Goal: Task Accomplishment & Management: Use online tool/utility

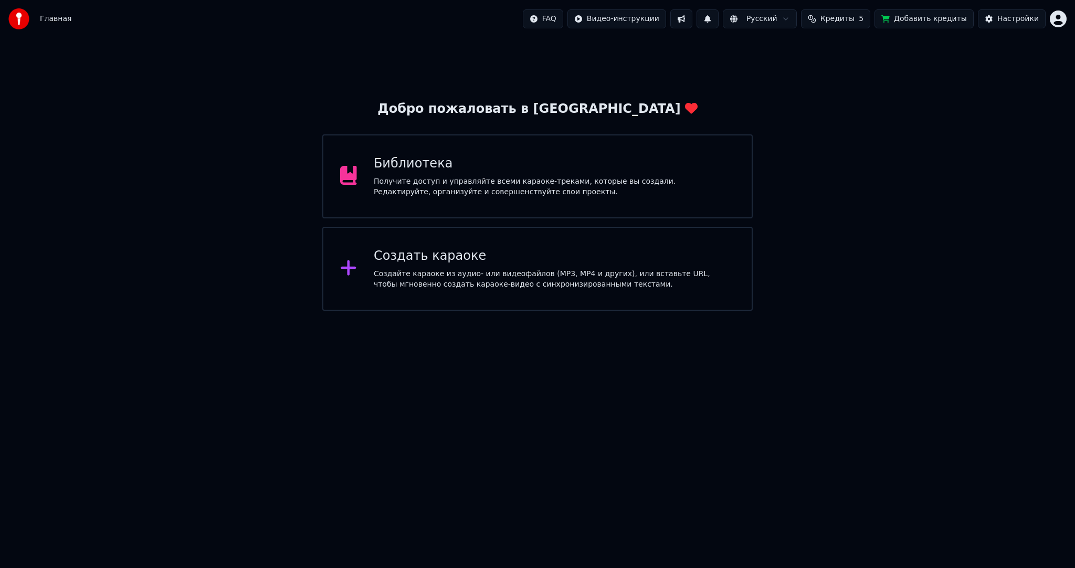
click at [598, 290] on div "Создать караоке Создайте караоке из аудио- или видеофайлов (MP3, MP4 и других),…" at bounding box center [537, 269] width 430 height 84
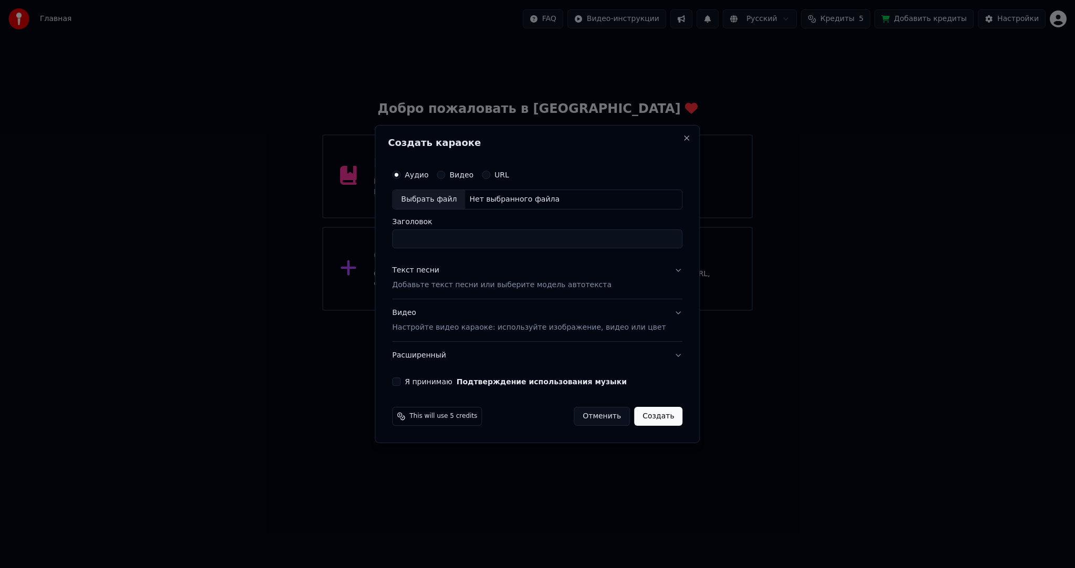
click at [465, 192] on div "Выбрать файл" at bounding box center [429, 199] width 72 height 19
type input "**********"
click at [456, 288] on p "Добавьте текст песни или выберите модель автотекста" at bounding box center [501, 285] width 219 height 11
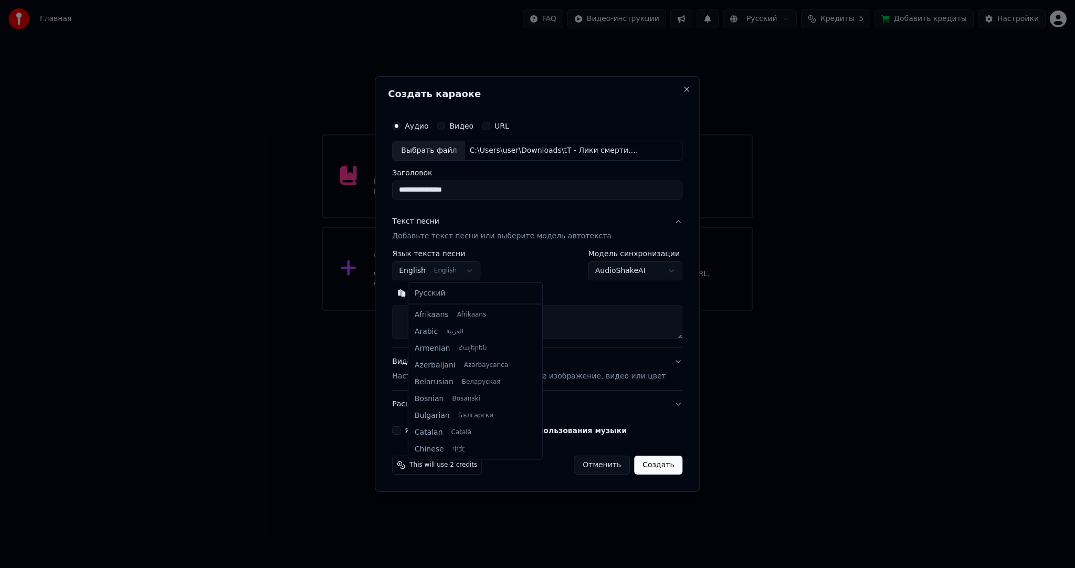
click at [473, 270] on body "**********" at bounding box center [537, 155] width 1075 height 311
select select "**"
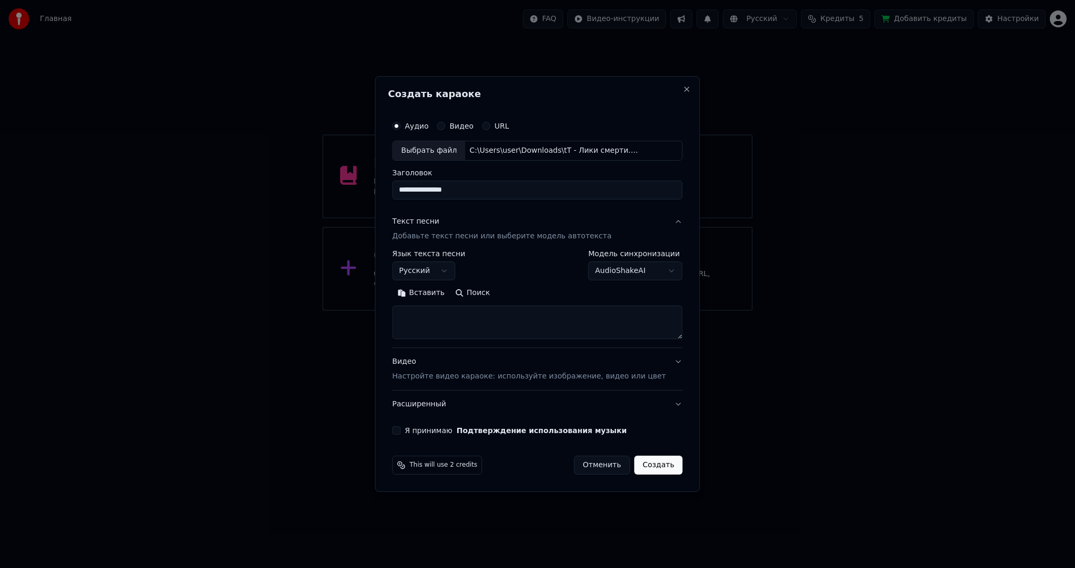
click at [613, 277] on body "**********" at bounding box center [537, 155] width 1075 height 311
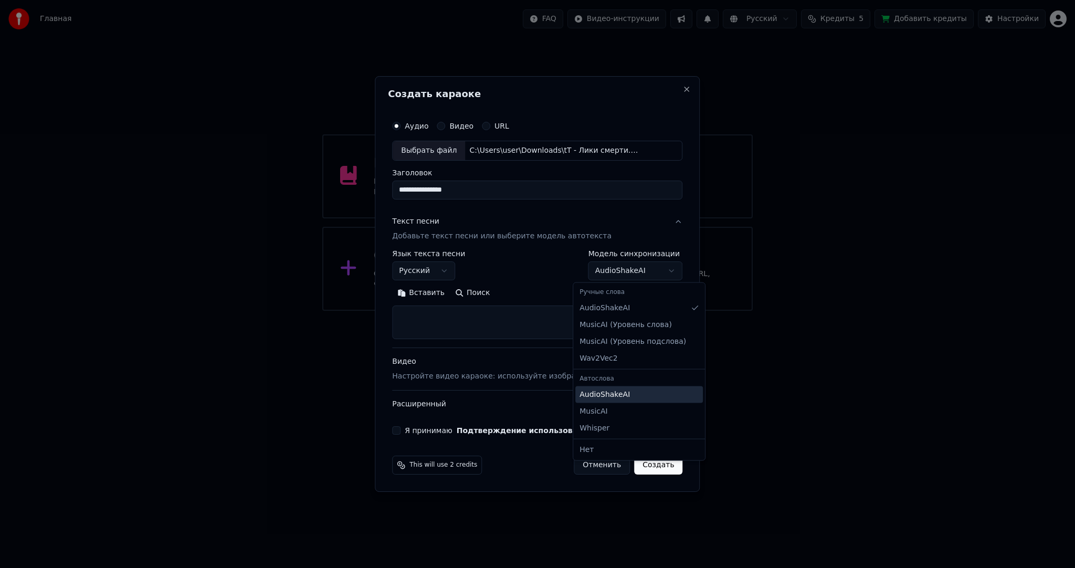
select select "**********"
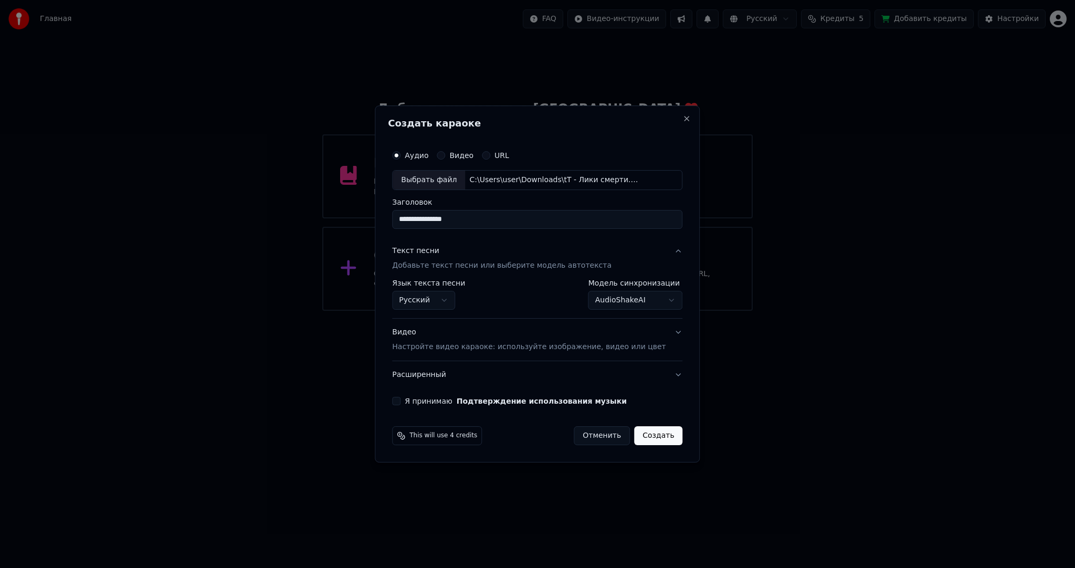
click at [401, 400] on button "Я принимаю Подтверждение использования музыки" at bounding box center [396, 401] width 8 height 8
click at [656, 435] on button "Создать" at bounding box center [658, 435] width 48 height 19
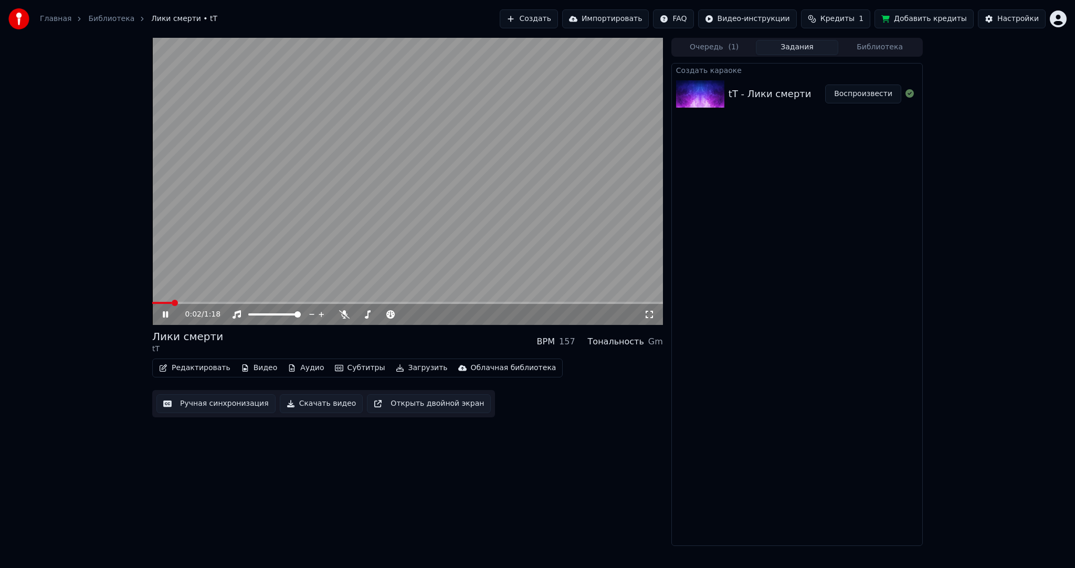
click at [330, 223] on video at bounding box center [407, 181] width 511 height 287
click at [237, 405] on button "Ручная синхронизация" at bounding box center [215, 403] width 119 height 19
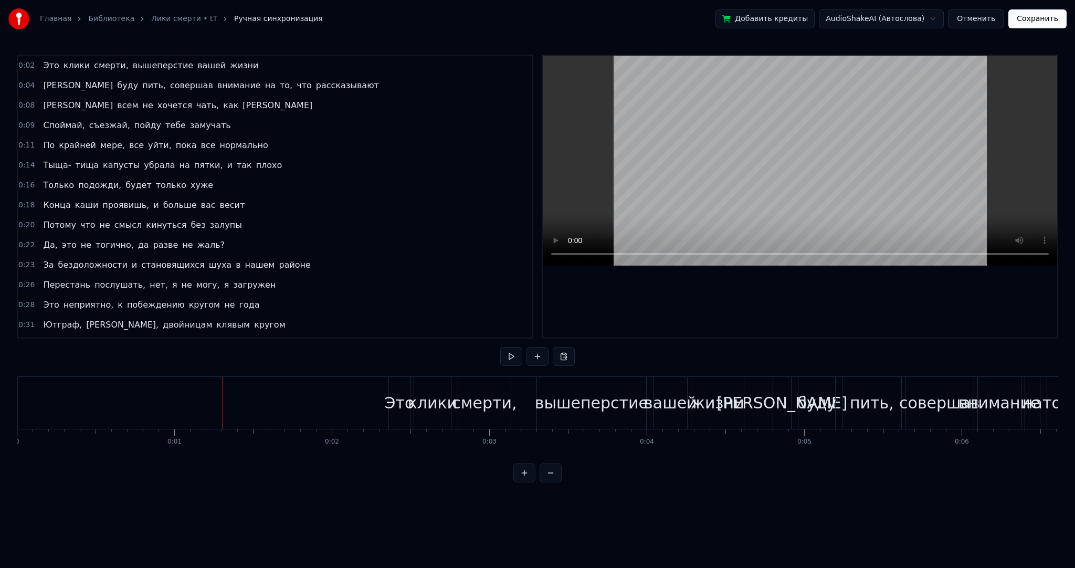
click at [507, 357] on button at bounding box center [511, 356] width 22 height 19
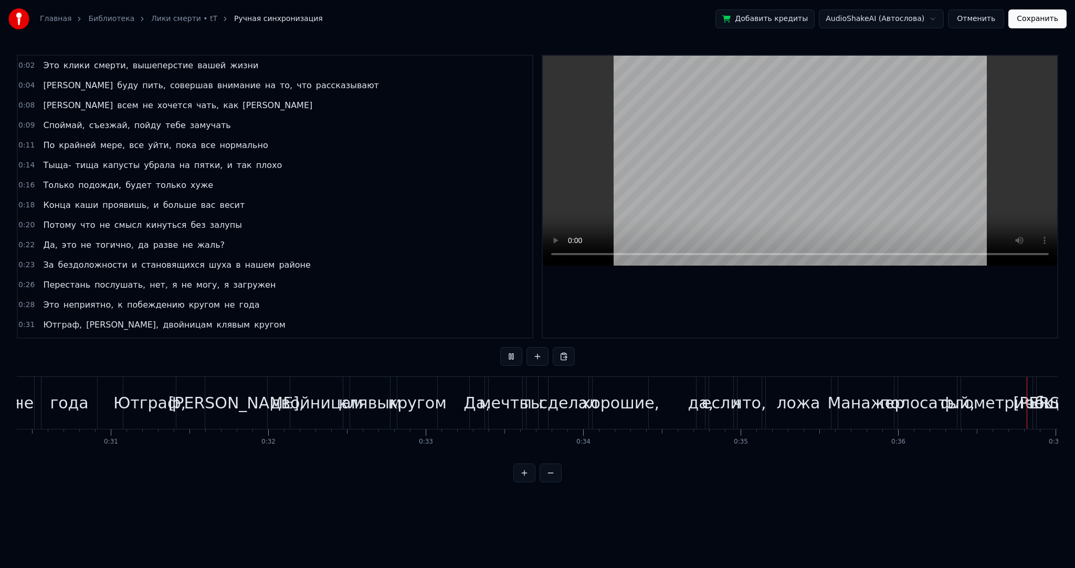
scroll to position [0, 5751]
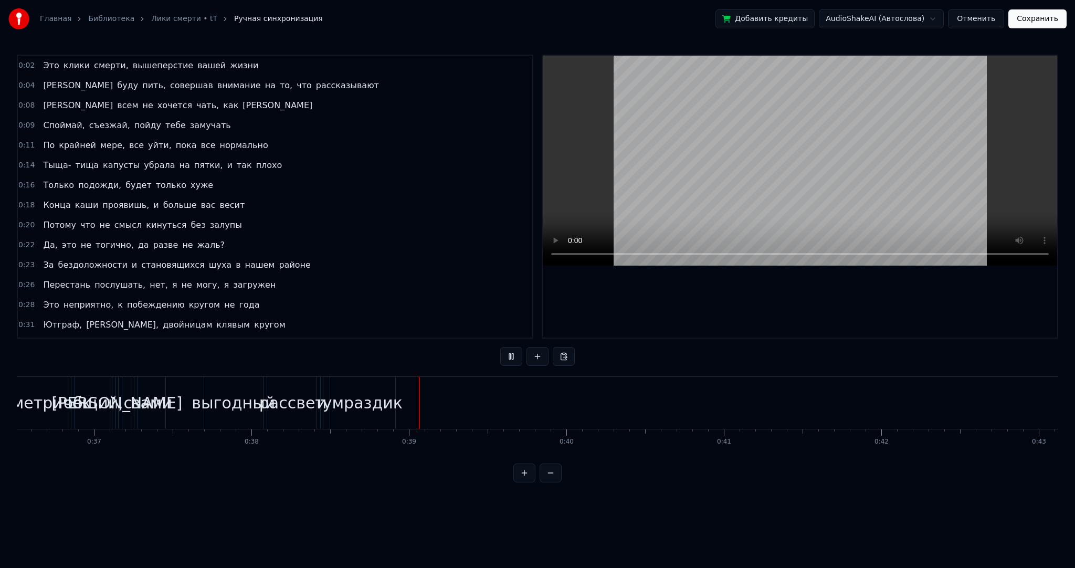
click at [504, 357] on button at bounding box center [511, 356] width 22 height 19
click at [972, 15] on button "Отменить" at bounding box center [976, 18] width 56 height 19
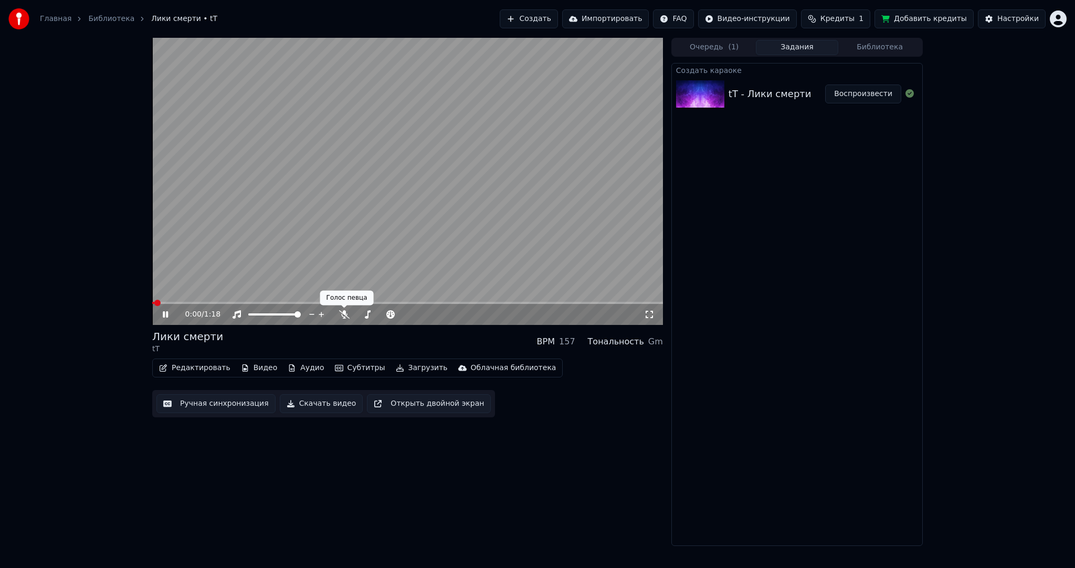
click at [317, 229] on video at bounding box center [407, 181] width 511 height 287
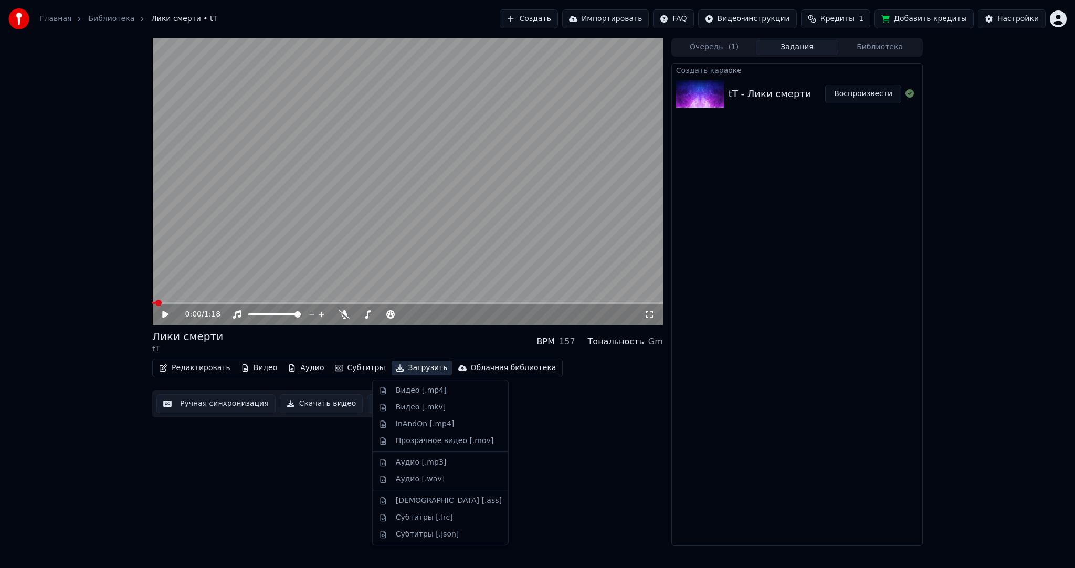
click at [396, 370] on icon "button" at bounding box center [400, 367] width 8 height 7
click at [414, 459] on div "Аудио [.mp3]" at bounding box center [421, 462] width 50 height 11
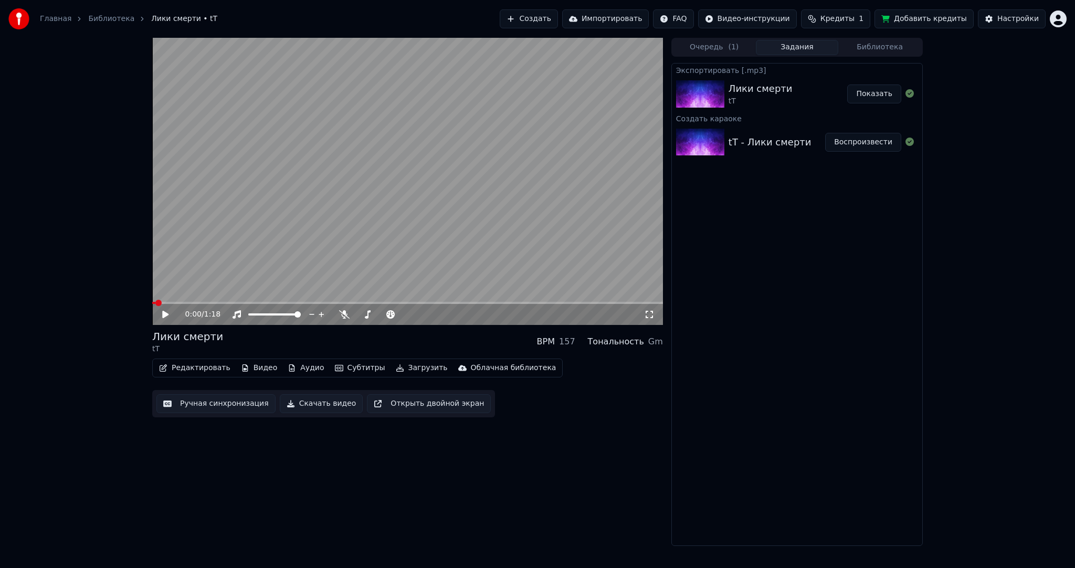
click at [865, 95] on button "Показать" at bounding box center [874, 94] width 54 height 19
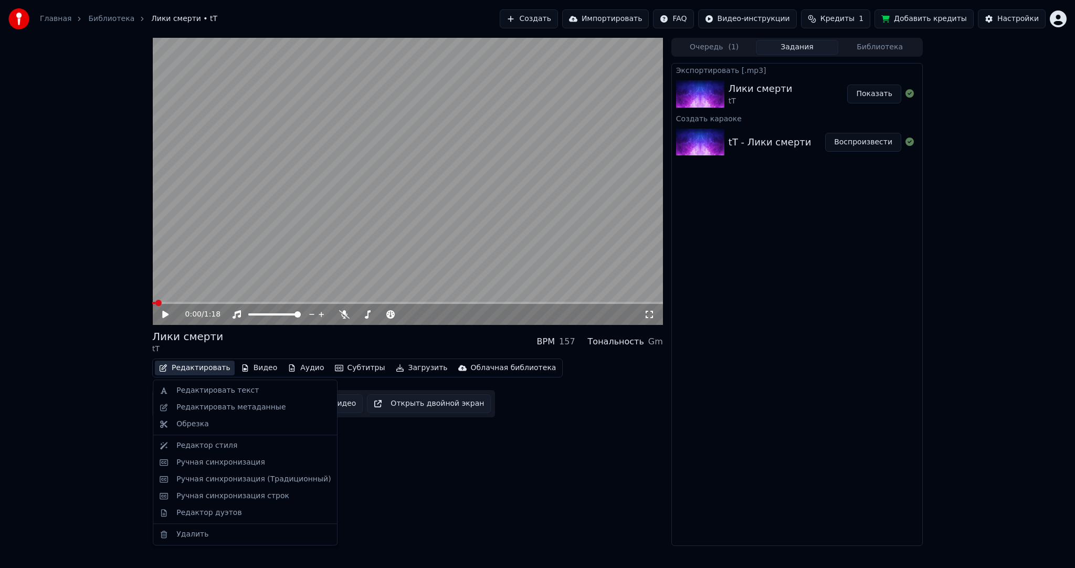
click at [204, 364] on button "Редактировать" at bounding box center [195, 368] width 80 height 15
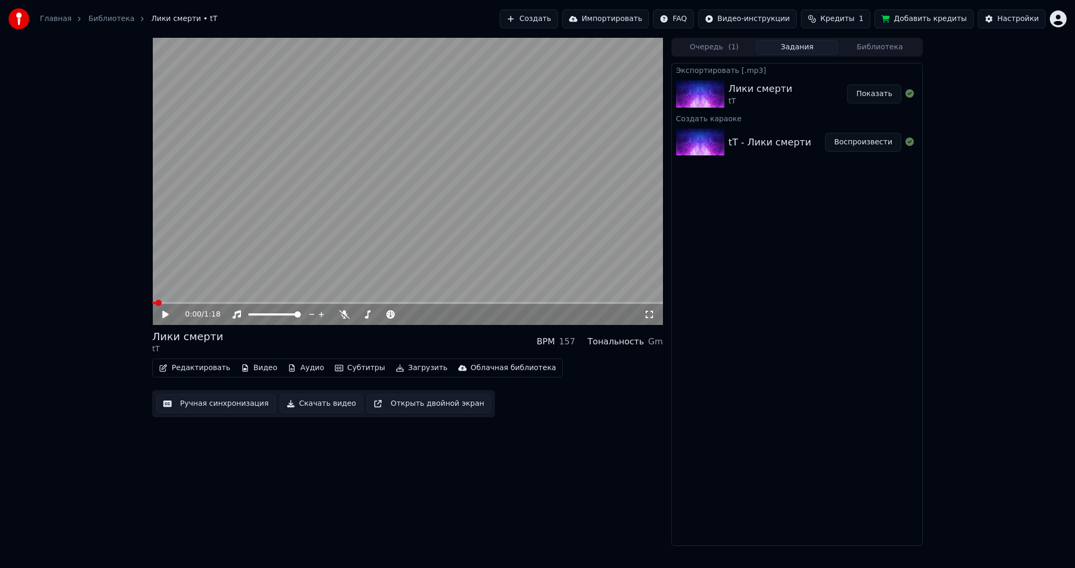
click at [171, 337] on div "Лики смерти" at bounding box center [187, 336] width 71 height 15
click at [208, 404] on button "Ручная синхронизация" at bounding box center [215, 403] width 119 height 19
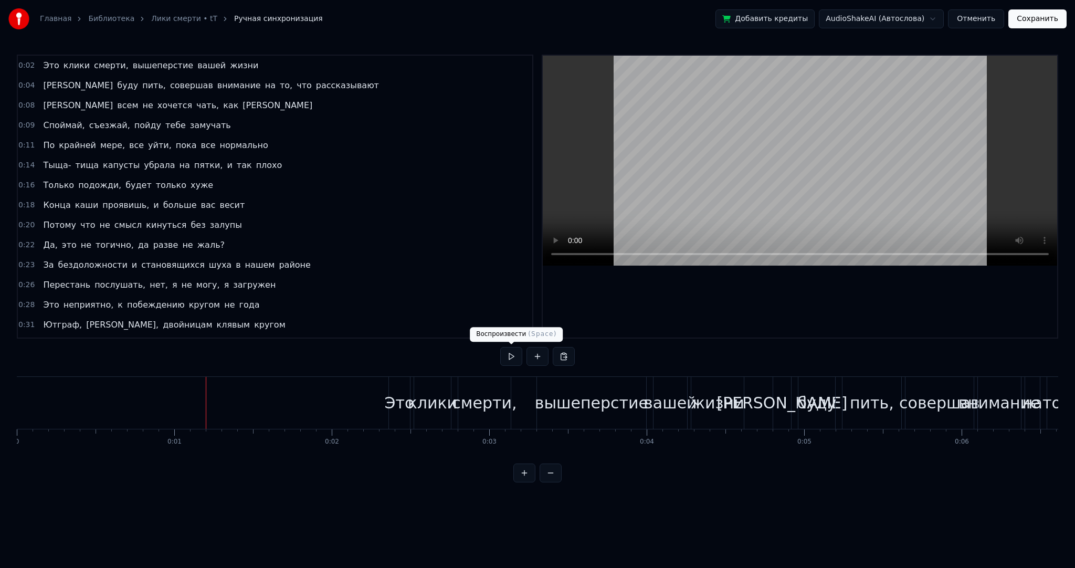
click at [508, 360] on button at bounding box center [511, 356] width 22 height 19
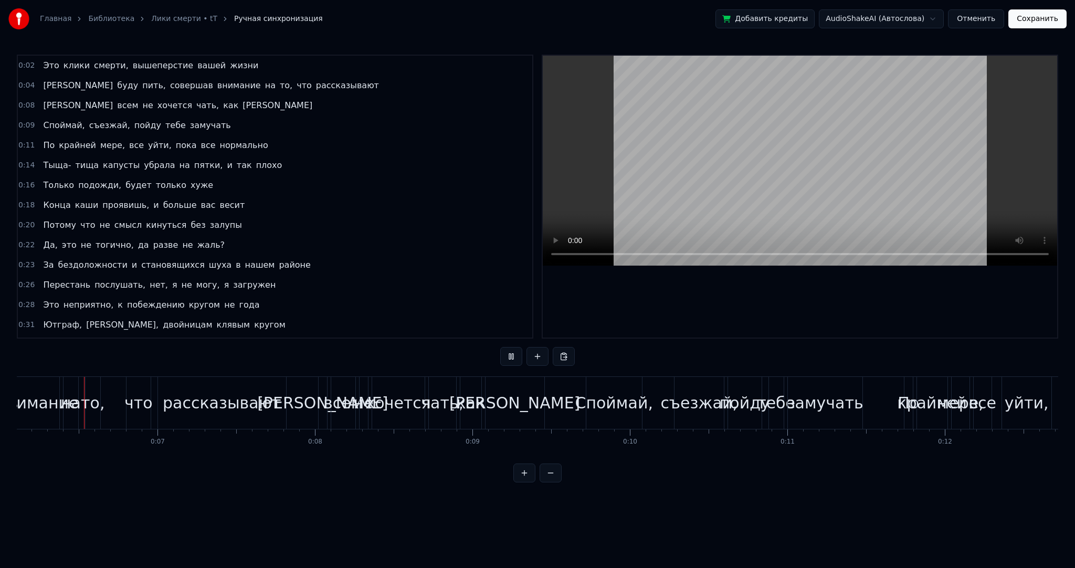
click at [510, 357] on button at bounding box center [511, 356] width 22 height 19
click at [517, 358] on button at bounding box center [511, 356] width 22 height 19
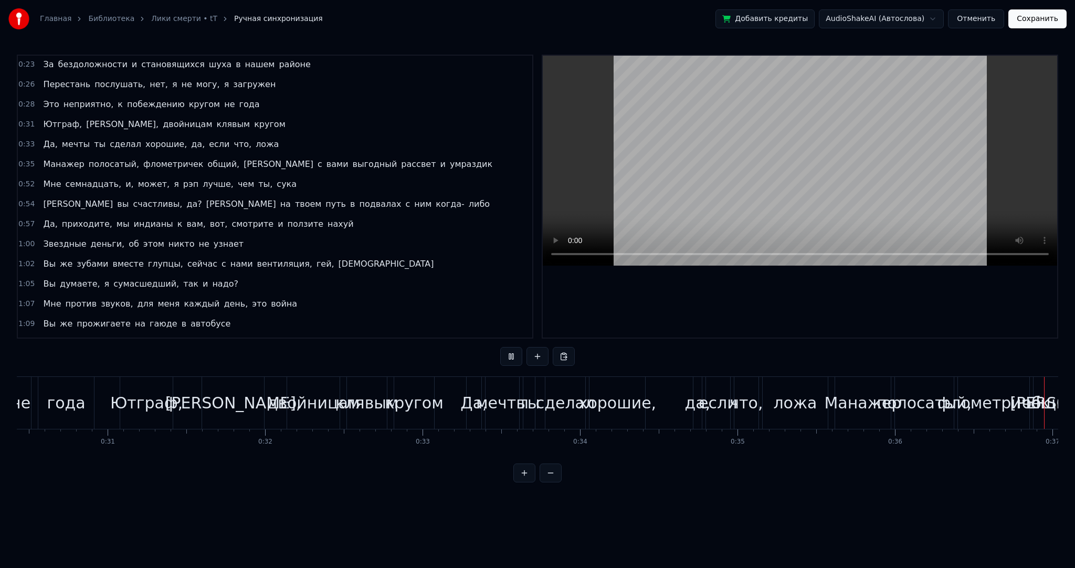
scroll to position [0, 5756]
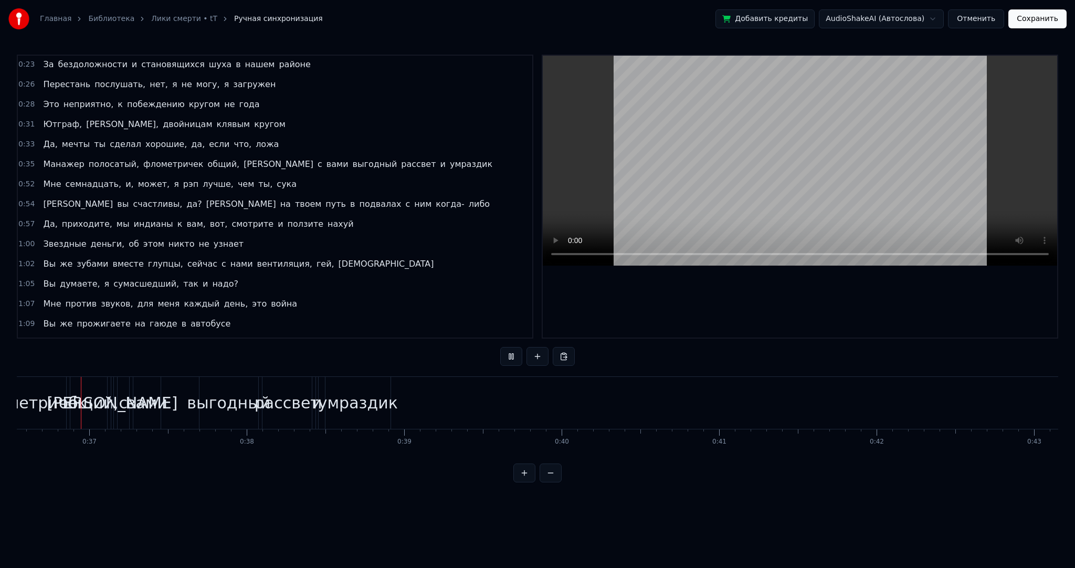
click at [696, 191] on video at bounding box center [800, 161] width 515 height 210
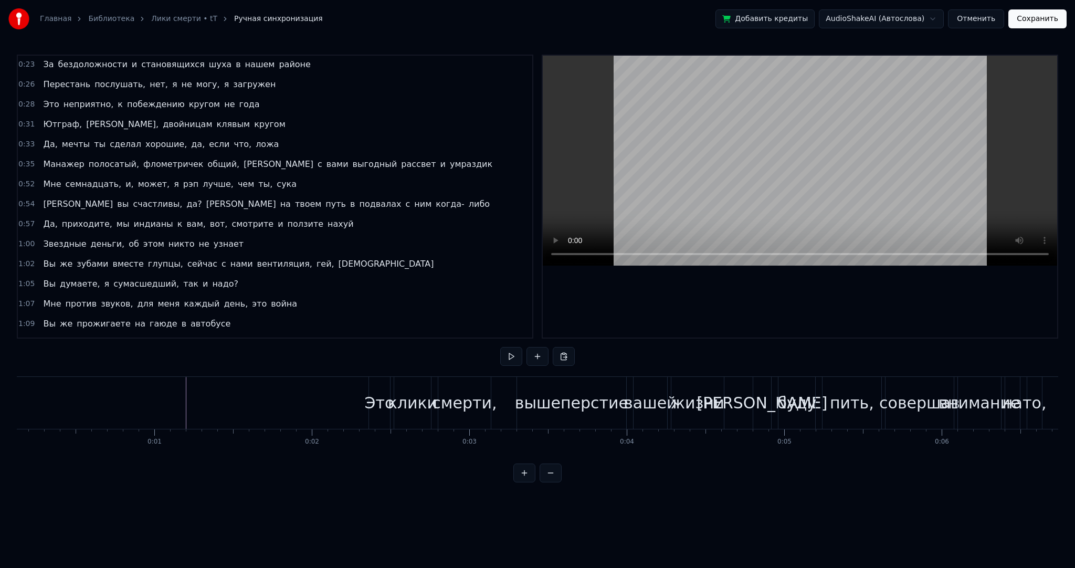
scroll to position [0, 10]
click at [508, 349] on button at bounding box center [511, 356] width 22 height 19
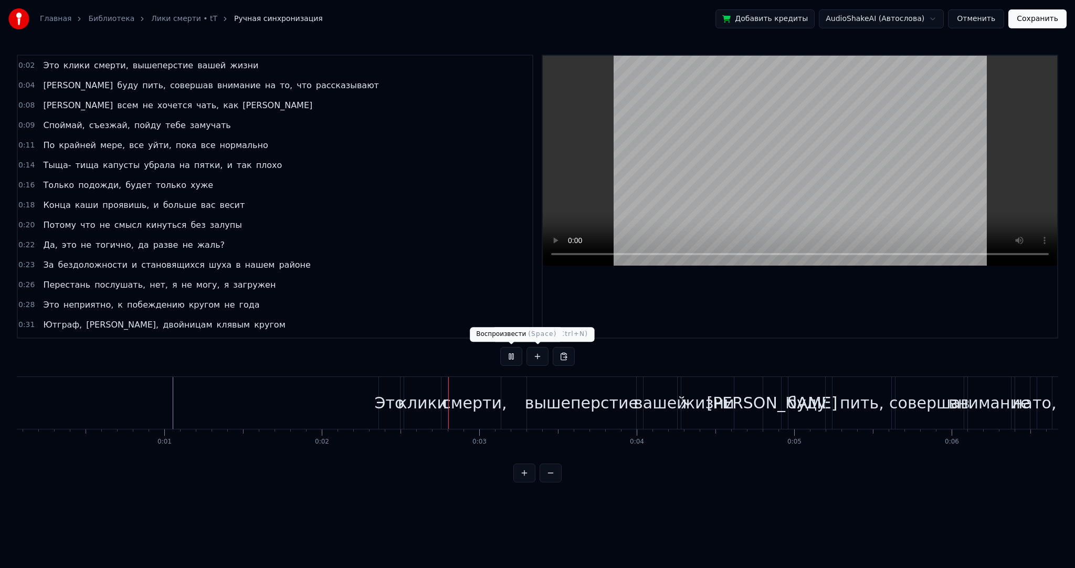
click at [512, 359] on button at bounding box center [511, 356] width 22 height 19
click at [73, 67] on span "клики" at bounding box center [76, 65] width 28 height 12
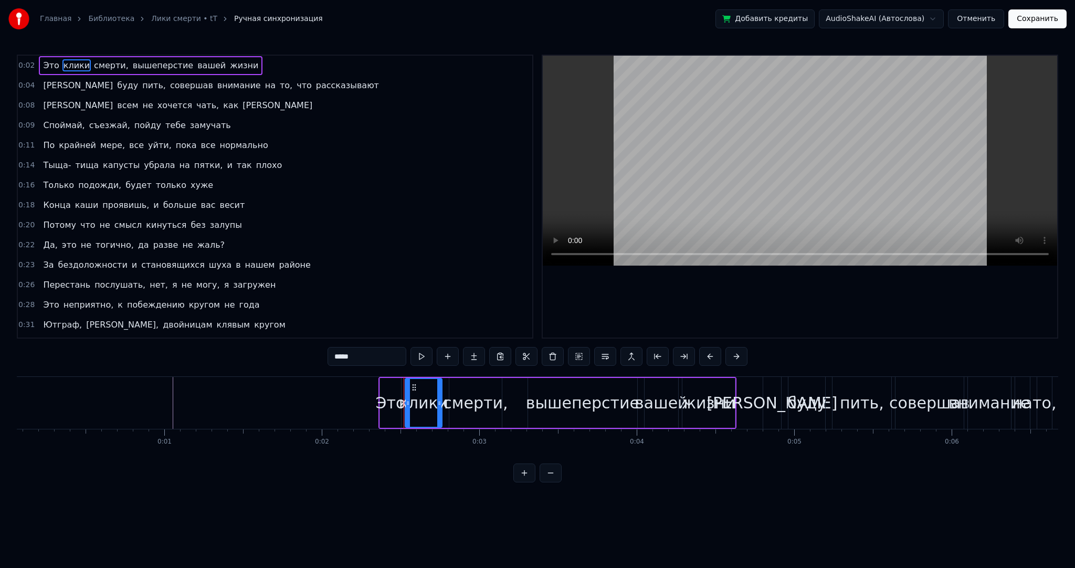
drag, startPoint x: 333, startPoint y: 352, endPoint x: 291, endPoint y: 349, distance: 42.7
click at [293, 349] on div "0:02 Это клики смерти, вышеперстие вашей жизни 0:04 Я буду пить, совершав внима…" at bounding box center [538, 269] width 1042 height 428
type input "*"
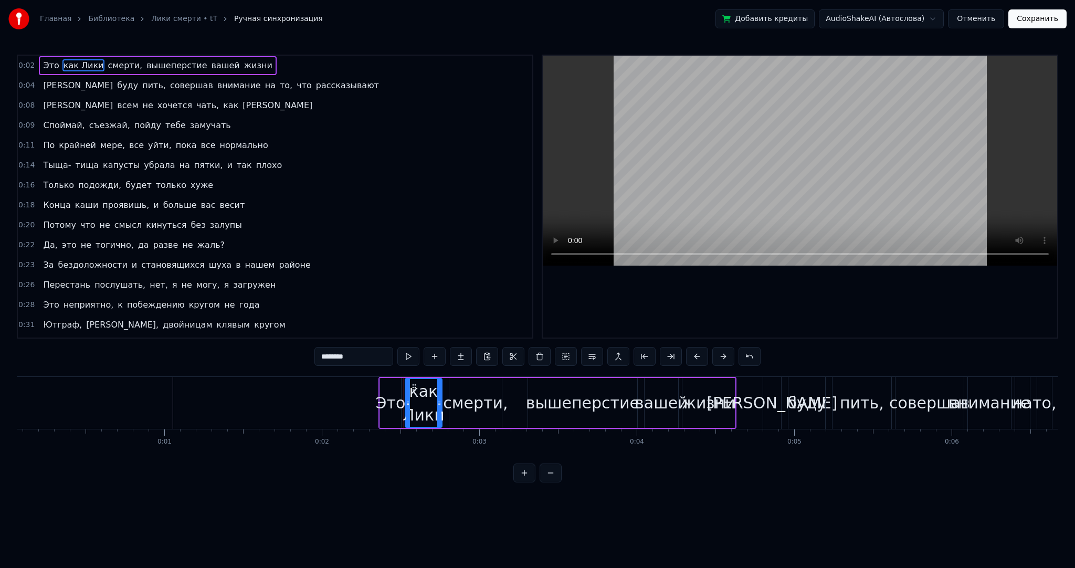
type input "********"
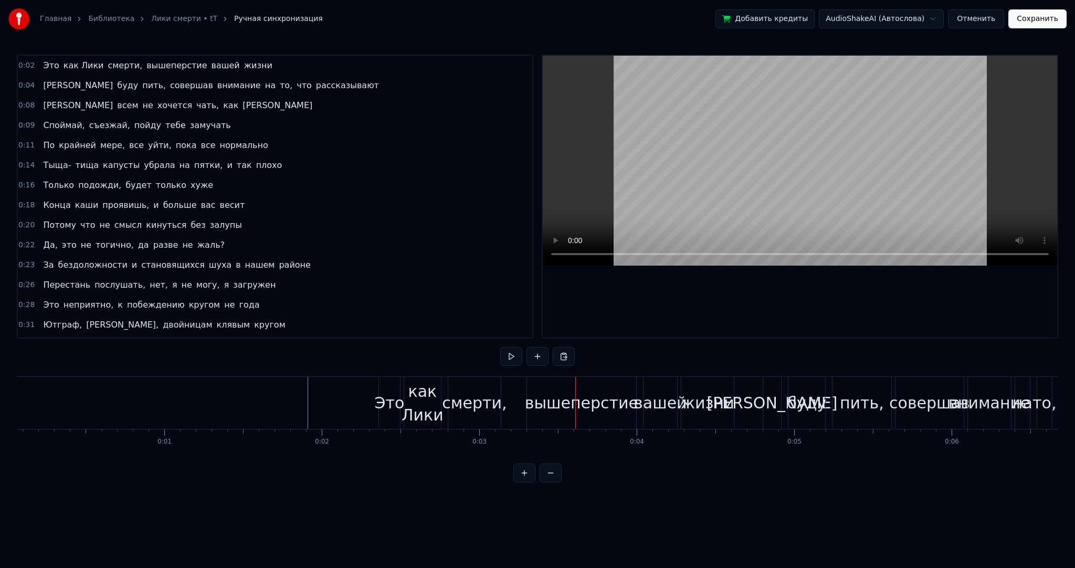
click at [158, 67] on span "вышеперстие" at bounding box center [176, 65] width 62 height 12
click at [155, 65] on span "вышеперстие" at bounding box center [176, 65] width 62 height 12
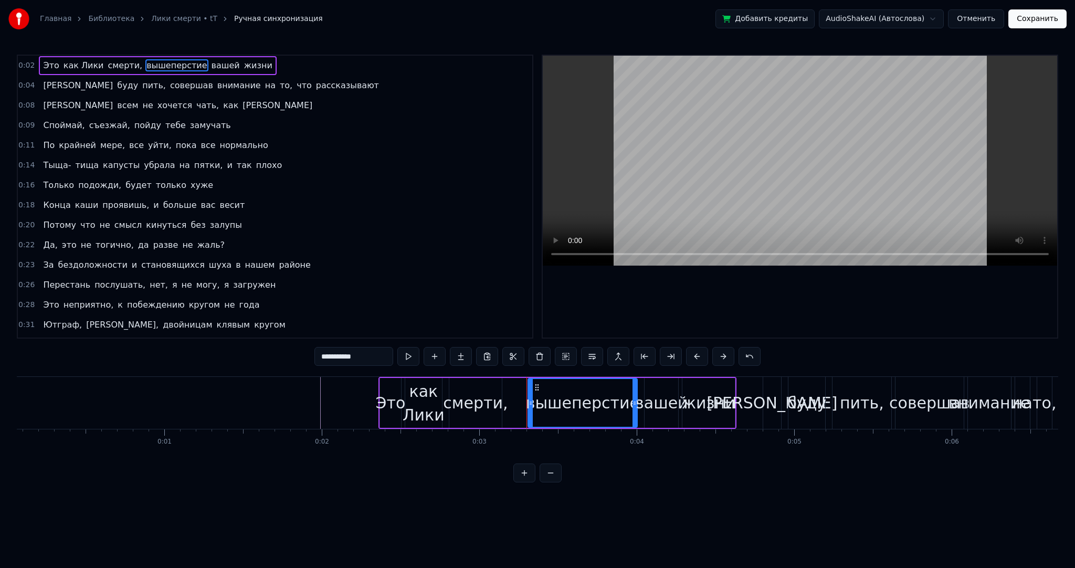
drag, startPoint x: 374, startPoint y: 360, endPoint x: 276, endPoint y: 344, distance: 99.4
click at [276, 344] on div "0:02 Это как Лики смерти, вышеперстие вашей жизни 0:04 Я буду пить, совершав вн…" at bounding box center [538, 269] width 1042 height 428
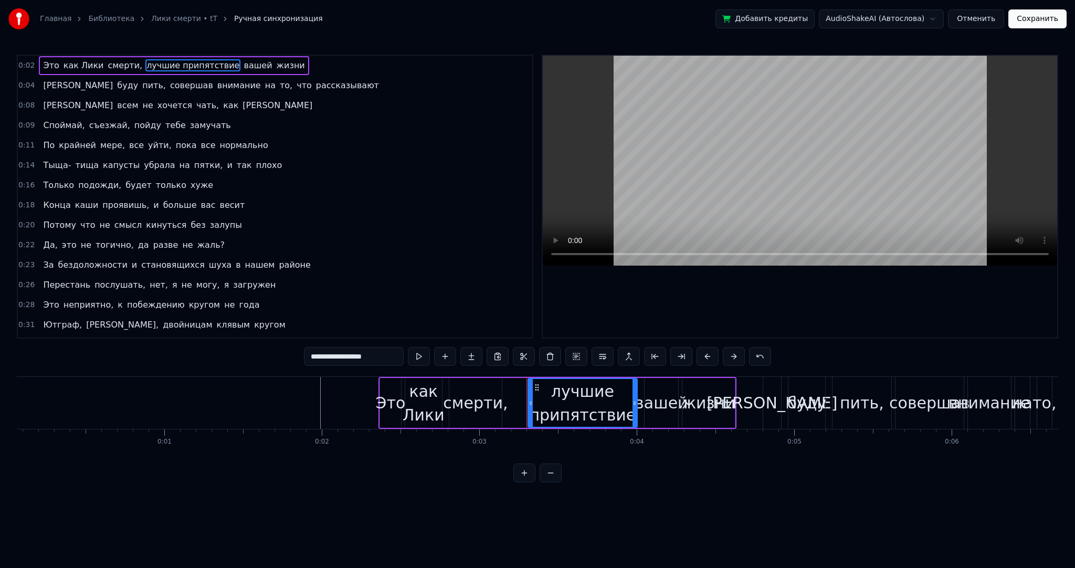
click at [382, 357] on input "**********" at bounding box center [354, 356] width 100 height 19
click at [383, 357] on input "**********" at bounding box center [354, 356] width 100 height 19
drag, startPoint x: 352, startPoint y: 356, endPoint x: 379, endPoint y: 357, distance: 26.3
click at [353, 356] on input "**********" at bounding box center [354, 356] width 100 height 19
type input "**********"
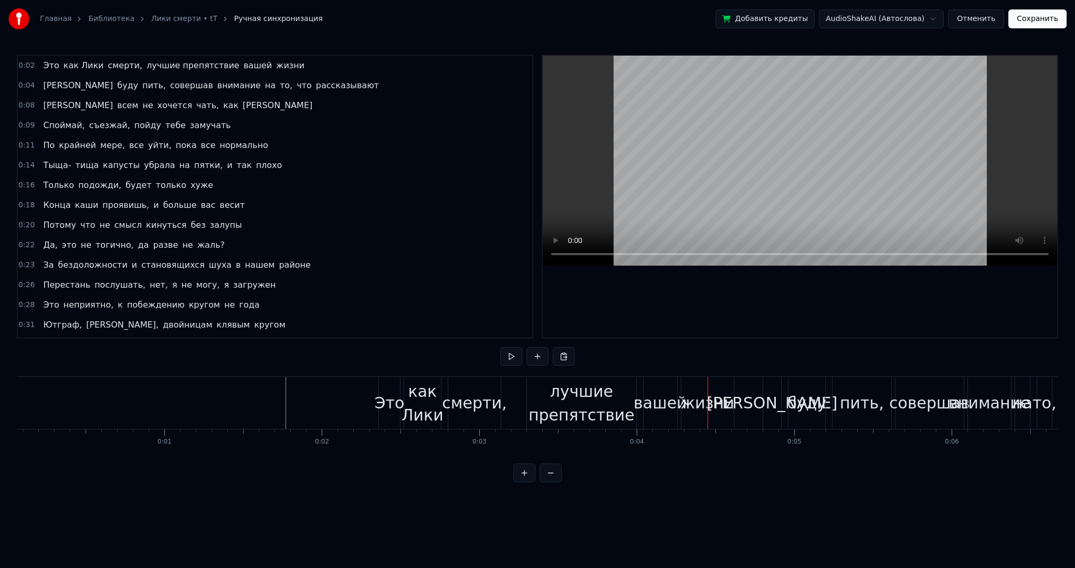
click at [645, 397] on div "вашей" at bounding box center [660, 403] width 53 height 24
click at [116, 86] on span "буду" at bounding box center [127, 85] width 23 height 13
click at [116, 86] on span "буду" at bounding box center [127, 85] width 23 height 12
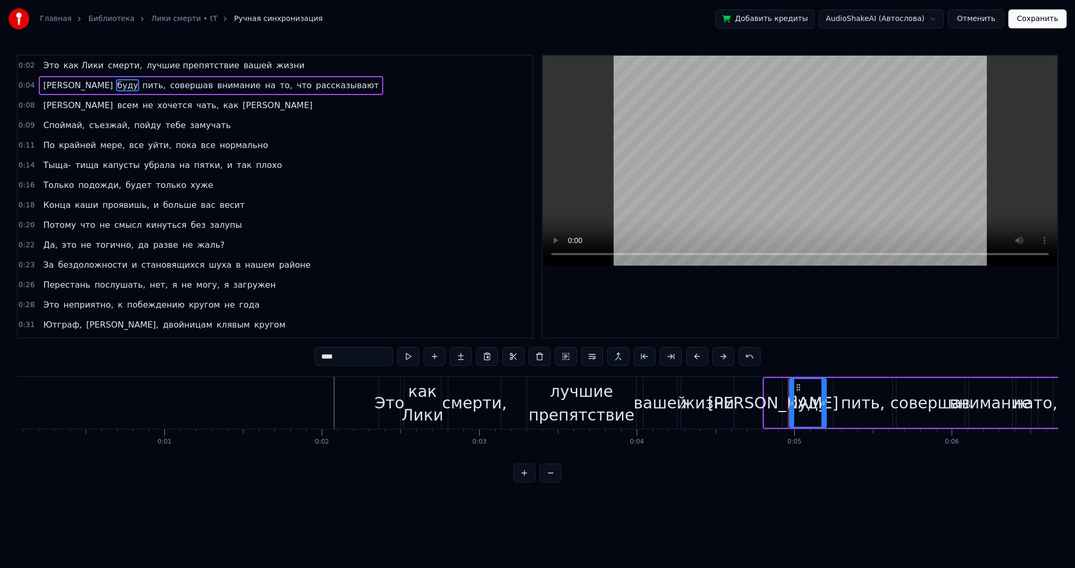
drag, startPoint x: 353, startPoint y: 354, endPoint x: 305, endPoint y: 351, distance: 47.9
click at [305, 351] on div "0:02 Это как Лики смерти, лучшие препятствие вашей жизни 0:04 Я буду пить, сове…" at bounding box center [538, 269] width 1042 height 428
click at [152, 86] on span "пить," at bounding box center [165, 85] width 26 height 12
drag, startPoint x: 339, startPoint y: 353, endPoint x: 250, endPoint y: 356, distance: 88.3
click at [253, 356] on div "0:02 Это как Лики смерти, лучшие препятствие вашей жизни 0:04 Я был бы пить, со…" at bounding box center [538, 269] width 1042 height 428
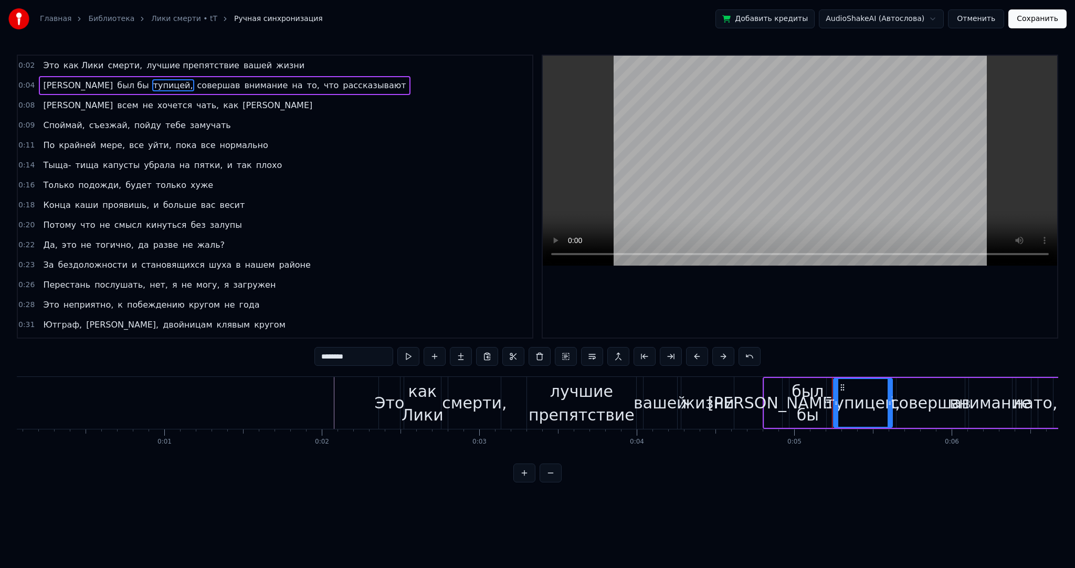
click at [733, 407] on div "жизни" at bounding box center [708, 403] width 53 height 52
type input "*****"
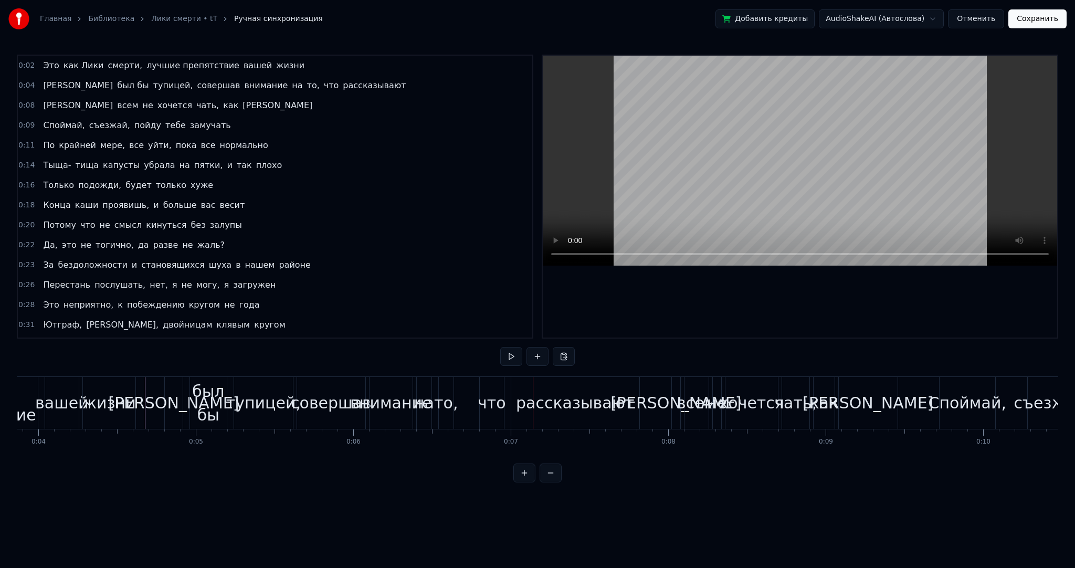
scroll to position [0, 598]
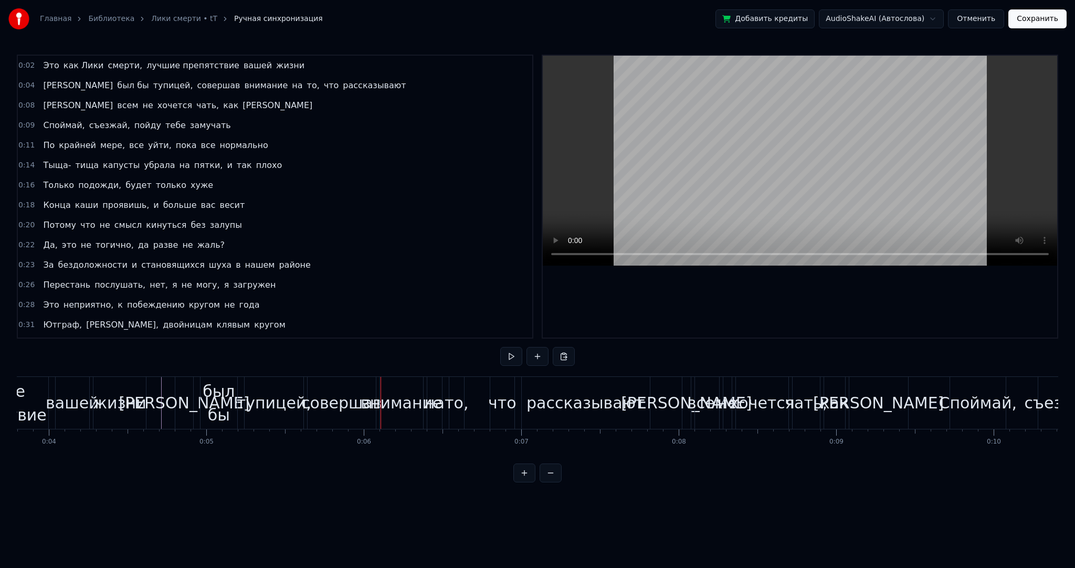
click at [360, 405] on div "совершав" at bounding box center [341, 403] width 81 height 24
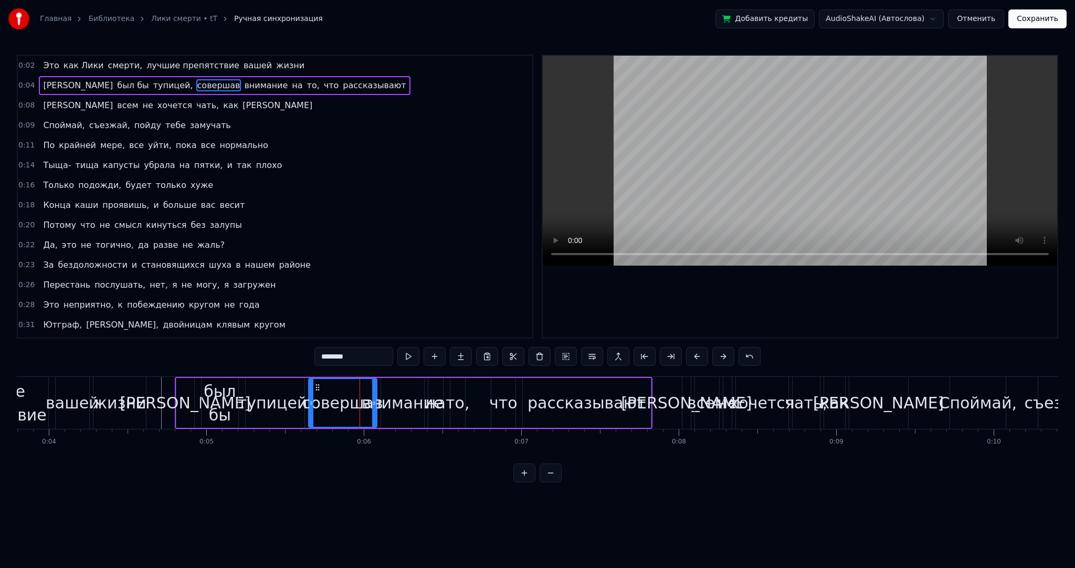
drag, startPoint x: 367, startPoint y: 359, endPoint x: 276, endPoint y: 351, distance: 91.8
click at [276, 351] on div "0:02 Это как Лики смерти, лучшие препятствие вашей жизни 0:04 Я был бы тупицей,…" at bounding box center [538, 269] width 1042 height 428
type input "*"
type input "**********"
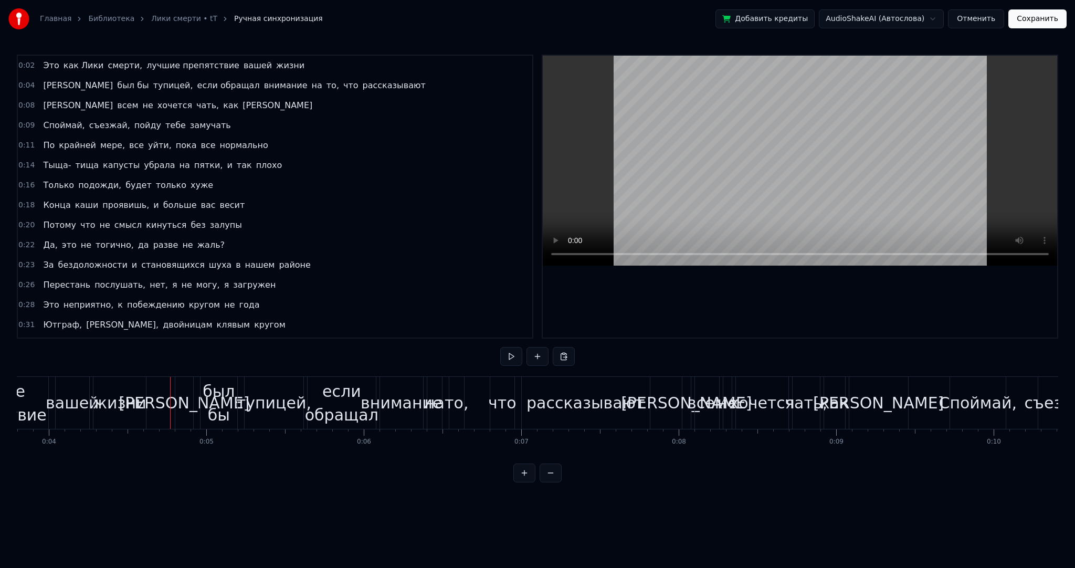
click at [337, 394] on div "если обращал" at bounding box center [342, 403] width 74 height 47
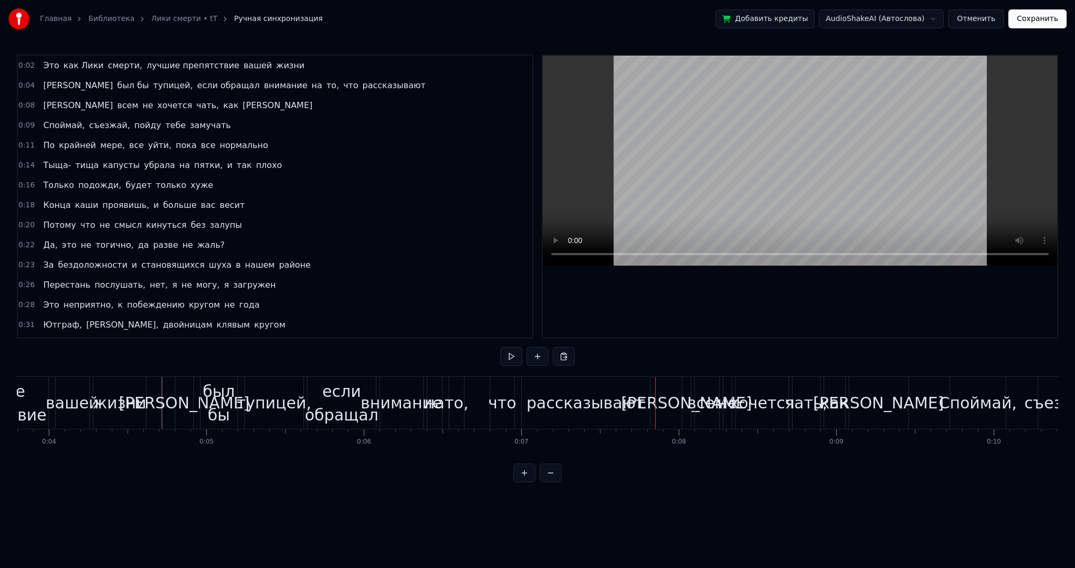
click at [500, 400] on div "что" at bounding box center [502, 403] width 28 height 24
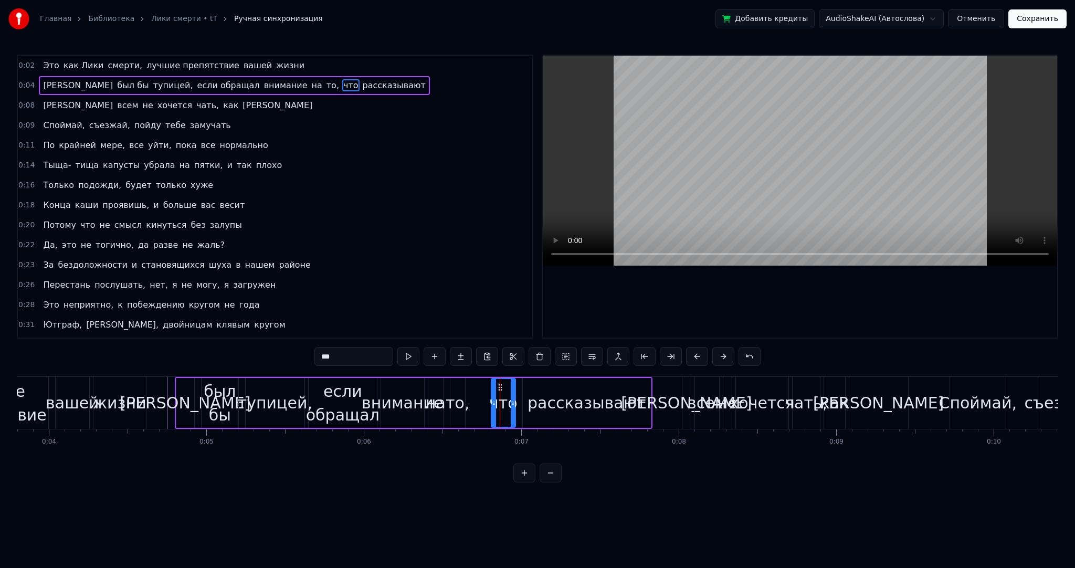
click at [342, 353] on input "***" at bounding box center [354, 356] width 79 height 19
type input "*********"
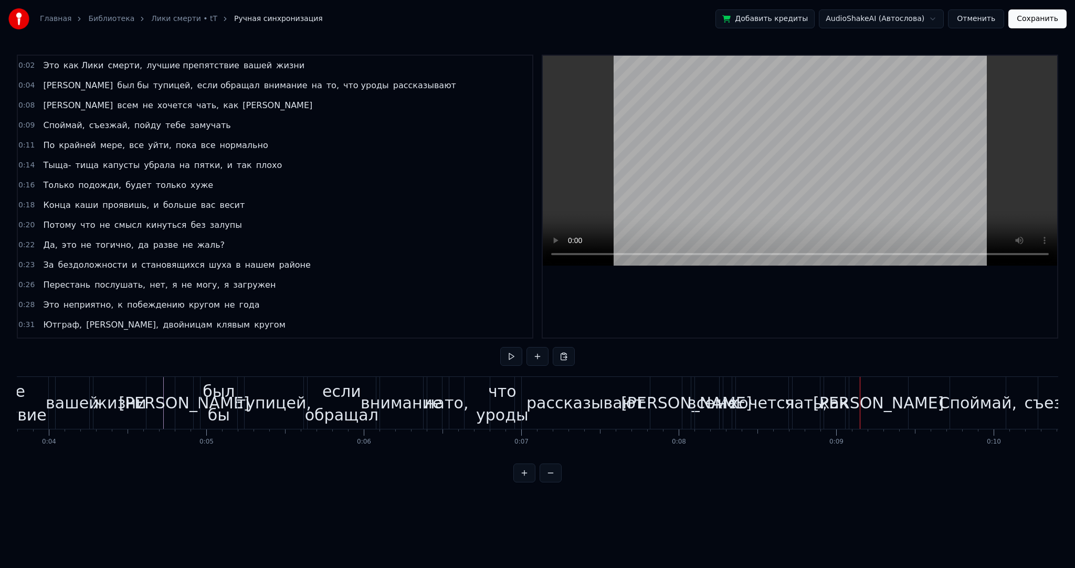
click at [802, 405] on div "чать," at bounding box center [806, 403] width 43 height 24
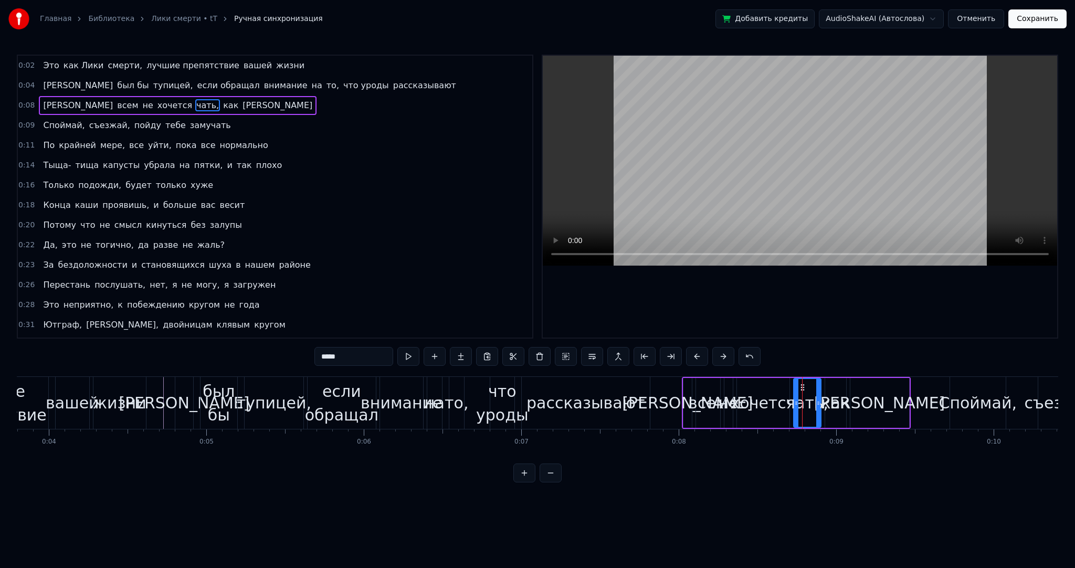
drag, startPoint x: 371, startPoint y: 358, endPoint x: 238, endPoint y: 353, distance: 133.5
click at [246, 353] on div "0:02 Это как Лики смерти, лучшие препятствие вашей жизни 0:04 Я был бы тупицей,…" at bounding box center [538, 269] width 1042 height 428
type input "*"
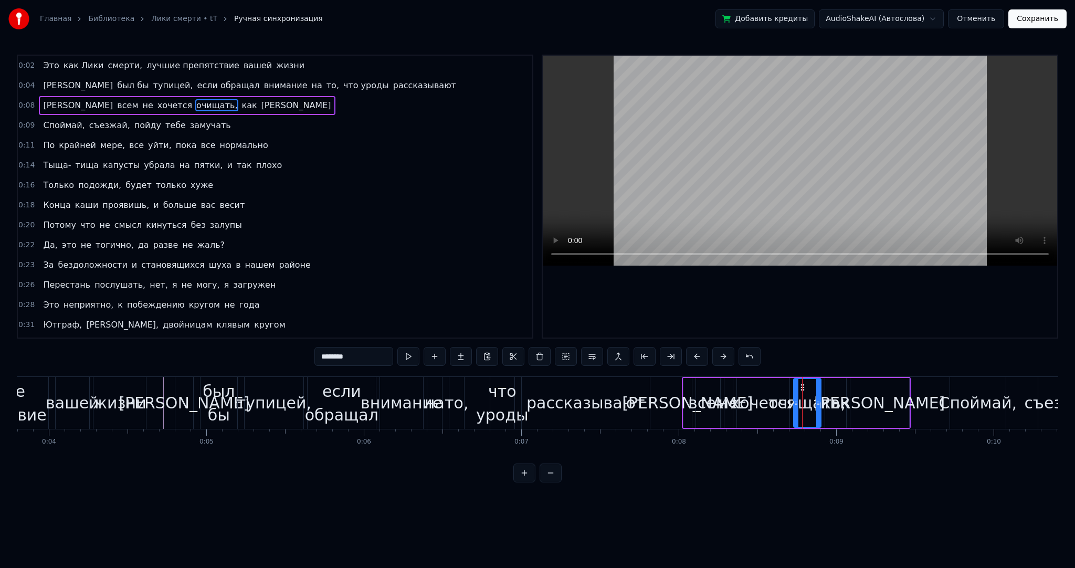
type input "********"
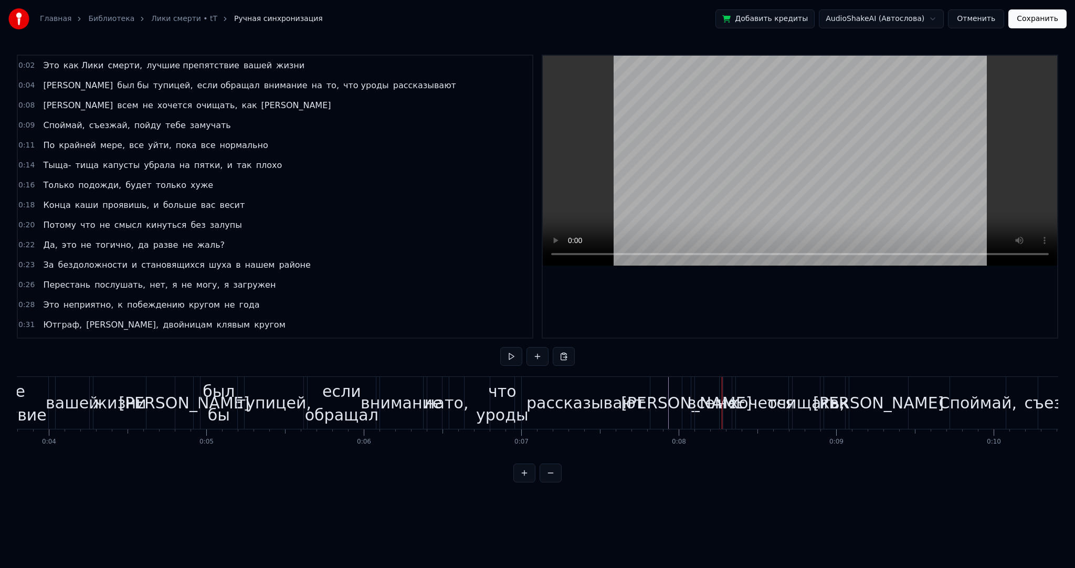
click at [687, 398] on div "[PERSON_NAME]" at bounding box center [686, 403] width 131 height 24
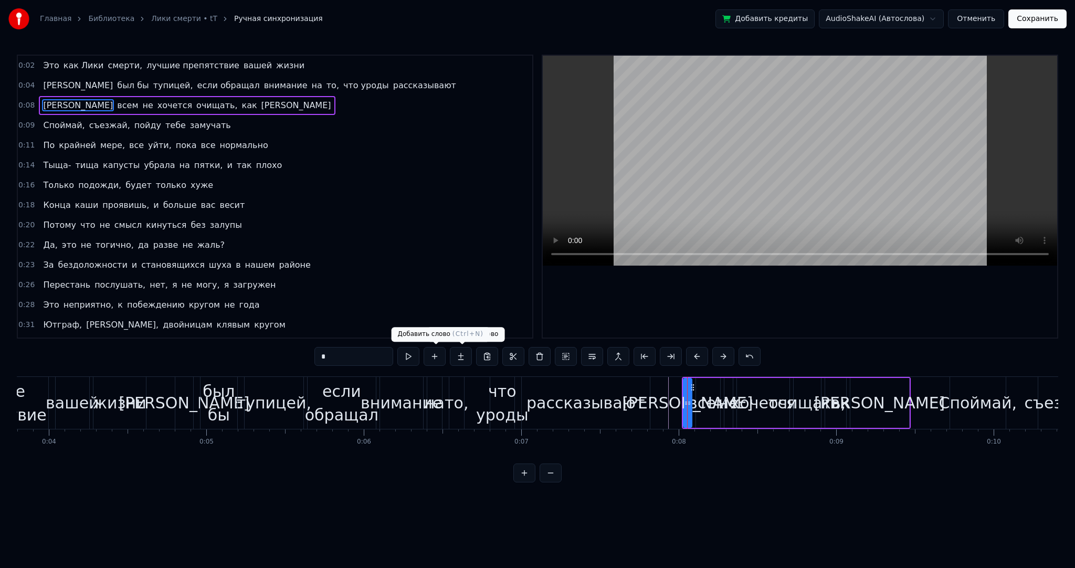
click at [388, 357] on input "*" at bounding box center [354, 356] width 79 height 19
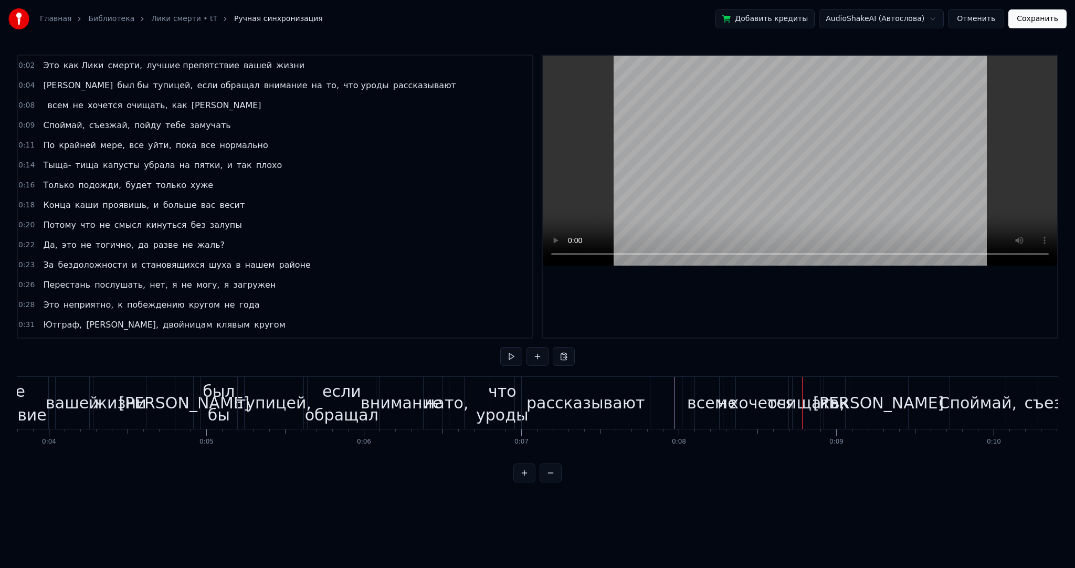
click at [651, 401] on div "Я был бы тупицей, если обращал внимание на то, что уроды рассказывают" at bounding box center [414, 403] width 478 height 52
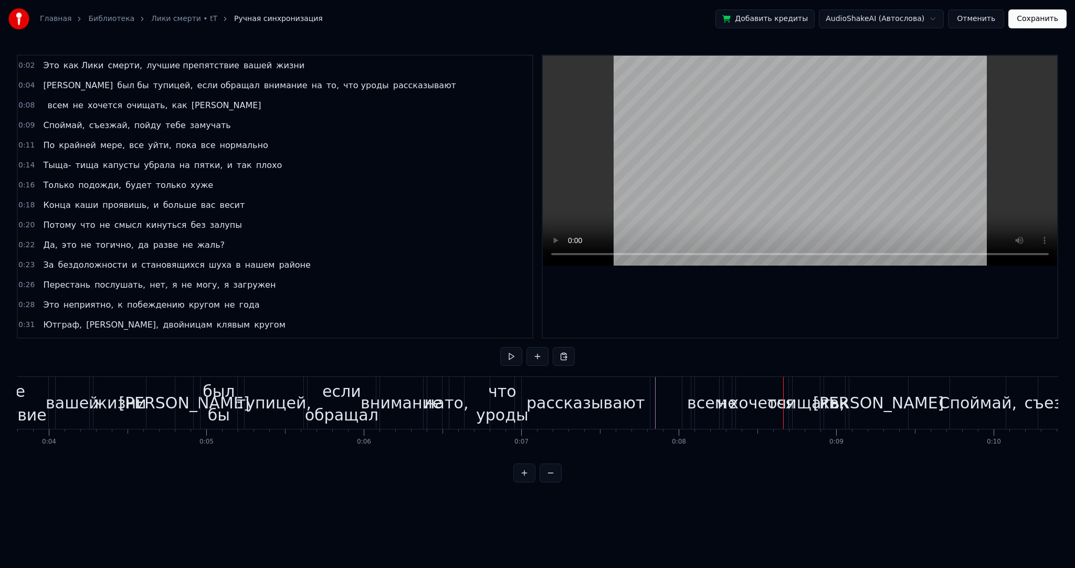
click at [689, 397] on div at bounding box center [687, 403] width 8 height 52
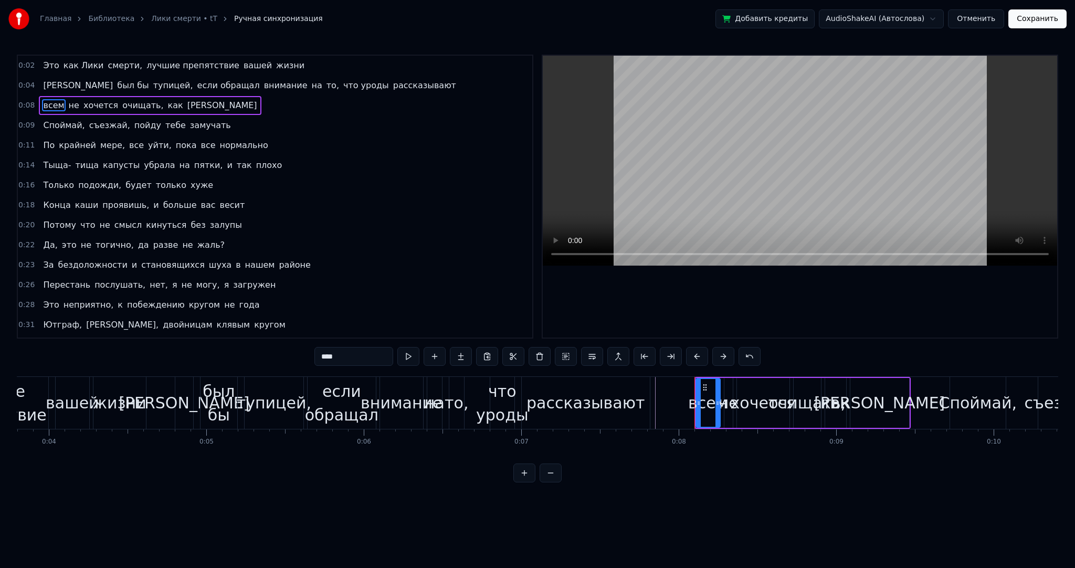
click at [695, 405] on div "всем" at bounding box center [707, 403] width 39 height 24
drag, startPoint x: 700, startPoint y: 401, endPoint x: 590, endPoint y: 378, distance: 112.1
click at [687, 401] on icon at bounding box center [686, 403] width 4 height 8
drag, startPoint x: 312, startPoint y: 351, endPoint x: 252, endPoint y: 346, distance: 60.6
click at [266, 347] on div "0:02 Это как Лики смерти, лучшие препятствие вашей жизни 0:04 Я был бы тупицей,…" at bounding box center [538, 269] width 1042 height 428
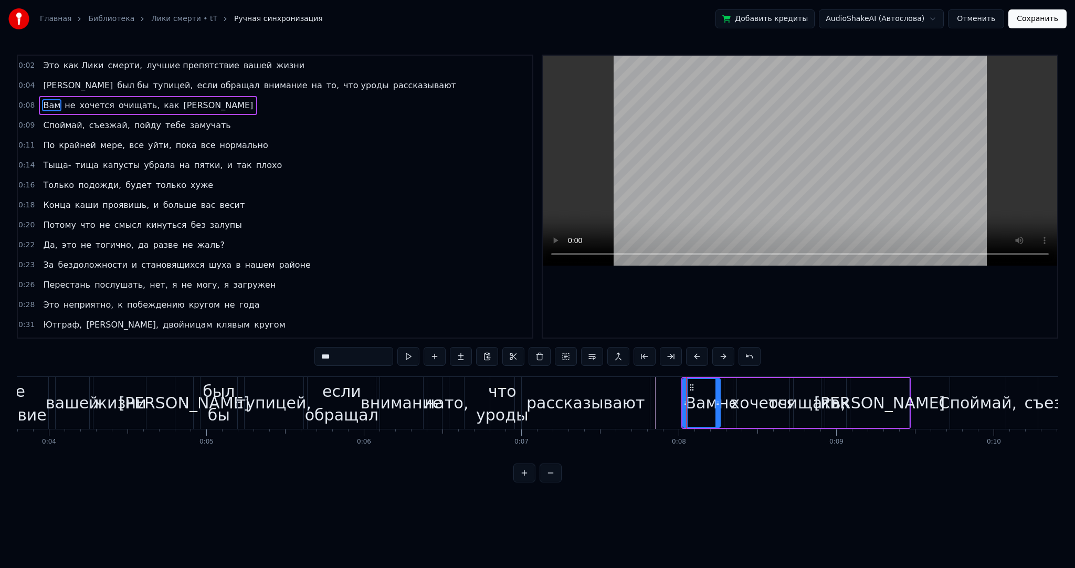
type input "***"
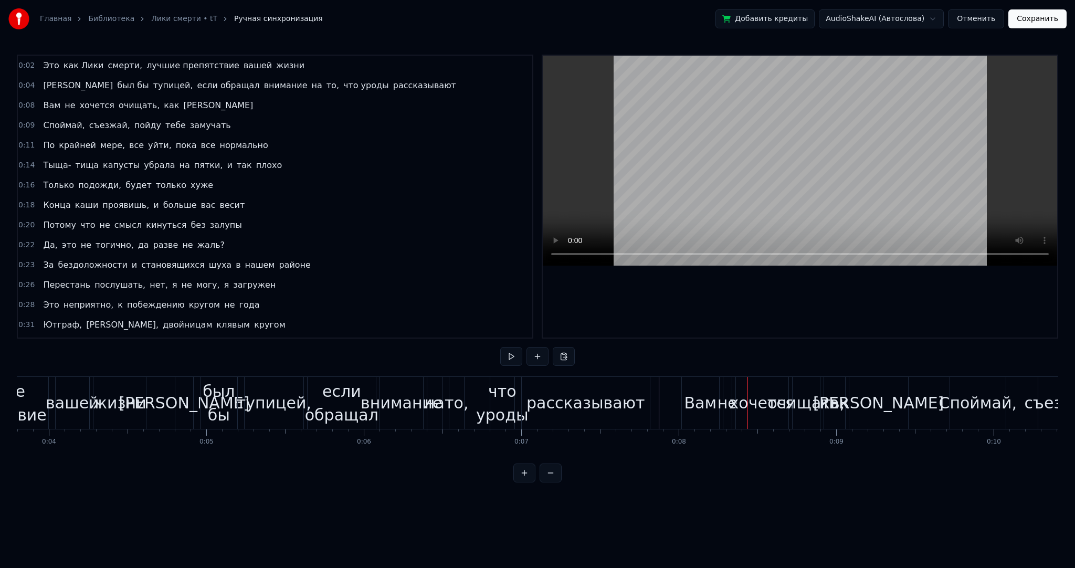
click at [699, 399] on div "Вам" at bounding box center [700, 403] width 33 height 24
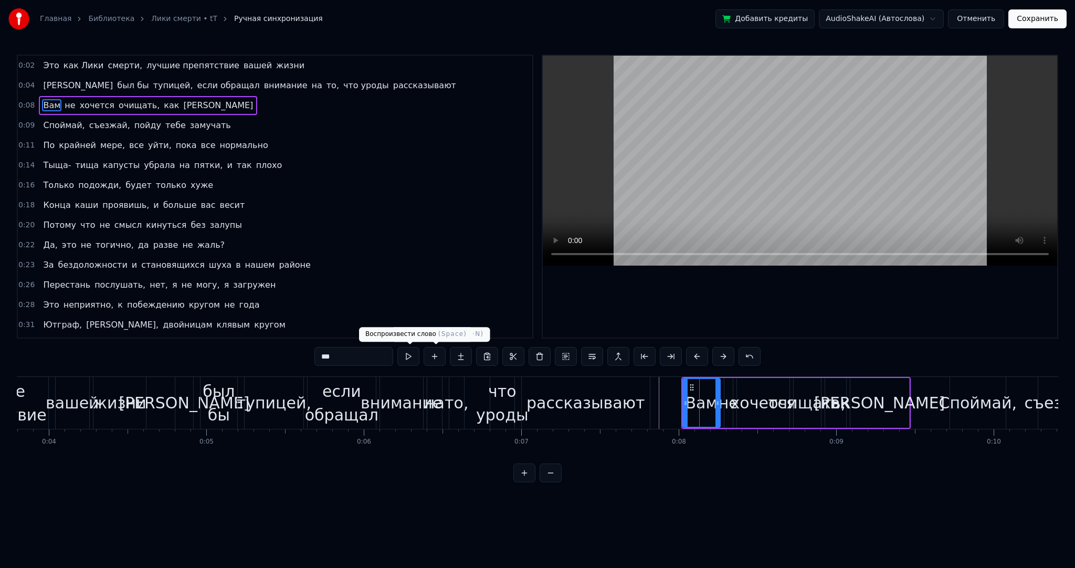
click at [363, 359] on input "***" at bounding box center [354, 356] width 79 height 19
type input "**********"
click at [680, 401] on icon at bounding box center [682, 403] width 4 height 8
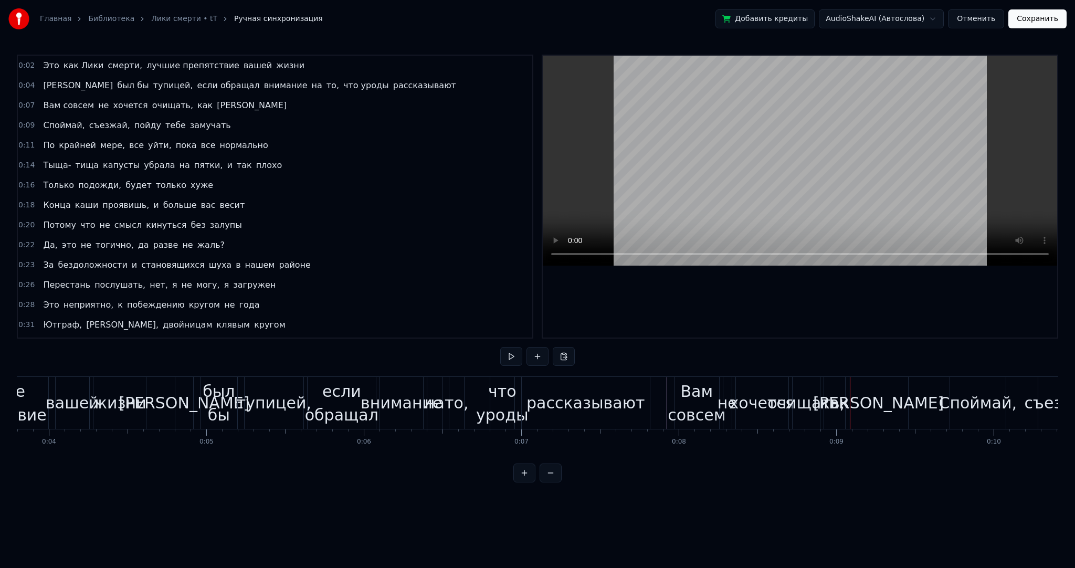
click at [196, 105] on span "как" at bounding box center [204, 105] width 17 height 12
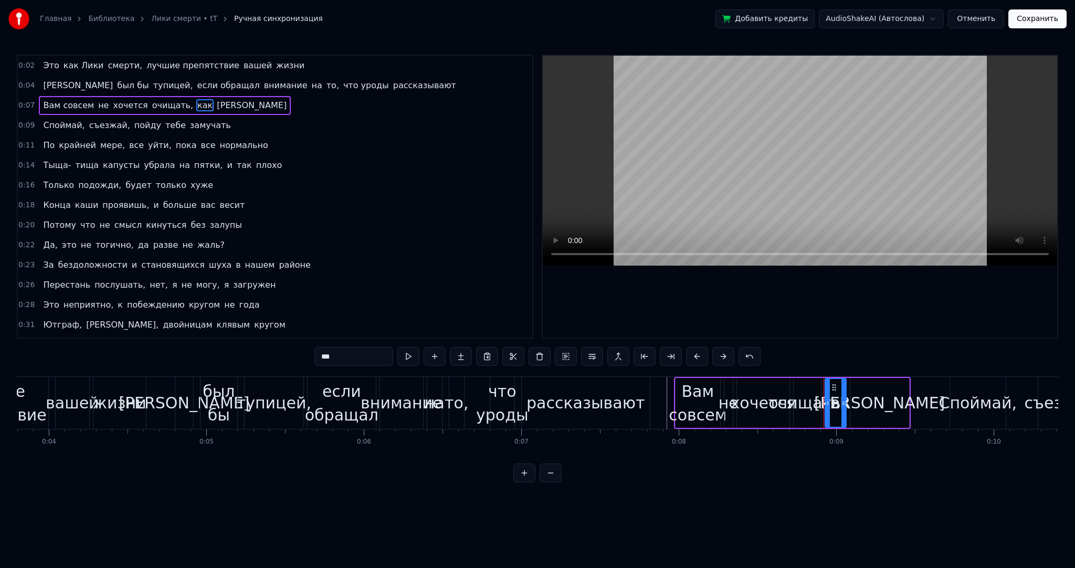
drag, startPoint x: 361, startPoint y: 355, endPoint x: 269, endPoint y: 351, distance: 92.0
click at [273, 351] on div "0:02 Это как Лики смерти, лучшие препятствие вашей жизни 0:04 Я был бы тупицей,…" at bounding box center [538, 269] width 1042 height 428
click at [241, 103] on span "[PERSON_NAME]" at bounding box center [277, 105] width 72 height 12
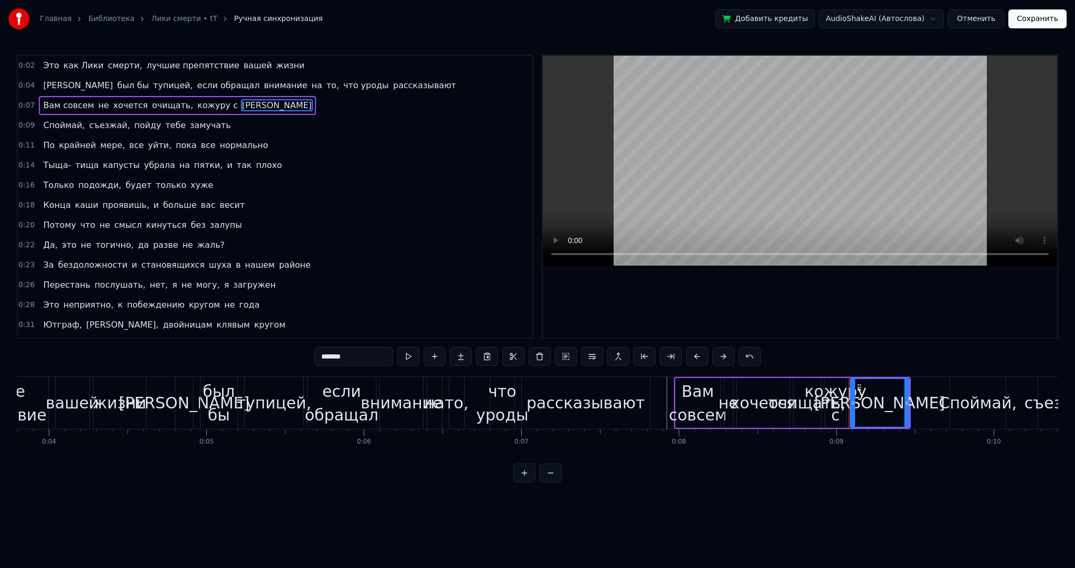
drag, startPoint x: 254, startPoint y: 347, endPoint x: 233, endPoint y: 343, distance: 21.9
click at [235, 344] on div "0:02 Это как Лики смерти, лучшие препятствие вашей жизни 0:04 Я был бы тупицей,…" at bounding box center [538, 269] width 1042 height 428
type input "*******"
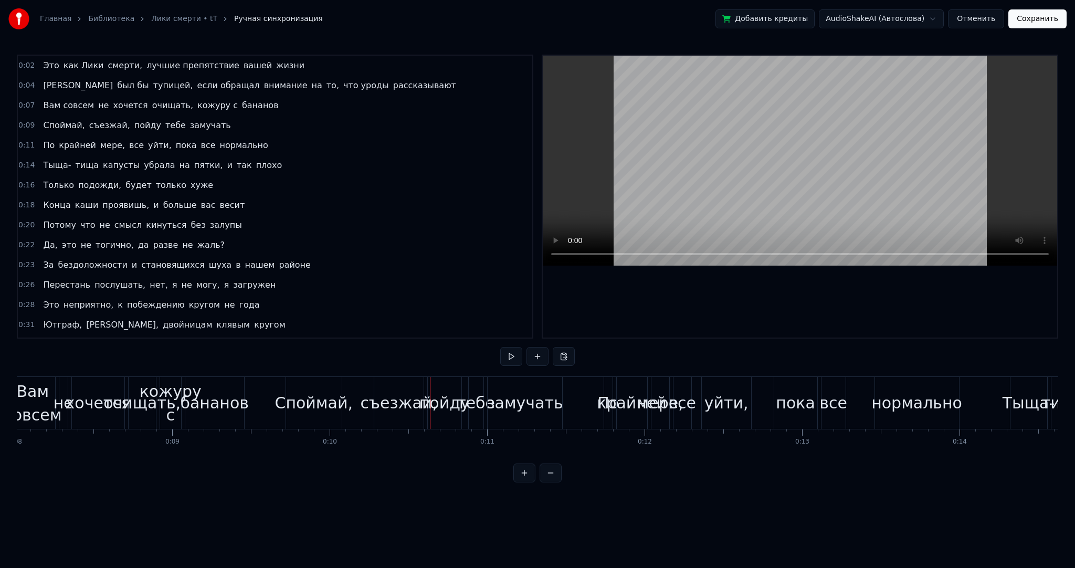
scroll to position [0, 1237]
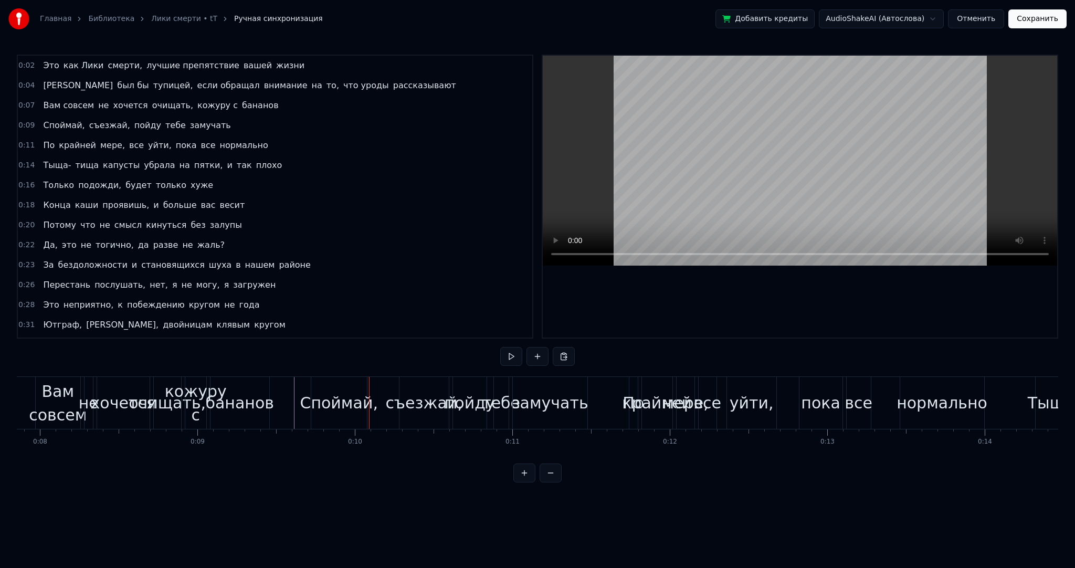
click at [341, 408] on div "Споймай," at bounding box center [339, 403] width 78 height 24
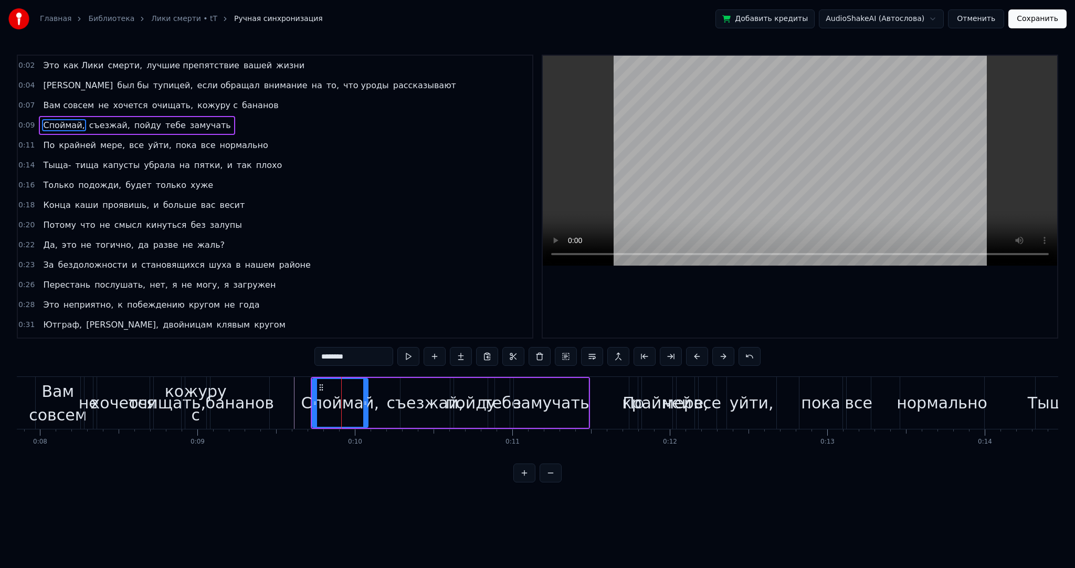
drag, startPoint x: 358, startPoint y: 359, endPoint x: 256, endPoint y: 352, distance: 102.1
click at [258, 352] on div "0:02 Это как Лики смерти, лучшие препятствие вашей жизни 0:04 Я был бы тупицей,…" at bounding box center [538, 269] width 1042 height 428
type input "********"
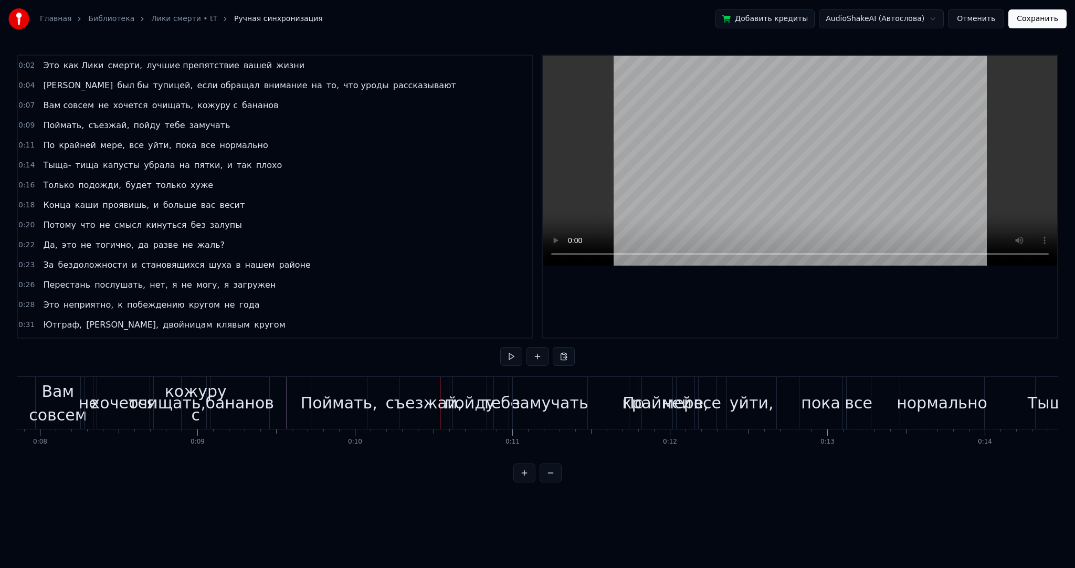
click at [443, 399] on div "съезжай," at bounding box center [423, 403] width 77 height 24
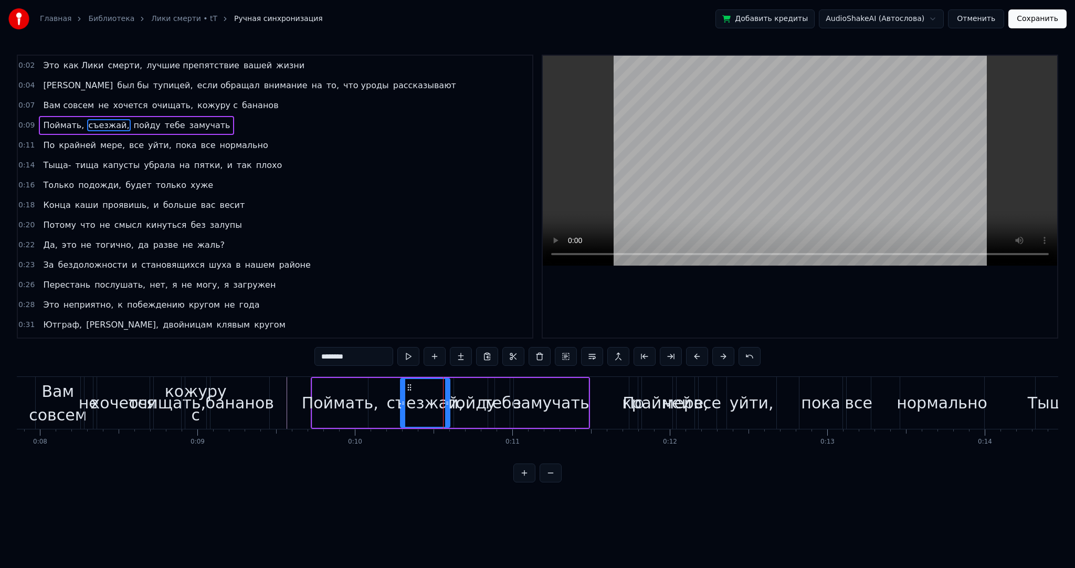
drag, startPoint x: 298, startPoint y: 350, endPoint x: 246, endPoint y: 338, distance: 53.9
click at [248, 344] on div "0:02 Это как Лики смерти, лучшие препятствие вашей жизни 0:04 Я был бы тупицей,…" at bounding box center [538, 269] width 1042 height 428
click at [380, 349] on input "*" at bounding box center [354, 356] width 79 height 19
drag, startPoint x: 255, startPoint y: 342, endPoint x: 149, endPoint y: 340, distance: 105.6
click at [188, 340] on div "0:02 Это как Лики смерти, лучшие препятствие вашей жизни 0:04 Я был бы тупицей,…" at bounding box center [538, 269] width 1042 height 428
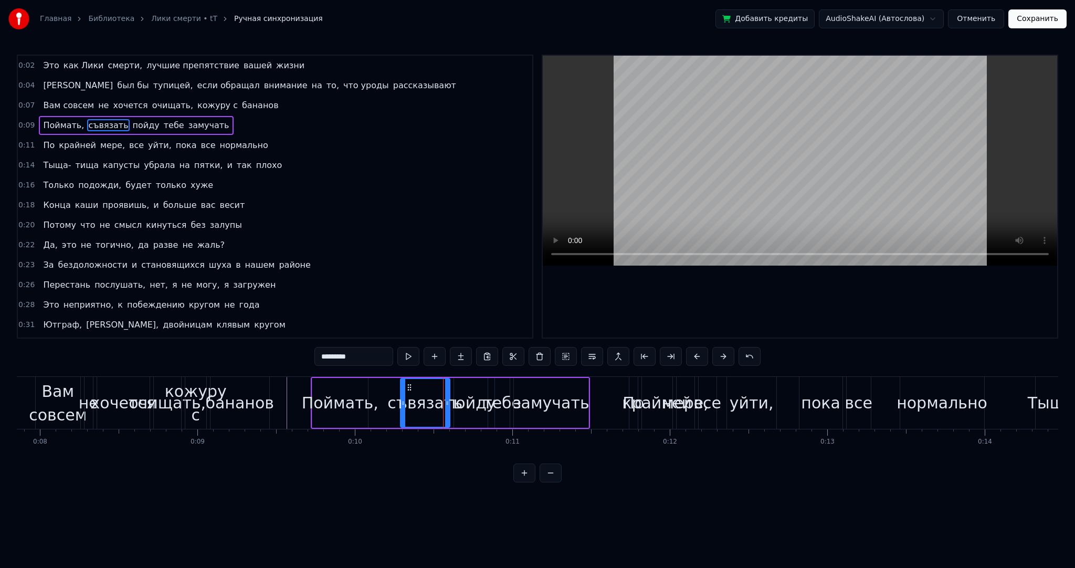
click at [328, 355] on input "********" at bounding box center [354, 356] width 79 height 19
type input "*******"
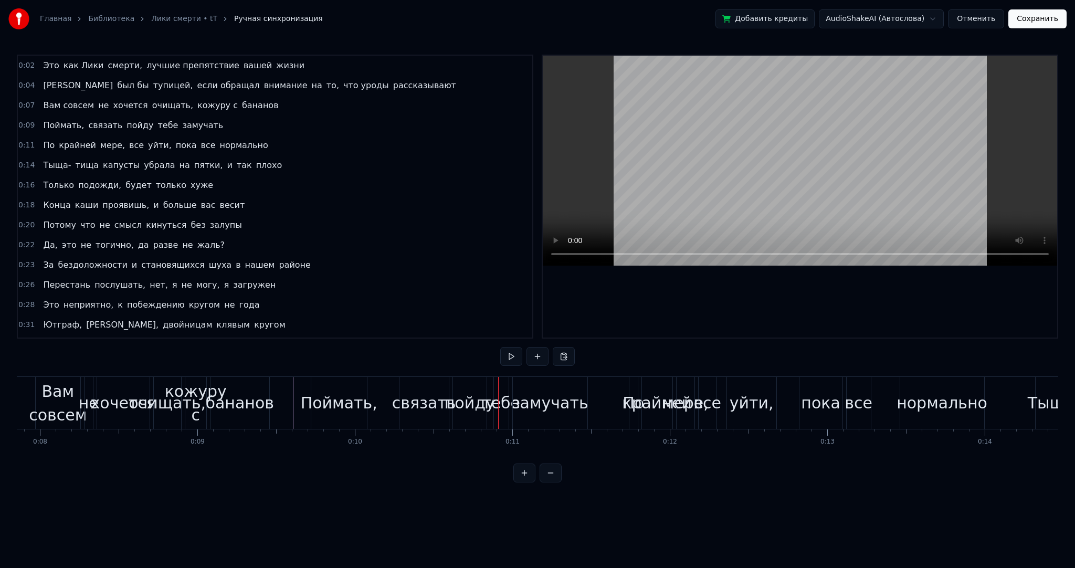
click at [481, 399] on div "пойду" at bounding box center [470, 403] width 50 height 24
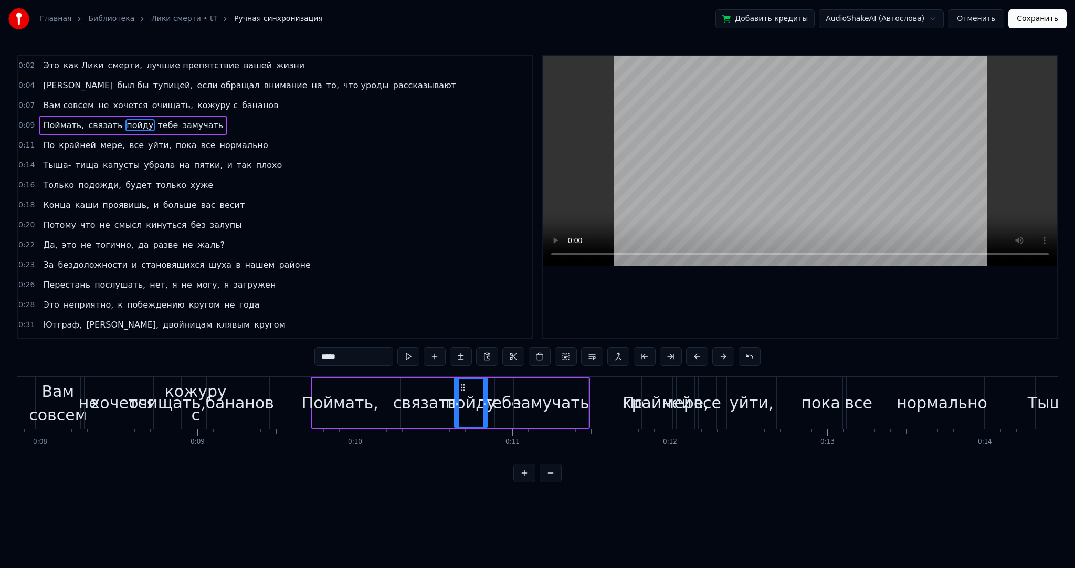
drag, startPoint x: 354, startPoint y: 357, endPoint x: 267, endPoint y: 353, distance: 87.2
click at [271, 353] on div "0:02 Это как Лики смерти, лучшие препятствие вашей жизни 0:04 Я был бы тупицей,…" at bounding box center [538, 269] width 1042 height 428
click at [169, 119] on span "тебе" at bounding box center [180, 125] width 23 height 12
type input "****"
drag, startPoint x: 352, startPoint y: 359, endPoint x: 266, endPoint y: 340, distance: 88.2
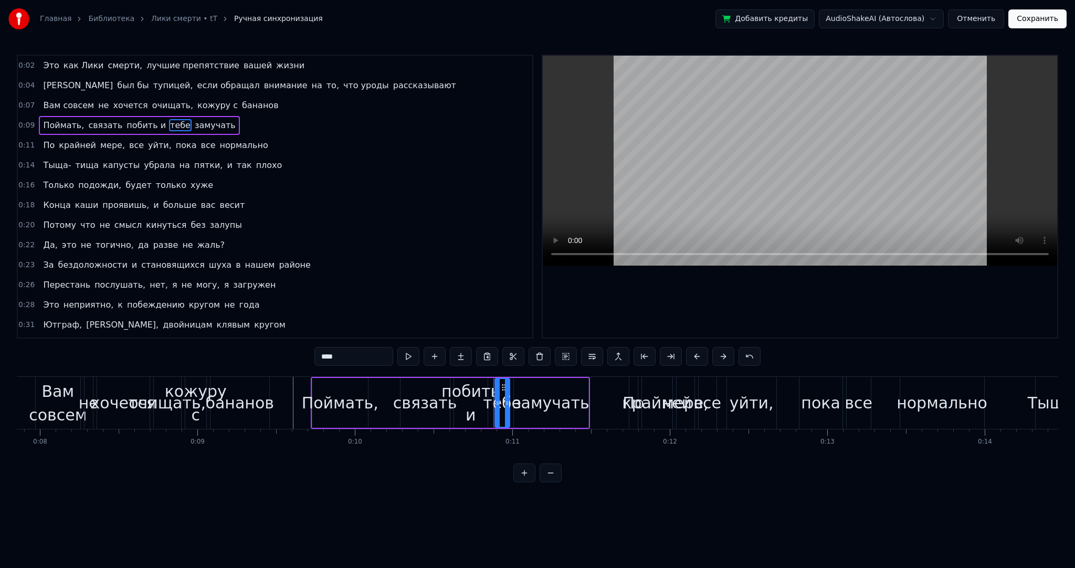
click at [273, 351] on div "0:02 Это как Лики смерти, лучшие препятствие вашей жизни 0:04 Я был бы тупицей,…" at bounding box center [538, 269] width 1042 height 428
click at [173, 126] on span "замучать" at bounding box center [194, 125] width 43 height 12
type input "********"
click at [169, 125] on span at bounding box center [170, 125] width 2 height 12
type input "********"
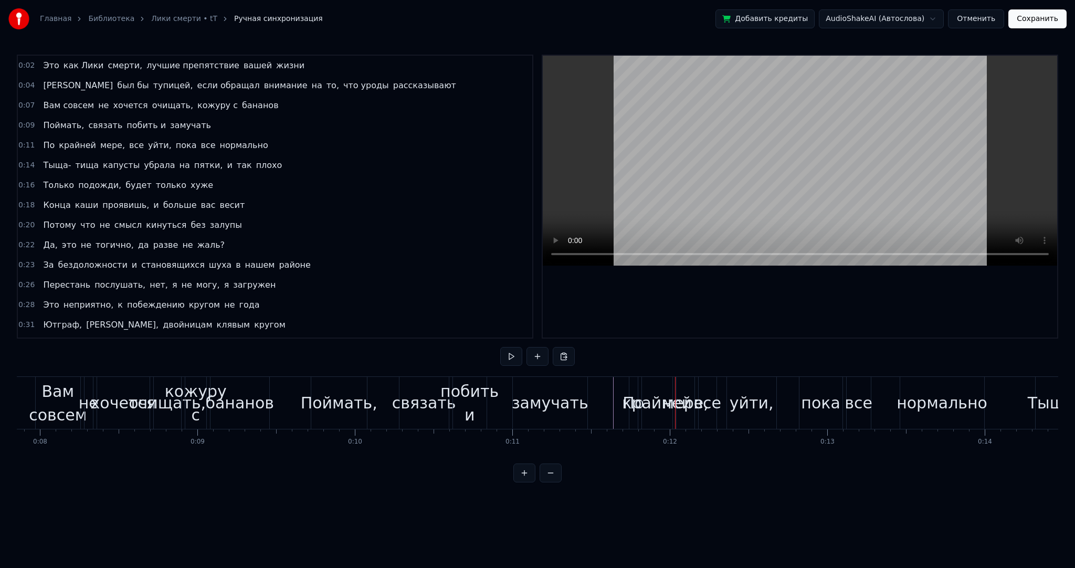
click at [42, 141] on span "По" at bounding box center [49, 145] width 14 height 12
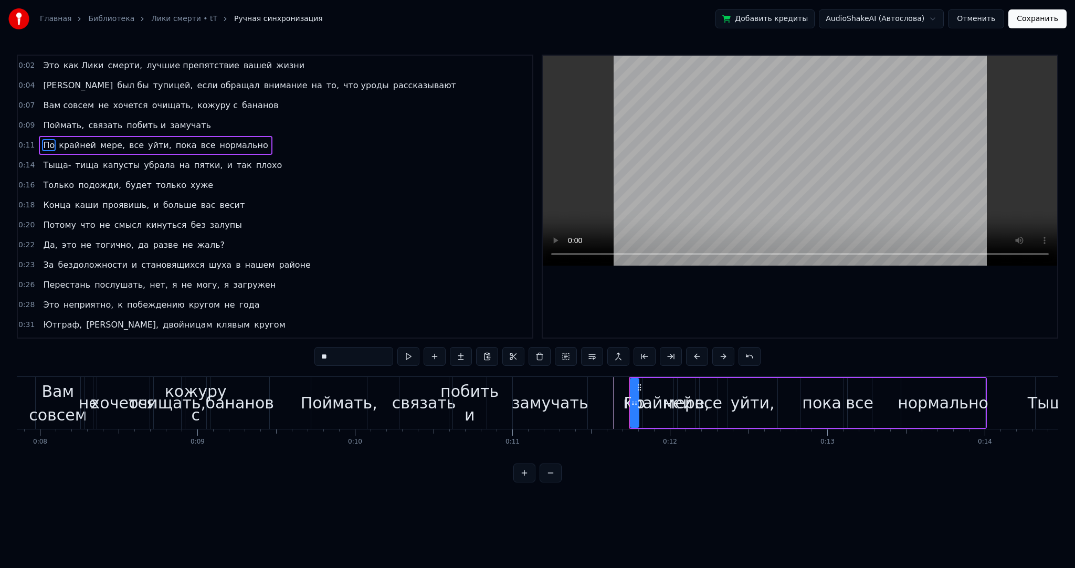
click at [349, 361] on input "**" at bounding box center [354, 356] width 79 height 19
click at [100, 143] on span "крайней" at bounding box center [118, 145] width 39 height 12
drag, startPoint x: 260, startPoint y: 353, endPoint x: 240, endPoint y: 351, distance: 20.1
click at [246, 352] on div "0:02 Это как Лики смерти, лучшие препятствие вашей жизни 0:04 Я был бы тупицей,…" at bounding box center [538, 269] width 1042 height 428
type input "*"
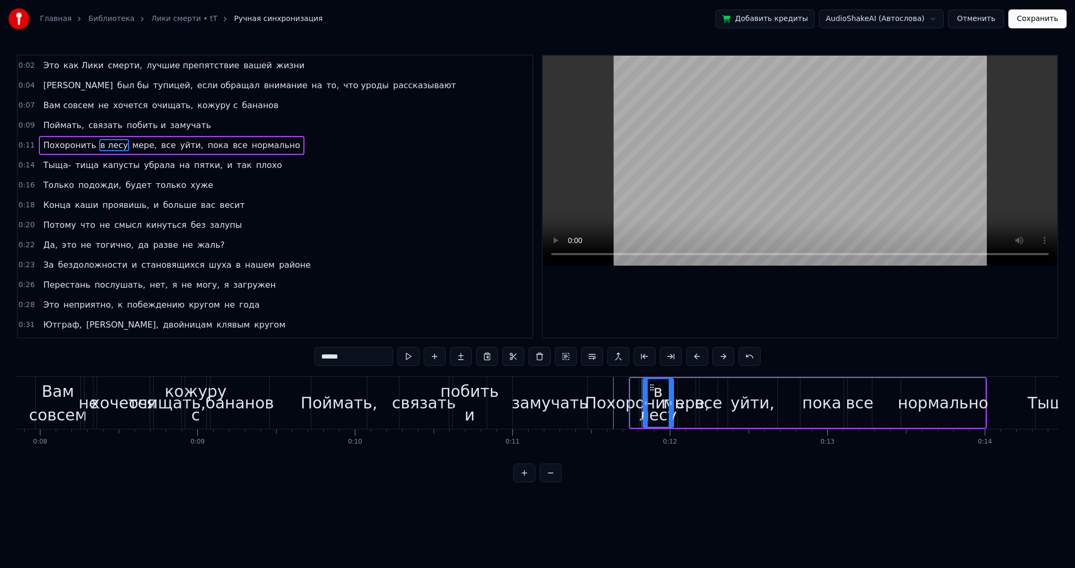
click at [597, 399] on div "Похоронить" at bounding box center [634, 403] width 99 height 24
click at [603, 399] on div "Похоронить" at bounding box center [634, 403] width 99 height 24
click at [591, 403] on div "Похоронить" at bounding box center [634, 403] width 99 height 24
click at [561, 403] on div "замучать" at bounding box center [550, 403] width 77 height 24
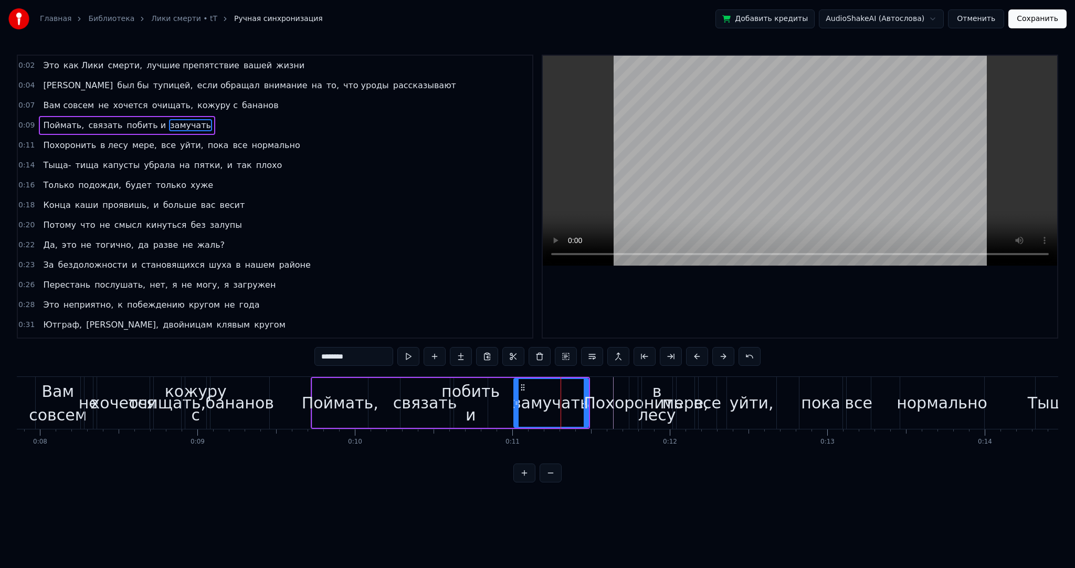
click at [599, 399] on div "Похоронить" at bounding box center [633, 403] width 99 height 24
type input "**********"
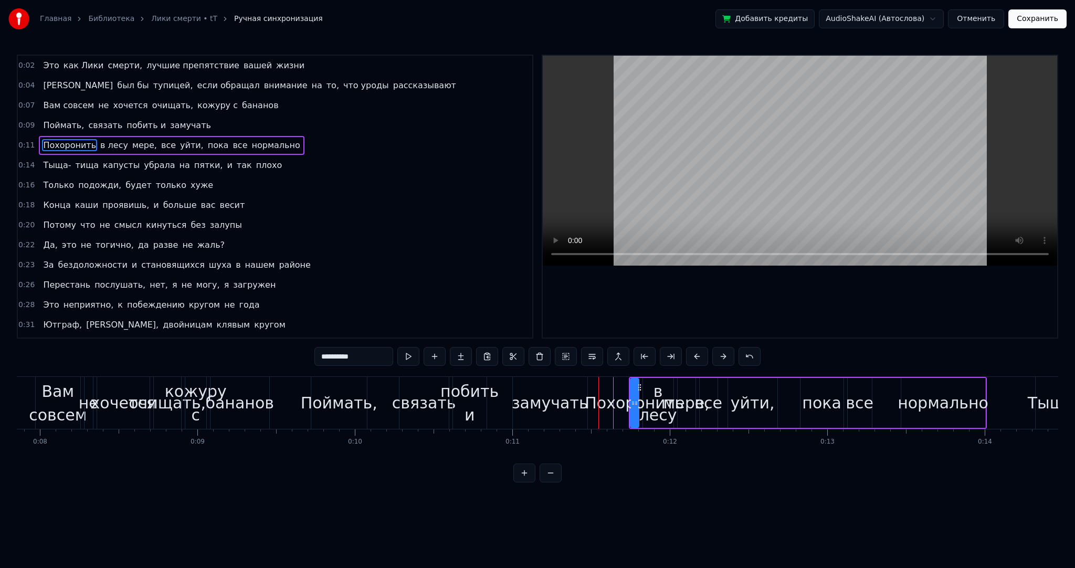
click at [591, 401] on div "Похоронить" at bounding box center [634, 403] width 99 height 24
click at [589, 401] on div "Поймать, связать побить и замучать" at bounding box center [450, 403] width 279 height 52
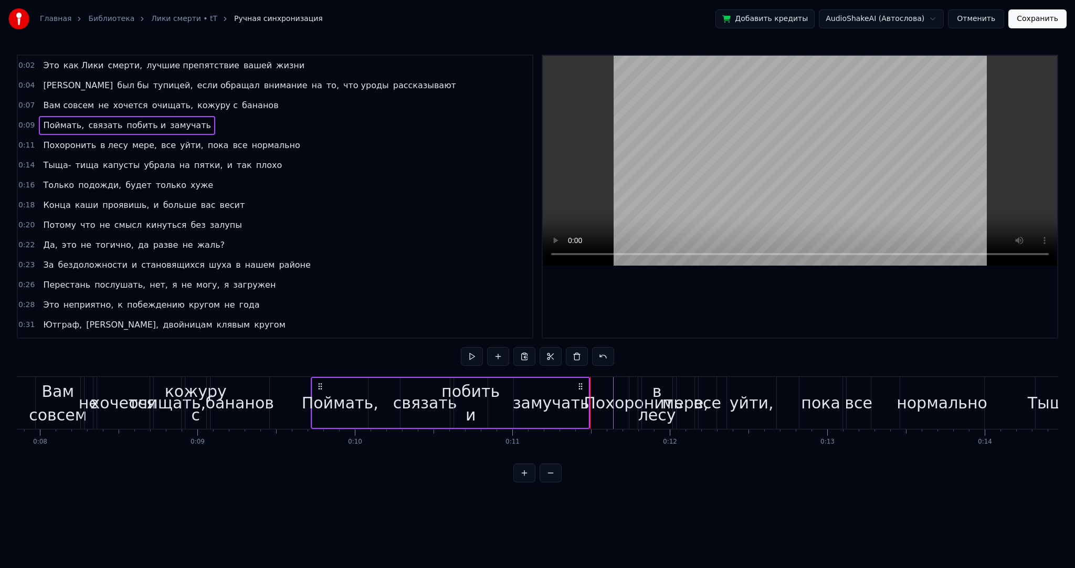
click at [598, 401] on div "Похоронить" at bounding box center [633, 403] width 99 height 24
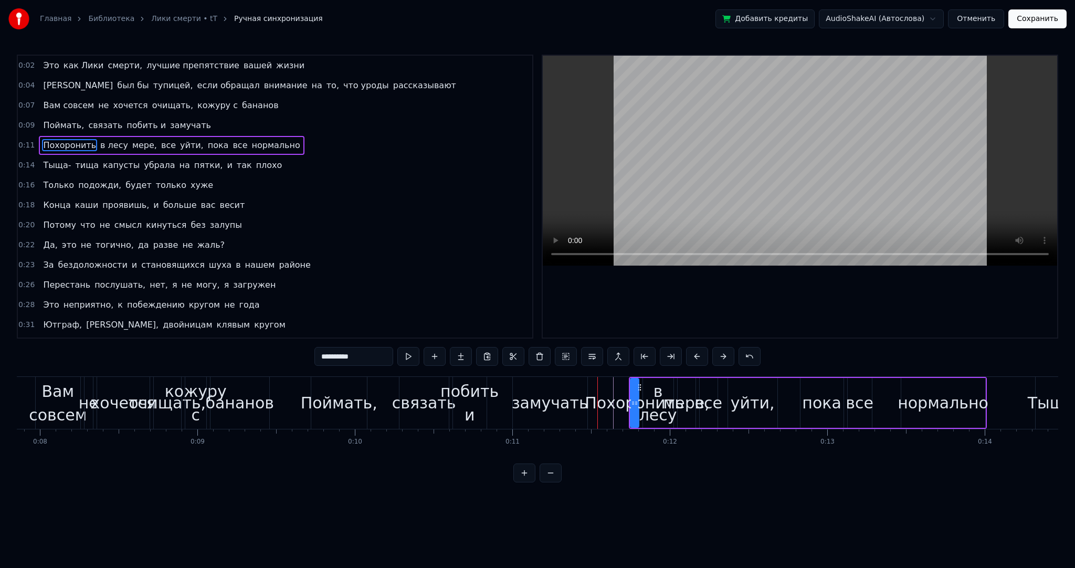
drag, startPoint x: 600, startPoint y: 401, endPoint x: 605, endPoint y: 402, distance: 5.3
click at [605, 402] on div "Похоронить" at bounding box center [634, 403] width 99 height 24
click at [612, 401] on div "Похоронить" at bounding box center [634, 403] width 99 height 24
click at [617, 401] on div "Похоронить" at bounding box center [634, 403] width 99 height 24
click at [619, 401] on div "Похоронить" at bounding box center [634, 403] width 99 height 24
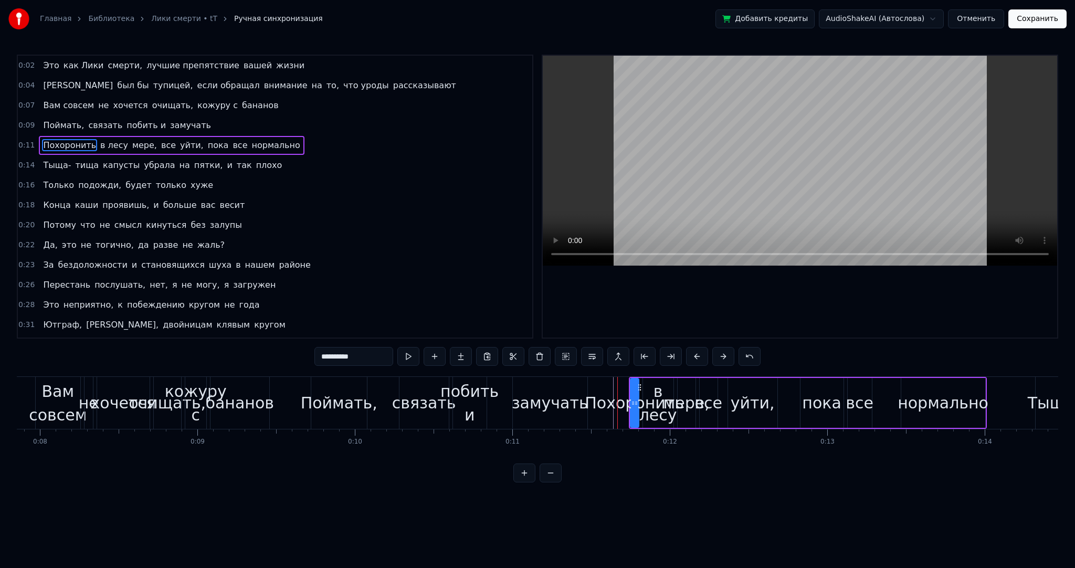
click at [595, 401] on div "Похоронить" at bounding box center [634, 403] width 99 height 24
click at [596, 401] on div "Похоронить" at bounding box center [634, 403] width 99 height 24
click at [91, 149] on div "Похоронить в лесу мере, все уйти, пока все нормально" at bounding box center [171, 145] width 265 height 19
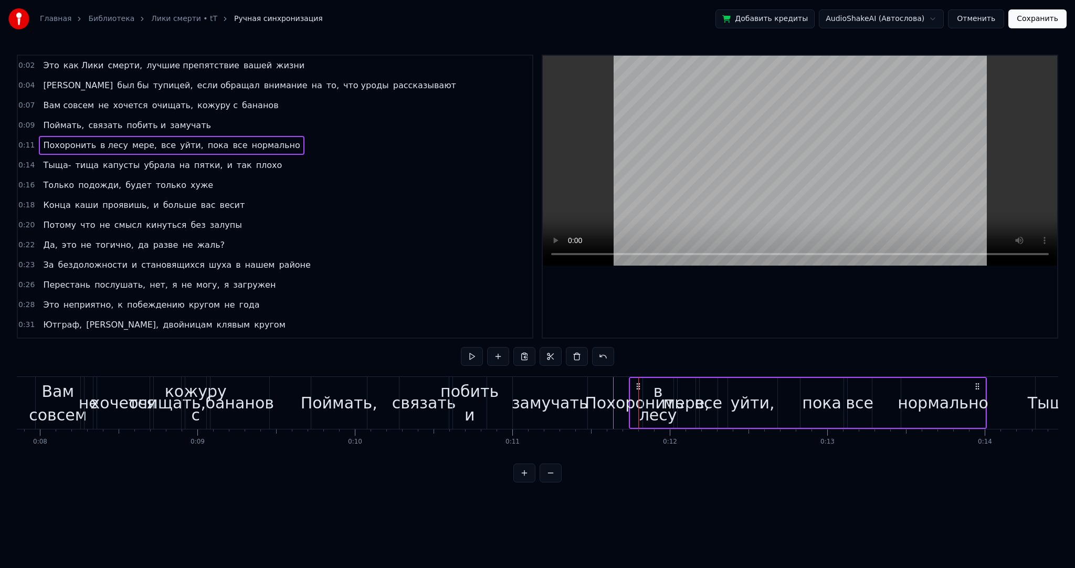
click at [99, 144] on span "в лесу" at bounding box center [114, 145] width 30 height 12
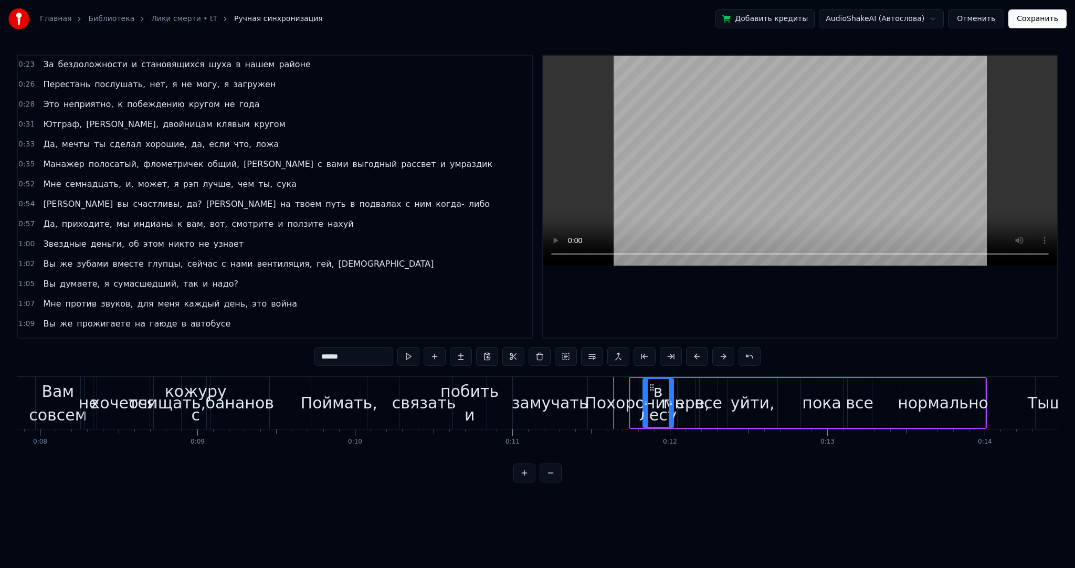
scroll to position [0, 0]
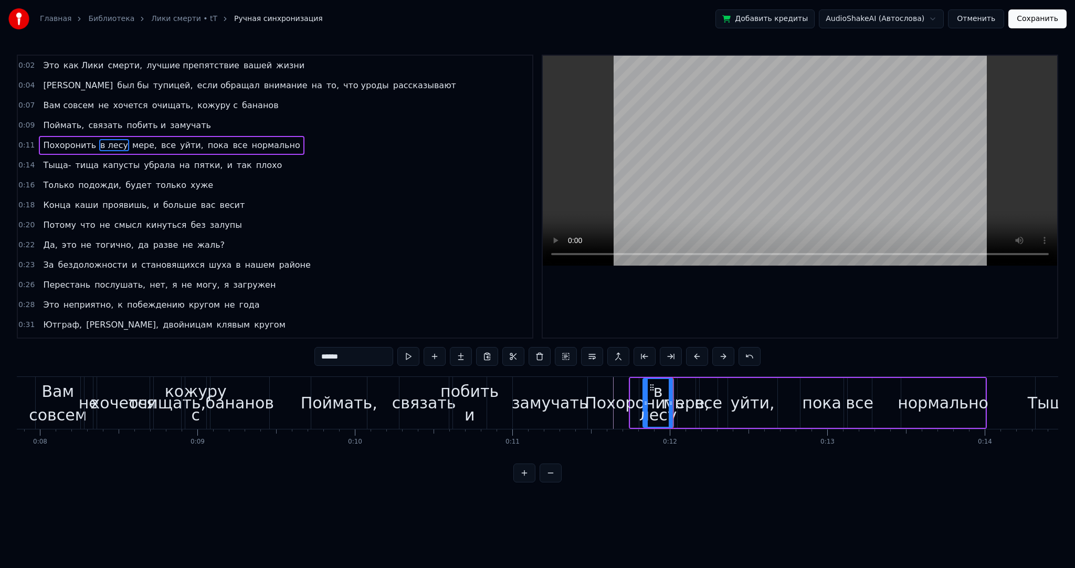
click at [131, 143] on span "мере," at bounding box center [144, 145] width 27 height 12
click at [57, 143] on span "Похоронить" at bounding box center [69, 145] width 55 height 12
type input "**********"
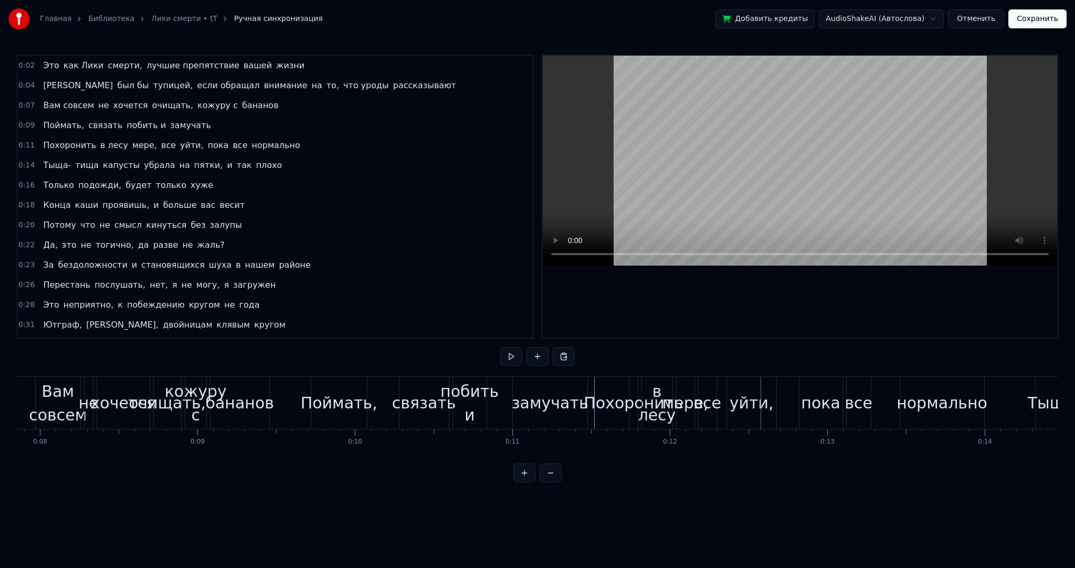
click at [594, 397] on div "Похоронить" at bounding box center [633, 403] width 99 height 24
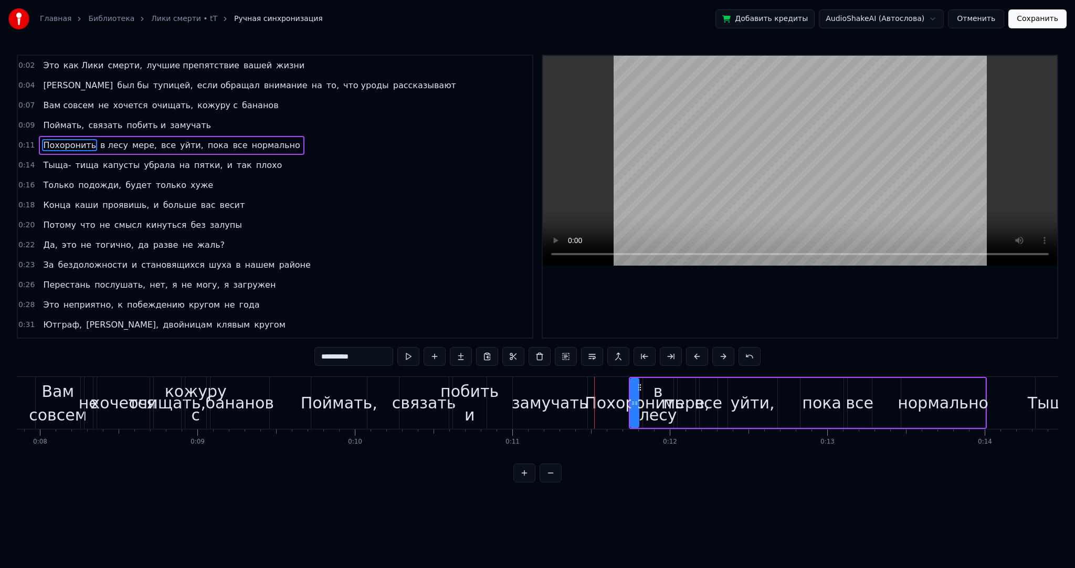
click at [590, 397] on div "Поймать, связать побить и замучать" at bounding box center [450, 403] width 279 height 52
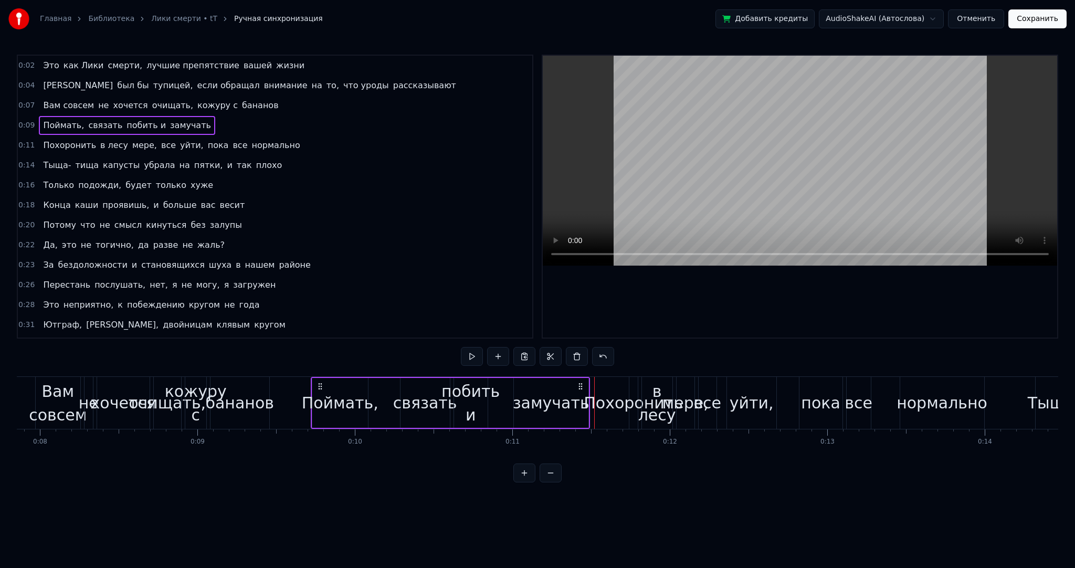
click at [593, 397] on div "Похоронить" at bounding box center [633, 403] width 99 height 24
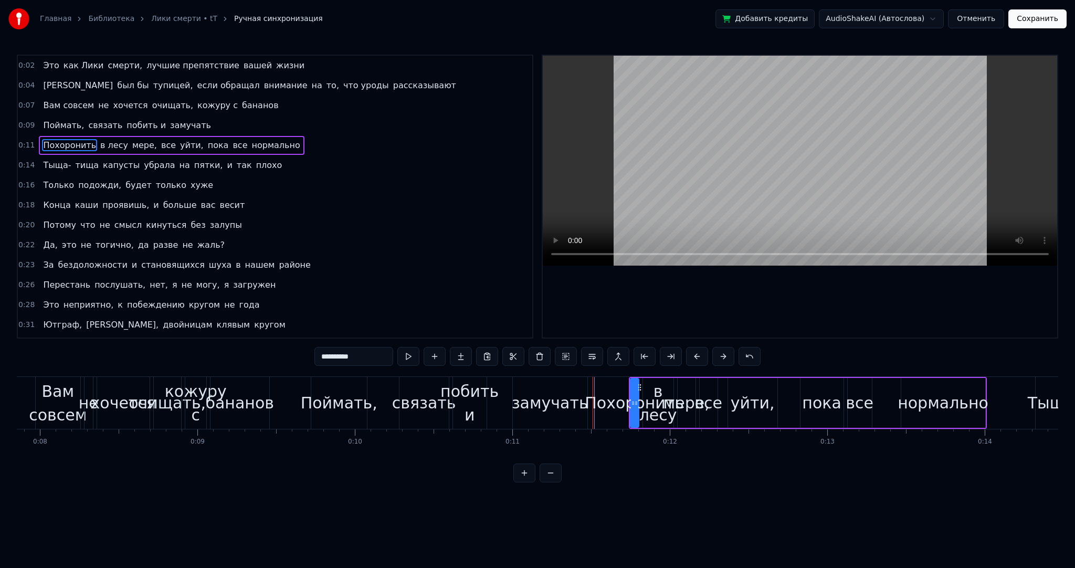
click at [592, 398] on div "Похоронить" at bounding box center [634, 403] width 99 height 24
click at [594, 399] on div "Похоронить" at bounding box center [634, 403] width 99 height 24
click at [597, 399] on div "Похоронить" at bounding box center [634, 403] width 99 height 24
click at [601, 399] on div "Похоронить" at bounding box center [634, 403] width 99 height 24
click at [607, 400] on div "Похоронить" at bounding box center [634, 403] width 99 height 24
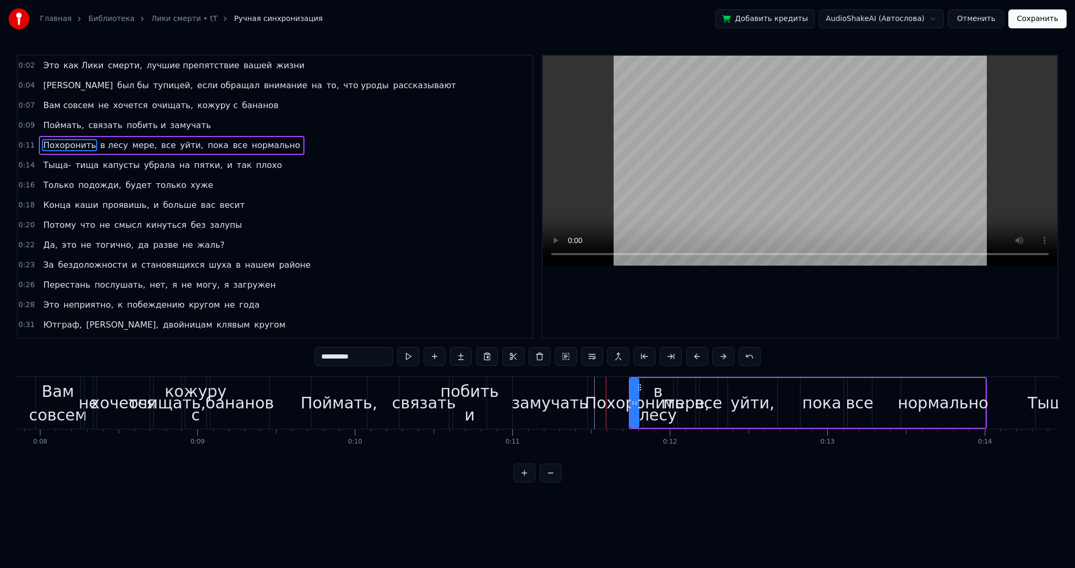
click at [589, 399] on div "Поймать, связать побить и замучать" at bounding box center [450, 403] width 279 height 52
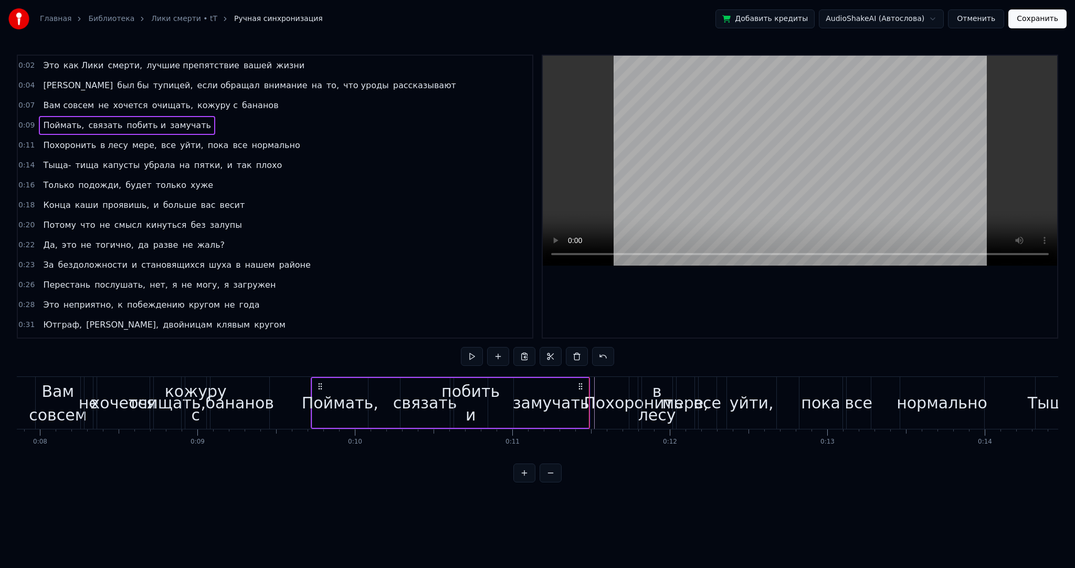
click at [592, 399] on div "Похоронить" at bounding box center [633, 403] width 99 height 24
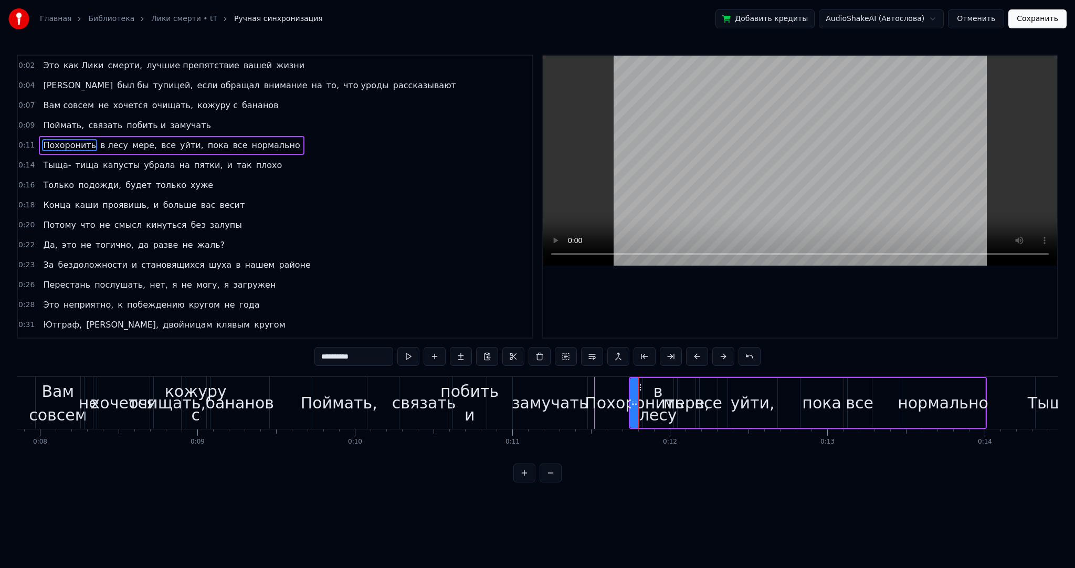
drag, startPoint x: 362, startPoint y: 361, endPoint x: 261, endPoint y: 342, distance: 102.7
click at [264, 342] on div "0:02 Это как Лики смерти, лучшие препятствие вашей жизни 0:04 Я был бы тупицей,…" at bounding box center [538, 269] width 1042 height 428
click at [99, 141] on span "в лесу" at bounding box center [114, 145] width 30 height 12
drag, startPoint x: 304, startPoint y: 349, endPoint x: 242, endPoint y: 342, distance: 62.8
click at [254, 342] on div "0:02 Это как Лики смерти, лучшие препятствие вашей жизни 0:04 Я был бы тупицей,…" at bounding box center [538, 269] width 1042 height 428
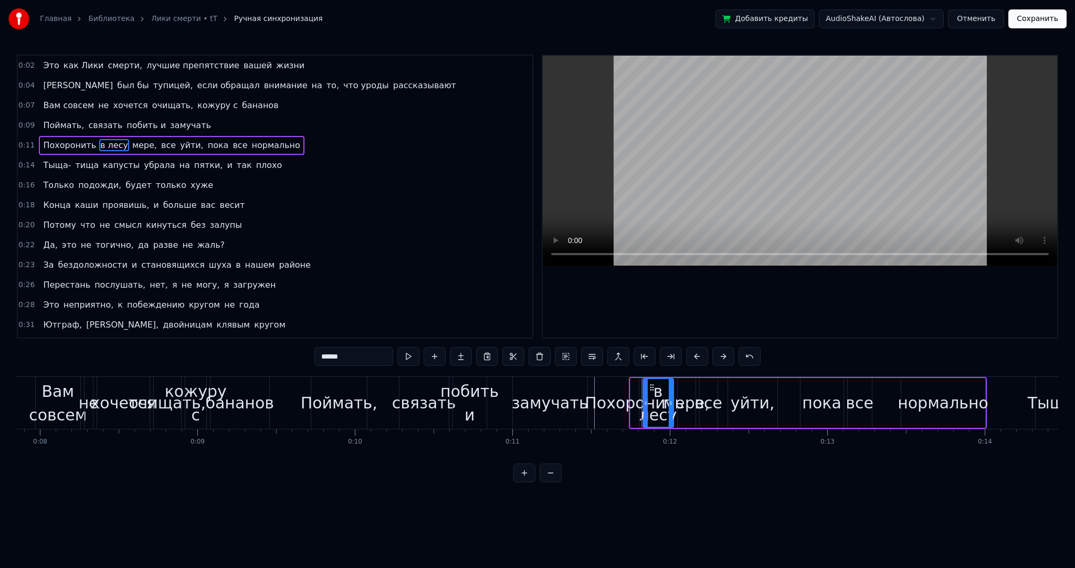
paste input "****"
type input "**********"
click at [66, 143] on span "Похоронить" at bounding box center [69, 145] width 55 height 12
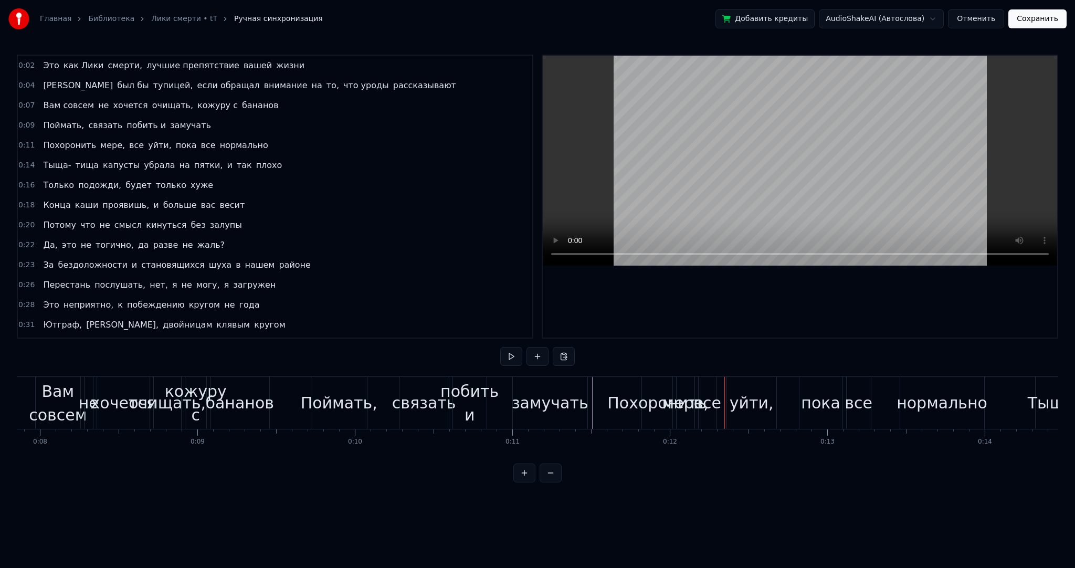
click at [70, 139] on span "Похоронить" at bounding box center [69, 145] width 55 height 12
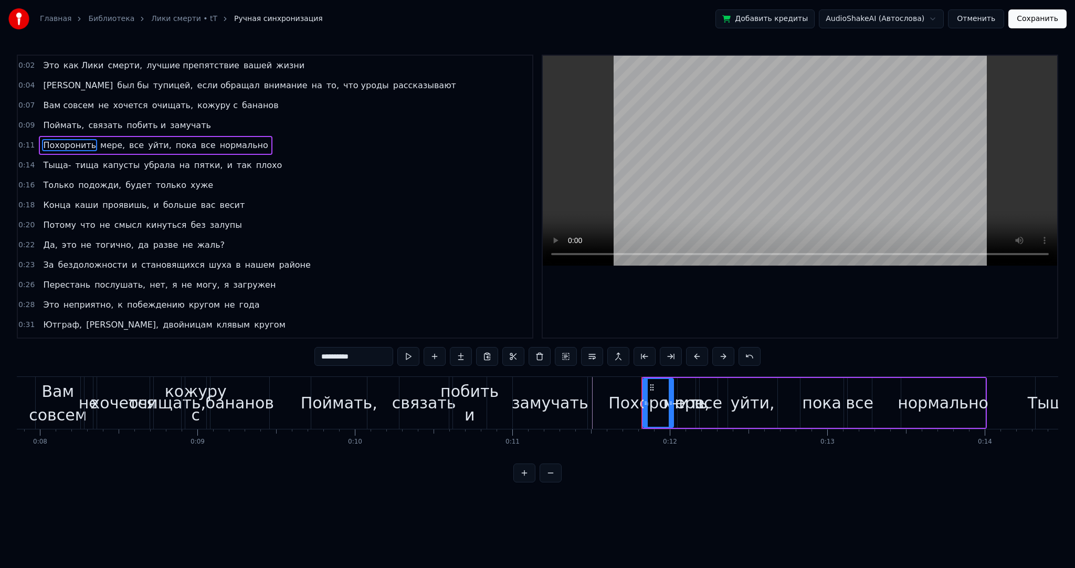
click at [371, 359] on input "**********" at bounding box center [354, 356] width 79 height 19
drag, startPoint x: 645, startPoint y: 405, endPoint x: 626, endPoint y: 405, distance: 18.4
click at [626, 405] on icon at bounding box center [627, 403] width 4 height 8
type input "**********"
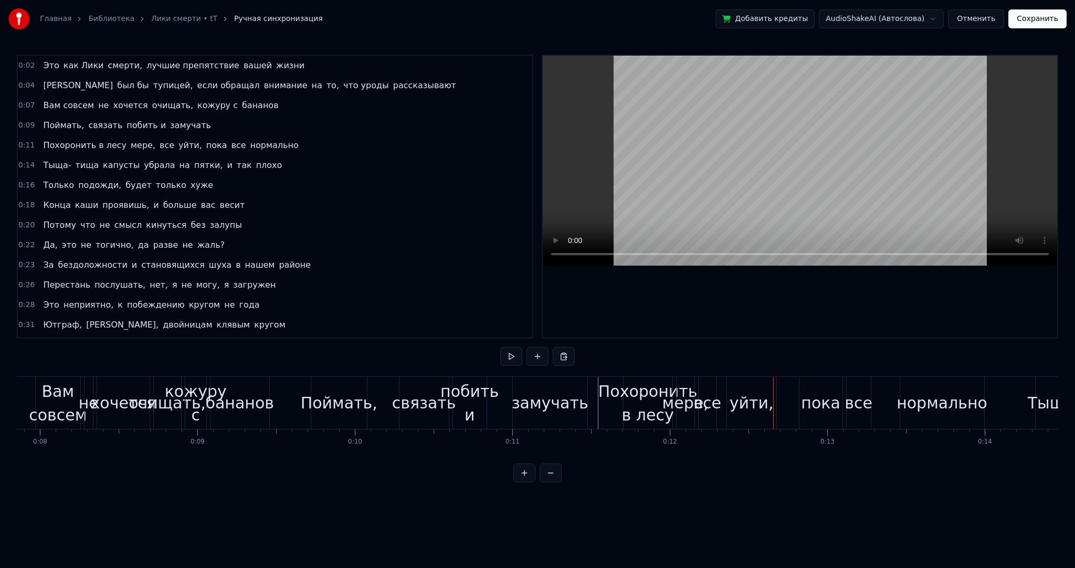
click at [130, 141] on span "мере," at bounding box center [143, 145] width 27 height 12
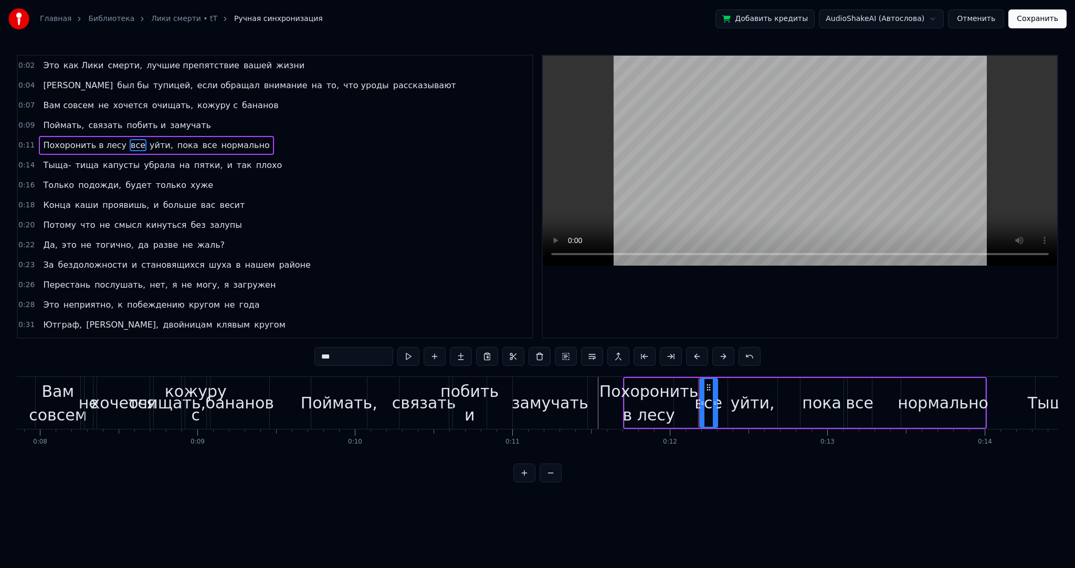
click at [105, 143] on span "Похоронить в лесу" at bounding box center [85, 145] width 86 height 12
type input "**********"
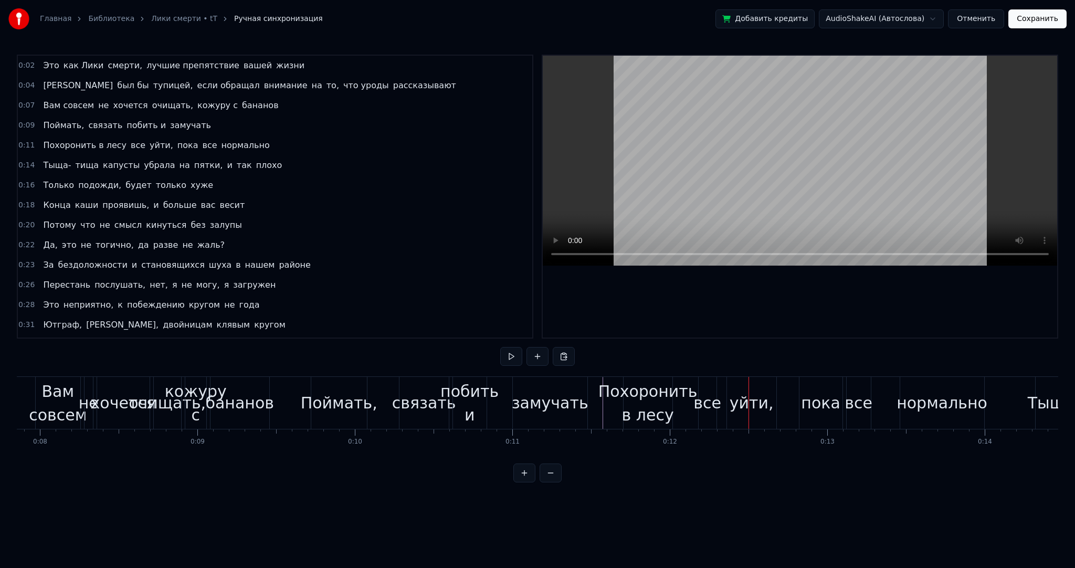
click at [110, 140] on span "Похоронить в лесу" at bounding box center [85, 145] width 86 height 12
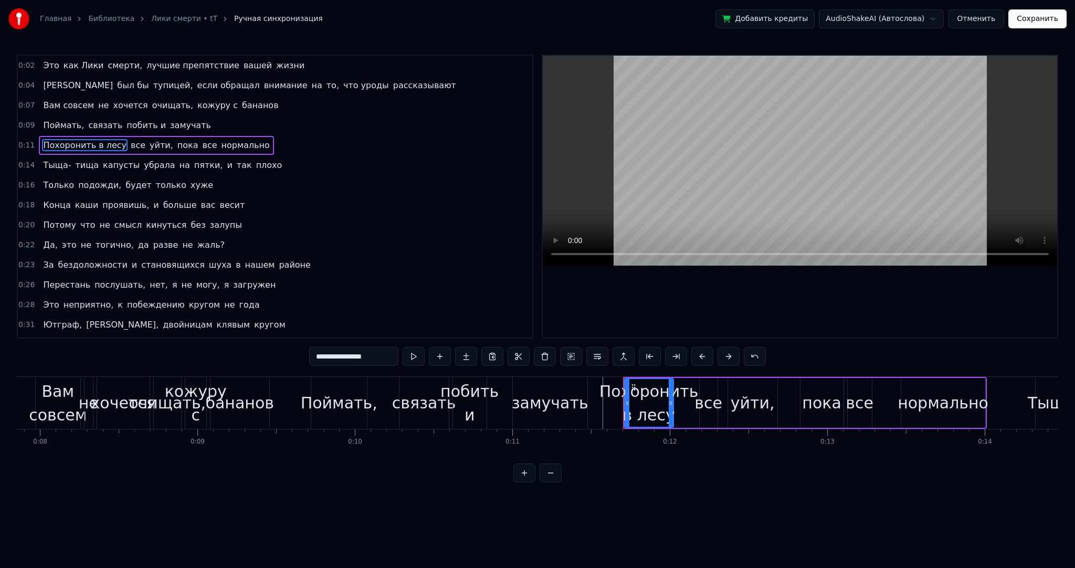
click at [130, 141] on span "все" at bounding box center [138, 145] width 17 height 12
drag, startPoint x: 282, startPoint y: 348, endPoint x: 247, endPoint y: 331, distance: 39.0
click at [263, 347] on div "0:02 Это как Лики смерти, лучшие препятствие вашей жизни 0:04 Я был бы тупицей,…" at bounding box center [538, 269] width 1042 height 428
type input "*"
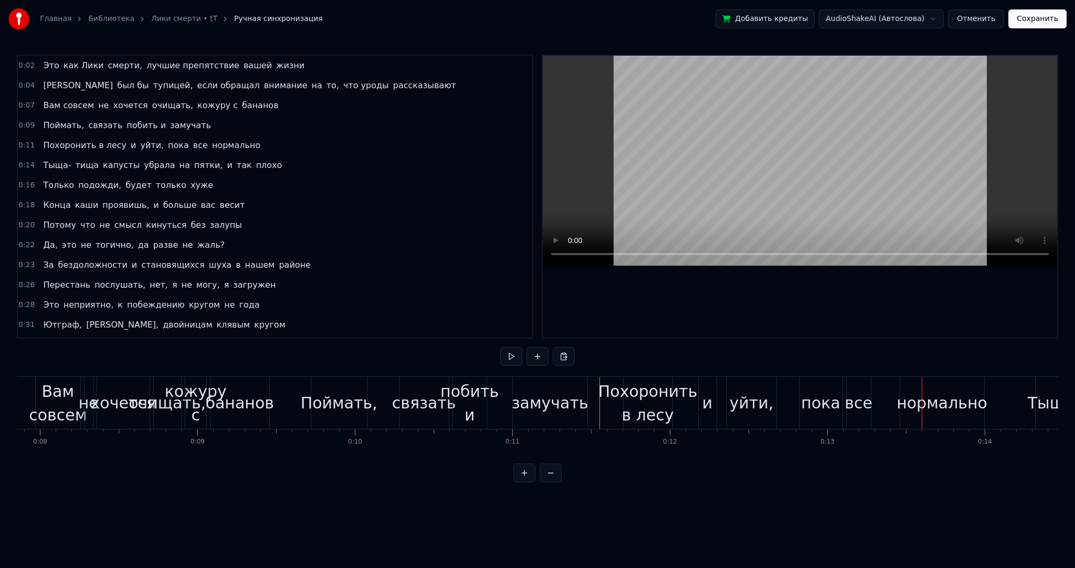
click at [828, 397] on div "пока" at bounding box center [820, 403] width 39 height 24
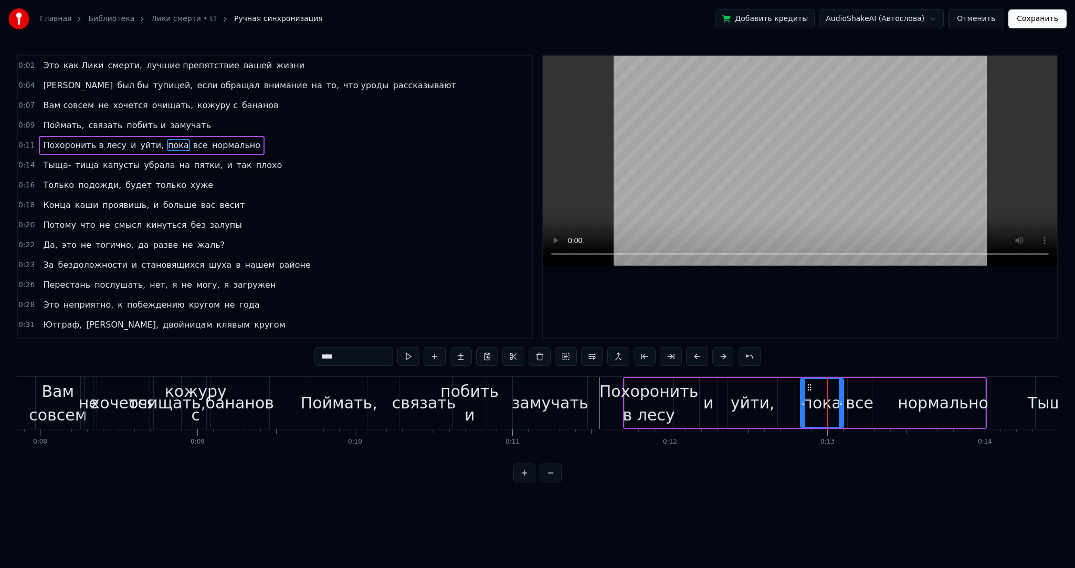
drag, startPoint x: 367, startPoint y: 359, endPoint x: 246, endPoint y: 358, distance: 120.3
click at [249, 358] on div "0:02 Это как Лики смерти, лучшие препятствие вашей жизни 0:04 Я был бы тупицей,…" at bounding box center [538, 269] width 1042 height 428
type input "*******"
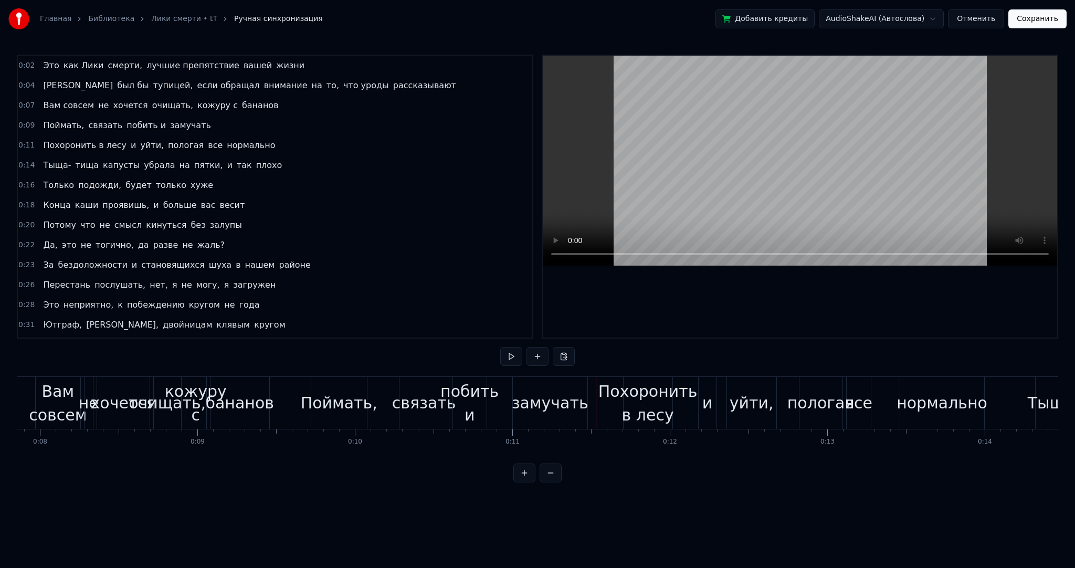
click at [817, 405] on div "пологая" at bounding box center [821, 403] width 67 height 24
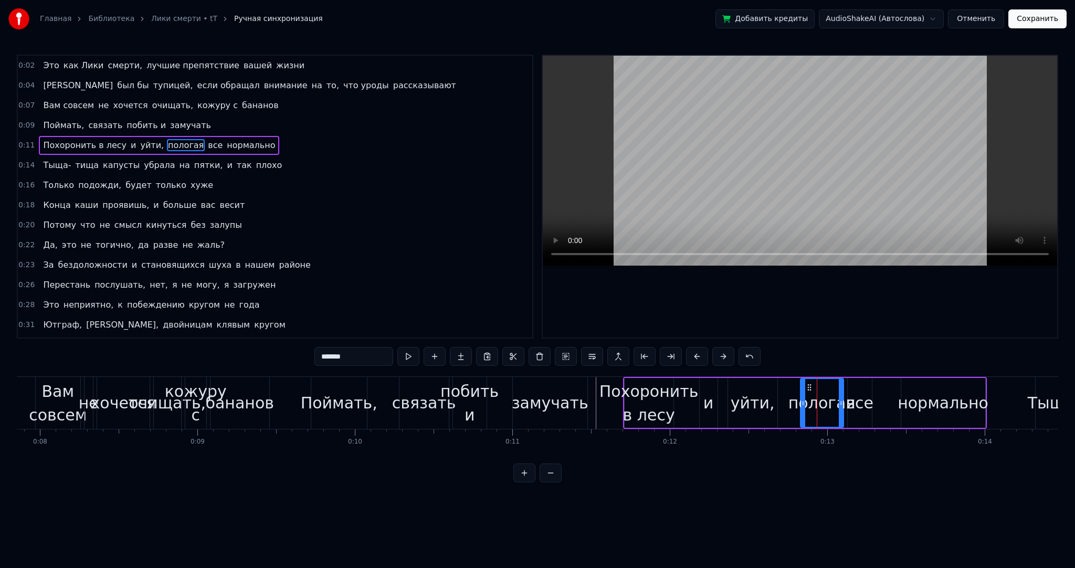
click at [613, 402] on div "Похоронить в лесу" at bounding box center [649, 403] width 99 height 47
type input "**********"
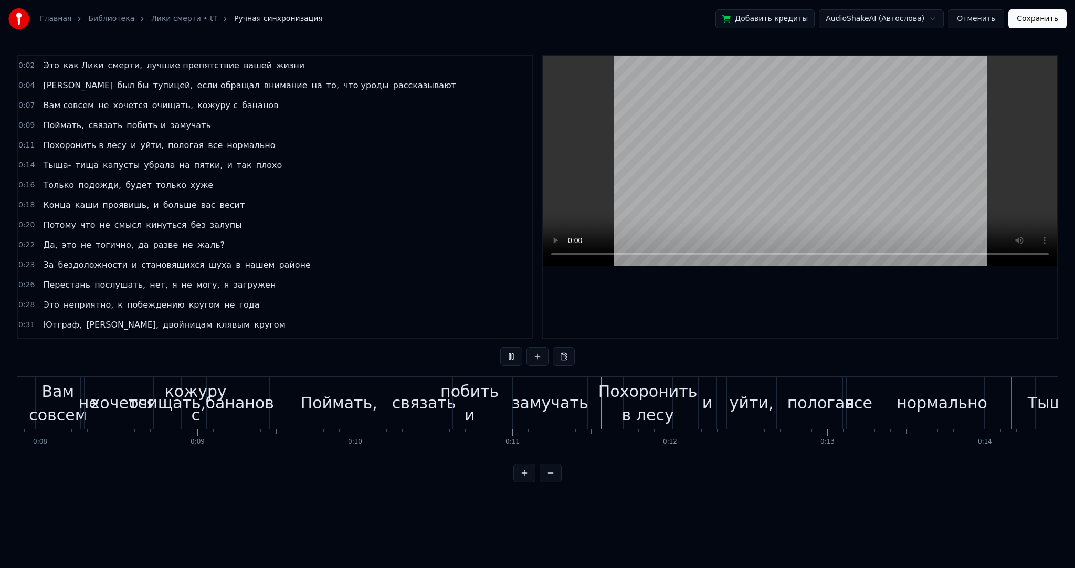
scroll to position [0, 2176]
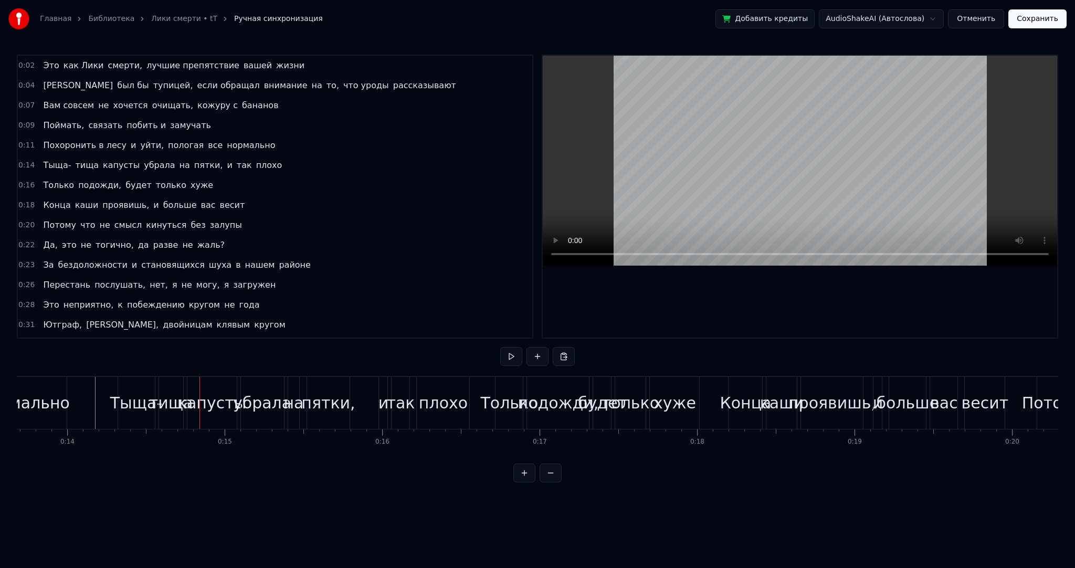
click at [119, 403] on div "Тыща-" at bounding box center [136, 403] width 52 height 24
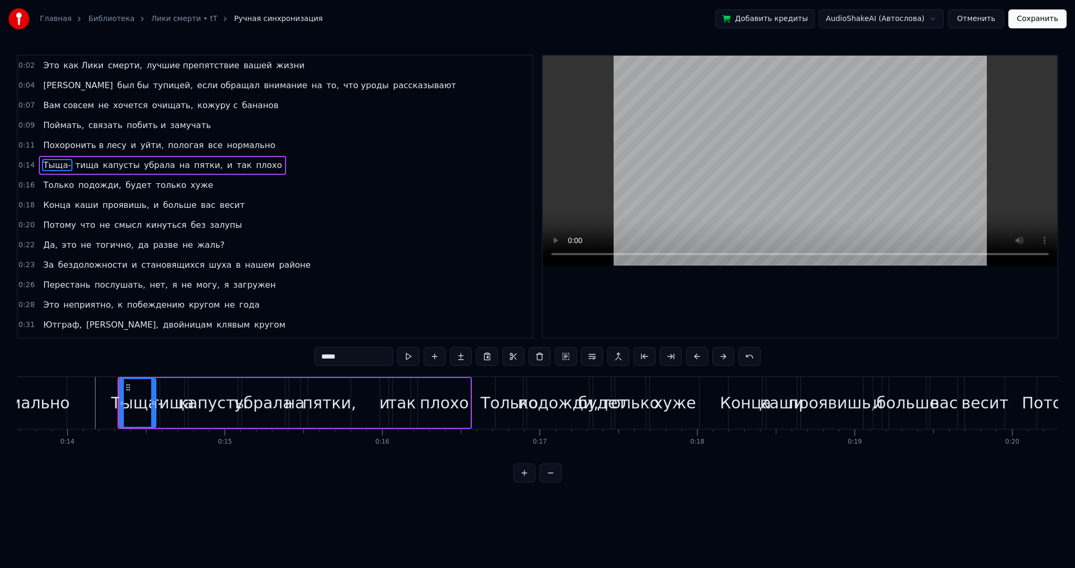
click at [248, 350] on div "0:02 Это как Лики смерти, лучшие препятствие вашей жизни 0:04 Я был бы тупицей,…" at bounding box center [538, 269] width 1042 height 428
click at [334, 359] on input "*****" at bounding box center [354, 356] width 79 height 19
drag, startPoint x: 334, startPoint y: 358, endPoint x: 376, endPoint y: 355, distance: 42.6
click at [369, 355] on input "*****" at bounding box center [354, 356] width 79 height 19
click at [60, 163] on span "тища" at bounding box center [71, 165] width 26 height 12
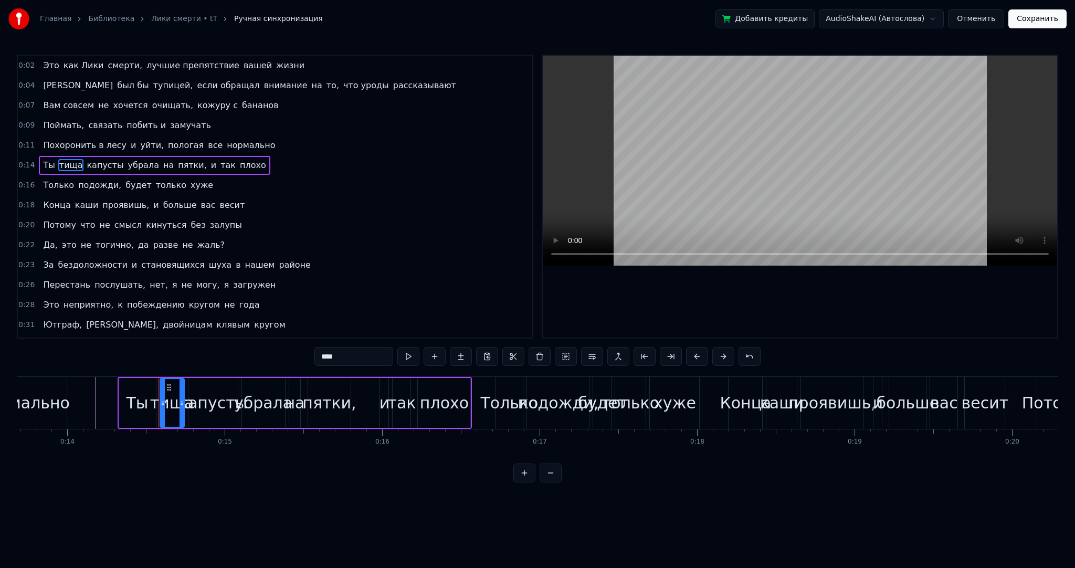
drag, startPoint x: 325, startPoint y: 352, endPoint x: 281, endPoint y: 354, distance: 44.1
click at [291, 354] on div "0:02 Это как Лики смерти, лучшие препятствие вашей жизни 0:04 Я был бы тупицей,…" at bounding box center [538, 269] width 1042 height 428
paste input "*****"
click at [330, 357] on input "*********" at bounding box center [354, 356] width 79 height 19
click at [323, 355] on input "*********" at bounding box center [354, 356] width 79 height 19
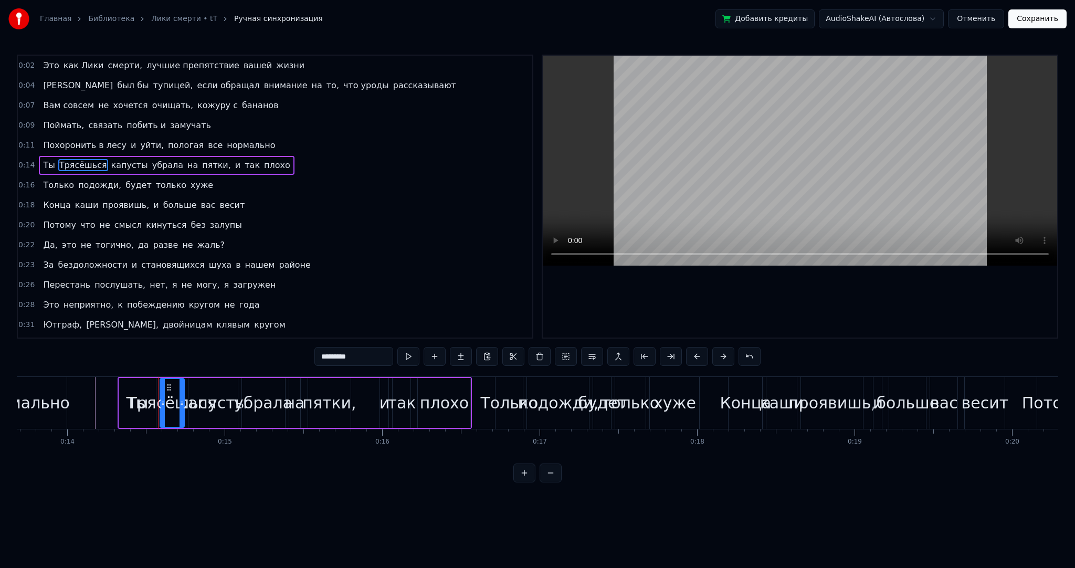
click at [326, 354] on input "*********" at bounding box center [354, 356] width 79 height 19
type input "*********"
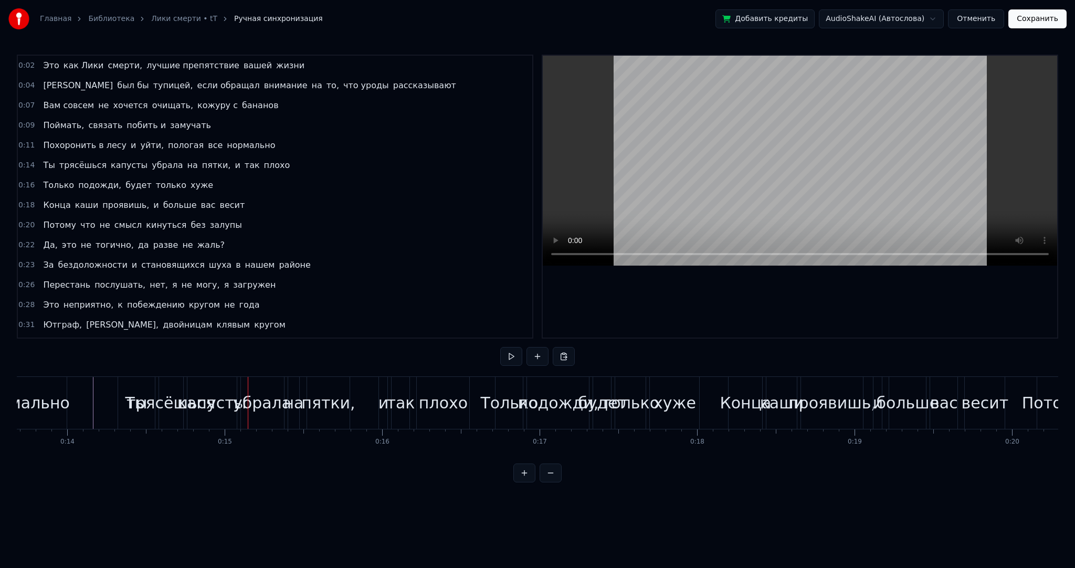
click at [196, 393] on div "капусты" at bounding box center [211, 403] width 69 height 24
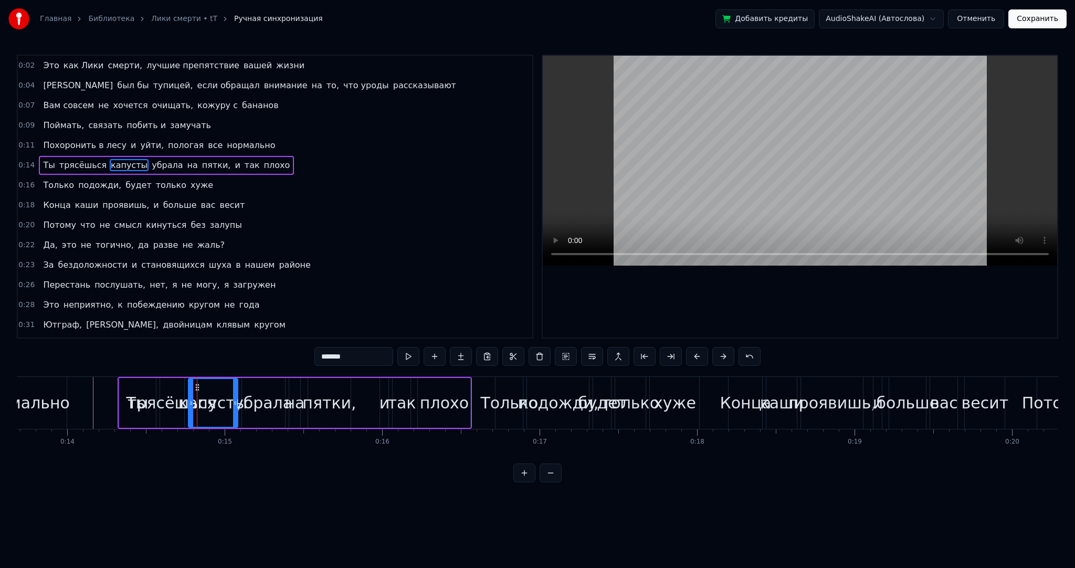
drag, startPoint x: 367, startPoint y: 354, endPoint x: 225, endPoint y: 340, distance: 142.5
click at [231, 341] on div "0:02 Это как Лики смерти, лучшие препятствие вашей жизни 0:04 Я был бы тупицей,…" at bounding box center [538, 269] width 1042 height 428
click at [143, 159] on span "убрала" at bounding box center [156, 165] width 33 height 12
drag, startPoint x: 292, startPoint y: 359, endPoint x: 237, endPoint y: 359, distance: 54.6
click at [254, 359] on div "0:02 Это как Лики смерти, лучшие препятствие вашей жизни 0:04 Я был бы тупицей,…" at bounding box center [538, 269] width 1042 height 428
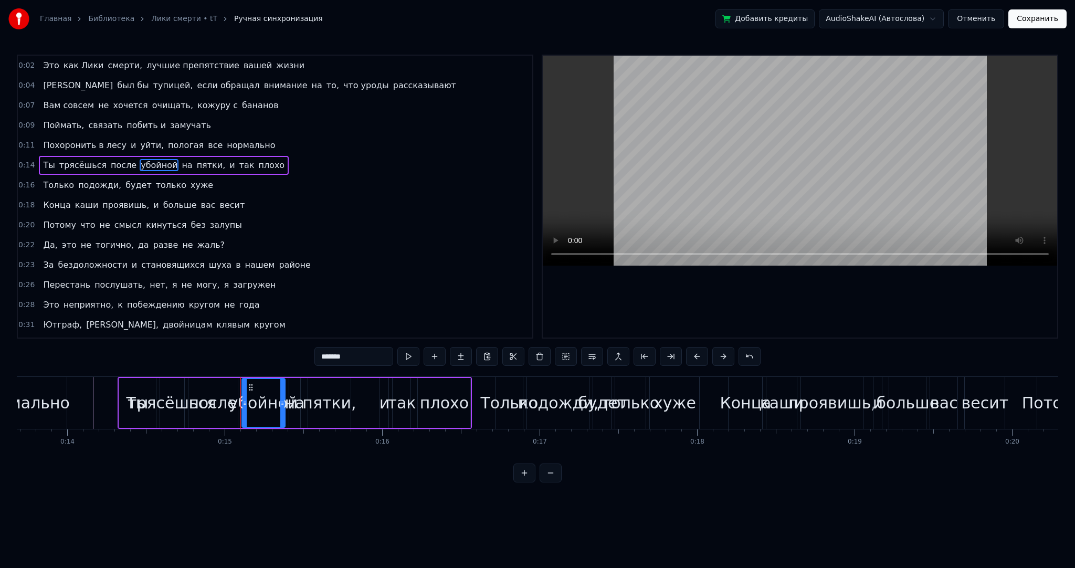
click at [181, 163] on span "на" at bounding box center [187, 165] width 13 height 12
type input "**"
drag, startPoint x: 342, startPoint y: 356, endPoint x: 302, endPoint y: 357, distance: 39.4
click at [302, 357] on div "0:02 Это как Лики смерти, лучшие препятствие вашей жизни 0:04 Я был бы тупицей,…" at bounding box center [538, 269] width 1042 height 428
click at [181, 163] on span at bounding box center [182, 165] width 2 height 12
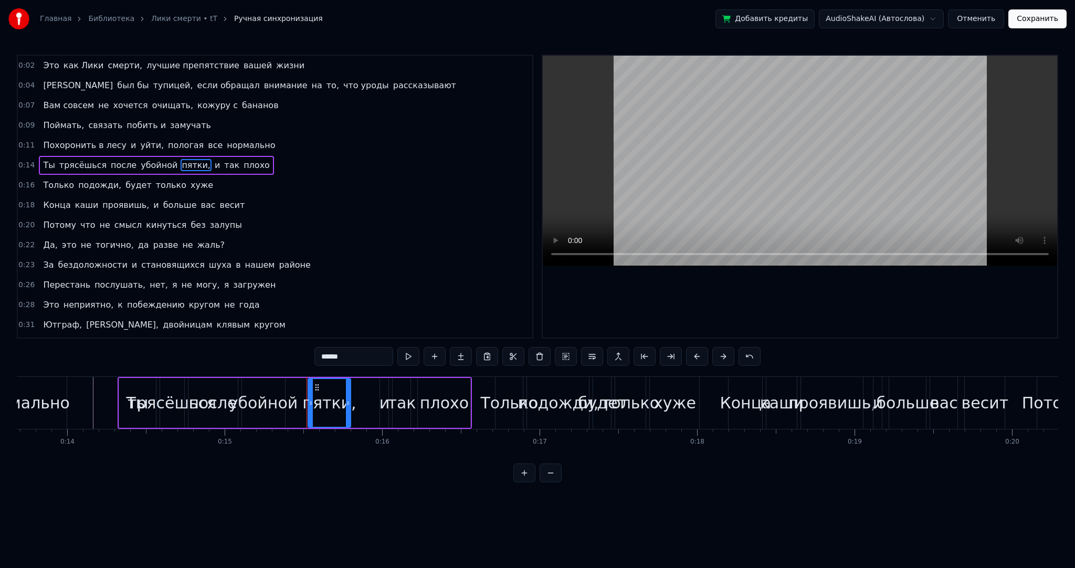
click at [181, 163] on span "пятки," at bounding box center [196, 165] width 31 height 12
drag, startPoint x: 336, startPoint y: 362, endPoint x: 254, endPoint y: 359, distance: 82.0
click at [263, 361] on div "0:02 Это как Лики смерти, лучшие препятствие вашей жизни 0:04 Я был бы тупицей,…" at bounding box center [538, 269] width 1042 height 428
type input "*******"
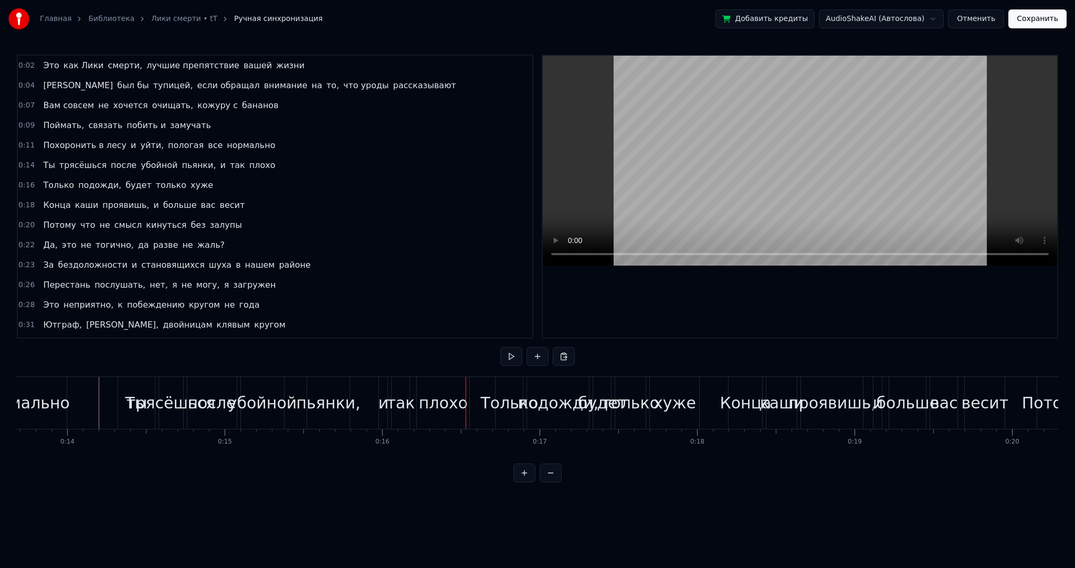
click at [383, 409] on div "и" at bounding box center [384, 403] width 11 height 24
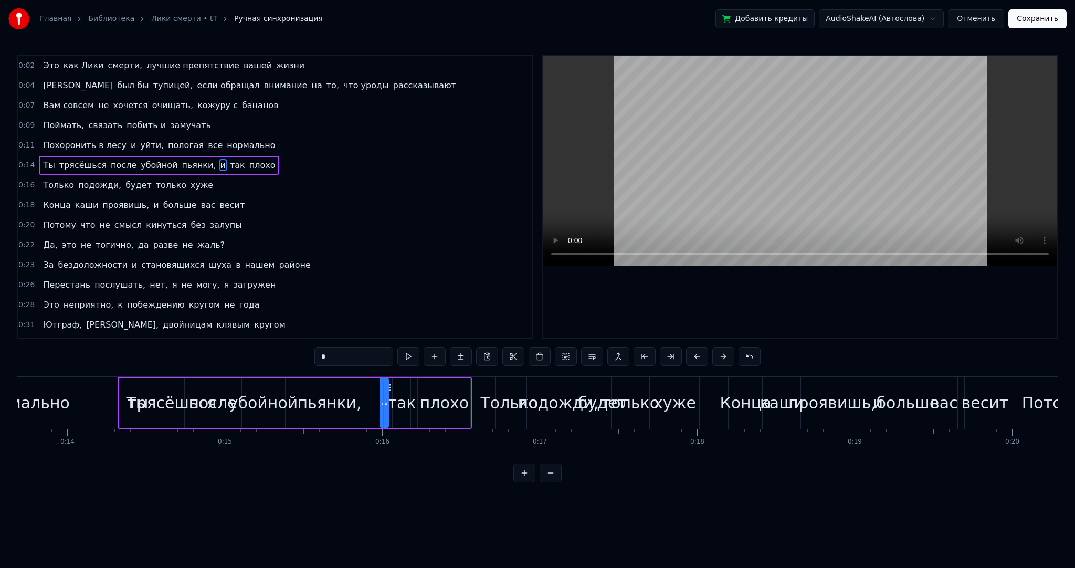
drag, startPoint x: 330, startPoint y: 356, endPoint x: 287, endPoint y: 352, distance: 43.2
click at [292, 353] on div "0:02 Это как Лики смерти, лучшие препятствие вашей жизни 0:04 Я был бы тупицей,…" at bounding box center [538, 269] width 1042 height 428
type input "**"
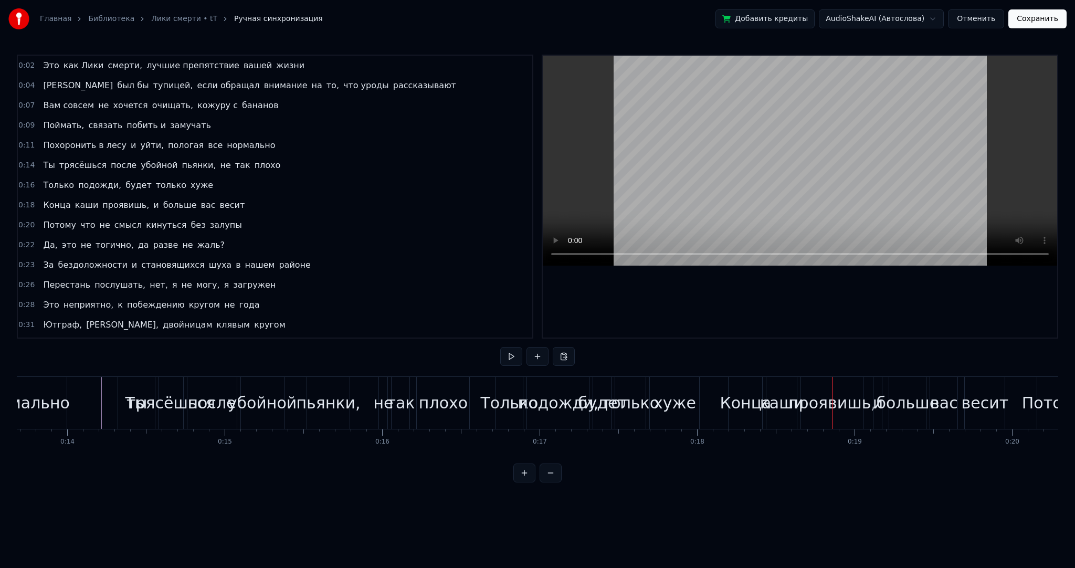
click at [754, 402] on div "Конца" at bounding box center [745, 403] width 51 height 24
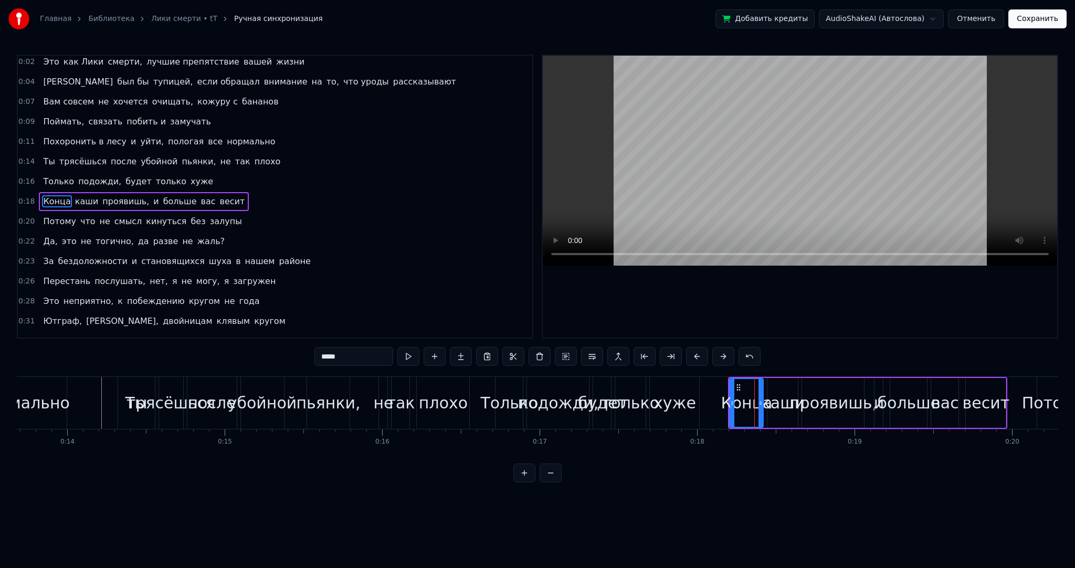
drag, startPoint x: 339, startPoint y: 351, endPoint x: 219, endPoint y: 334, distance: 120.9
click at [229, 340] on div "0:02 Это как Лики смерти, лучшие препятствие вашей жизни 0:04 Я был бы тупицей,…" at bounding box center [538, 269] width 1042 height 428
click at [88, 195] on span "каши" at bounding box center [94, 201] width 26 height 12
drag, startPoint x: 339, startPoint y: 353, endPoint x: 227, endPoint y: 340, distance: 112.0
click at [252, 344] on div "0:02 Это как Лики смерти, лучшие препятствие вашей жизни 0:04 Я был бы тупицей,…" at bounding box center [538, 269] width 1042 height 428
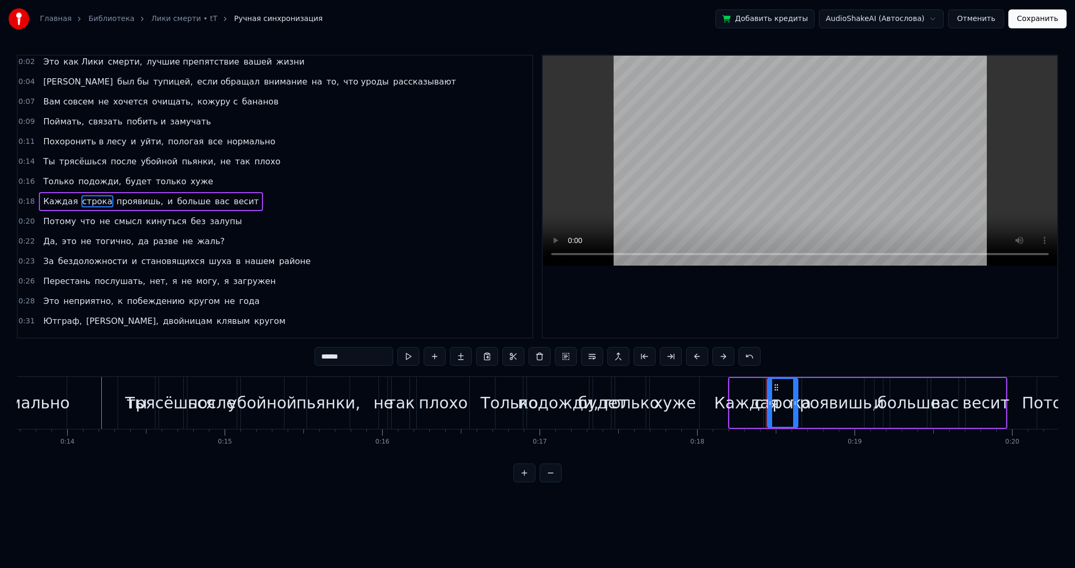
click at [122, 195] on span "проявишь," at bounding box center [140, 201] width 49 height 12
type input "*********"
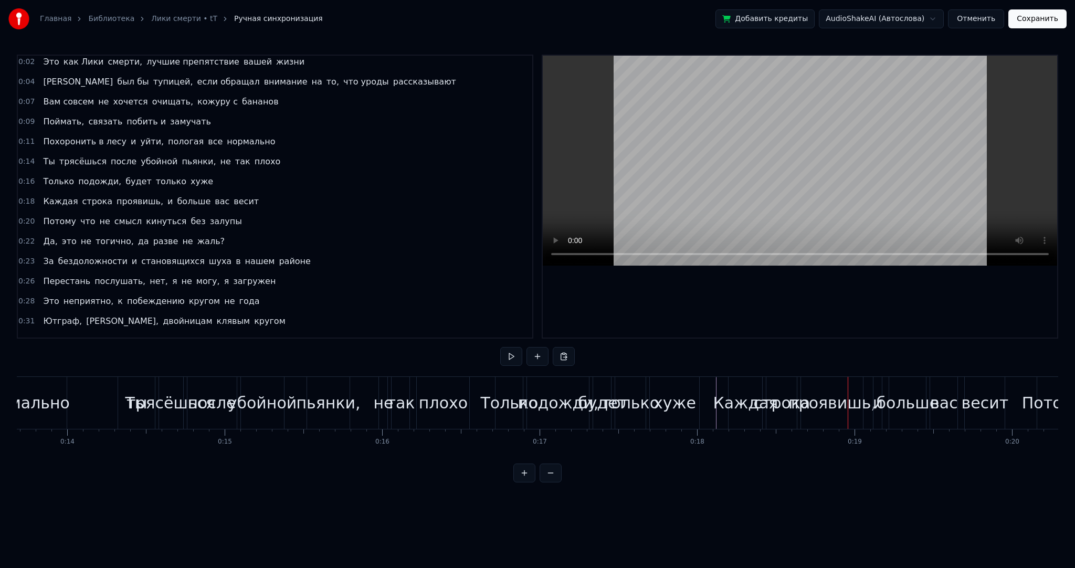
click at [118, 197] on span "проявишь," at bounding box center [140, 201] width 49 height 12
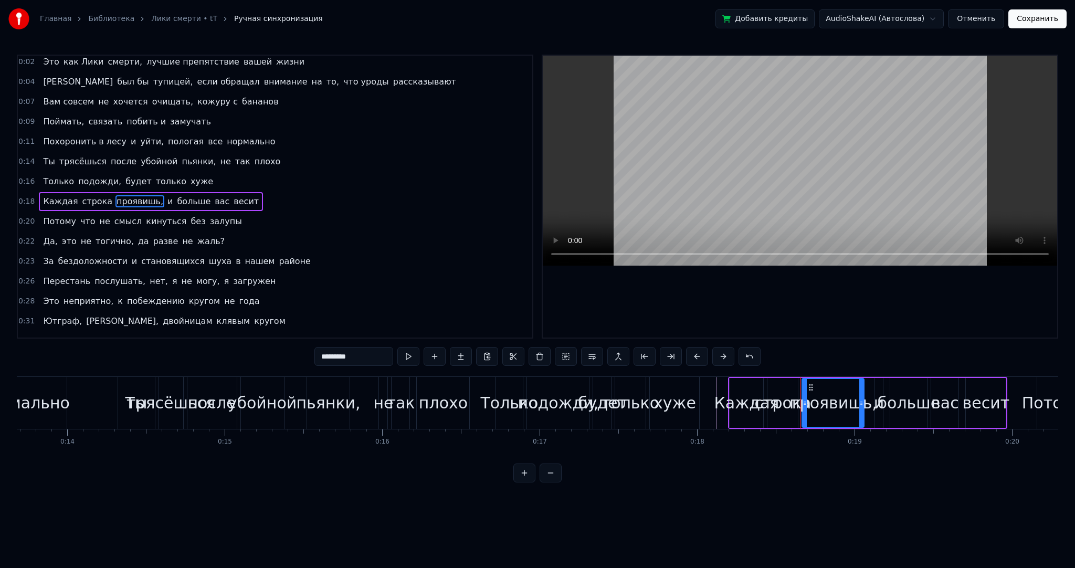
drag, startPoint x: 363, startPoint y: 358, endPoint x: 194, endPoint y: 337, distance: 170.8
click at [214, 340] on div "0:02 Это как Лики смерти, лучшие препятствие вашей жизни 0:04 Я был бы тупицей,…" at bounding box center [538, 269] width 1042 height 428
type input "*******"
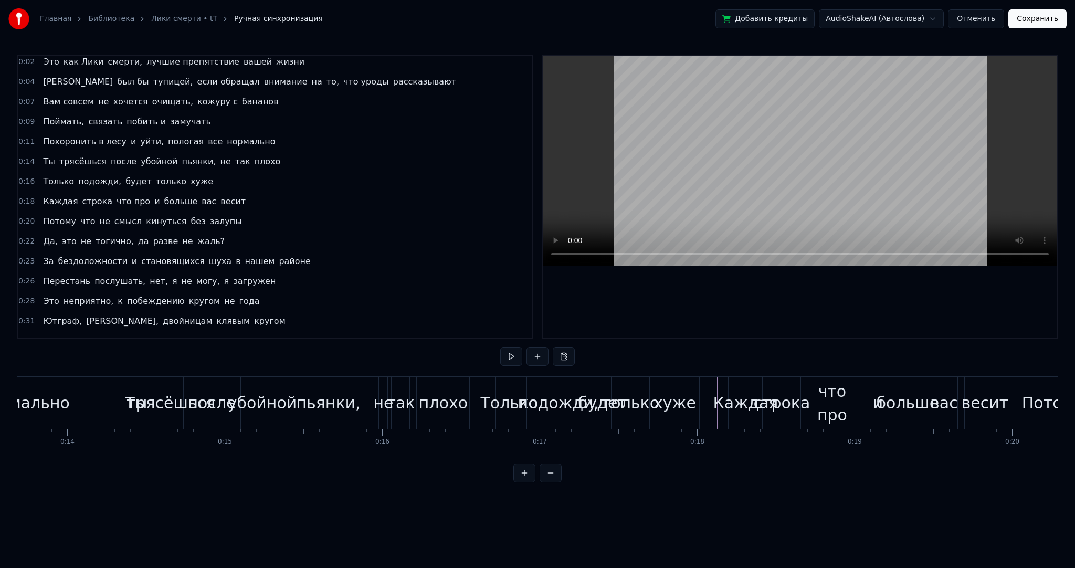
click at [821, 401] on div "что про" at bounding box center [832, 403] width 62 height 47
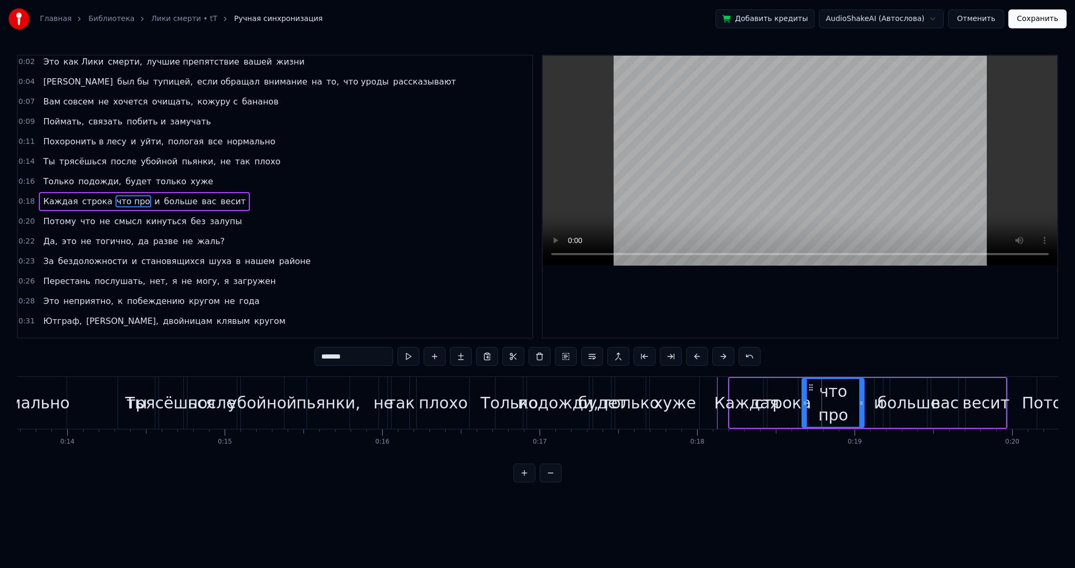
drag, startPoint x: 362, startPoint y: 351, endPoint x: 359, endPoint y: 355, distance: 6.0
click at [361, 352] on input "*******" at bounding box center [354, 356] width 79 height 19
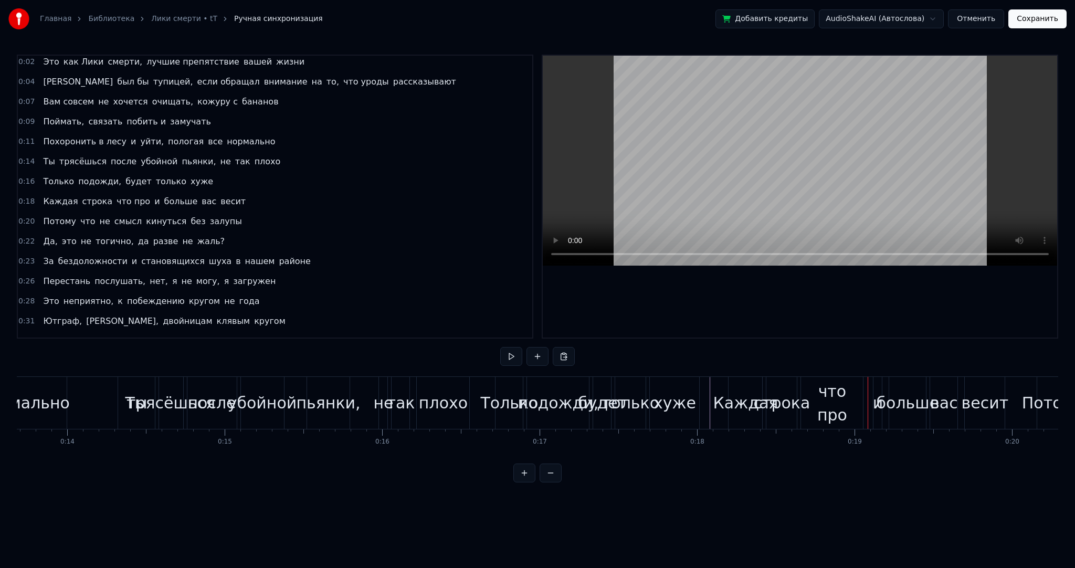
click at [830, 420] on div "что про" at bounding box center [832, 403] width 62 height 52
click at [832, 411] on div "что про" at bounding box center [832, 403] width 62 height 47
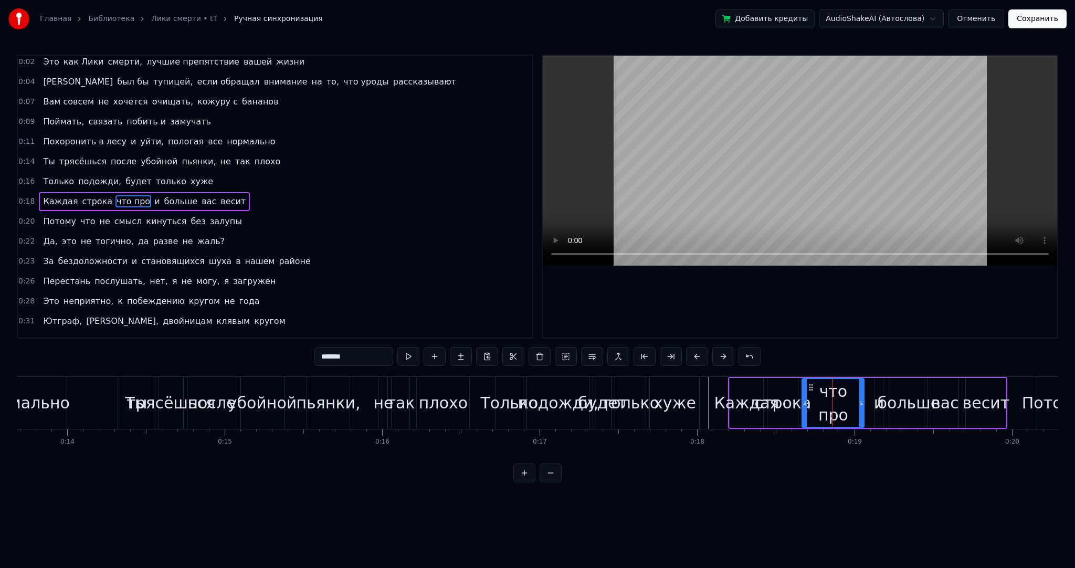
click at [358, 356] on input "*******" at bounding box center [354, 356] width 79 height 19
type input "**********"
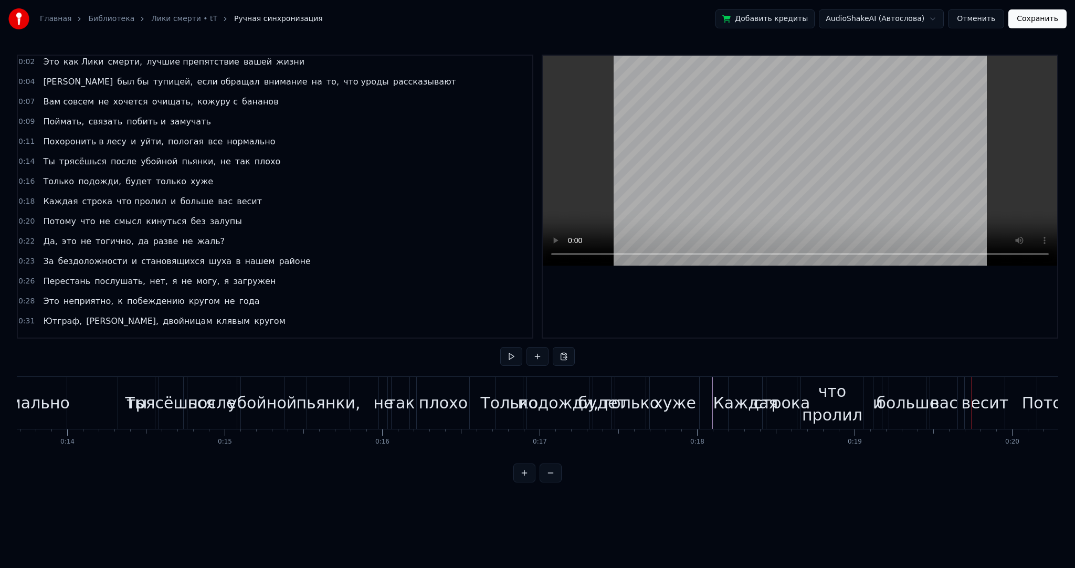
click at [170, 197] on span "и" at bounding box center [173, 201] width 7 height 12
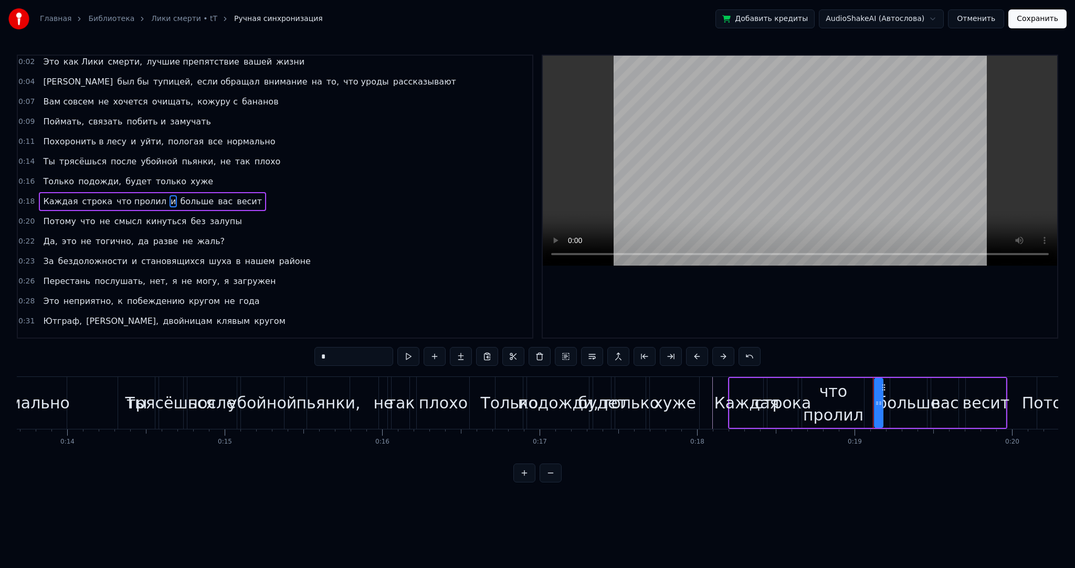
type input "******"
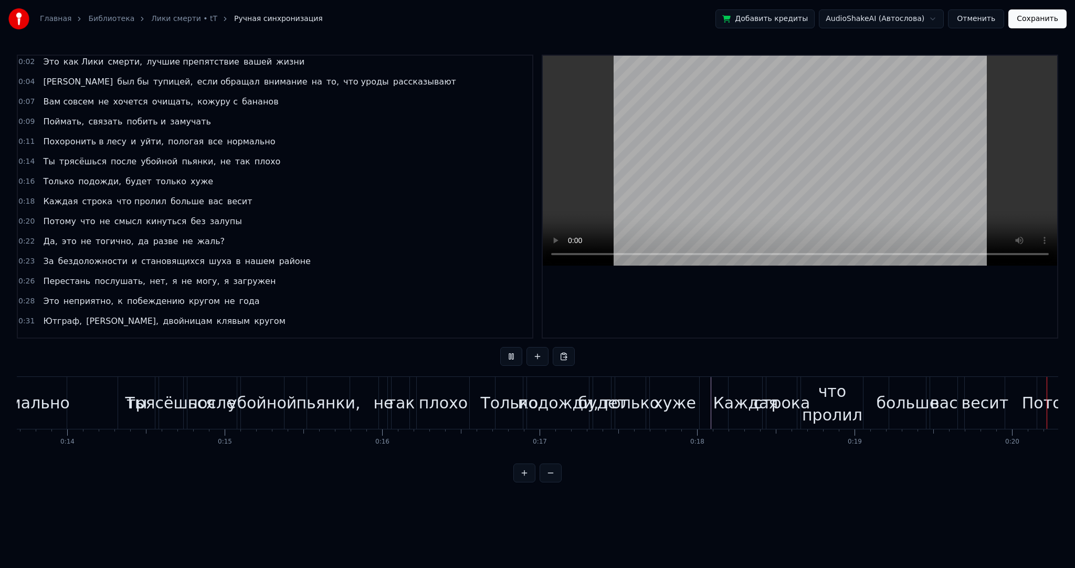
scroll to position [0, 3122]
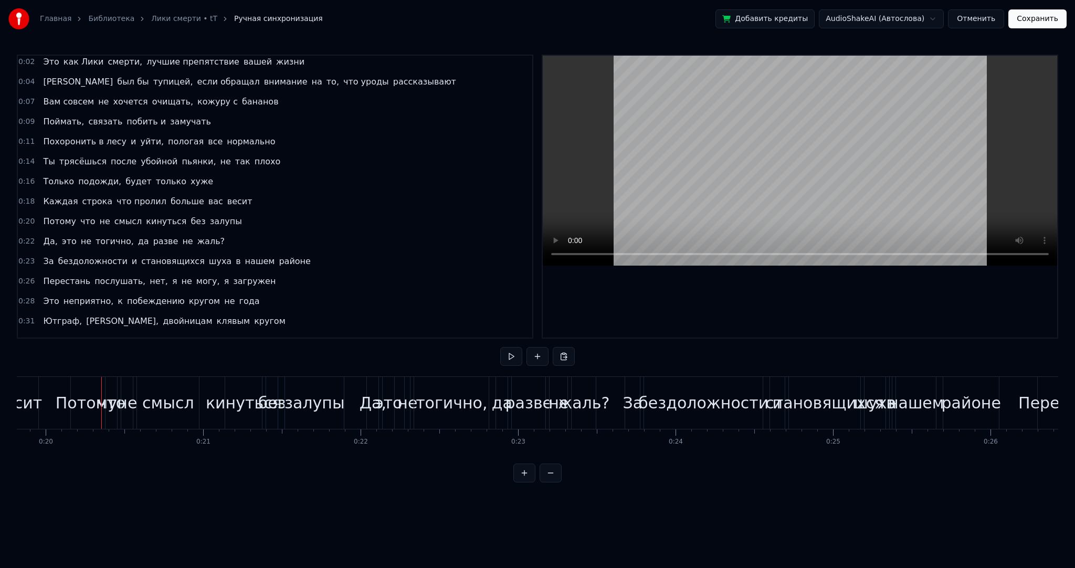
click at [226, 197] on span "весит" at bounding box center [239, 201] width 27 height 12
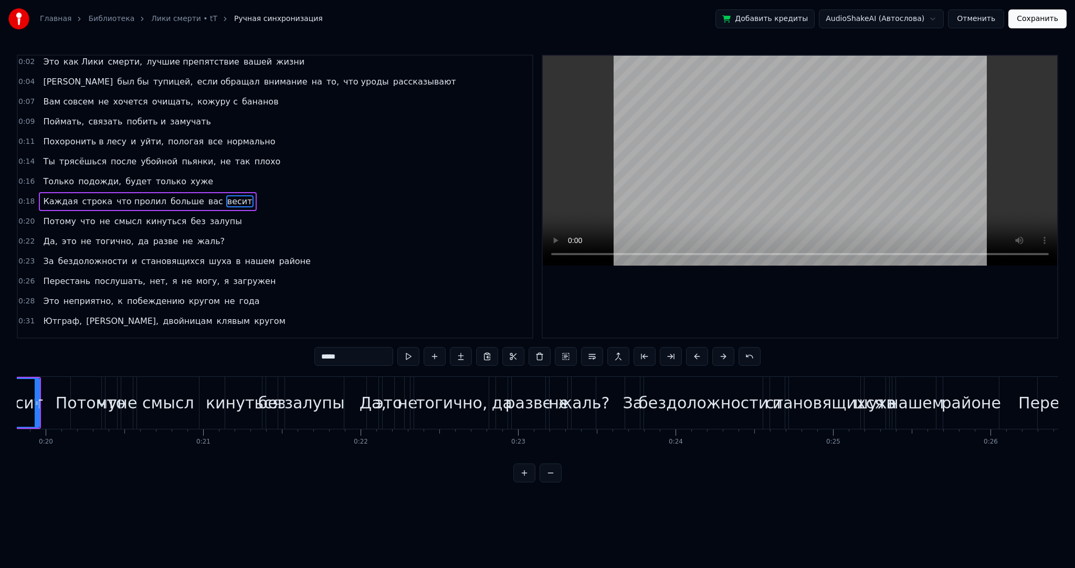
scroll to position [0, 3050]
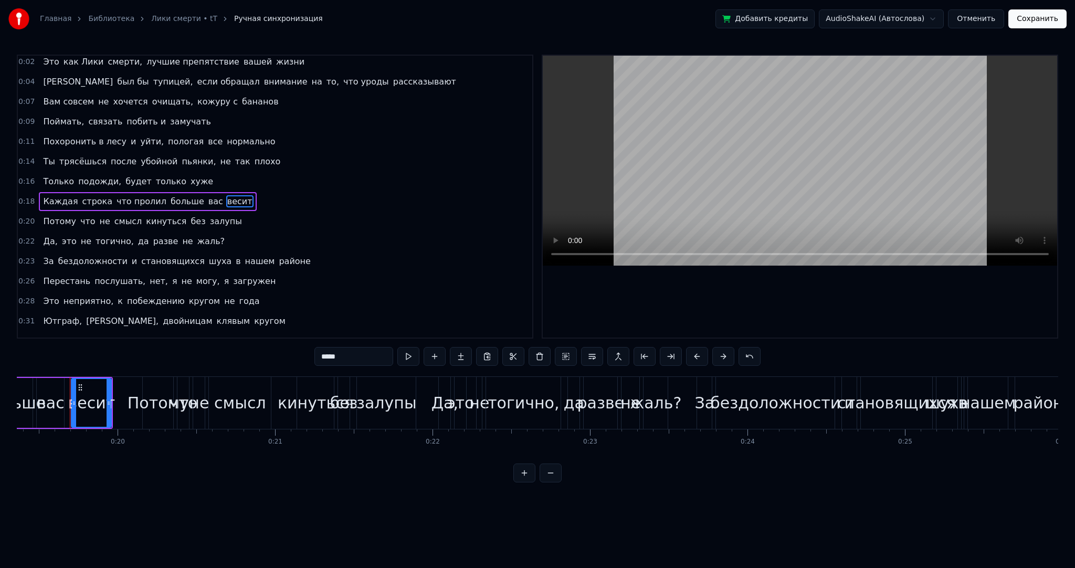
drag, startPoint x: 350, startPoint y: 360, endPoint x: 234, endPoint y: 332, distance: 120.0
click at [245, 340] on div "0:02 Это как Лики смерти, лучшие препятствие вашей жизни 0:04 Я был бы тупицей,…" at bounding box center [538, 269] width 1042 height 428
type input "*****"
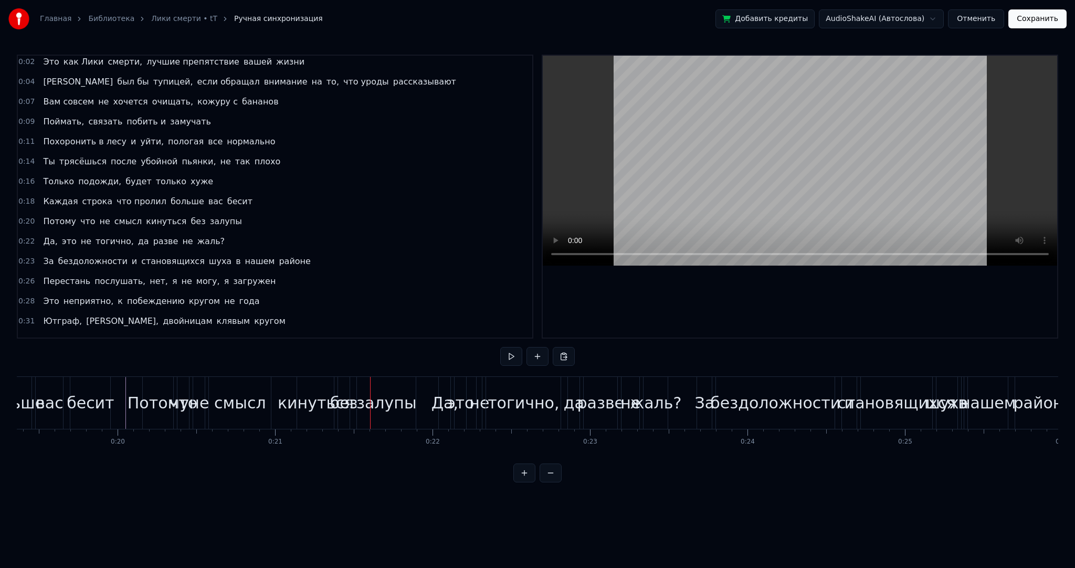
click at [145, 215] on span "кинуться" at bounding box center [166, 221] width 43 height 12
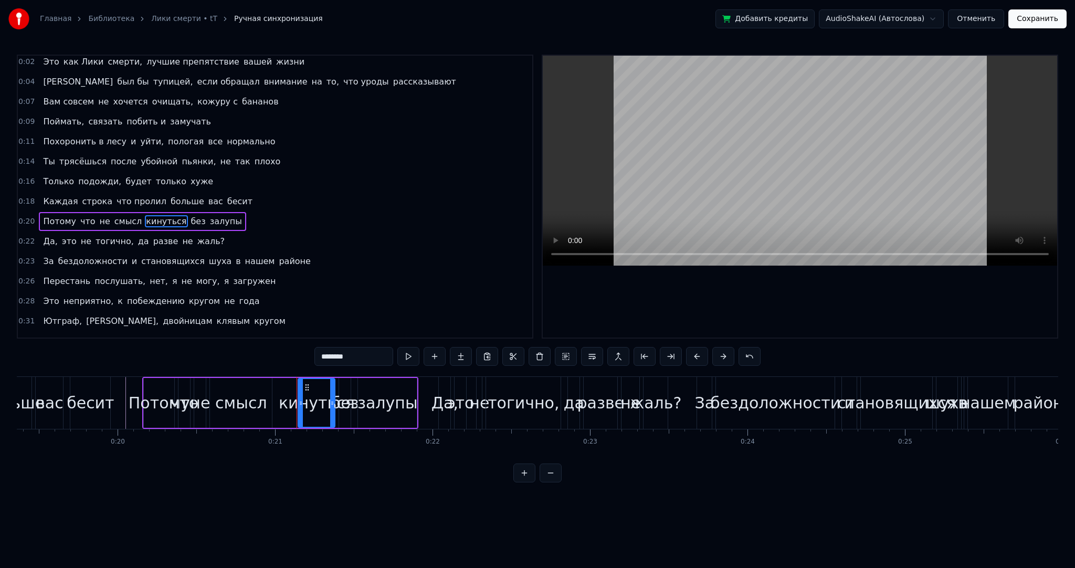
scroll to position [23, 0]
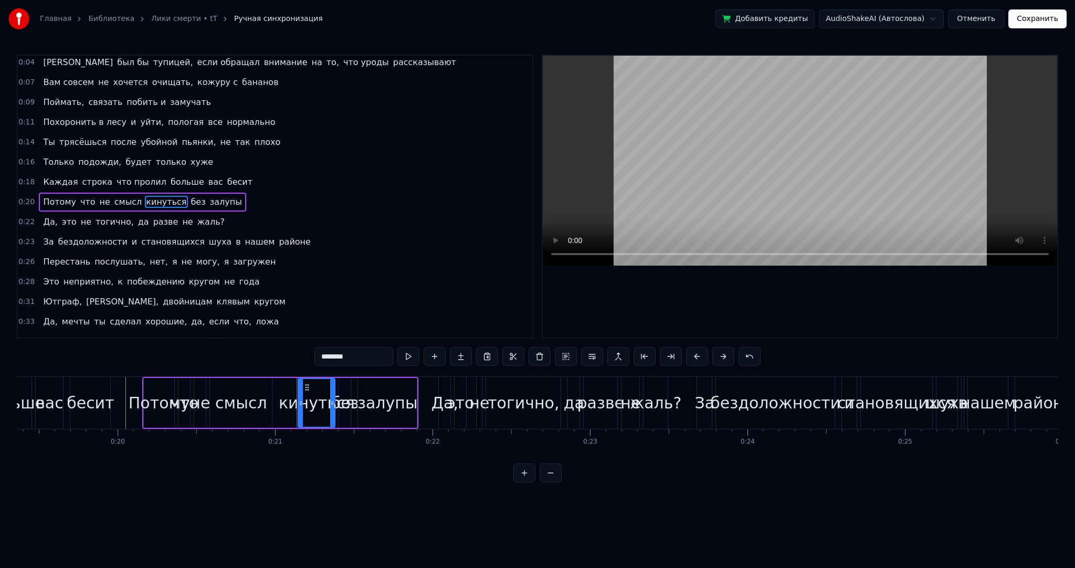
drag, startPoint x: 358, startPoint y: 358, endPoint x: 243, endPoint y: 346, distance: 115.6
click at [261, 349] on div "0:02 Это как Лики смерти, лучшие препятствие вашей жизни 0:04 Я был бы тупицей,…" at bounding box center [538, 269] width 1042 height 428
click at [132, 401] on div "Потому" at bounding box center [159, 403] width 61 height 24
type input "******"
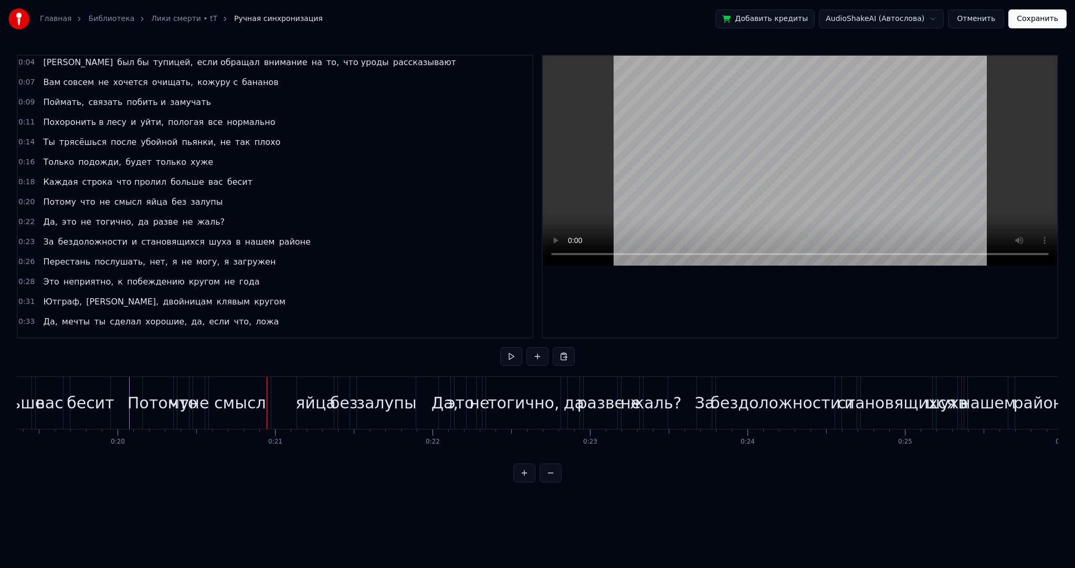
click at [238, 405] on div "смысл" at bounding box center [239, 403] width 51 height 24
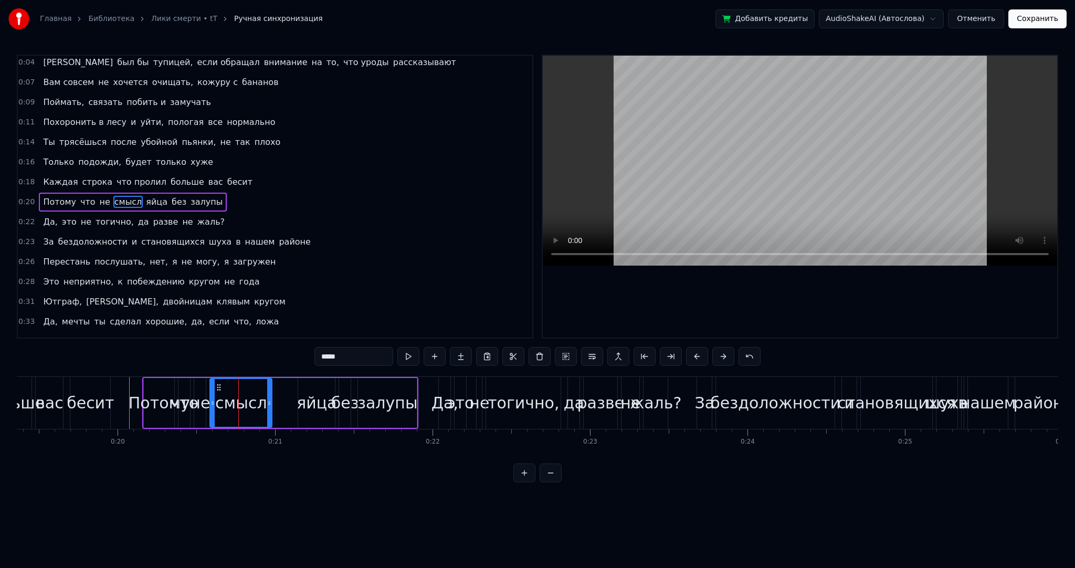
click at [354, 368] on div "0:02 Это как Лики смерти, лучшие препятствие вашей жизни 0:04 Я был бы тупицей,…" at bounding box center [538, 269] width 1042 height 428
click at [355, 361] on input "*****" at bounding box center [354, 356] width 79 height 19
type input "******"
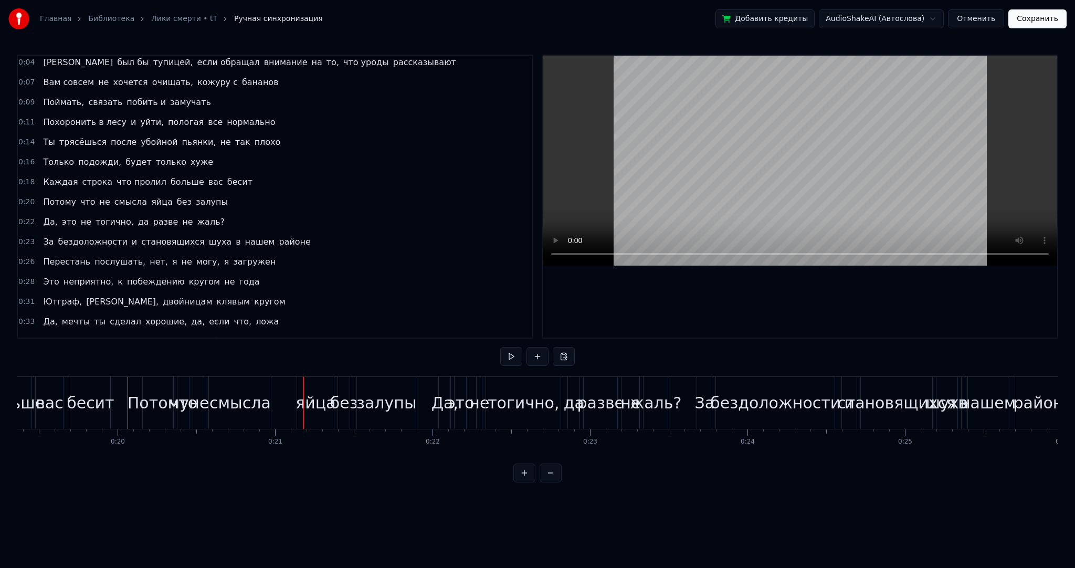
drag, startPoint x: 202, startPoint y: 401, endPoint x: 195, endPoint y: 391, distance: 12.4
click at [203, 401] on div "не" at bounding box center [199, 403] width 20 height 24
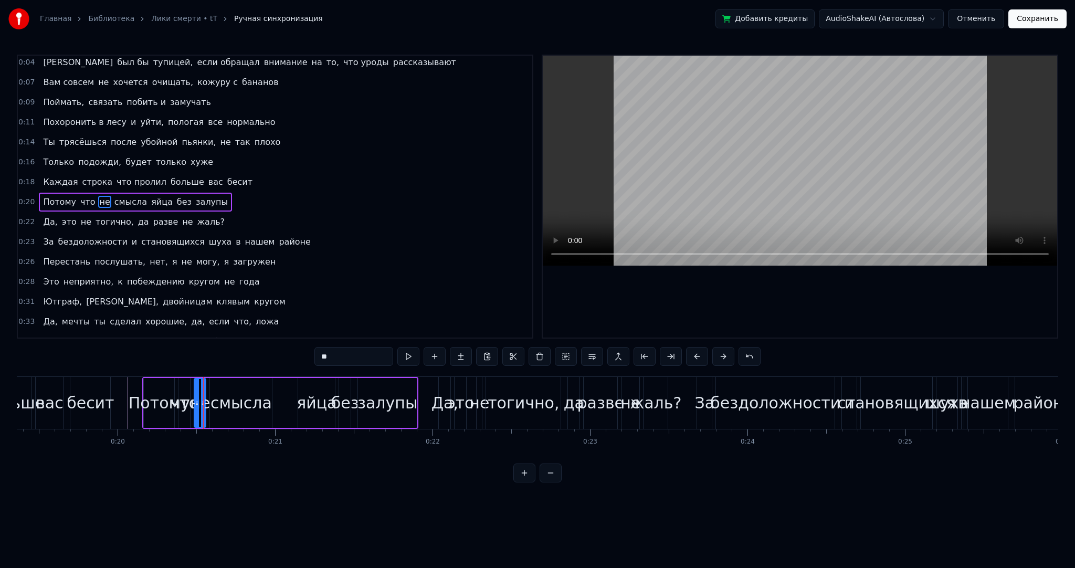
click at [349, 352] on input "**" at bounding box center [354, 356] width 79 height 19
type input "***"
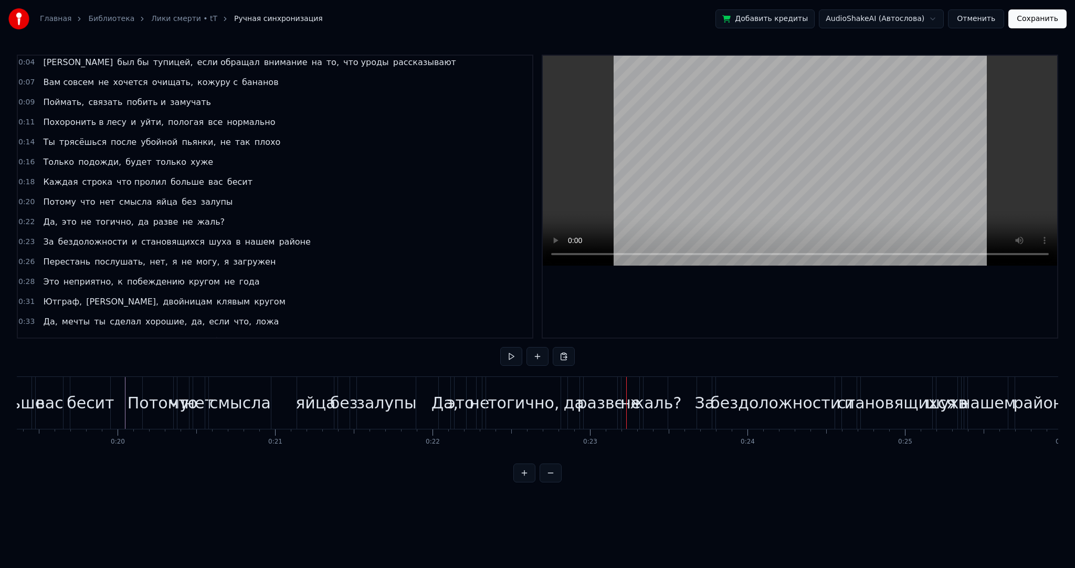
click at [288, 401] on div "Потому что нет смысла яйца без залупы" at bounding box center [280, 403] width 276 height 52
click at [49, 218] on span "Да," at bounding box center [50, 222] width 16 height 12
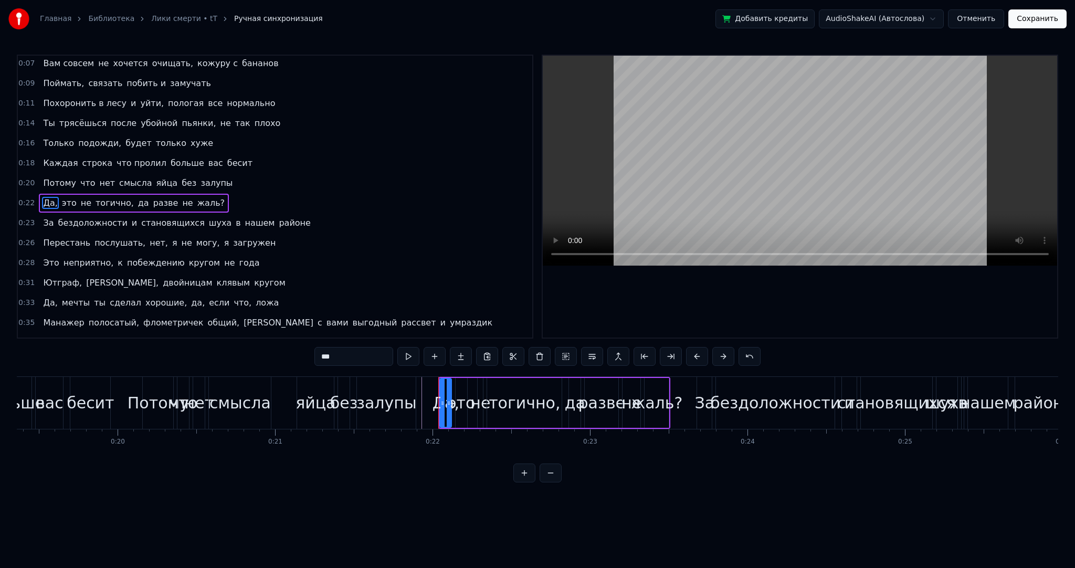
drag, startPoint x: 368, startPoint y: 350, endPoint x: 267, endPoint y: 351, distance: 100.8
click at [267, 351] on div "0:02 Это как Лики смерти, лучшие препятствие вашей жизни 0:04 Я был бы тупицей,…" at bounding box center [538, 269] width 1042 height 428
type input "*"
click at [71, 201] on span "это" at bounding box center [79, 203] width 17 height 12
type input "***"
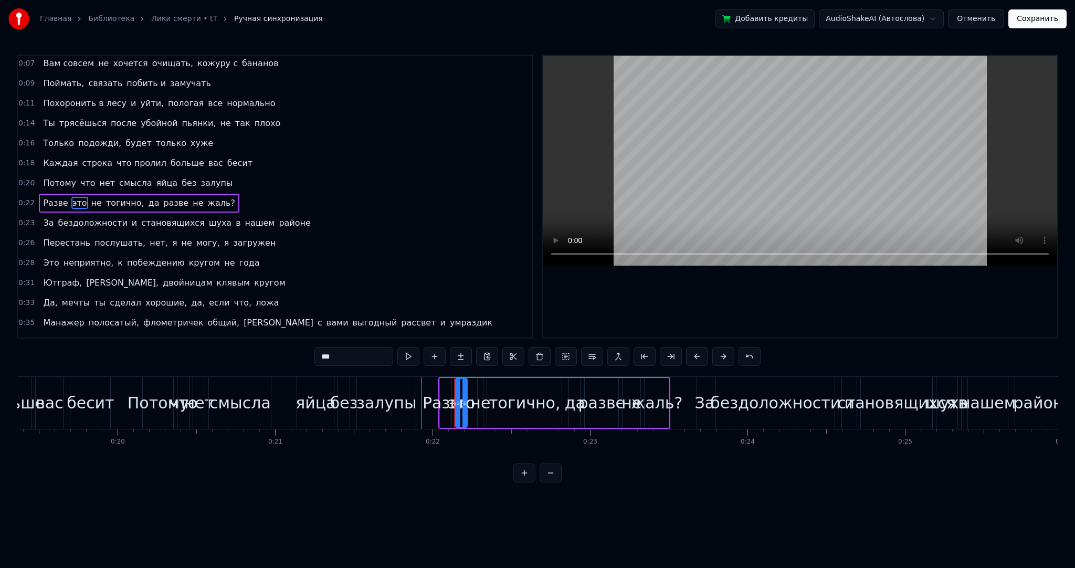
drag, startPoint x: 359, startPoint y: 359, endPoint x: 274, endPoint y: 351, distance: 86.0
click at [289, 355] on div "0:02 Это как Лики смерти, лучшие препятствие вашей жизни 0:04 Я был бы тупицей,…" at bounding box center [538, 269] width 1042 height 428
click at [71, 197] on span at bounding box center [72, 203] width 2 height 12
click at [86, 197] on span "тогично," at bounding box center [106, 203] width 40 height 12
drag, startPoint x: 331, startPoint y: 357, endPoint x: 233, endPoint y: 341, distance: 98.8
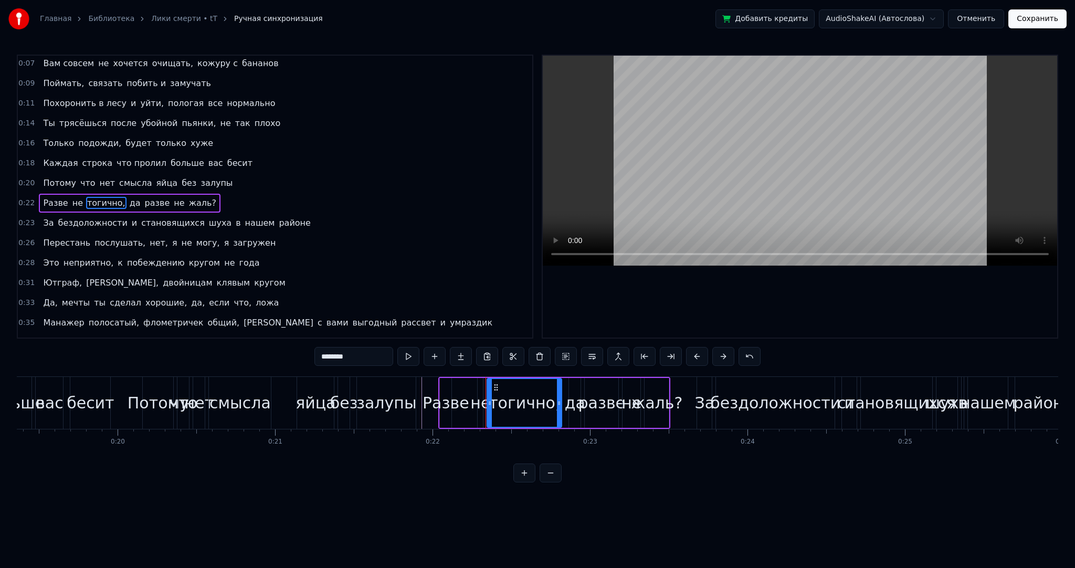
click at [247, 348] on div "0:02 Это как Лики смерти, лучшие препятствие вашей жизни 0:04 Я был бы тупицей,…" at bounding box center [538, 269] width 1042 height 428
click at [431, 402] on div "Разве" at bounding box center [446, 403] width 47 height 24
type input "*****"
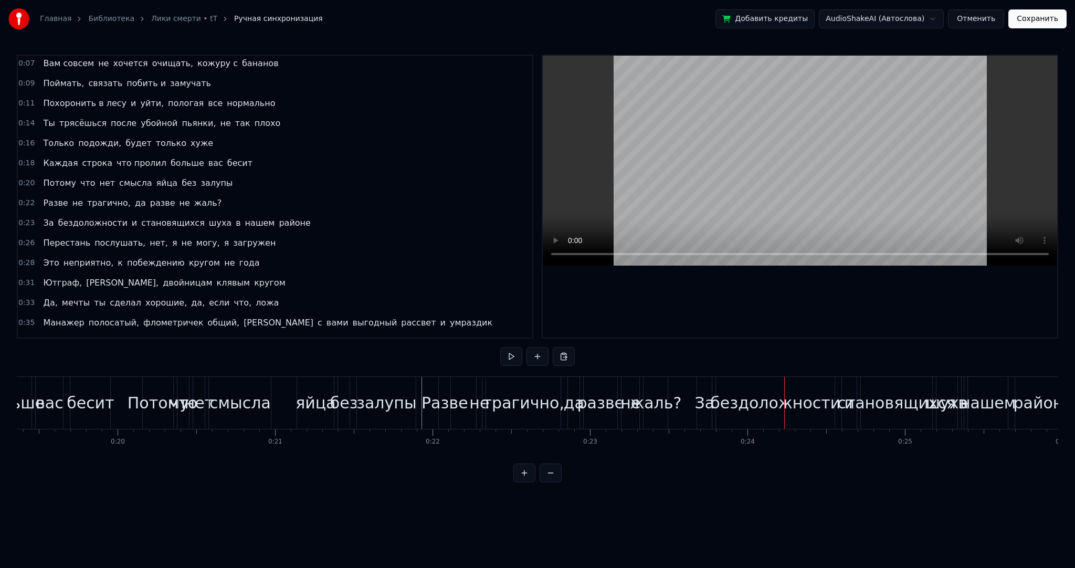
click at [426, 400] on div "Разве" at bounding box center [445, 403] width 47 height 24
click at [44, 219] on span "За" at bounding box center [48, 223] width 13 height 12
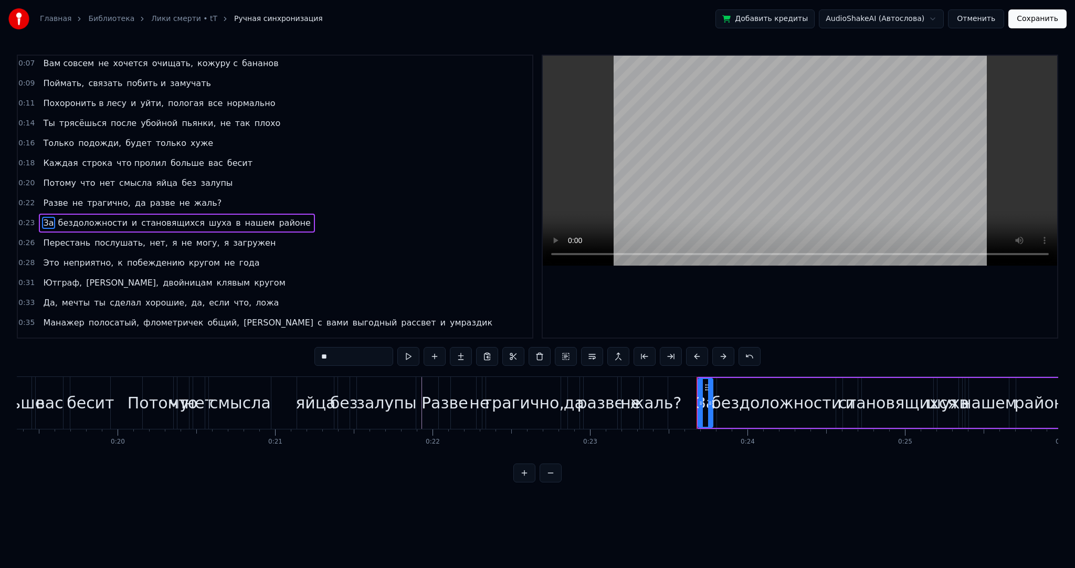
scroll to position [61, 0]
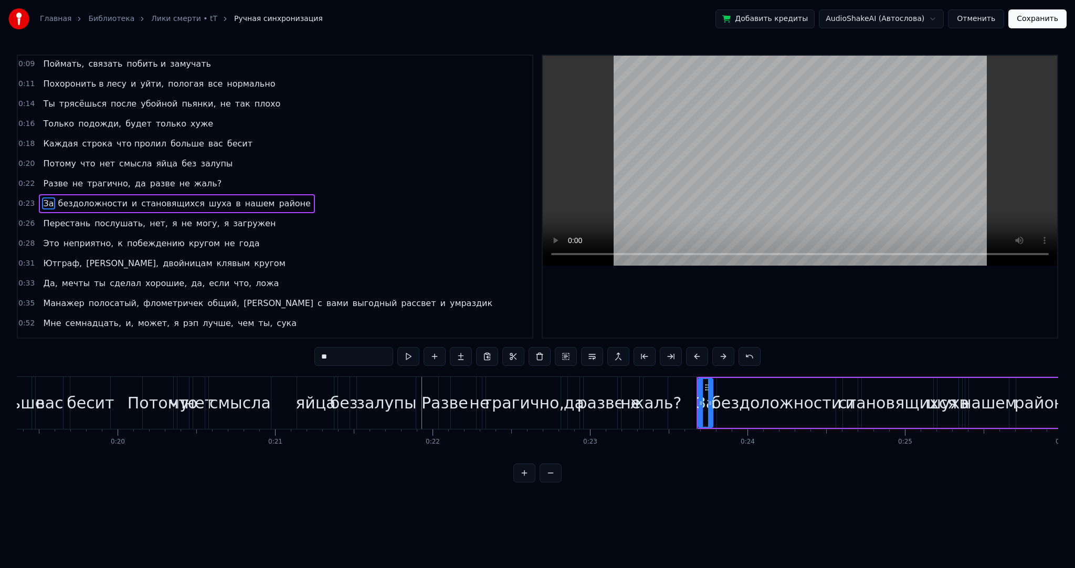
drag, startPoint x: 350, startPoint y: 353, endPoint x: 280, endPoint y: 344, distance: 70.5
click at [294, 347] on div "0:02 Это как Лики смерти, лучшие препятствие вашей жизни 0:04 Я был бы тупицей,…" at bounding box center [538, 269] width 1042 height 428
click at [342, 361] on input "**" at bounding box center [354, 356] width 79 height 19
click at [132, 197] on span "бездоложности" at bounding box center [136, 203] width 71 height 12
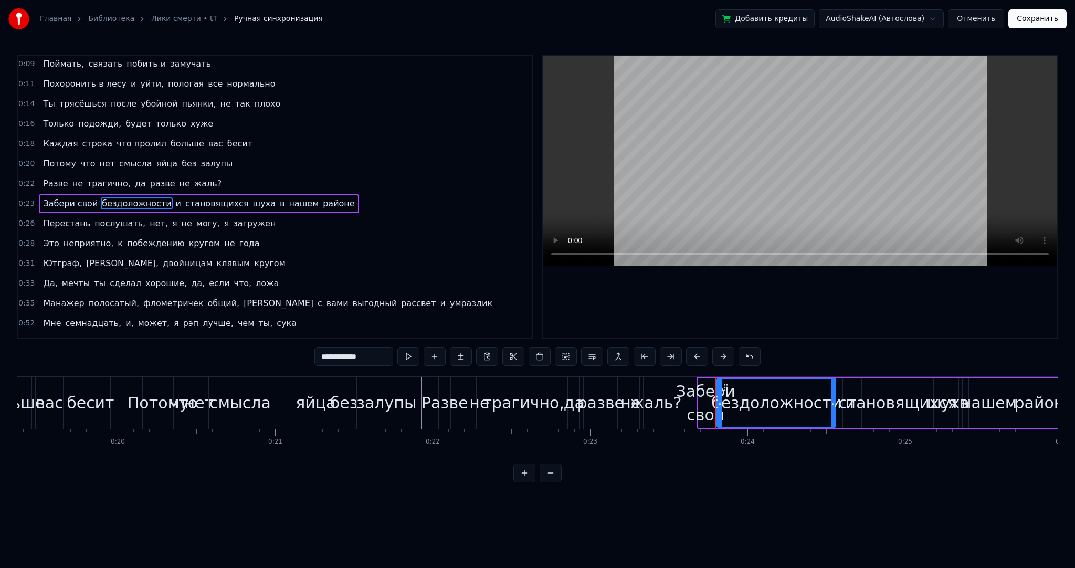
drag, startPoint x: 389, startPoint y: 359, endPoint x: 200, endPoint y: 338, distance: 189.6
click at [204, 338] on div "0:02 Это как Лики смерти, лучшие препятствие вашей жизни 0:04 Я был бы тупицей,…" at bounding box center [538, 269] width 1042 height 428
type input "*"
click at [681, 403] on div "Забери свой" at bounding box center [705, 403] width 59 height 47
type input "**********"
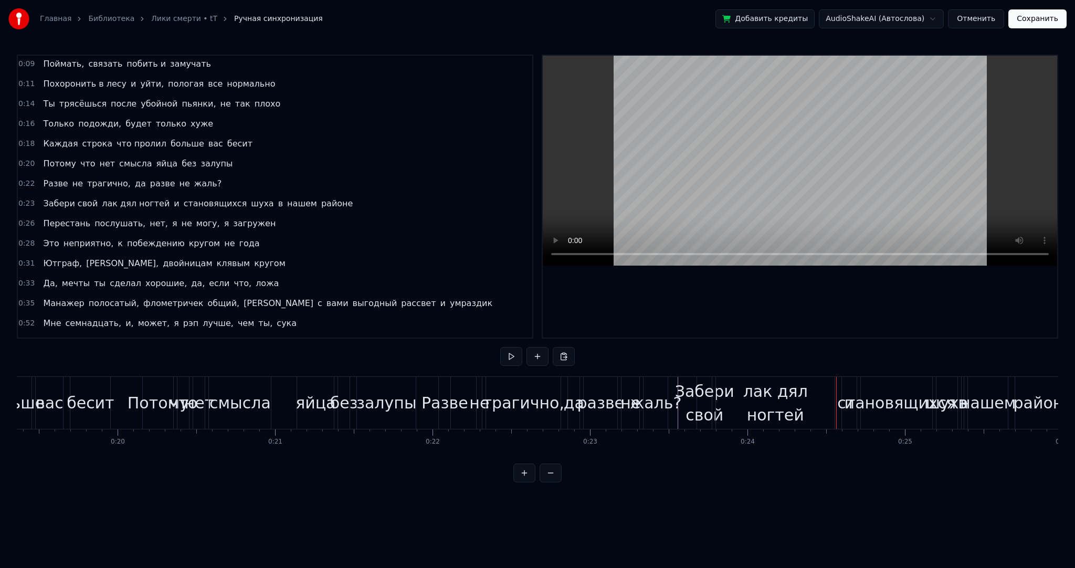
click at [109, 197] on span "лак дял ногтей" at bounding box center [136, 203] width 70 height 12
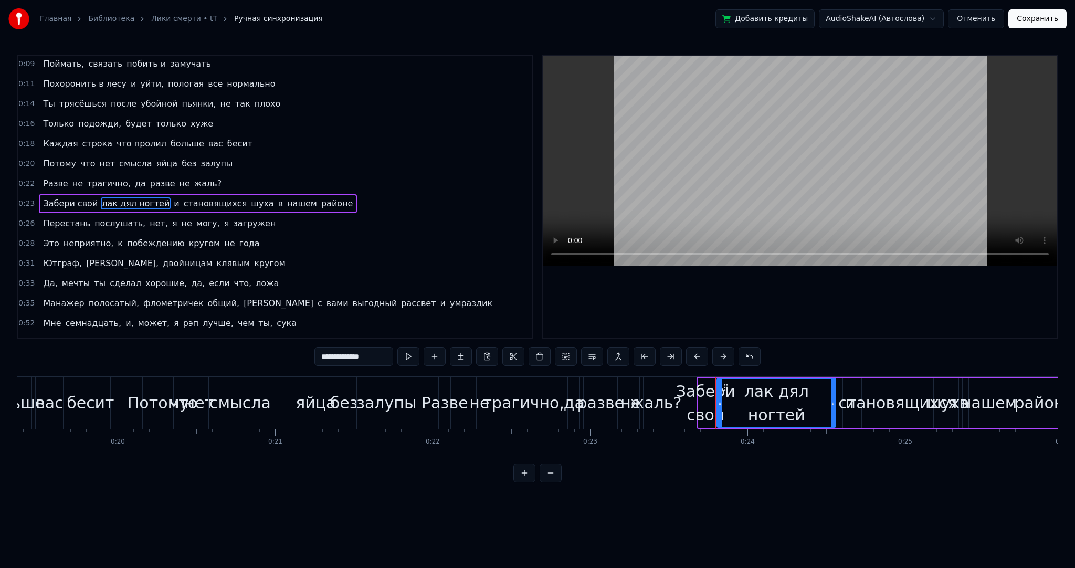
drag, startPoint x: 348, startPoint y: 353, endPoint x: 364, endPoint y: 349, distance: 16.8
click at [348, 354] on input "**********" at bounding box center [354, 356] width 79 height 19
click at [673, 412] on div "жаль?" at bounding box center [655, 403] width 51 height 24
type input "*****"
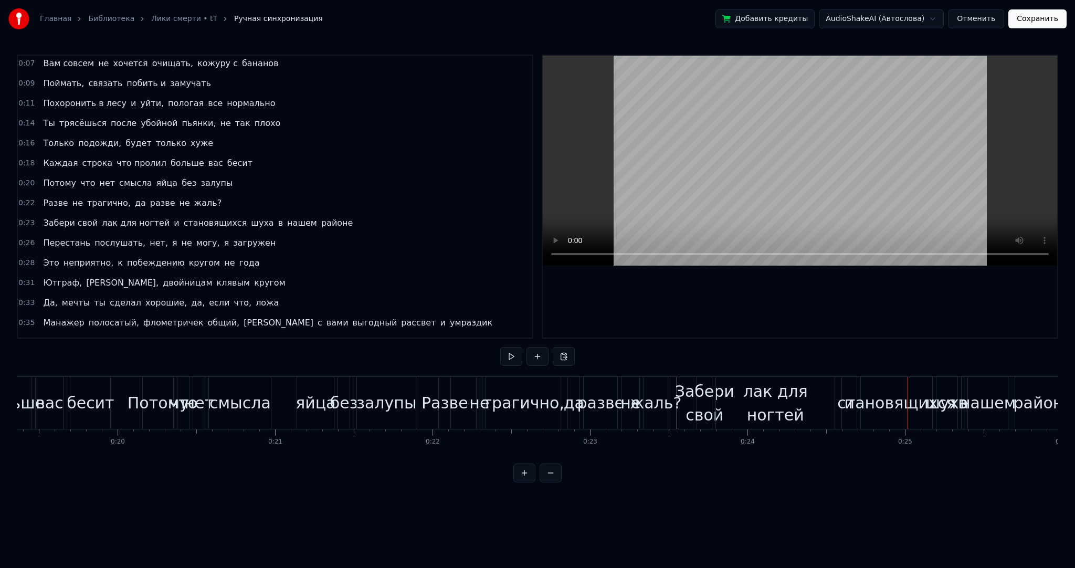
click at [201, 217] on span "становящихся" at bounding box center [216, 223] width 66 height 12
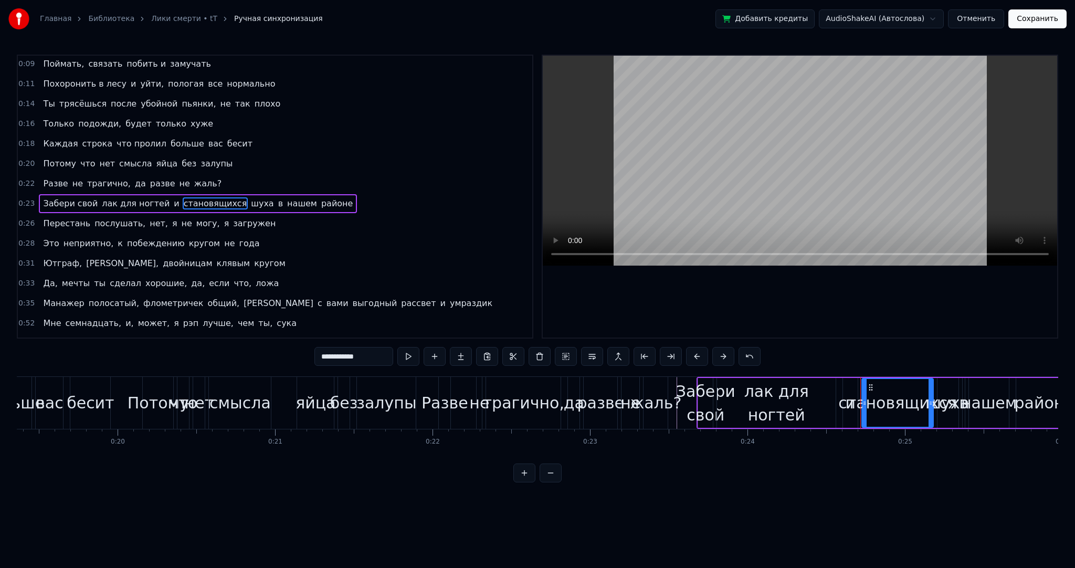
drag, startPoint x: 362, startPoint y: 360, endPoint x: 257, endPoint y: 347, distance: 105.9
click at [259, 347] on div "0:02 Это как Лики смерти, лучшие препятствие вашей жизни 0:04 Я был бы тупицей,…" at bounding box center [538, 269] width 1042 height 428
click at [679, 426] on div "Забери свой" at bounding box center [705, 403] width 59 height 47
type input "**********"
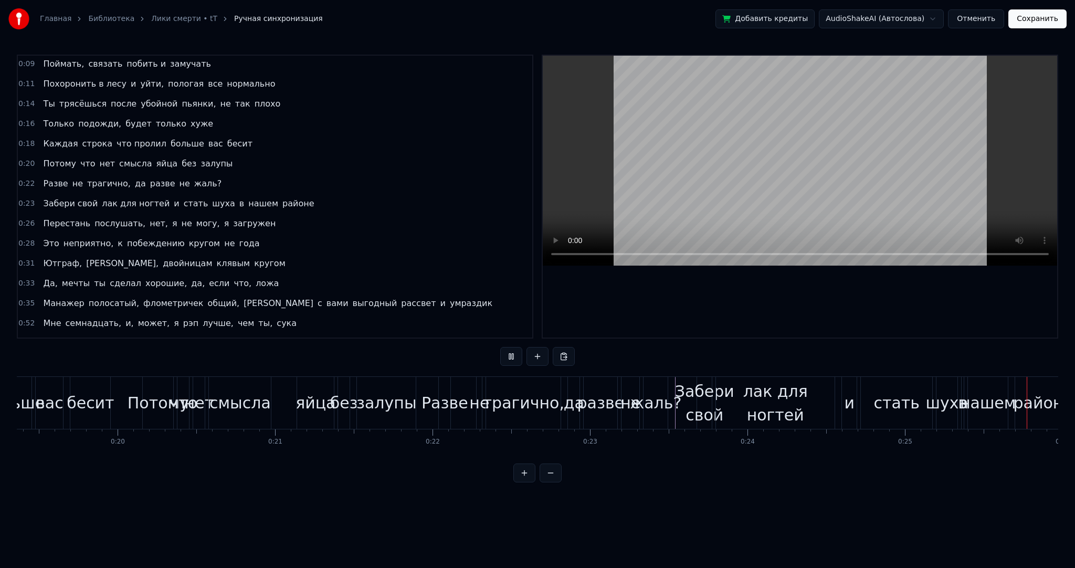
scroll to position [0, 4017]
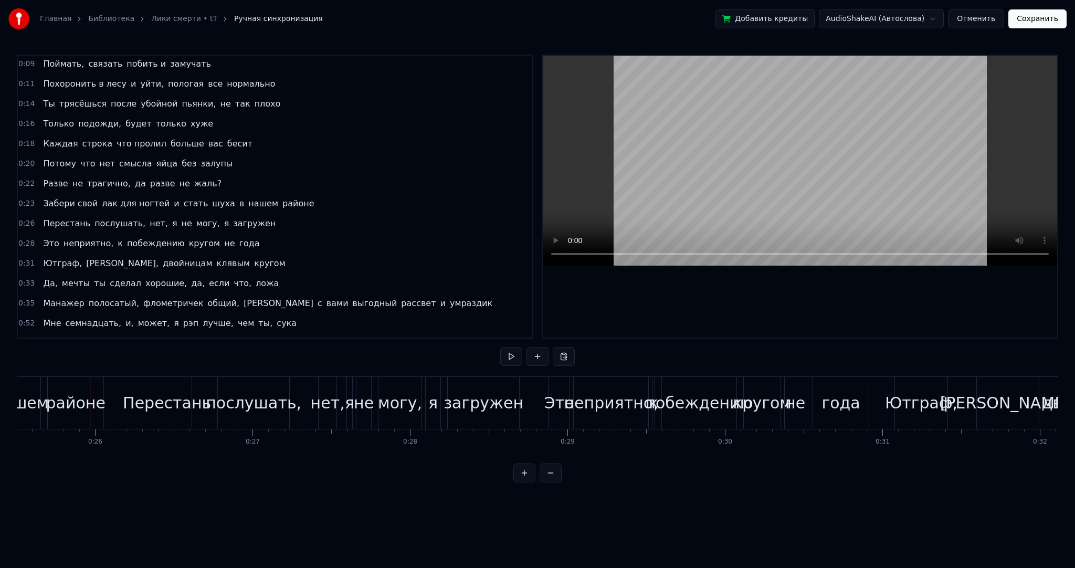
click at [183, 202] on span "стать" at bounding box center [196, 203] width 27 height 12
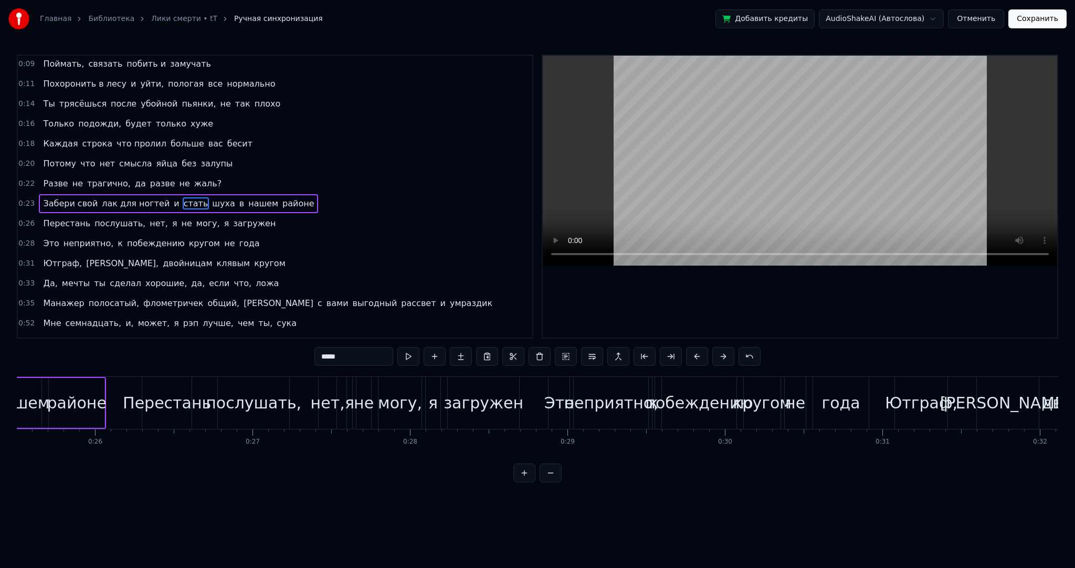
scroll to position [0, 3841]
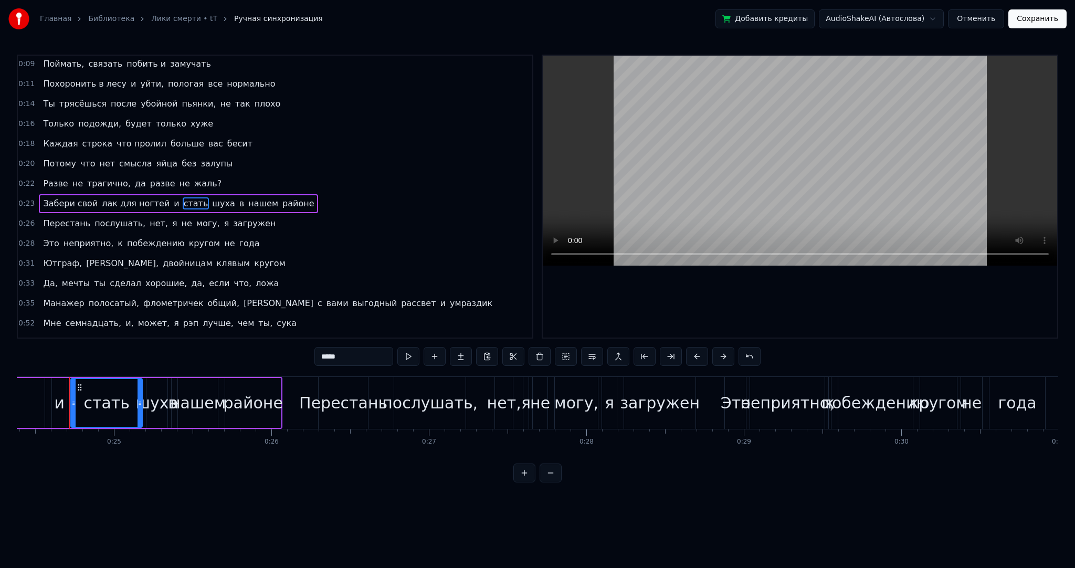
click at [355, 349] on input "*****" at bounding box center [354, 356] width 79 height 19
click at [219, 197] on span "шуха" at bounding box center [231, 203] width 25 height 12
drag, startPoint x: 267, startPoint y: 349, endPoint x: 232, endPoint y: 342, distance: 36.3
click at [254, 348] on div "0:02 Это как Лики смерти, лучшие препятствие вашей жизни 0:04 Я был бы тупицей,…" at bounding box center [538, 269] width 1042 height 428
drag, startPoint x: 403, startPoint y: 453, endPoint x: 375, endPoint y: 459, distance: 27.9
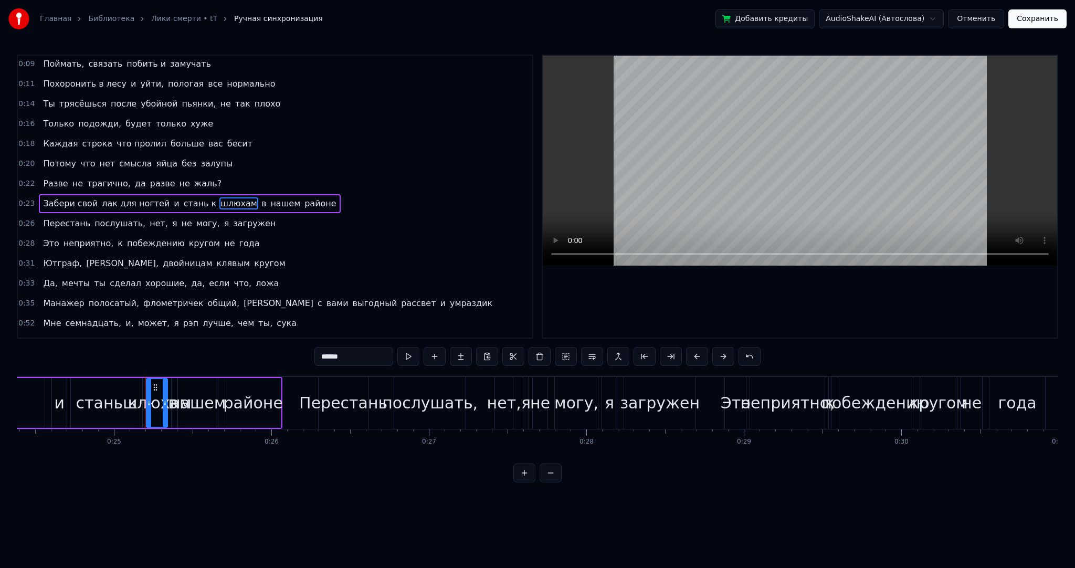
click at [378, 455] on div "Это как Лики смерти, лучшие препятствие вашей жизни Я был бы тупицей, если обра…" at bounding box center [538, 415] width 1042 height 79
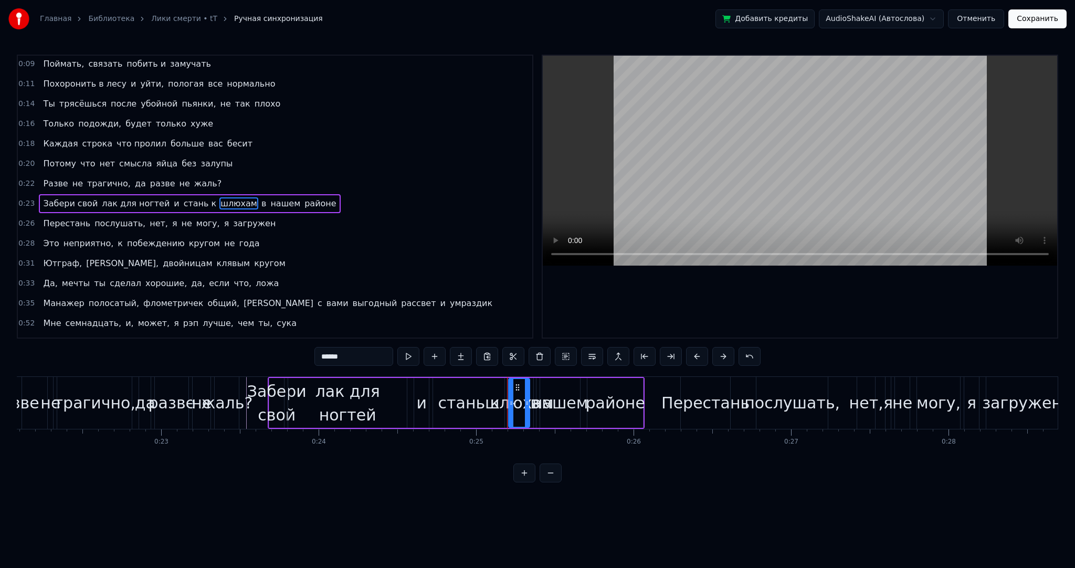
scroll to position [0, 3393]
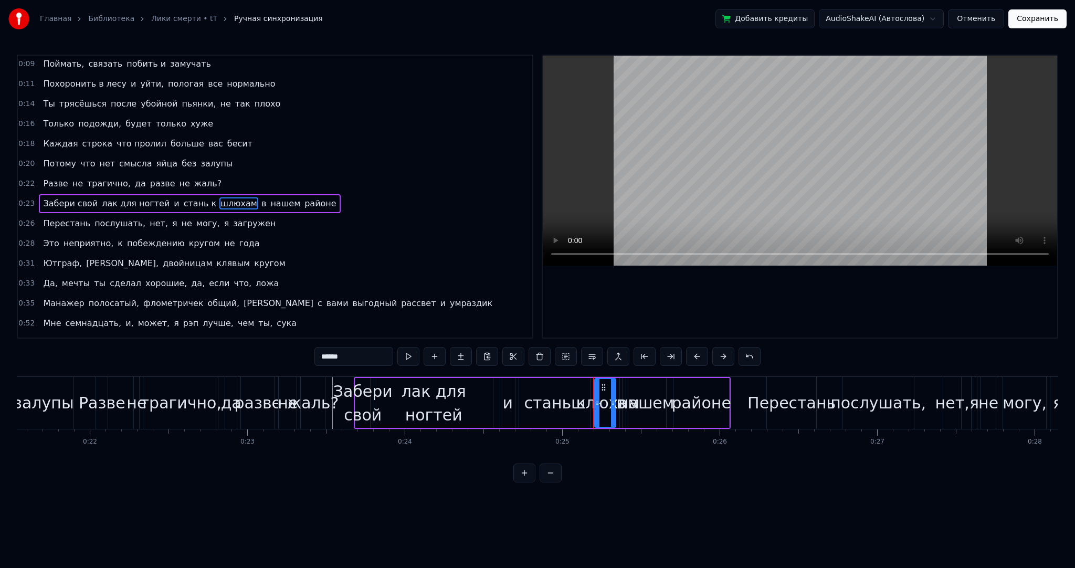
click at [330, 410] on div "жаль?" at bounding box center [312, 403] width 51 height 24
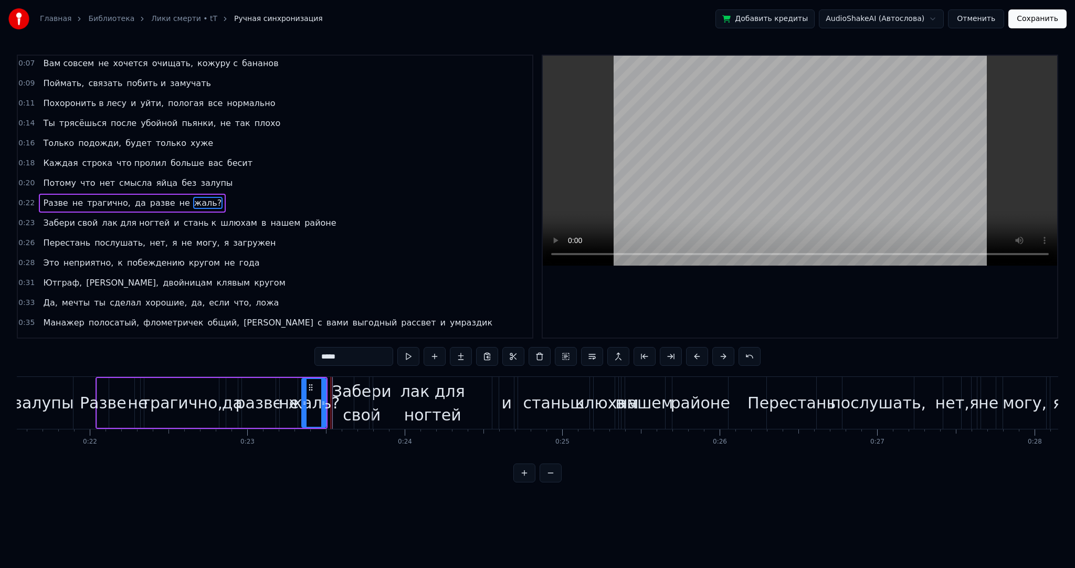
click at [334, 414] on div "жаль?" at bounding box center [313, 403] width 51 height 24
click at [335, 417] on div "Забери свой" at bounding box center [361, 403] width 59 height 47
type input "**********"
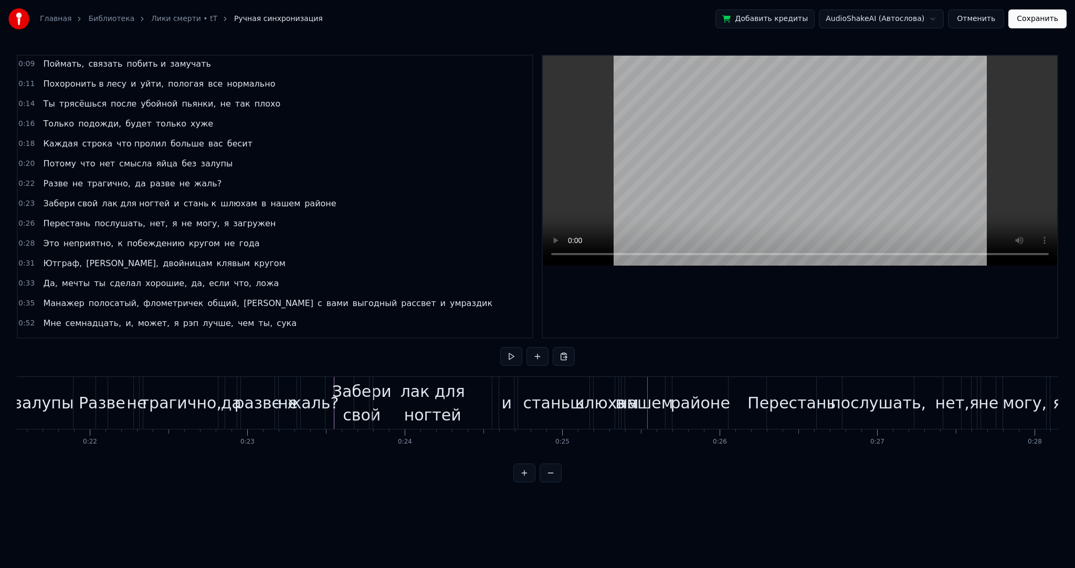
click at [336, 423] on div "Забери свой" at bounding box center [361, 403] width 59 height 47
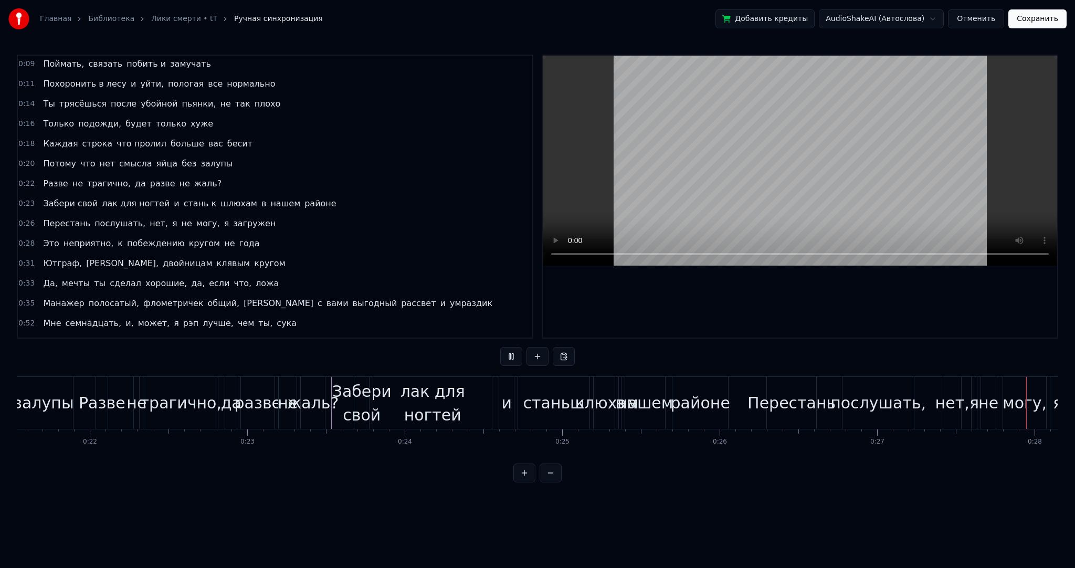
scroll to position [0, 4357]
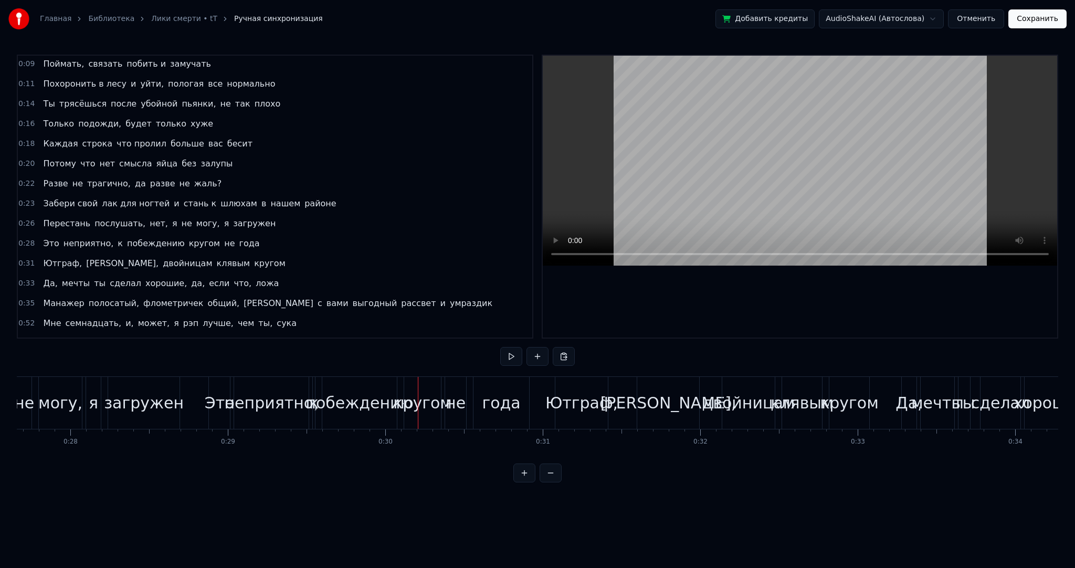
click at [371, 396] on div "побеждению" at bounding box center [360, 403] width 108 height 24
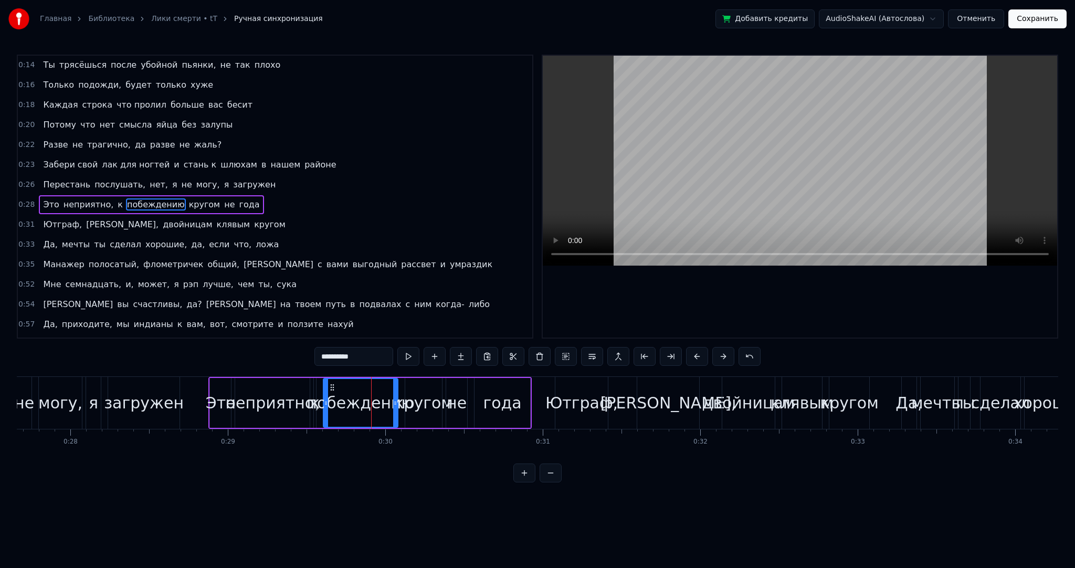
drag, startPoint x: 337, startPoint y: 351, endPoint x: 254, endPoint y: 336, distance: 84.3
click at [259, 338] on div "0:02 Это как Лики смерти, лучшие препятствие вашей жизни 0:04 Я был бы тупицей,…" at bounding box center [538, 269] width 1042 height 428
type input "**********"
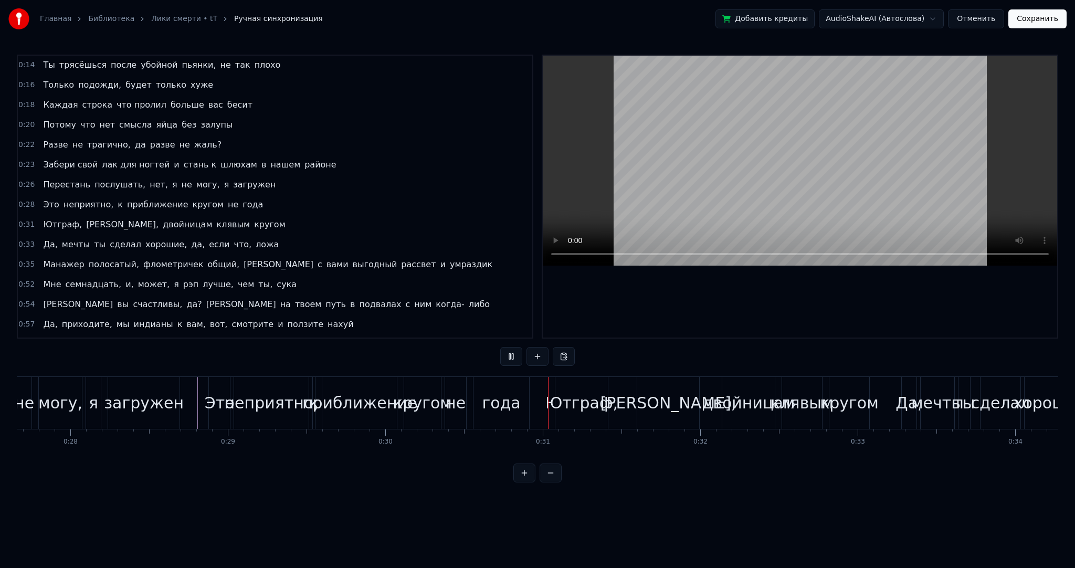
click at [481, 399] on div "года" at bounding box center [502, 403] width 56 height 52
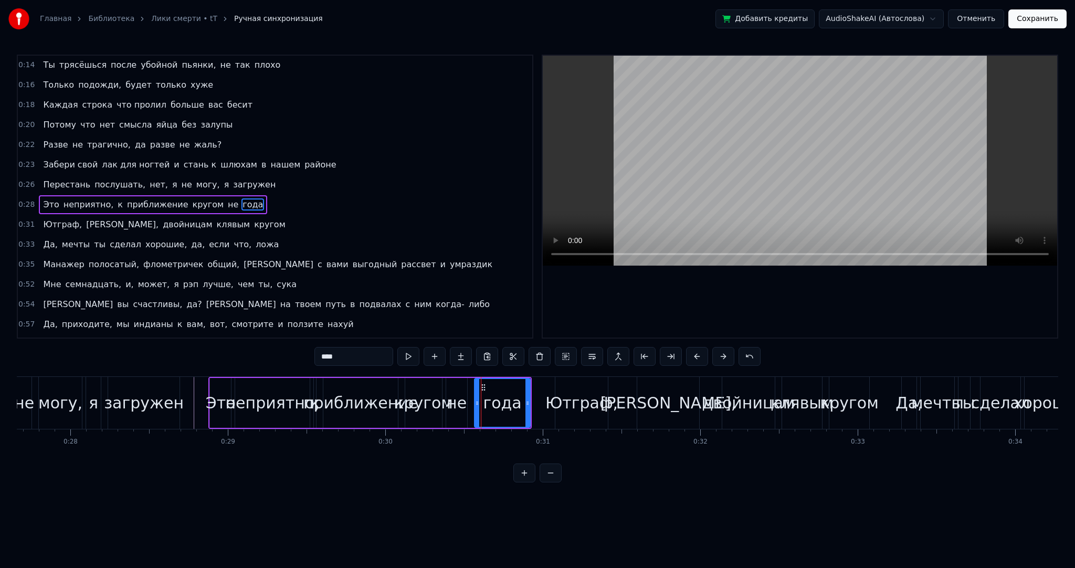
click at [445, 400] on div "Это неприятно, к приближение кругом не года" at bounding box center [369, 403] width 323 height 52
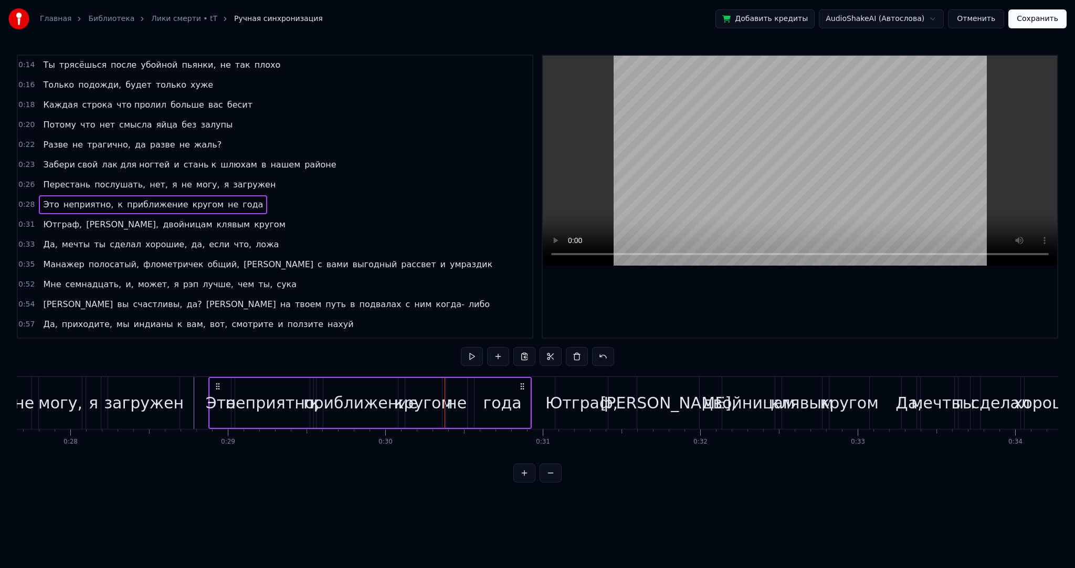
click at [423, 399] on div "кругом" at bounding box center [423, 403] width 59 height 24
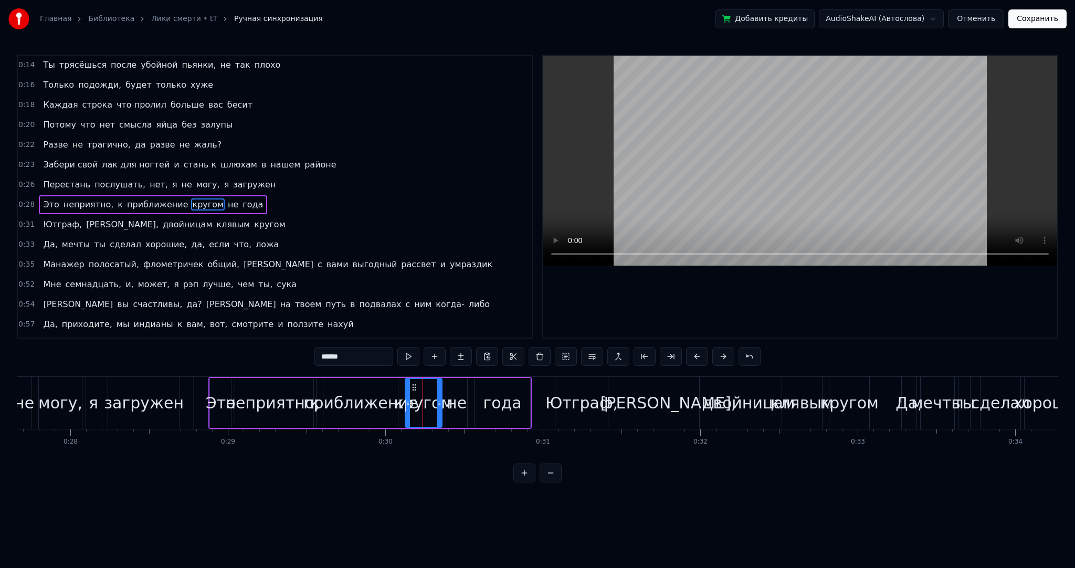
drag, startPoint x: 289, startPoint y: 354, endPoint x: 261, endPoint y: 351, distance: 28.0
click at [264, 352] on div "0:02 Это как Лики смерти, лучшие препятствие вашей жизни 0:04 Я был бы тупицей,…" at bounding box center [538, 269] width 1042 height 428
click at [283, 199] on span "не" at bounding box center [289, 204] width 13 height 12
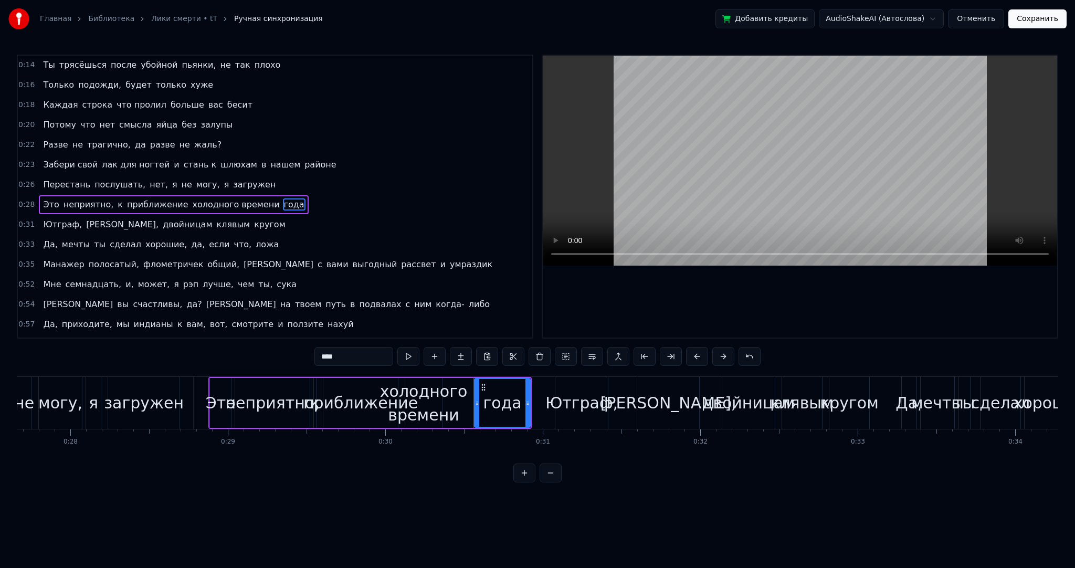
click at [430, 395] on div "холодного времени" at bounding box center [423, 403] width 87 height 47
type input "**********"
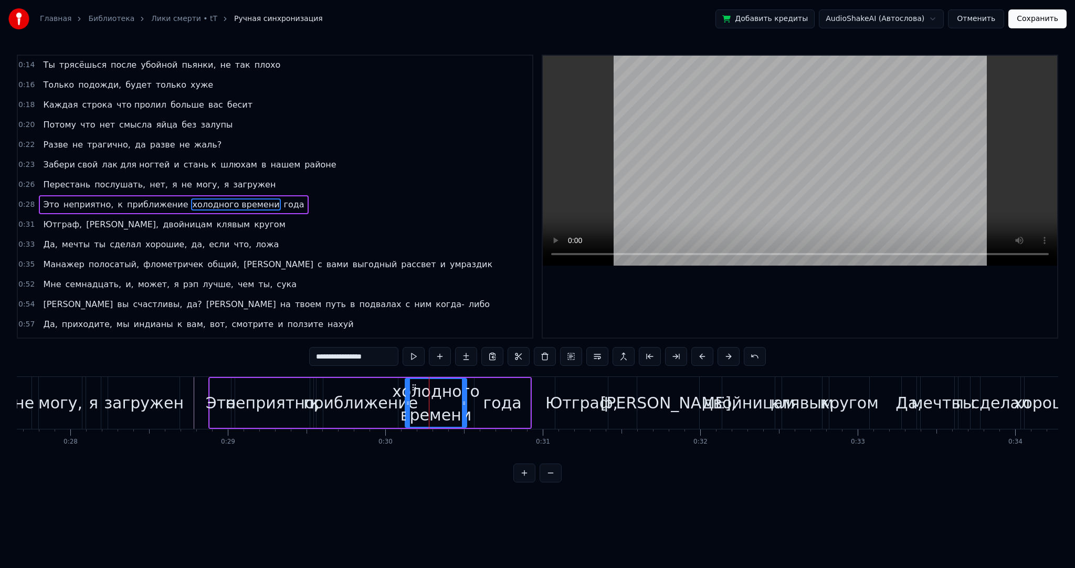
drag, startPoint x: 439, startPoint y: 400, endPoint x: 465, endPoint y: 400, distance: 25.2
click at [465, 400] on icon at bounding box center [464, 403] width 4 height 8
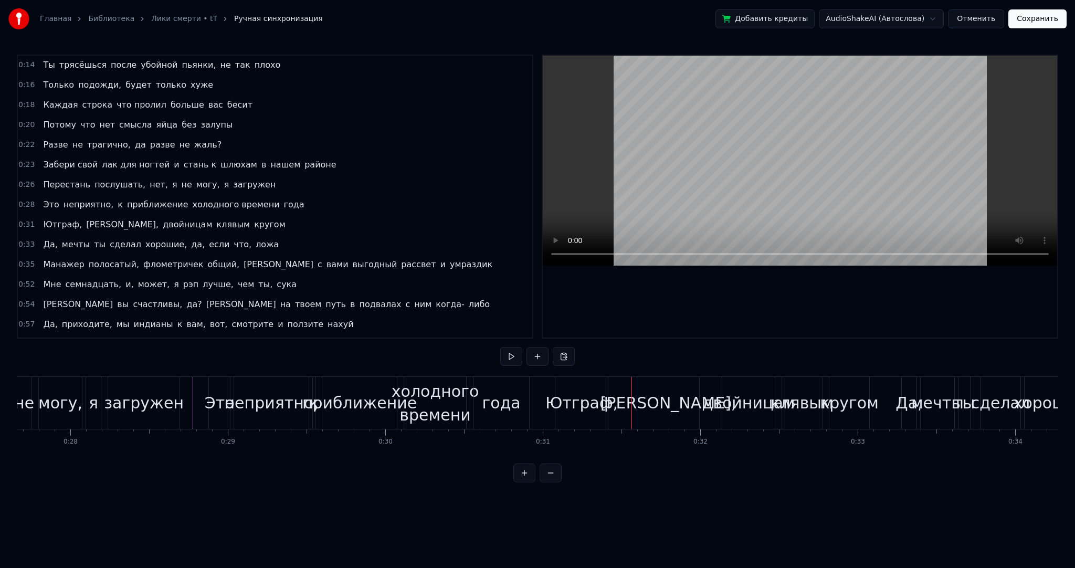
click at [603, 405] on div "Ютграф," at bounding box center [582, 403] width 72 height 24
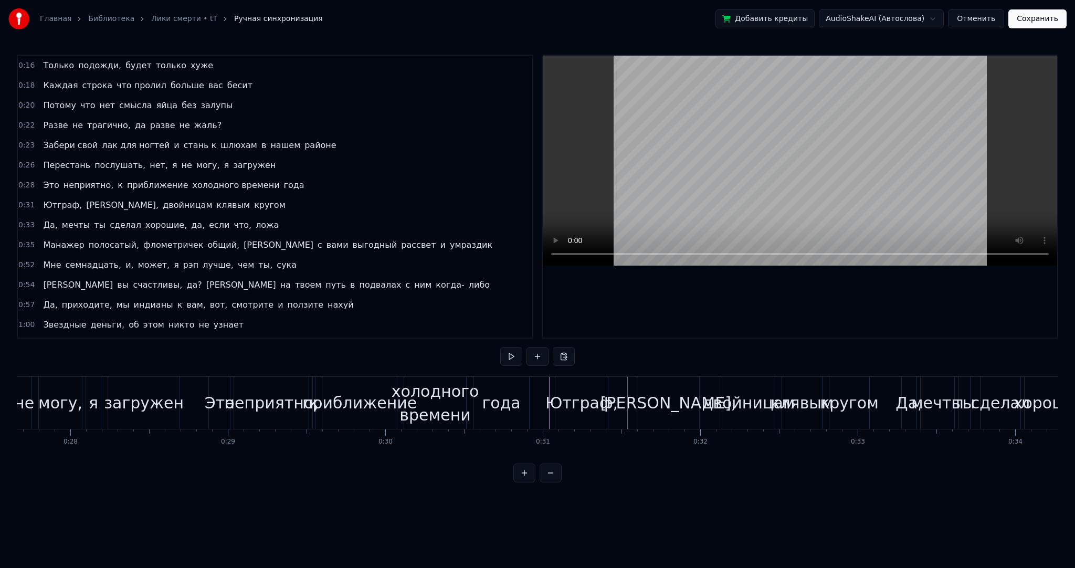
click at [590, 403] on div "Ютграф," at bounding box center [582, 403] width 72 height 24
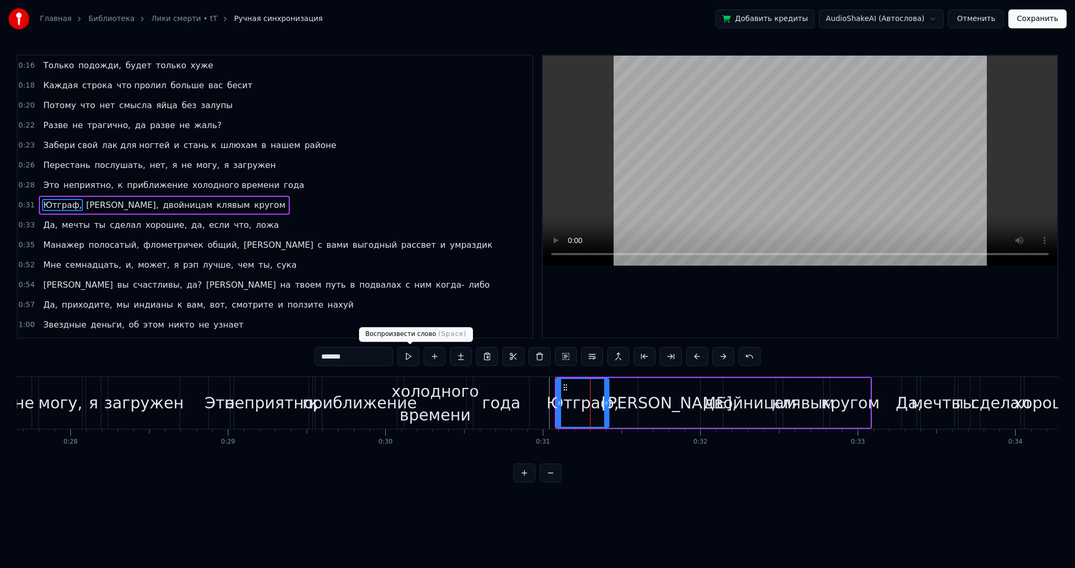
drag, startPoint x: 320, startPoint y: 351, endPoint x: 234, endPoint y: 341, distance: 86.6
click at [248, 344] on div "0:02 Это как Лики смерти, лучшие препятствие вашей жизни 0:04 Я был бы тупицей,…" at bounding box center [538, 269] width 1042 height 428
type input "**********"
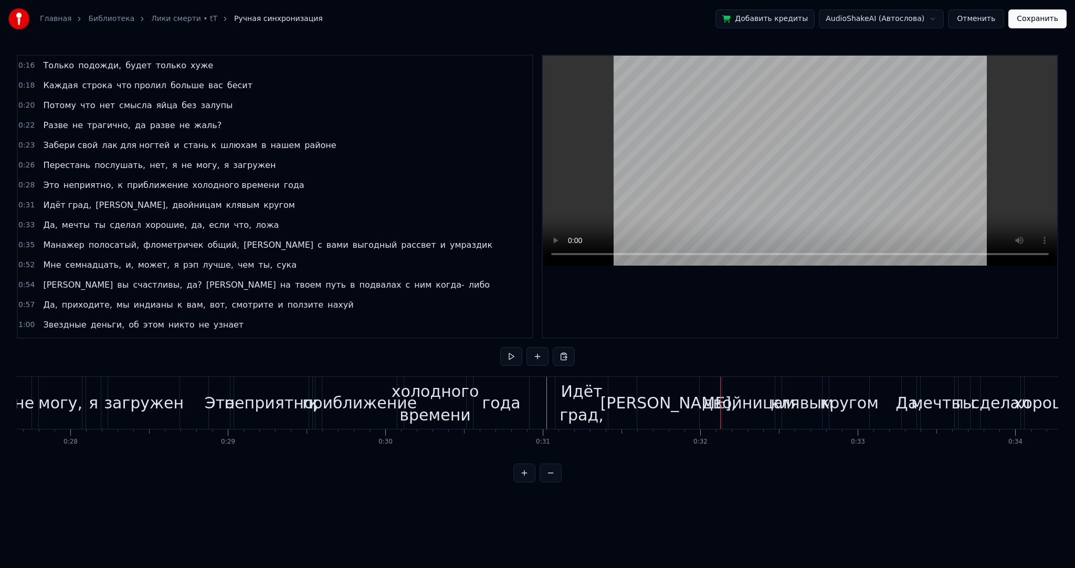
click at [653, 395] on div "[PERSON_NAME]," at bounding box center [669, 403] width 136 height 24
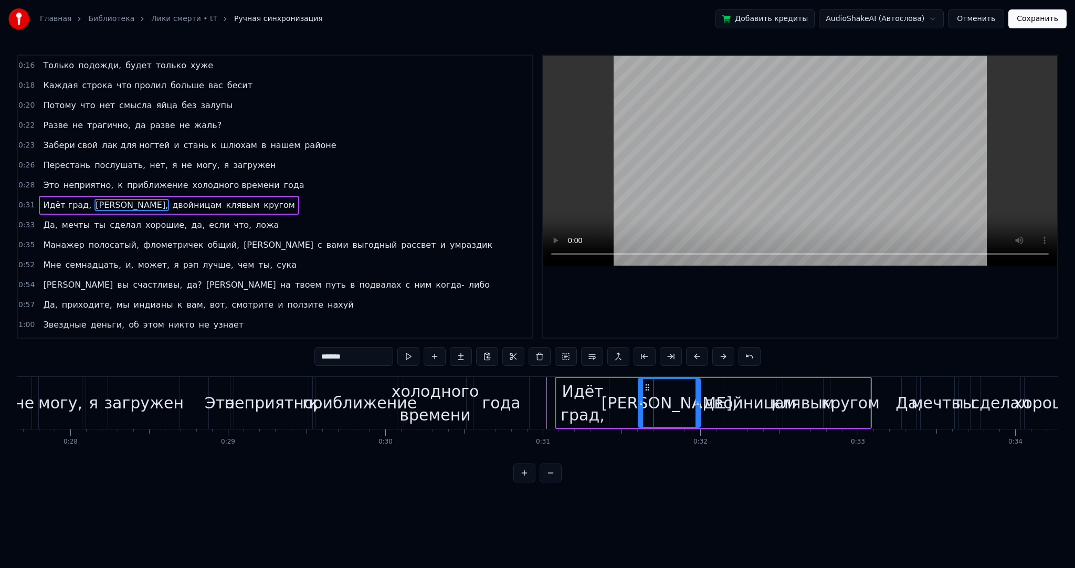
drag, startPoint x: 349, startPoint y: 357, endPoint x: 329, endPoint y: 355, distance: 20.5
click at [329, 355] on input "*******" at bounding box center [354, 356] width 79 height 19
type input "*******"
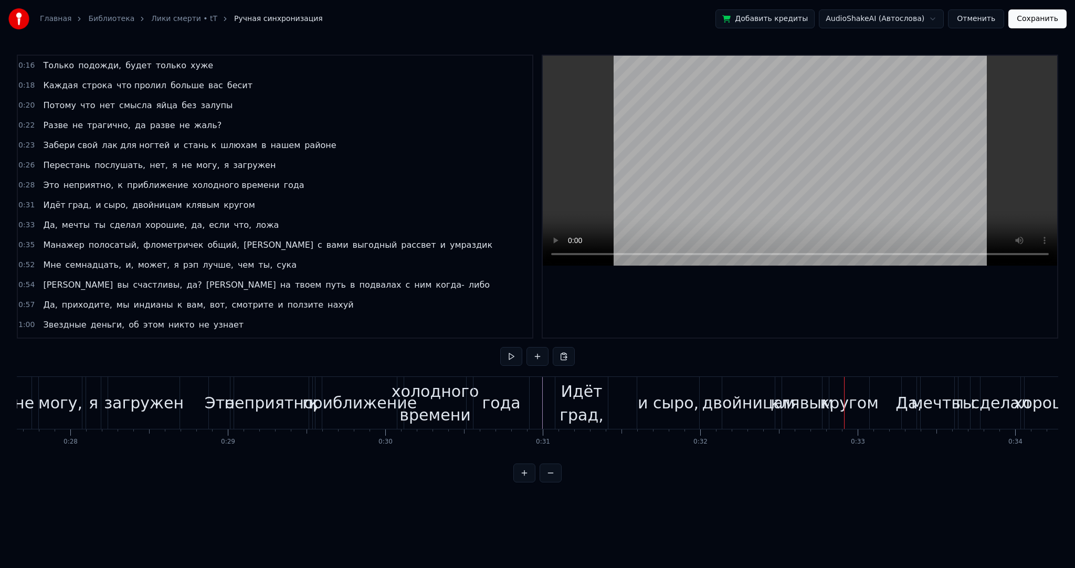
click at [740, 407] on div "двойницам" at bounding box center [749, 403] width 93 height 24
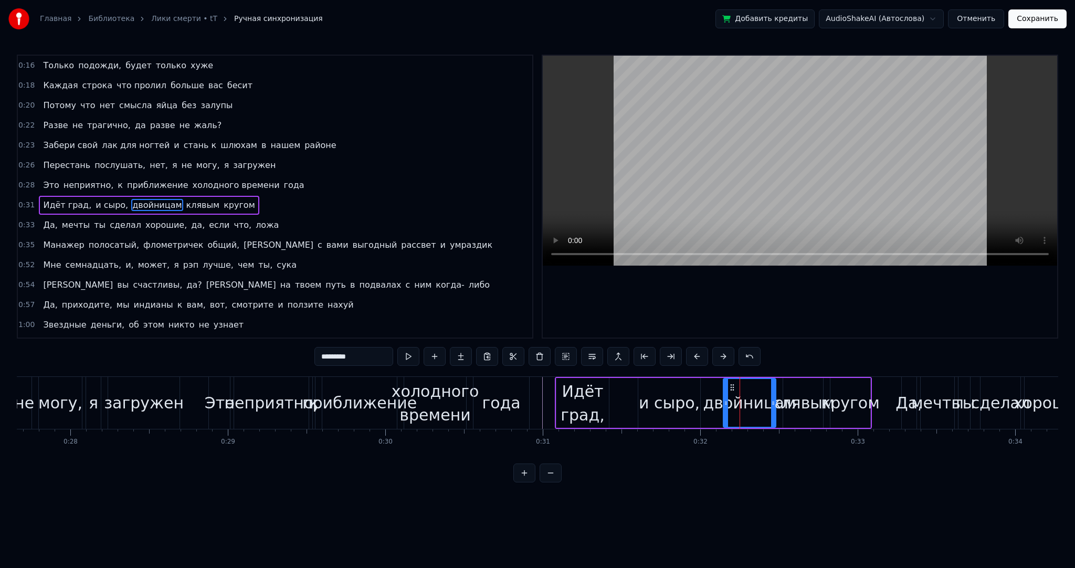
drag, startPoint x: 376, startPoint y: 352, endPoint x: 258, endPoint y: 338, distance: 119.0
click at [258, 338] on div "0:02 Это как Лики смерти, лучшие препятствие вашей жизни 0:04 Я был бы тупицей,…" at bounding box center [538, 269] width 1042 height 428
type input "********"
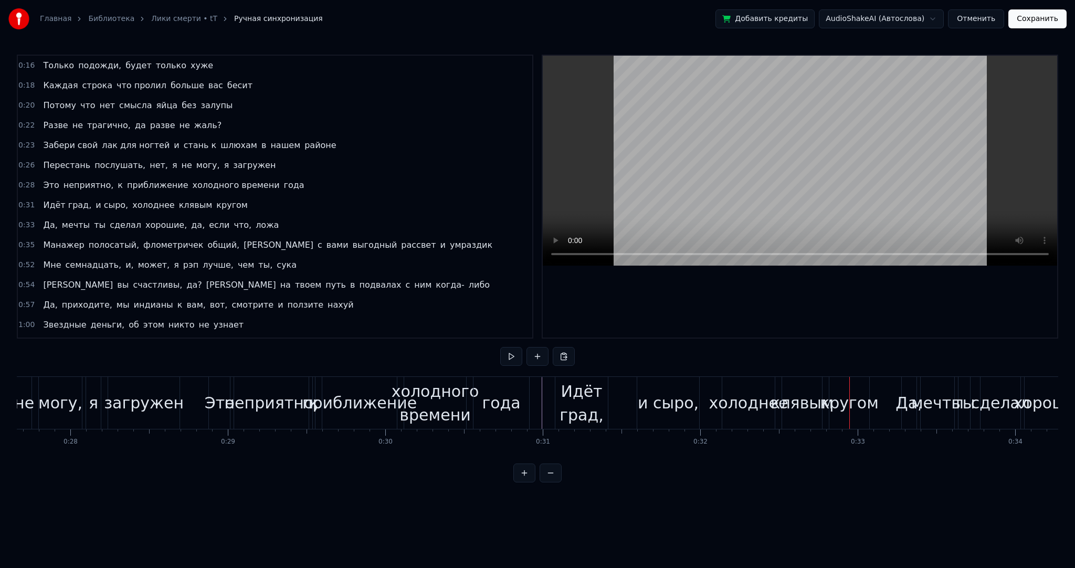
click at [178, 199] on span "клявым" at bounding box center [196, 205] width 36 height 12
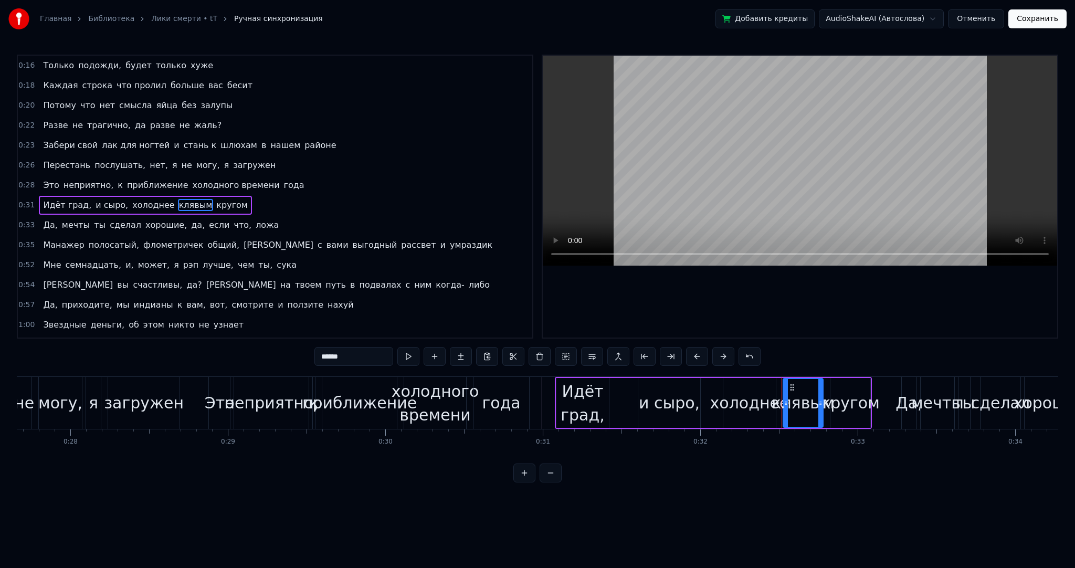
drag, startPoint x: 369, startPoint y: 356, endPoint x: 248, endPoint y: 353, distance: 120.8
click at [249, 353] on div "0:02 Это как Лики смерти, лучшие препятствие вашей жизни 0:04 Я был бы тупицей,…" at bounding box center [538, 269] width 1042 height 428
click at [359, 359] on input "**********" at bounding box center [354, 356] width 79 height 19
click at [352, 357] on input "**********" at bounding box center [354, 356] width 79 height 19
click at [349, 357] on input "**********" at bounding box center [354, 356] width 79 height 19
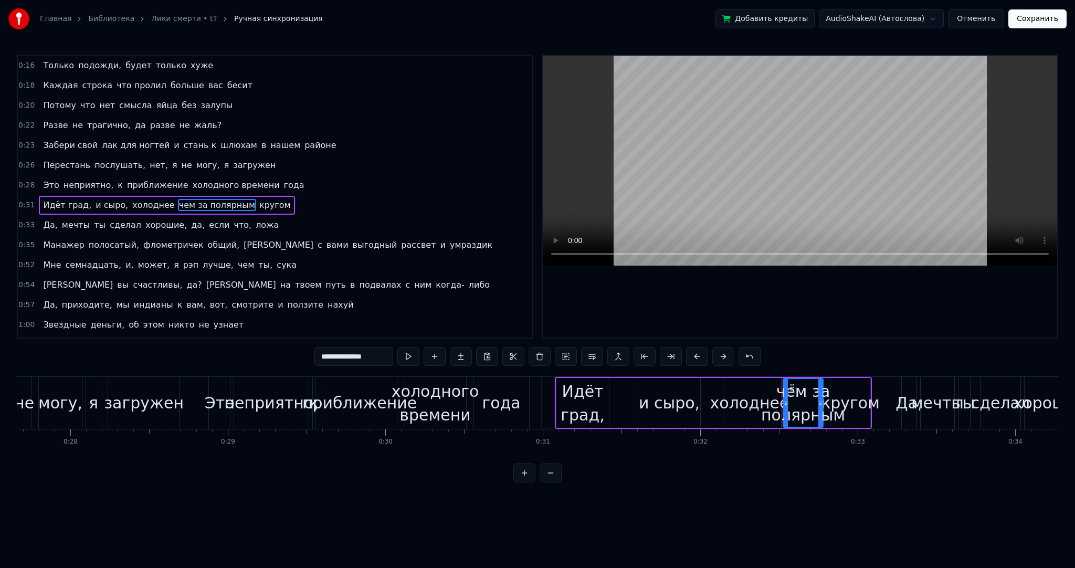
type input "**********"
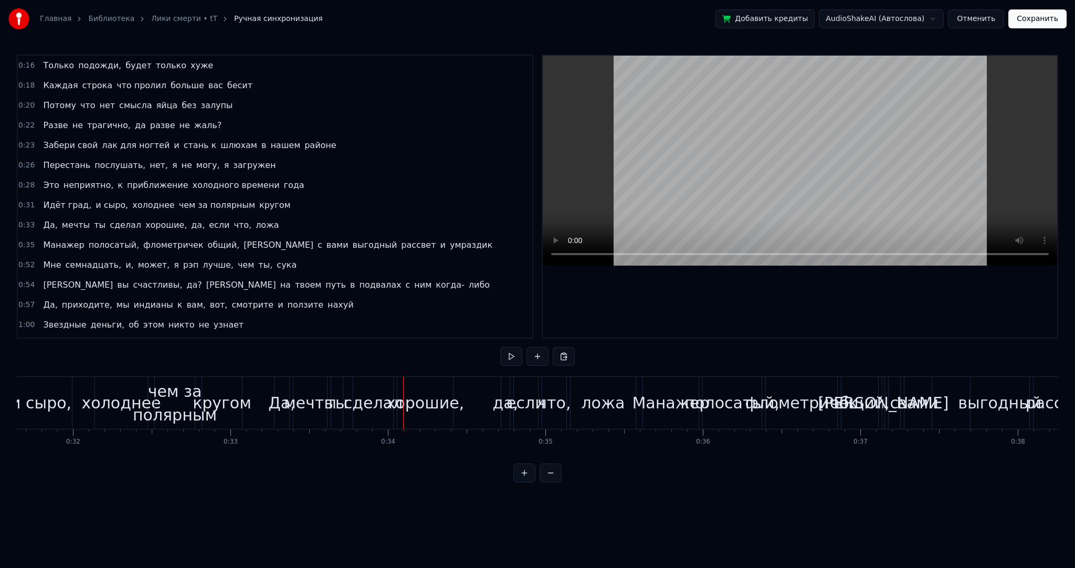
scroll to position [0, 4955]
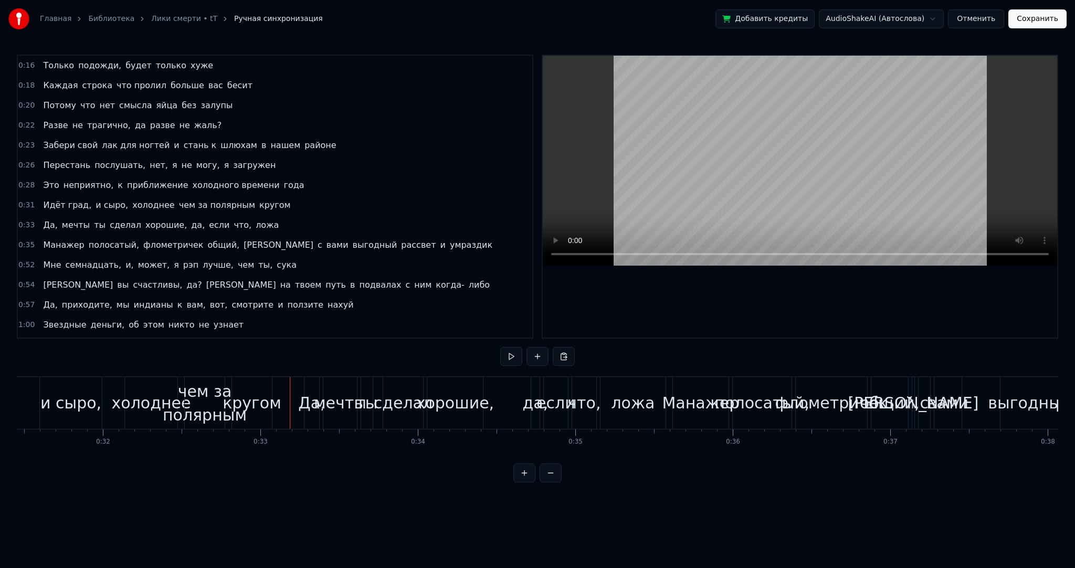
click at [276, 397] on div "кругом" at bounding box center [252, 403] width 59 height 24
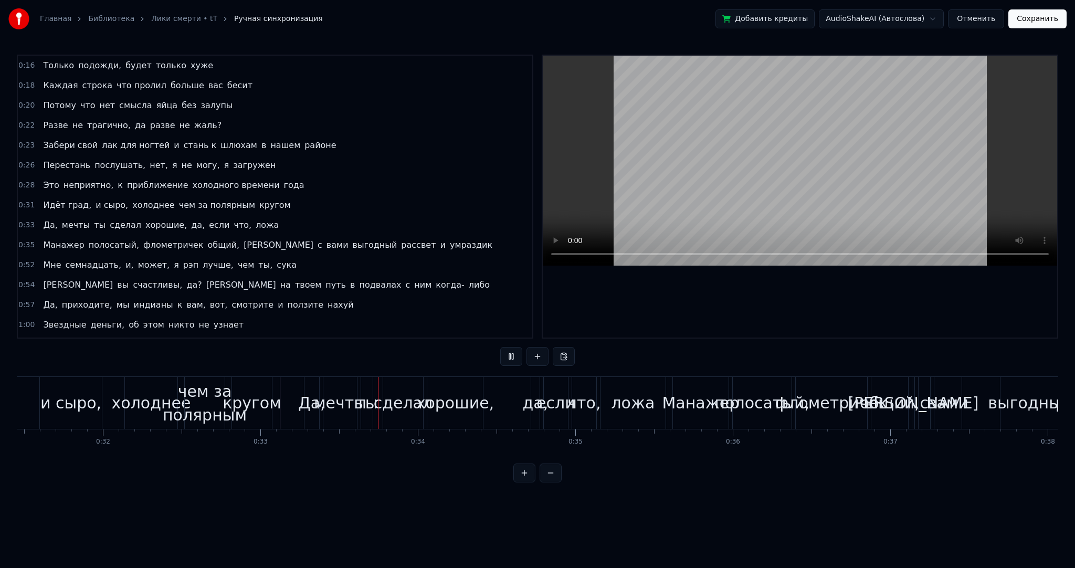
click at [277, 401] on div "кругом" at bounding box center [252, 403] width 59 height 24
click at [338, 401] on div "мечты" at bounding box center [340, 403] width 53 height 24
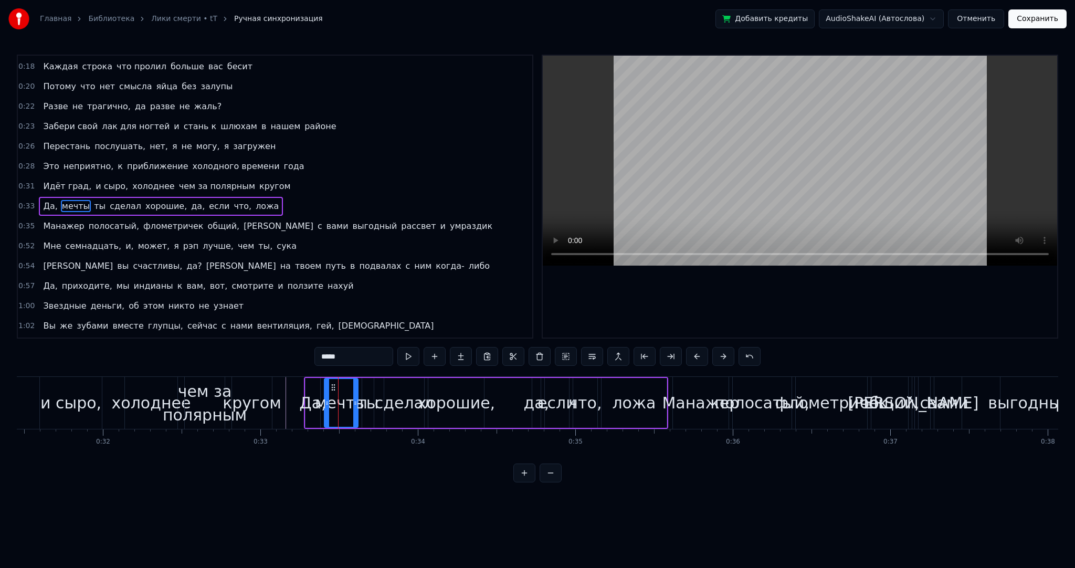
drag, startPoint x: 305, startPoint y: 355, endPoint x: 263, endPoint y: 355, distance: 42.5
click at [264, 355] on div "0:02 Это как Лики смерти, лучшие препятствие вашей жизни 0:04 Я был бы тупицей,…" at bounding box center [538, 269] width 1042 height 428
click at [402, 401] on div "сделал" at bounding box center [404, 403] width 59 height 24
type input "******"
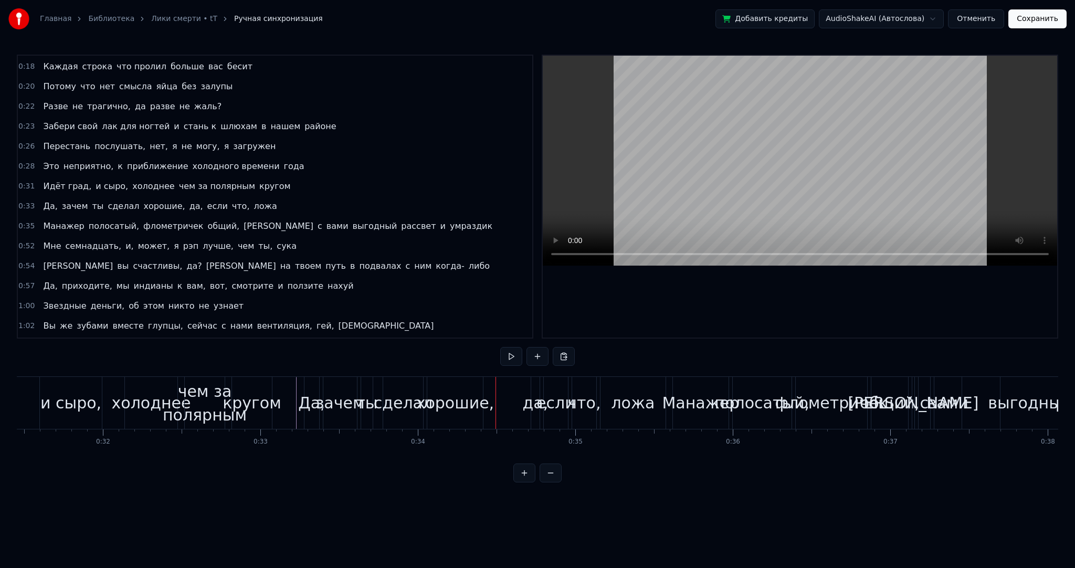
click at [454, 401] on div "хорошие," at bounding box center [455, 403] width 78 height 24
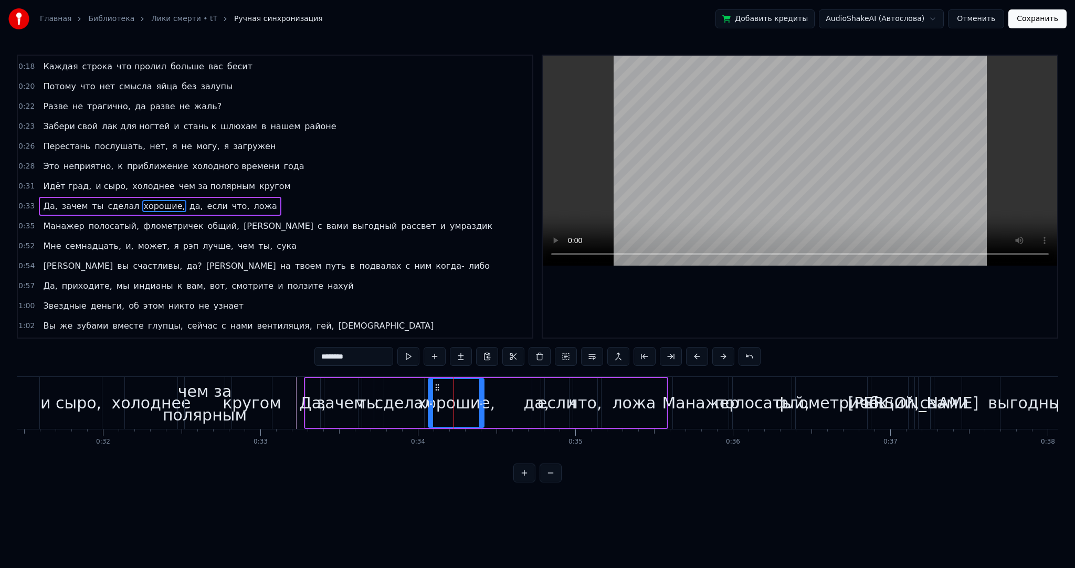
drag, startPoint x: 367, startPoint y: 359, endPoint x: 247, endPoint y: 347, distance: 119.9
click at [259, 352] on div "0:02 Это как Лики смерти, лучшие препятствие вашей жизни 0:04 Я был бы тупицей,…" at bounding box center [538, 269] width 1042 height 428
type input "******"
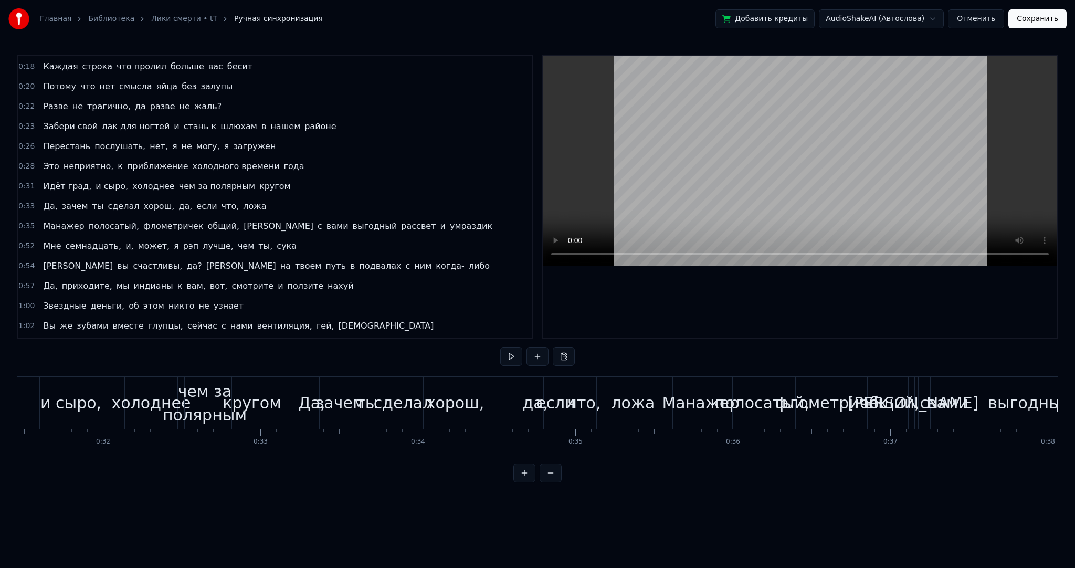
click at [537, 407] on div "да," at bounding box center [536, 403] width 26 height 24
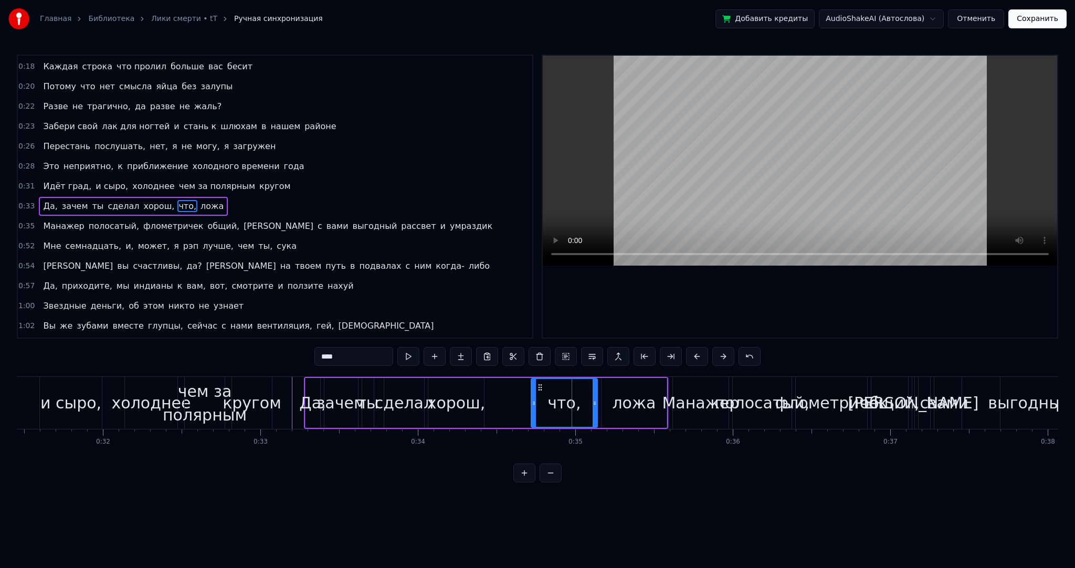
drag, startPoint x: 574, startPoint y: 410, endPoint x: 530, endPoint y: 407, distance: 44.2
click at [532, 407] on div at bounding box center [534, 403] width 4 height 48
drag, startPoint x: 340, startPoint y: 355, endPoint x: 240, endPoint y: 349, distance: 99.4
click at [244, 350] on div "0:02 Это как Лики смерти, лучшие препятствие вашей жизни 0:04 Я был бы тупицей,…" at bounding box center [538, 269] width 1042 height 428
type input "*"
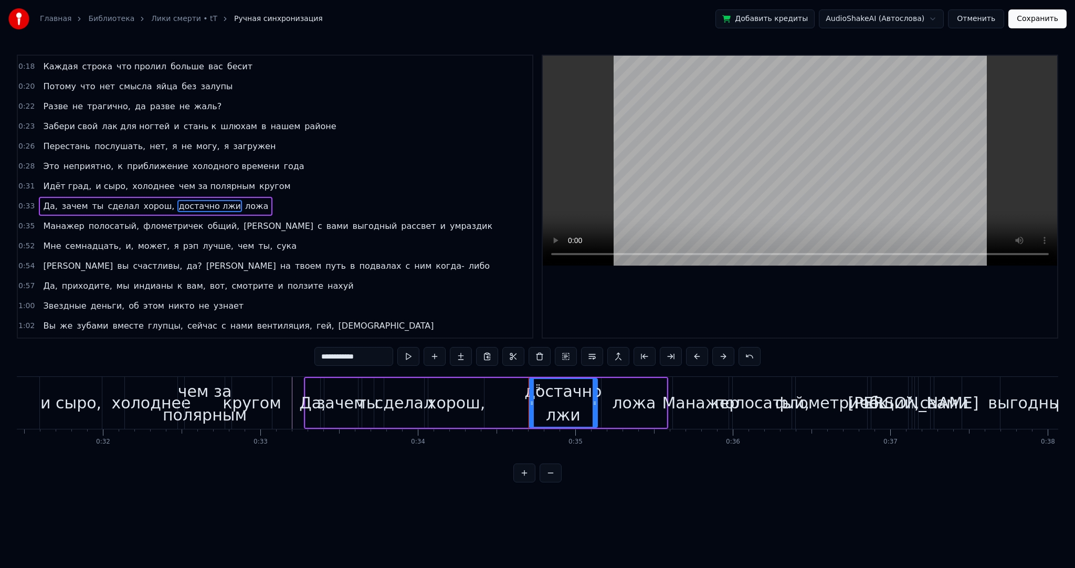
click at [355, 358] on input "**********" at bounding box center [354, 356] width 79 height 19
drag, startPoint x: 380, startPoint y: 359, endPoint x: 301, endPoint y: 356, distance: 79.4
click at [301, 356] on div "0:02 Это как Лики смерти, лучшие препятствие вашей жизни 0:04 Я был бы тупицей,…" at bounding box center [538, 269] width 1042 height 428
type input "**********"
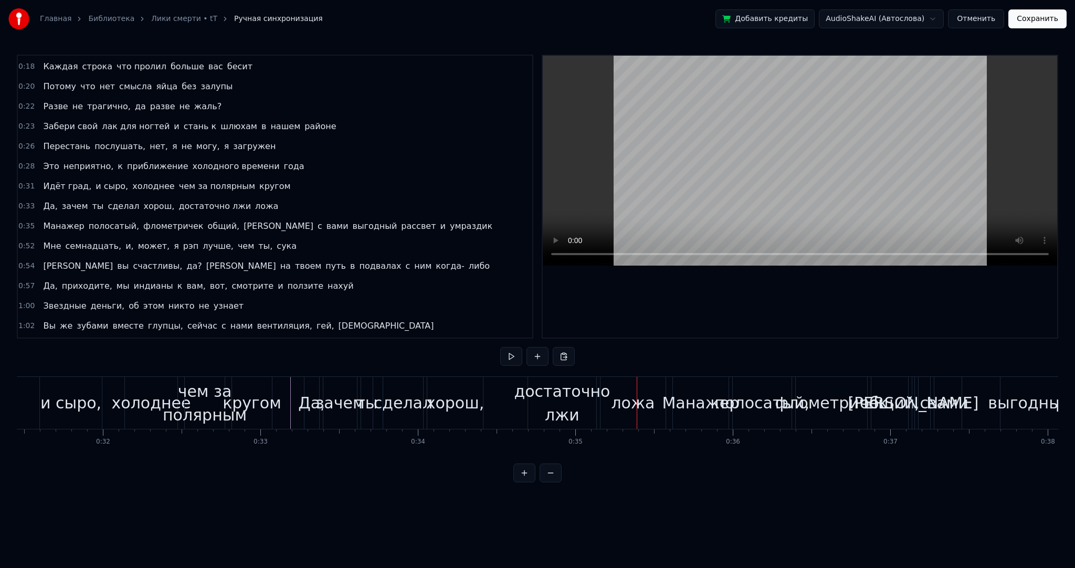
click at [609, 409] on div "ложа" at bounding box center [633, 403] width 65 height 52
click at [607, 405] on div "ложа" at bounding box center [633, 403] width 65 height 52
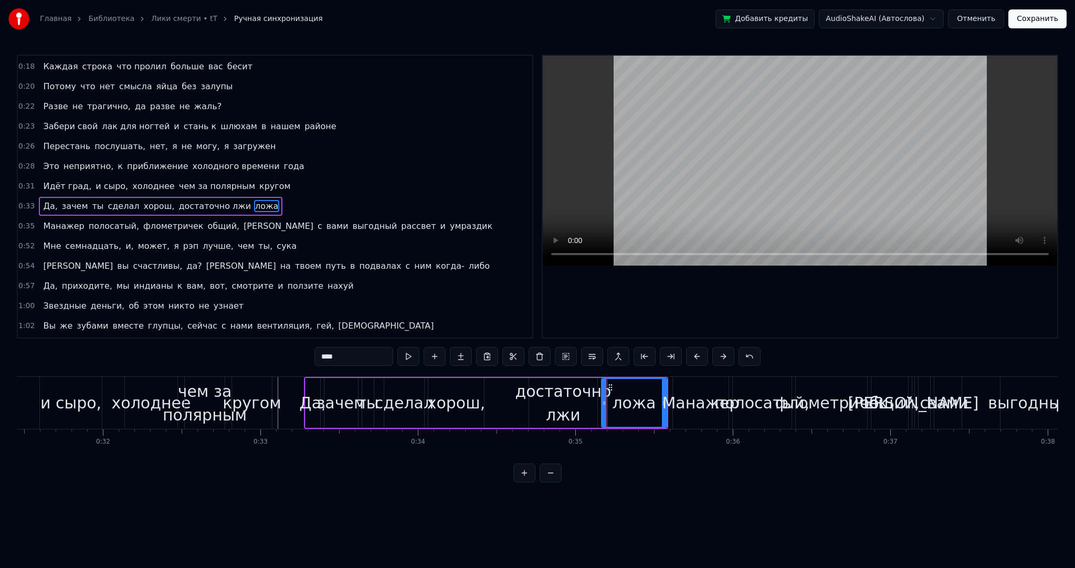
drag, startPoint x: 330, startPoint y: 350, endPoint x: 247, endPoint y: 344, distance: 83.1
click at [249, 344] on div "0:02 Это как Лики смерти, лучшие препятствие вашей жизни 0:04 Я был бы тупицей,…" at bounding box center [538, 269] width 1042 height 428
type input "********"
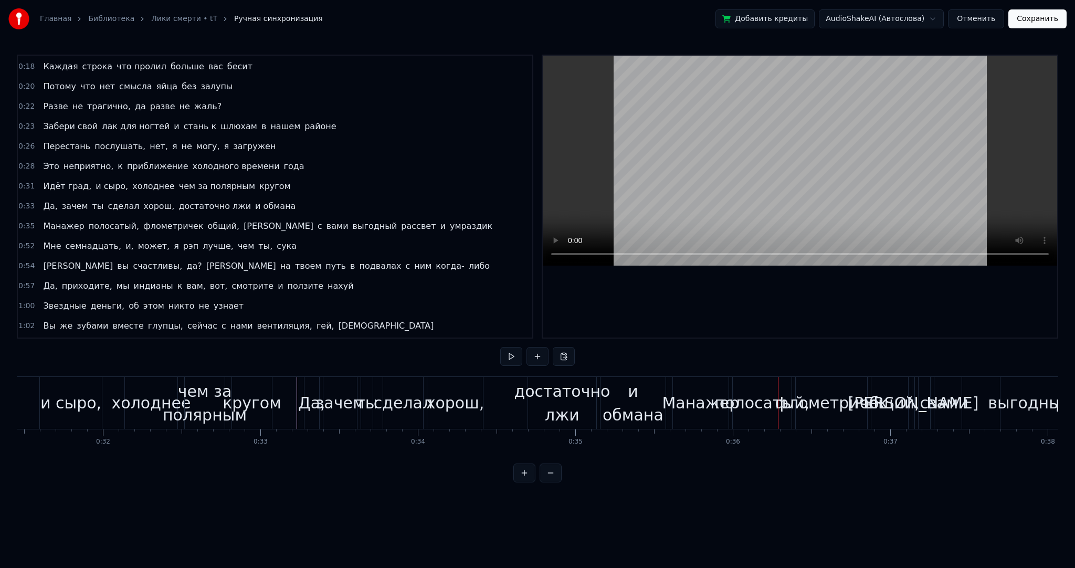
click at [690, 413] on div "Манажер" at bounding box center [700, 403] width 77 height 24
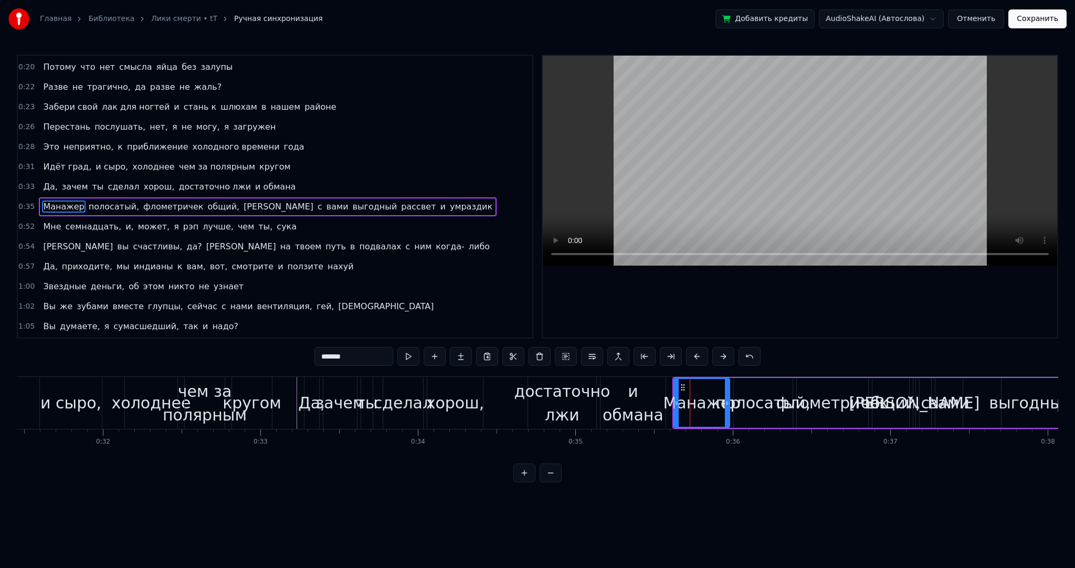
drag, startPoint x: 350, startPoint y: 350, endPoint x: 276, endPoint y: 348, distance: 74.1
click at [276, 348] on div "0:02 Это как Лики смерти, лучшие препятствие вашей жизни 0:04 Я был бы тупицей,…" at bounding box center [538, 269] width 1042 height 428
click at [88, 201] on span "полосатый," at bounding box center [102, 207] width 53 height 12
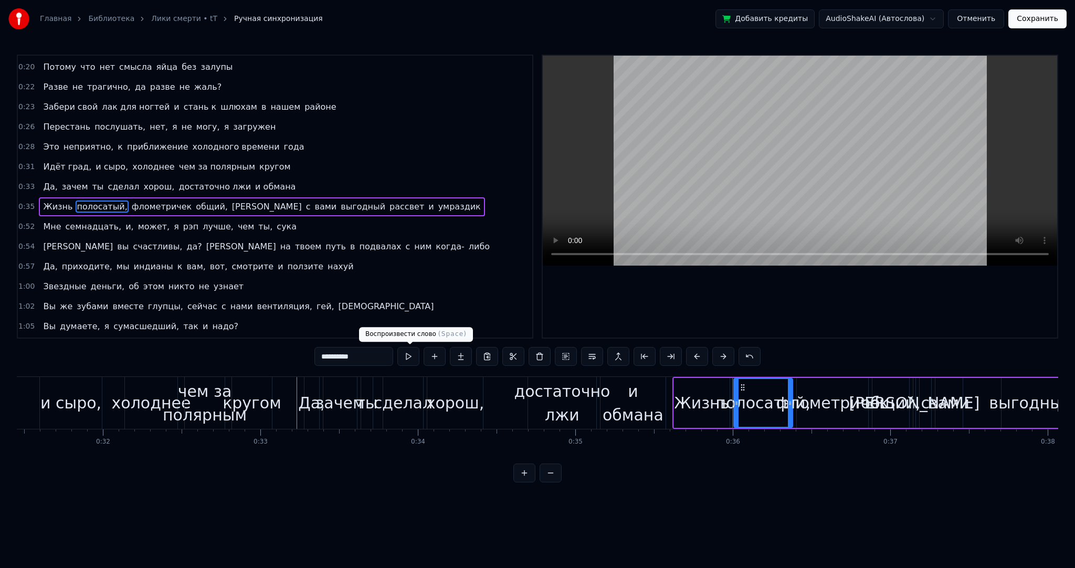
drag, startPoint x: 315, startPoint y: 357, endPoint x: 177, endPoint y: 349, distance: 137.8
click at [194, 350] on div "0:02 Это как Лики смерти, лучшие препятствие вашей жизни 0:04 Я был бы тупицей,…" at bounding box center [538, 269] width 1042 height 428
click at [694, 401] on div "Жизнь" at bounding box center [701, 403] width 55 height 24
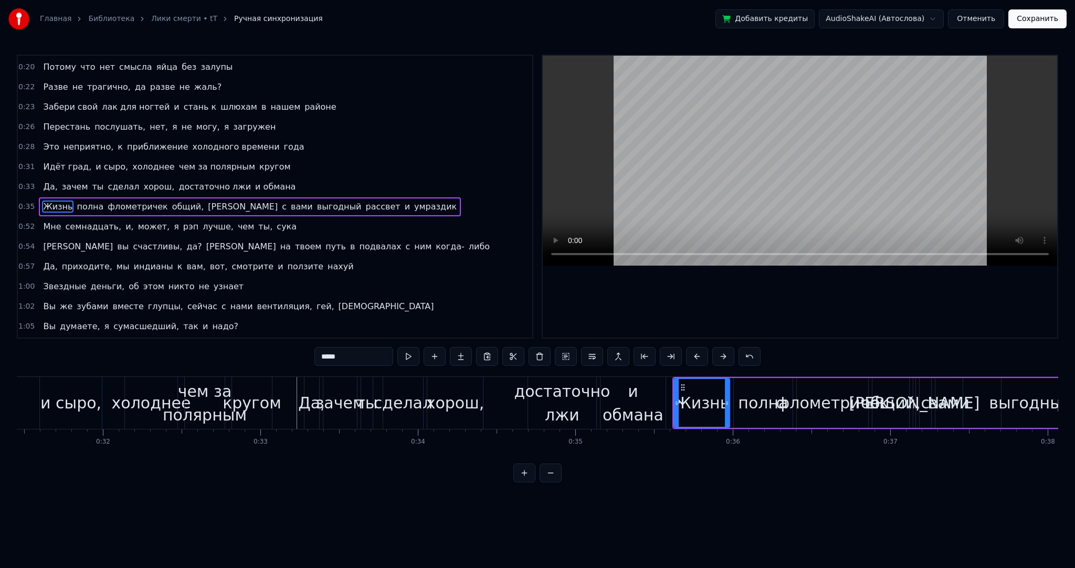
click at [752, 407] on div "полна" at bounding box center [763, 403] width 50 height 24
click at [351, 352] on input "*****" at bounding box center [354, 356] width 79 height 19
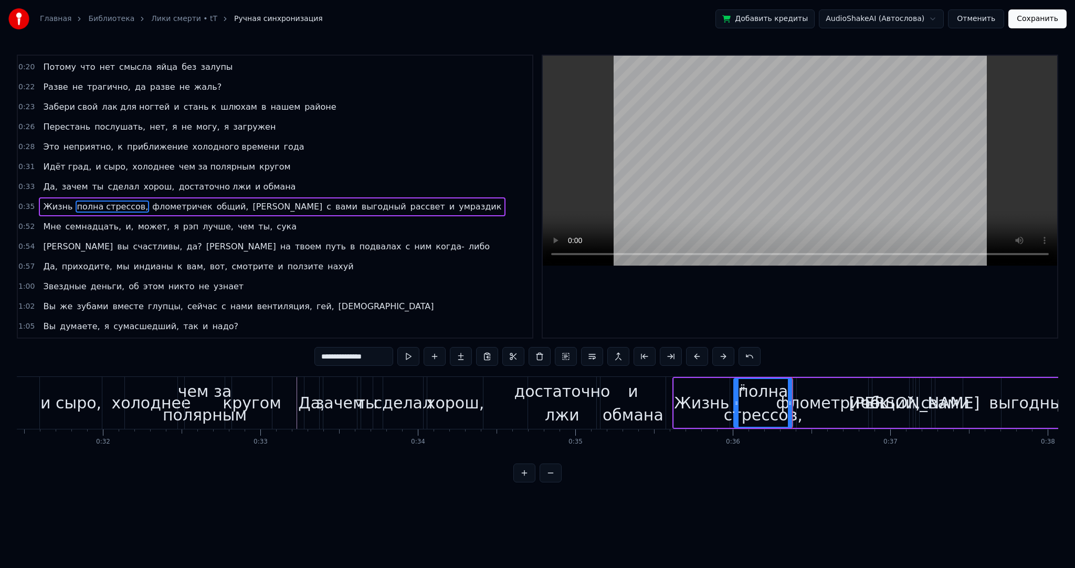
click at [172, 201] on span "флометричек" at bounding box center [182, 207] width 62 height 12
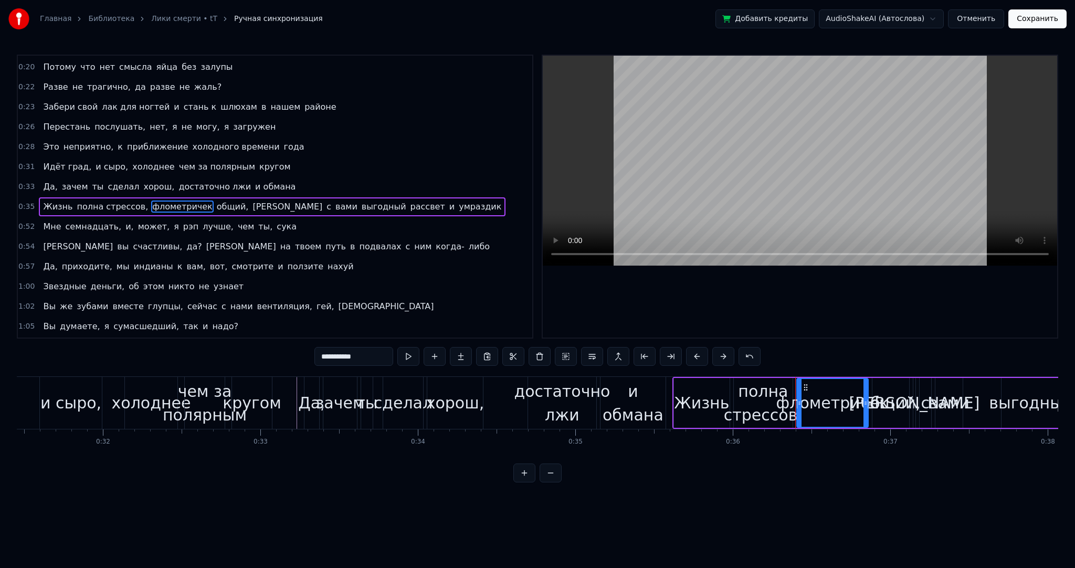
scroll to position [201, 0]
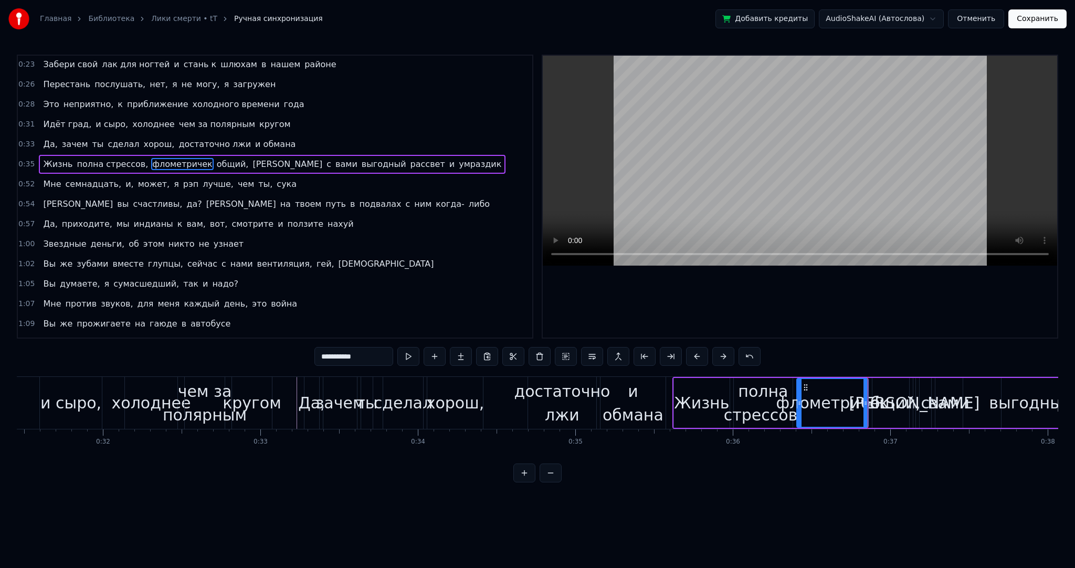
drag, startPoint x: 384, startPoint y: 359, endPoint x: 251, endPoint y: 342, distance: 134.4
click at [256, 344] on div "0:02 Это как Лики смерти, лучшие препятствие вашей жизни 0:04 Я был бы тупицей,…" at bounding box center [538, 269] width 1042 height 428
click at [212, 158] on span "общий," at bounding box center [229, 164] width 34 height 12
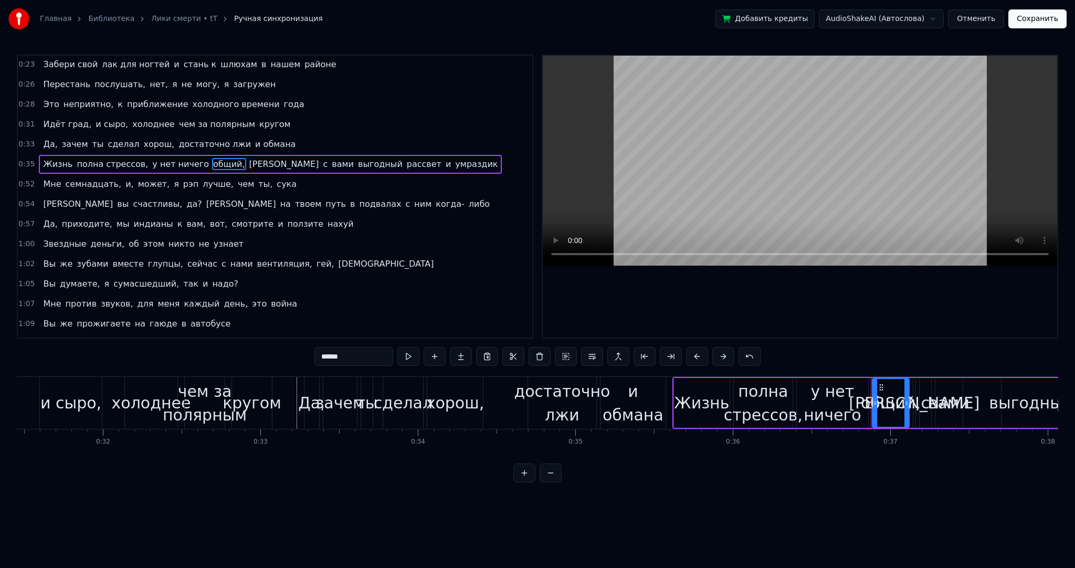
scroll to position [158, 0]
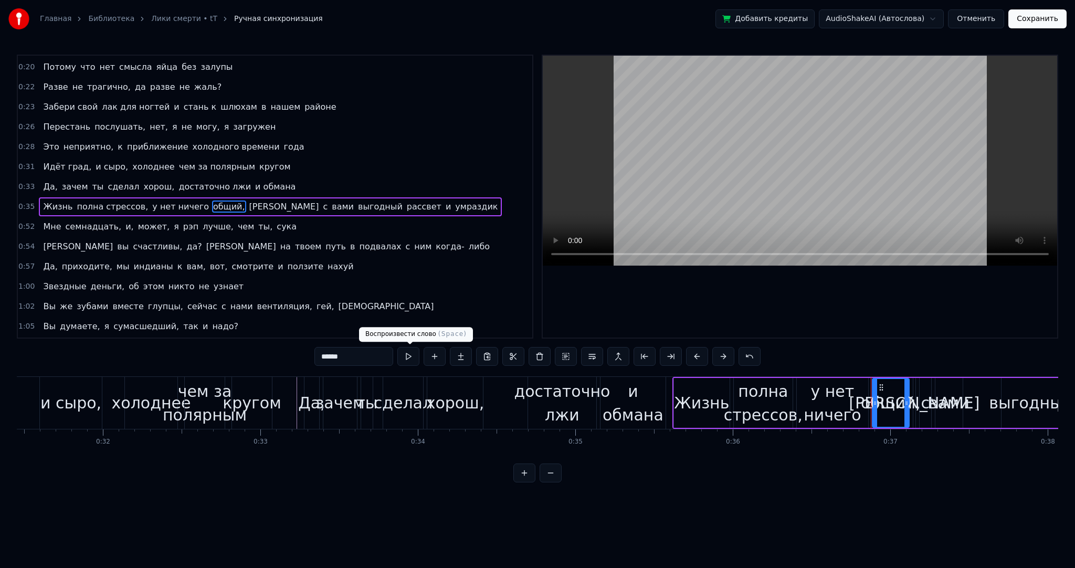
click at [417, 358] on button at bounding box center [408, 356] width 22 height 19
click at [366, 360] on input "******" at bounding box center [354, 356] width 79 height 19
click at [252, 201] on span "[PERSON_NAME]" at bounding box center [288, 207] width 72 height 12
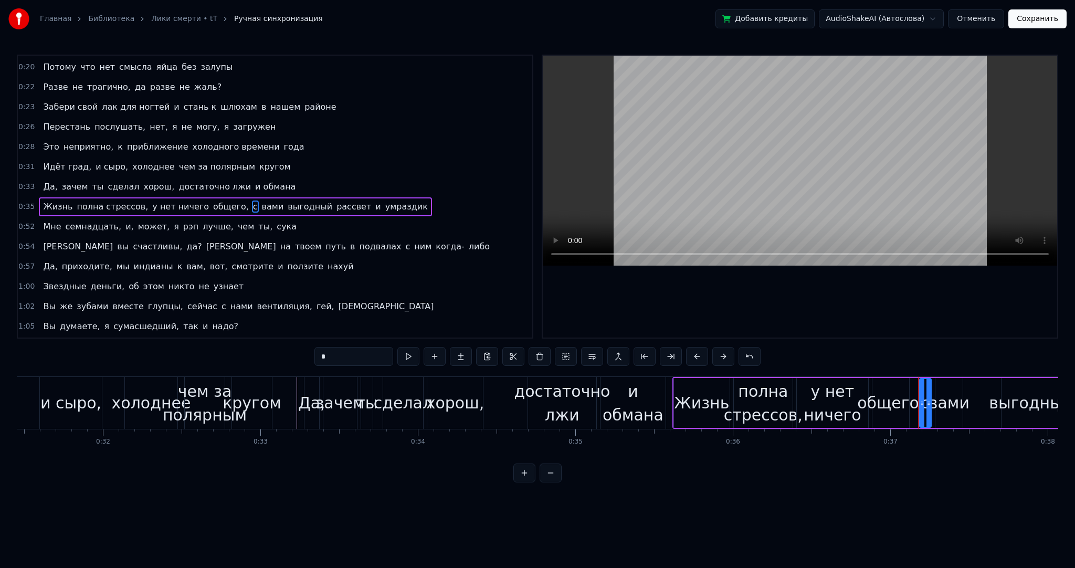
click at [261, 201] on span "вами" at bounding box center [273, 207] width 24 height 12
click at [408, 359] on button at bounding box center [408, 356] width 22 height 19
click at [287, 201] on span "выгодный" at bounding box center [310, 207] width 47 height 12
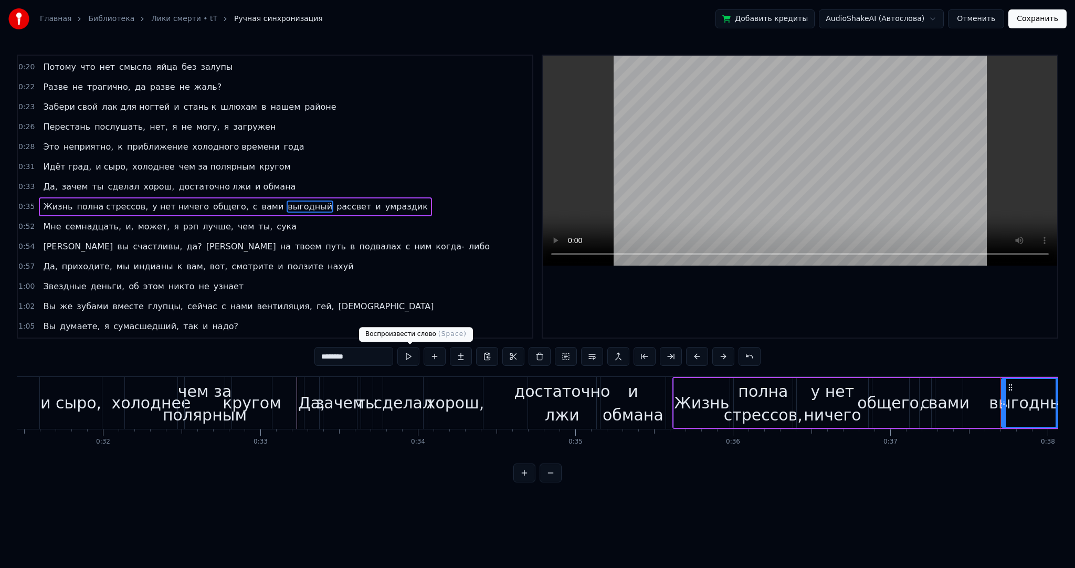
click at [412, 358] on button at bounding box center [408, 356] width 22 height 19
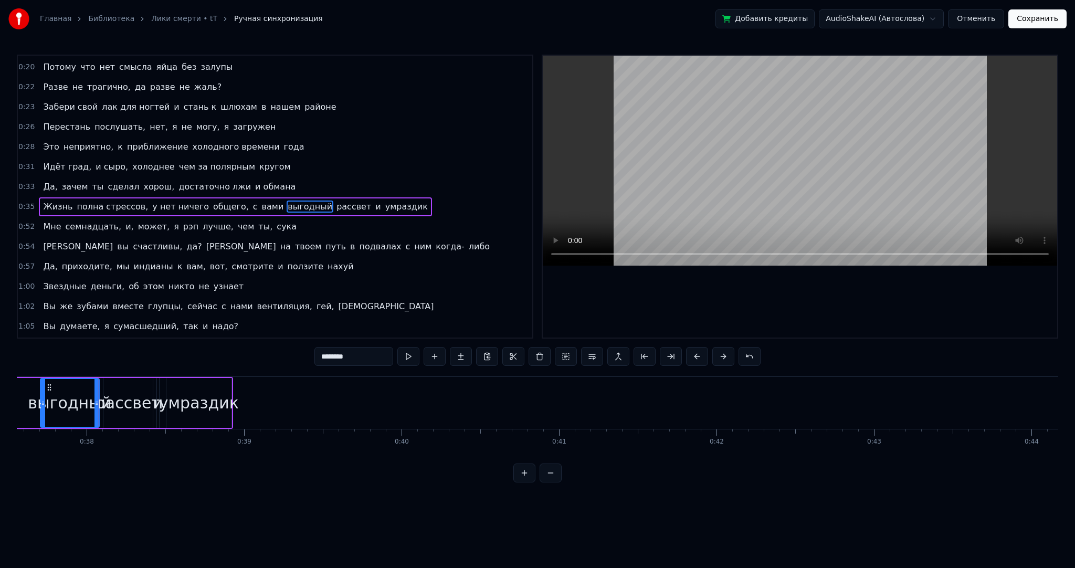
drag, startPoint x: 309, startPoint y: 360, endPoint x: 332, endPoint y: 357, distance: 22.9
click at [333, 357] on input "********" at bounding box center [354, 356] width 79 height 19
click at [342, 201] on span "рассвет" at bounding box center [360, 207] width 37 height 12
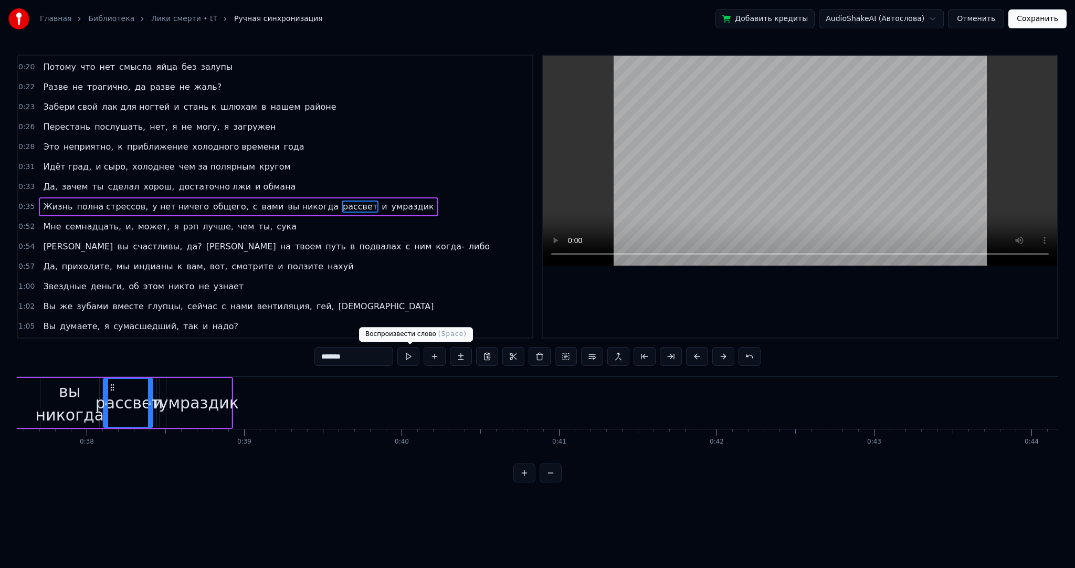
click at [409, 353] on button at bounding box center [408, 356] width 22 height 19
click at [287, 201] on span "вы никогда" at bounding box center [313, 207] width 53 height 12
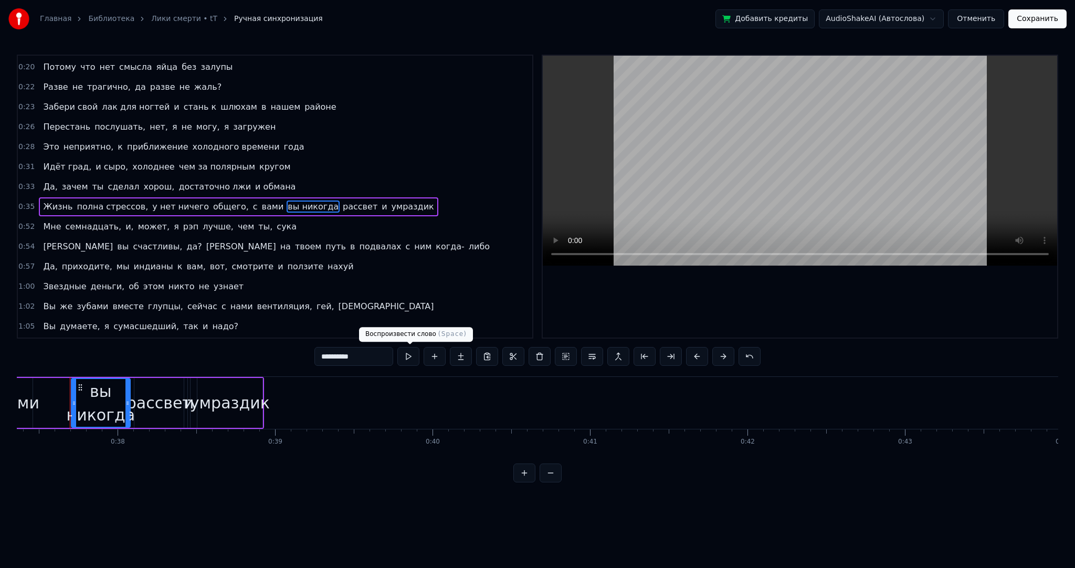
click at [412, 361] on button at bounding box center [408, 356] width 22 height 19
click at [368, 358] on input "**********" at bounding box center [354, 356] width 79 height 19
click at [416, 364] on button at bounding box center [408, 356] width 22 height 19
click at [415, 362] on button at bounding box center [408, 356] width 22 height 19
click at [342, 201] on span "рассвет" at bounding box center [360, 207] width 37 height 12
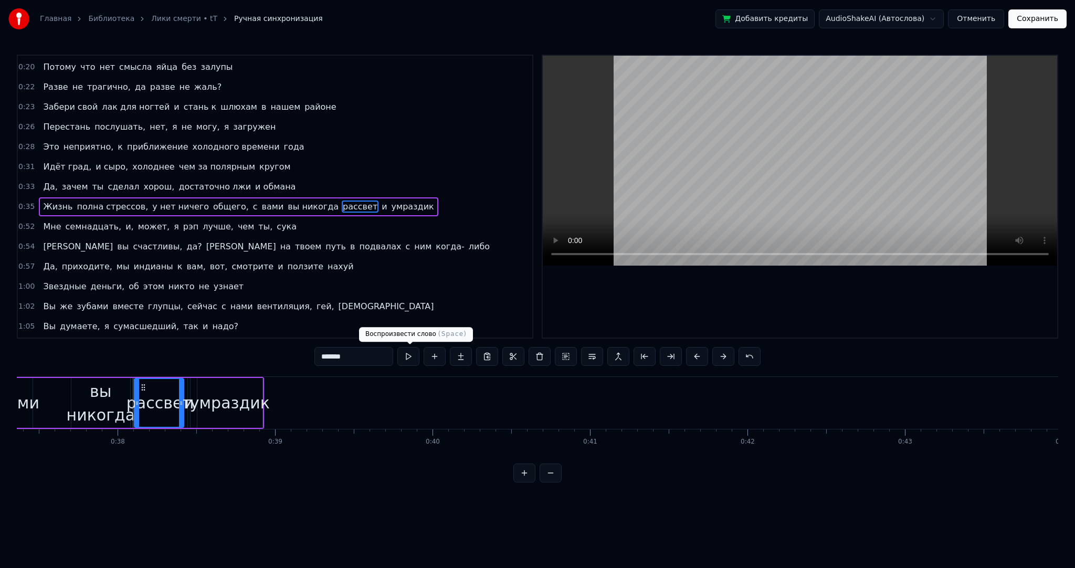
click at [410, 353] on button at bounding box center [408, 356] width 22 height 19
click at [323, 351] on input "*******" at bounding box center [354, 356] width 79 height 19
type input "*"
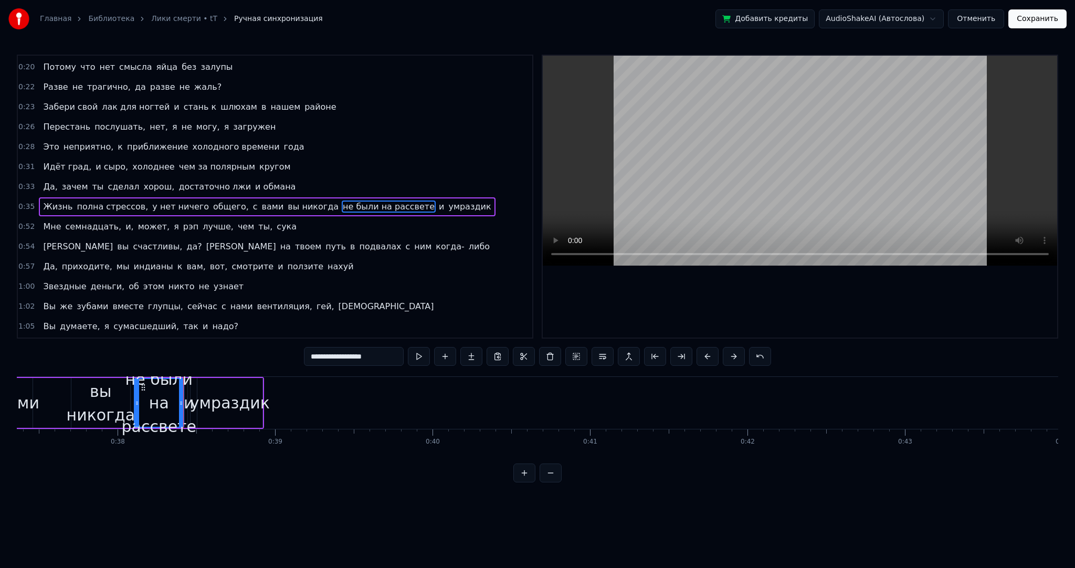
drag, startPoint x: 391, startPoint y: 353, endPoint x: 352, endPoint y: 356, distance: 38.5
click at [352, 356] on input "**********" at bounding box center [354, 356] width 100 height 19
type input "**********"
click at [64, 401] on div "Жизнь [PERSON_NAME], у нет ничего общего, с вами вы никогда не были на рассвете…" at bounding box center [3, 403] width 522 height 52
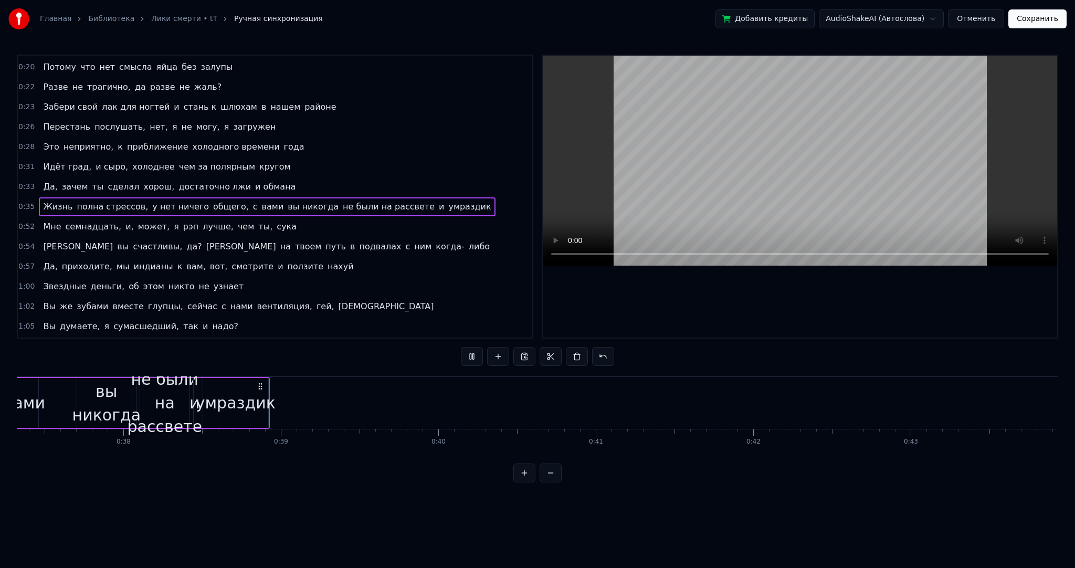
scroll to position [0, 5557]
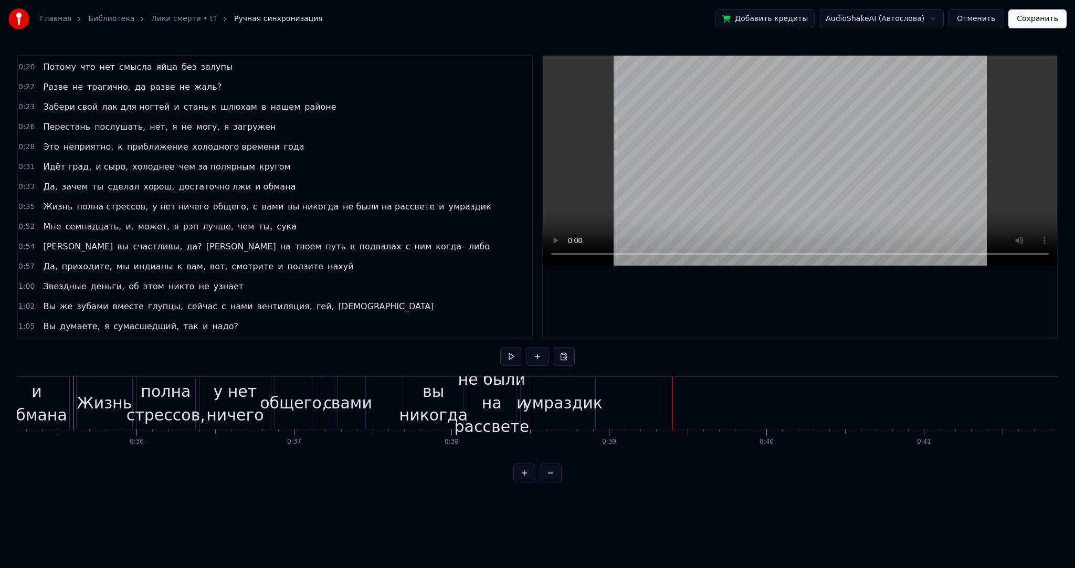
click at [551, 405] on div "умраздик" at bounding box center [563, 403] width 80 height 24
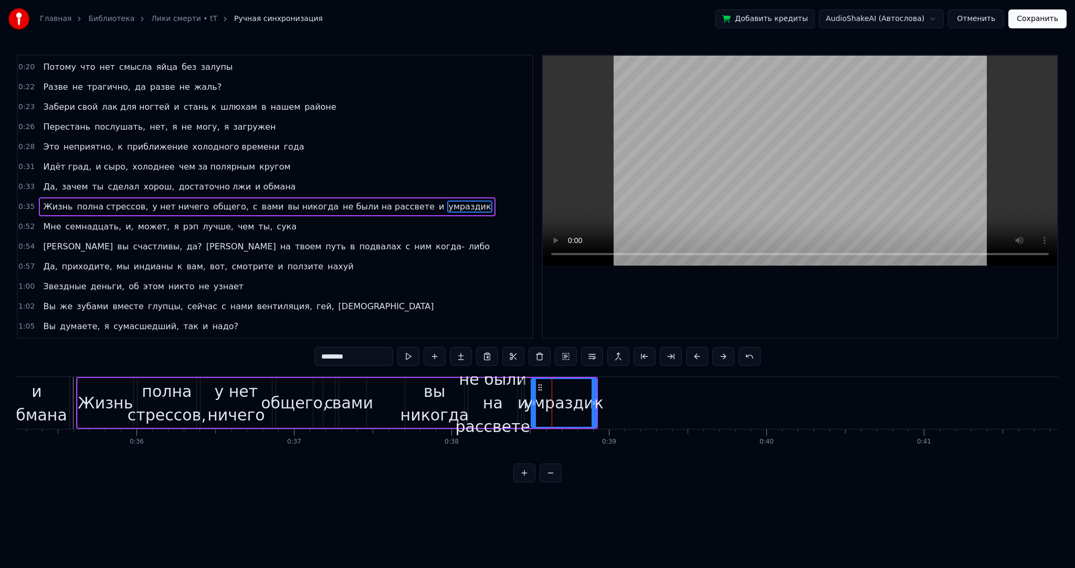
click at [438, 201] on span "и" at bounding box center [441, 207] width 7 height 12
drag, startPoint x: 304, startPoint y: 355, endPoint x: 233, endPoint y: 354, distance: 70.9
click at [242, 355] on div "0:02 Это как Лики смерти, лучшие препятствие вашей жизни 0:04 Я был бы тупицей,…" at bounding box center [538, 269] width 1042 height 428
type input "********"
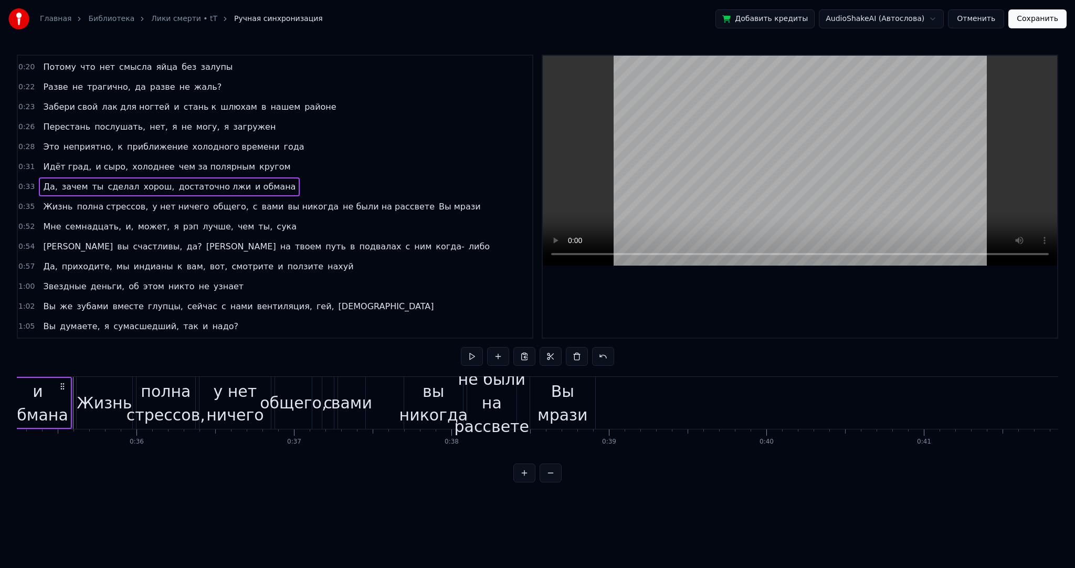
click at [427, 405] on div "вы никогда" at bounding box center [434, 403] width 68 height 47
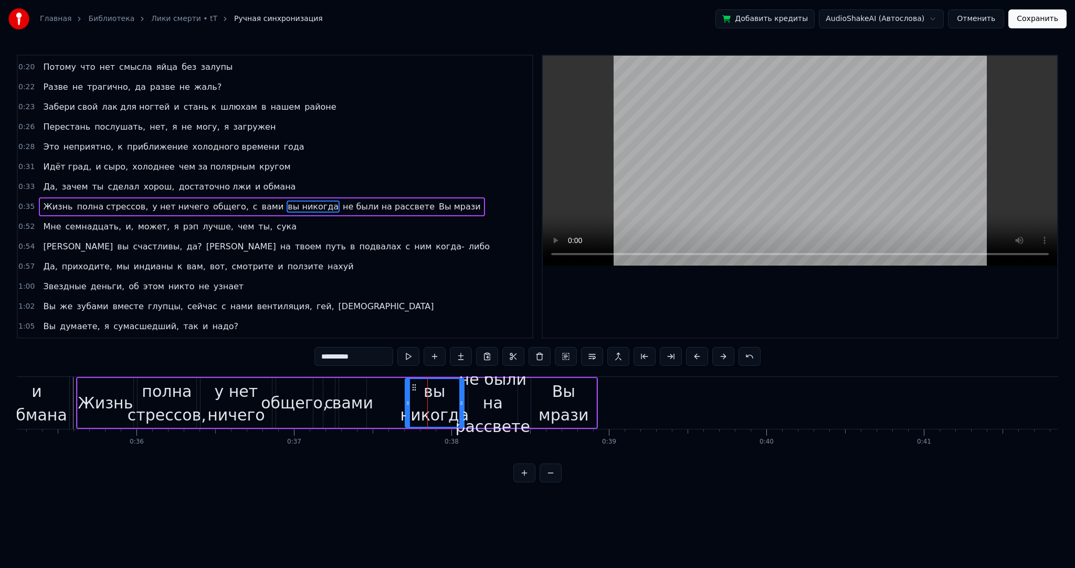
click at [494, 402] on div "не были на рассвете" at bounding box center [493, 403] width 75 height 71
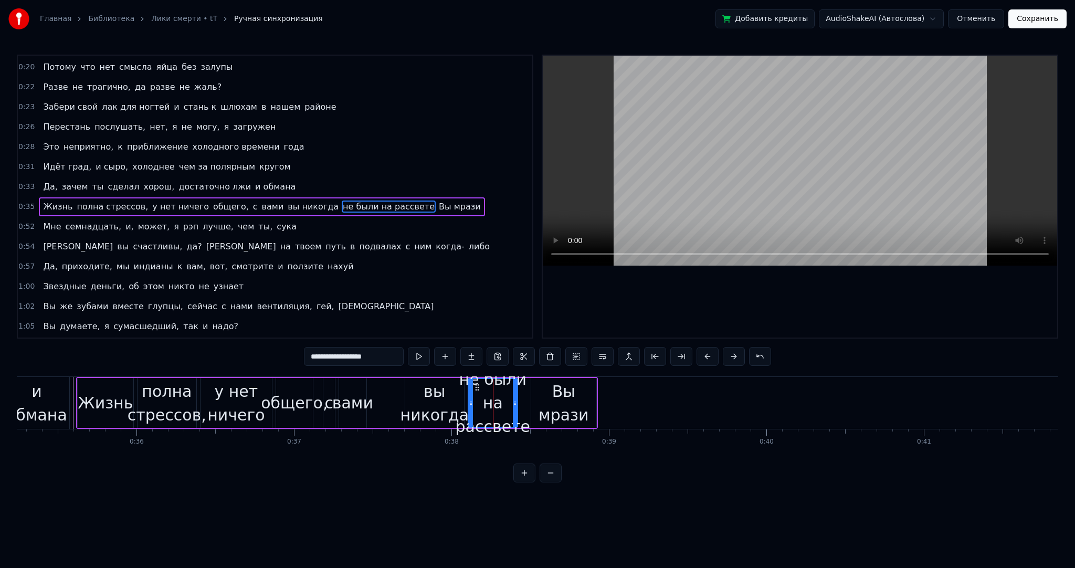
click at [446, 401] on div "вы никогда" at bounding box center [435, 403] width 68 height 47
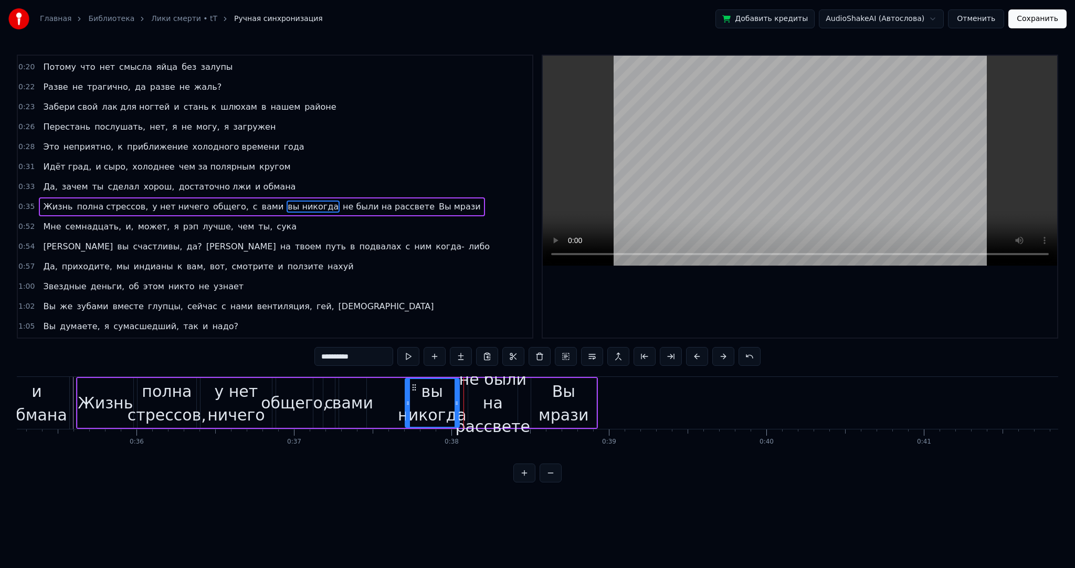
click at [457, 405] on icon at bounding box center [457, 403] width 4 height 8
click at [465, 405] on div "не были на рассвете" at bounding box center [493, 403] width 75 height 71
type input "**********"
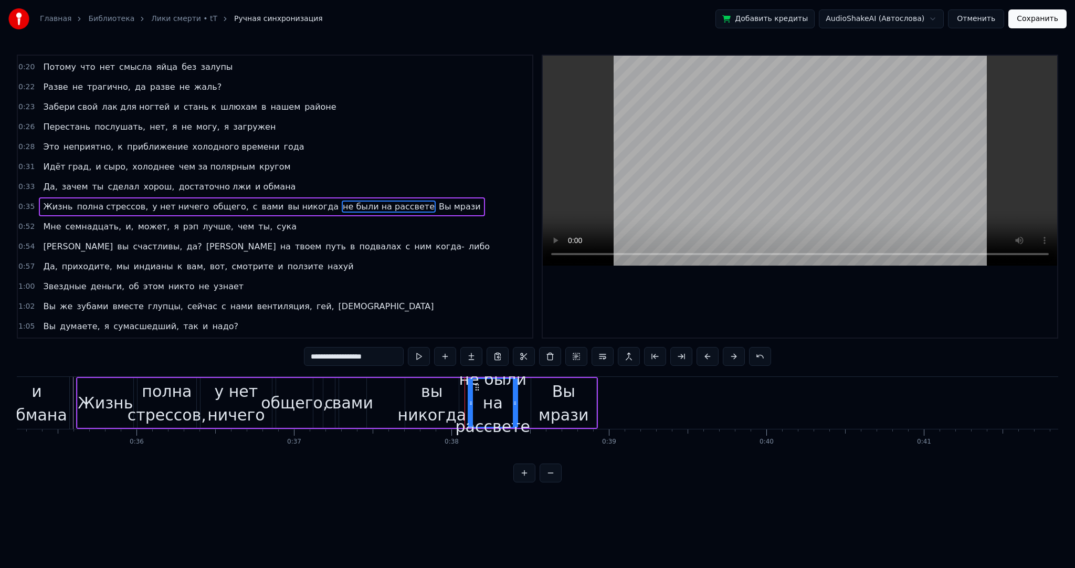
click at [467, 404] on div "не были на рассвете" at bounding box center [493, 403] width 75 height 71
click at [470, 404] on icon at bounding box center [471, 403] width 4 height 8
click at [467, 403] on div "не были на рассвете" at bounding box center [493, 403] width 75 height 71
click at [472, 403] on div "не были на рассвете" at bounding box center [493, 403] width 48 height 48
drag, startPoint x: 470, startPoint y: 403, endPoint x: 462, endPoint y: 403, distance: 7.9
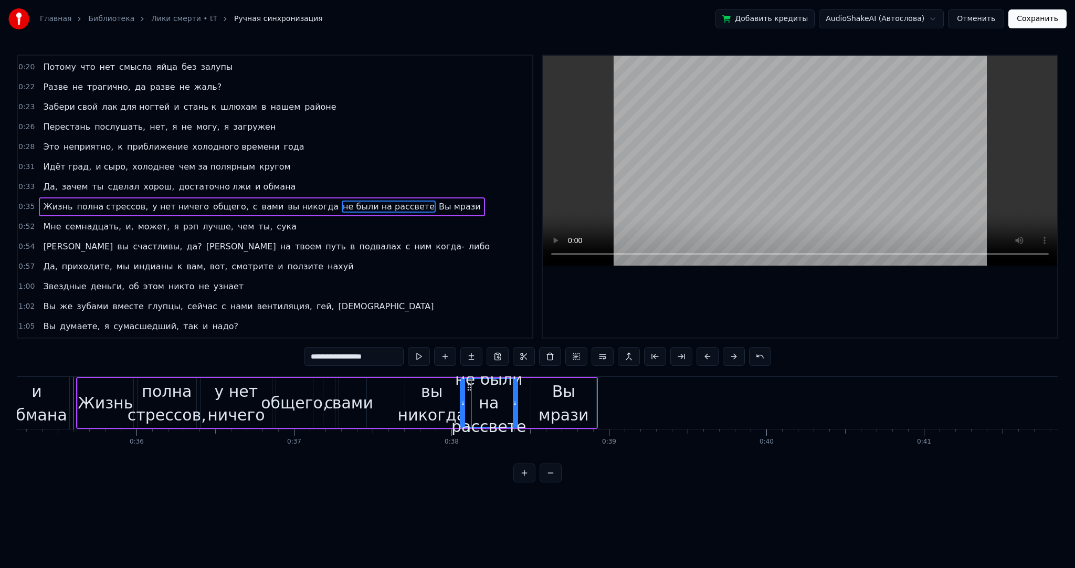
click at [462, 403] on icon at bounding box center [463, 403] width 4 height 8
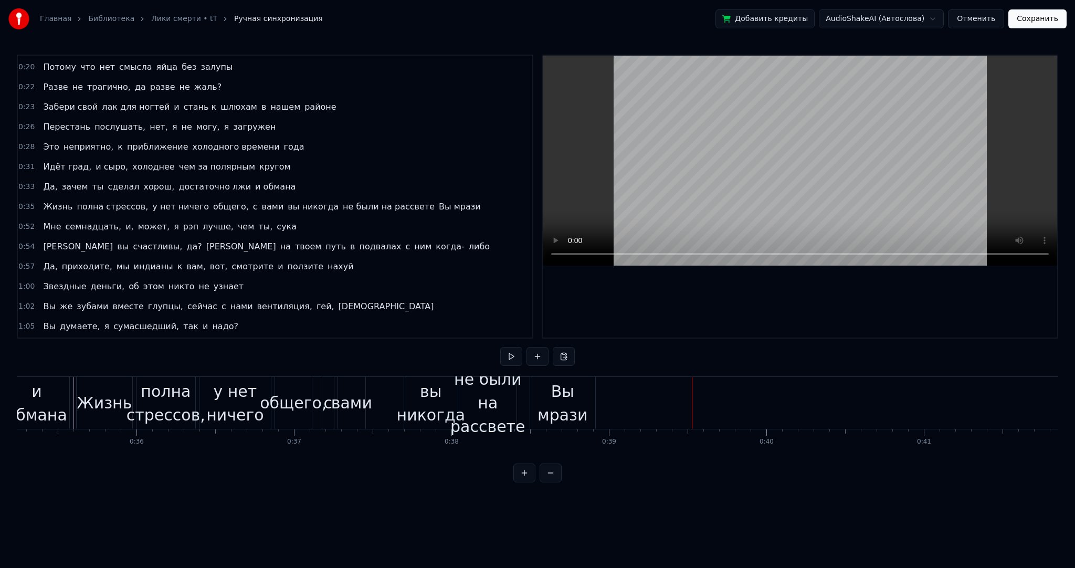
click at [551, 403] on div "Вы мрази" at bounding box center [562, 403] width 65 height 47
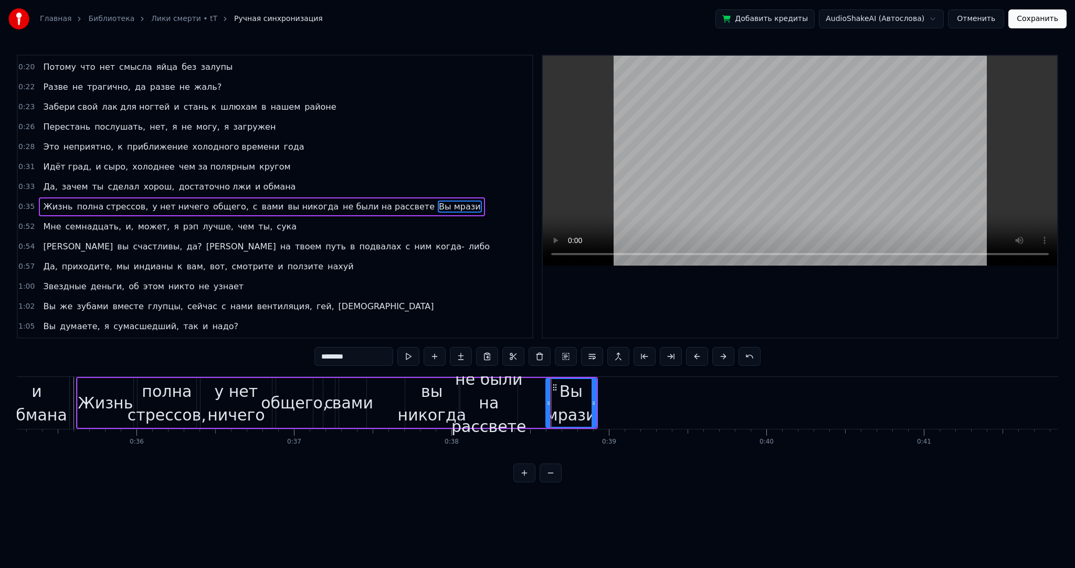
drag, startPoint x: 533, startPoint y: 401, endPoint x: 547, endPoint y: 399, distance: 13.3
click at [547, 399] on icon at bounding box center [549, 403] width 4 height 8
drag, startPoint x: 548, startPoint y: 399, endPoint x: 556, endPoint y: 400, distance: 7.9
click at [549, 400] on icon at bounding box center [547, 403] width 4 height 8
click at [559, 400] on icon at bounding box center [558, 403] width 4 height 8
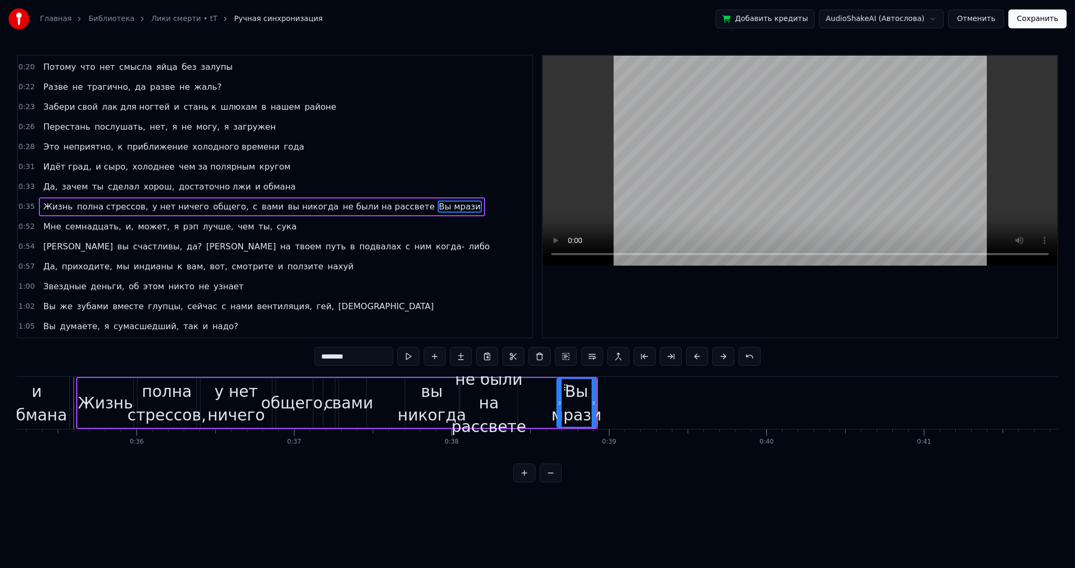
click at [504, 404] on div "не были на рассвете" at bounding box center [489, 403] width 75 height 71
type input "**********"
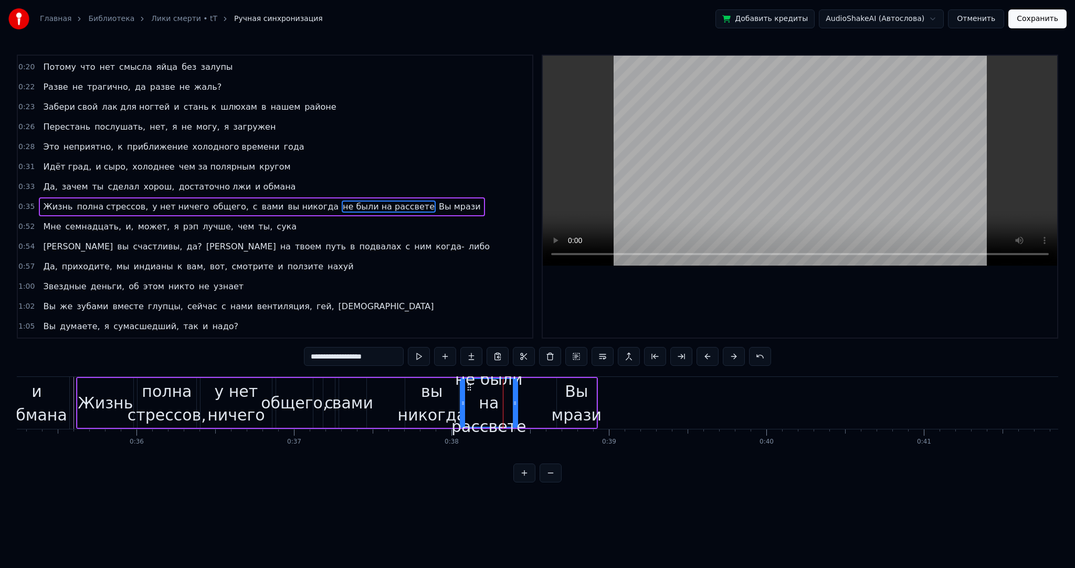
drag, startPoint x: 517, startPoint y: 404, endPoint x: 536, endPoint y: 402, distance: 19.5
click at [553, 403] on div "Жизнь [PERSON_NAME], у нет ничего общего, с вами вы никогда не были на рассвете…" at bounding box center [337, 403] width 522 height 52
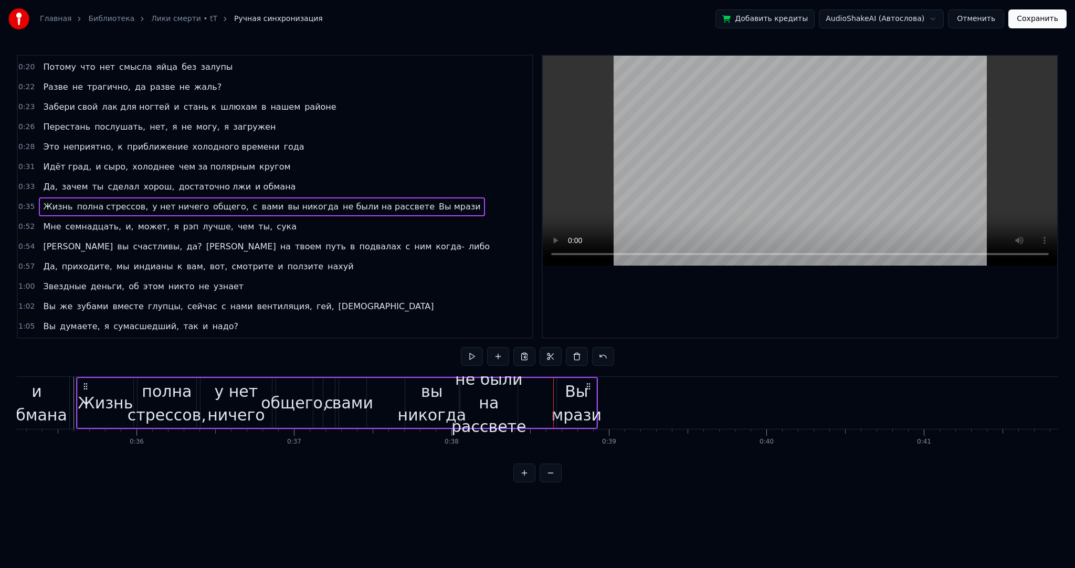
click at [510, 399] on div "не были на рассвете" at bounding box center [489, 403] width 75 height 71
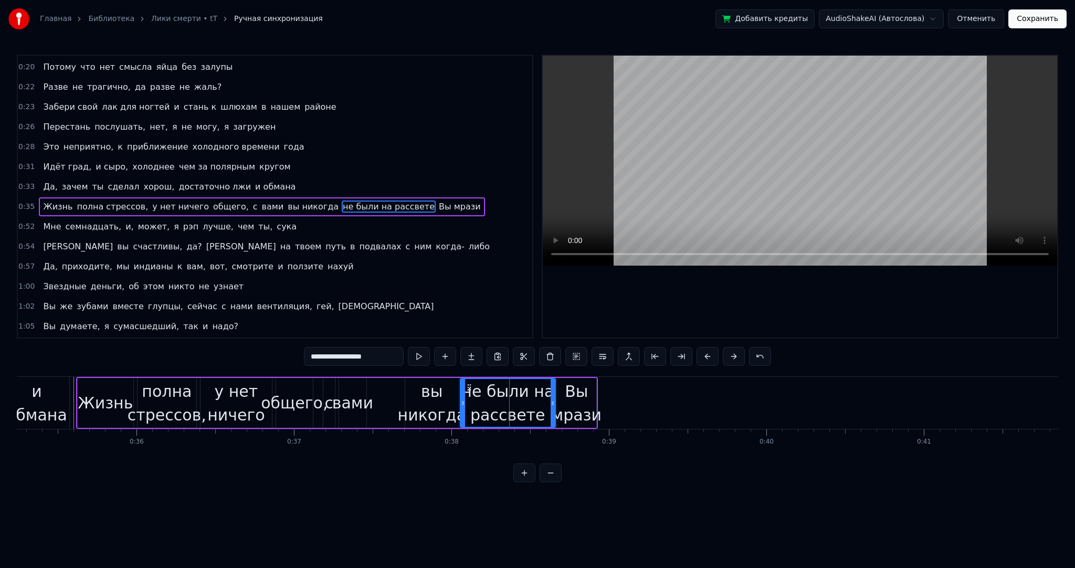
drag, startPoint x: 515, startPoint y: 401, endPoint x: 553, endPoint y: 402, distance: 38.3
click at [553, 402] on icon at bounding box center [553, 403] width 4 height 8
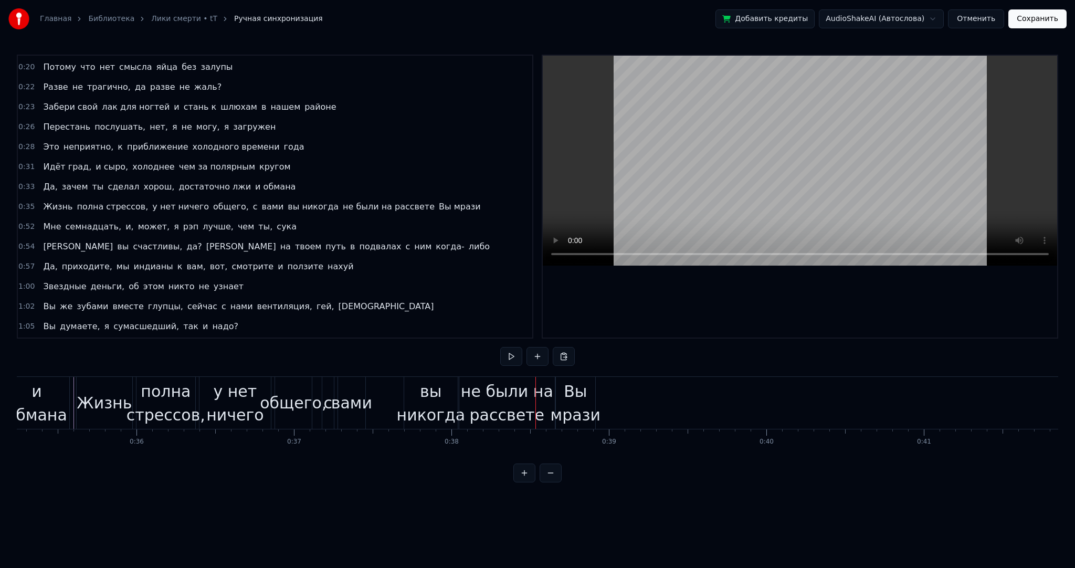
click at [426, 399] on div "вы никогда" at bounding box center [431, 403] width 68 height 47
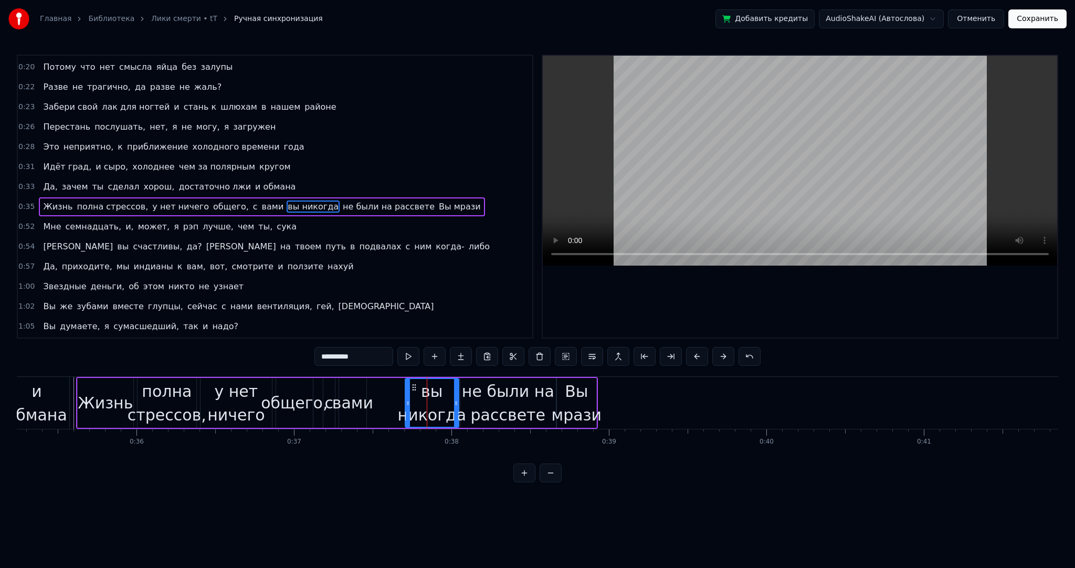
click at [328, 357] on input "**********" at bounding box center [354, 356] width 79 height 19
type input "**********"
click at [287, 201] on span "Вы никогда" at bounding box center [314, 207] width 54 height 12
click at [599, 355] on button at bounding box center [592, 356] width 22 height 19
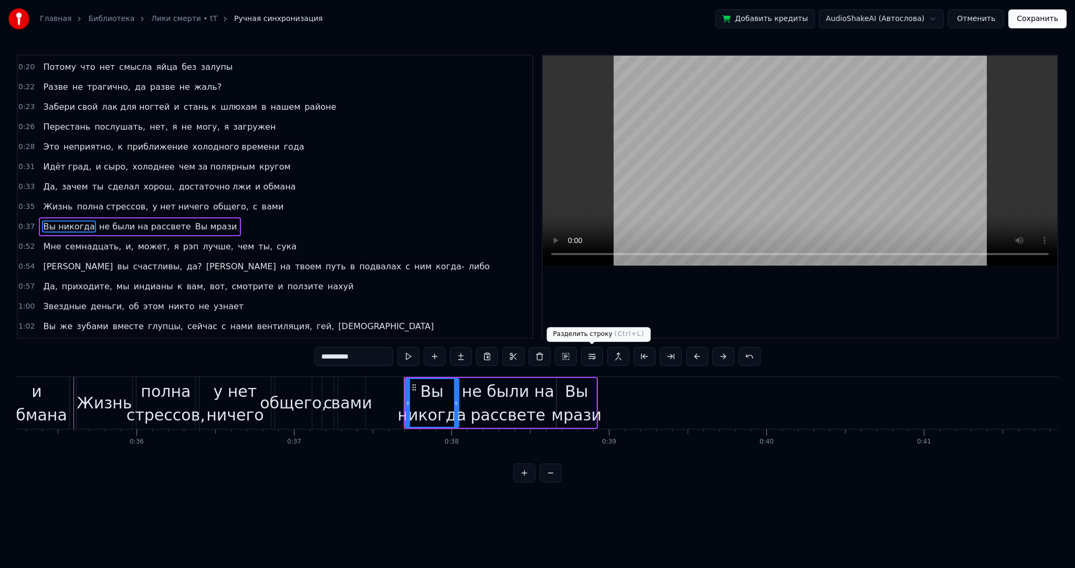
scroll to position [177, 0]
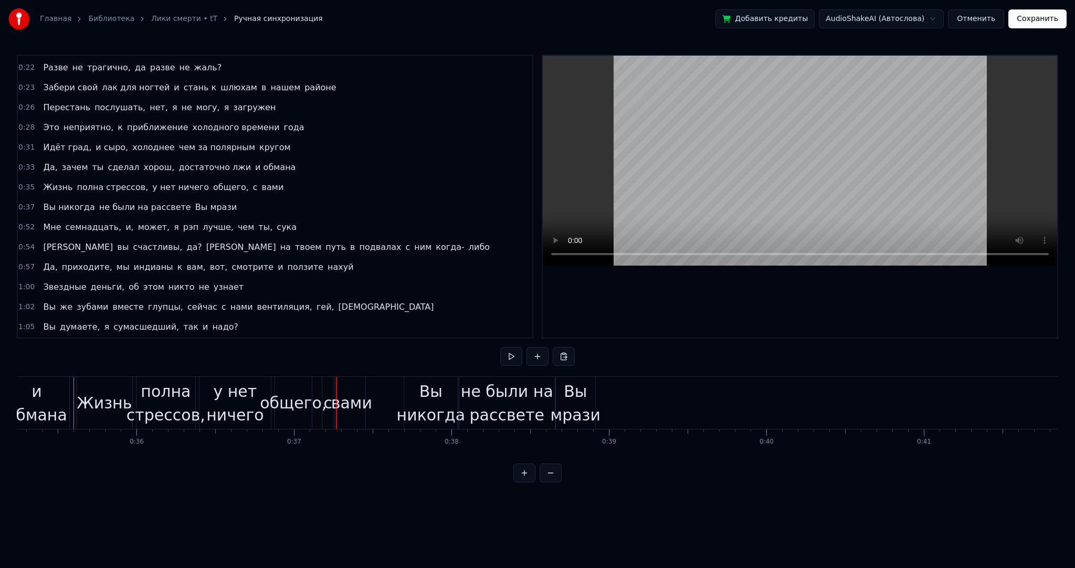
click at [53, 182] on span "Жизнь" at bounding box center [58, 187] width 32 height 12
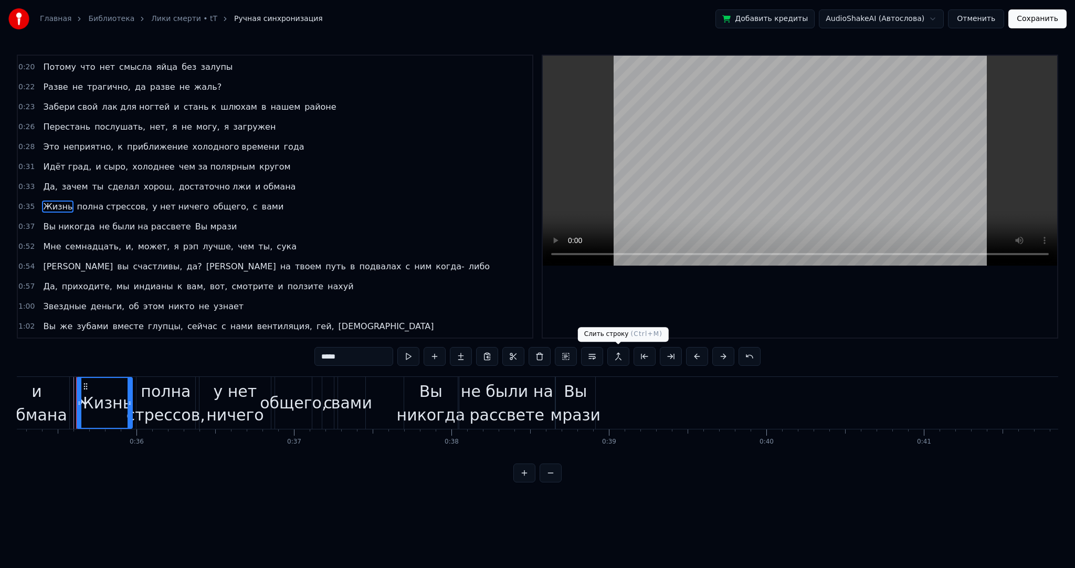
click at [618, 355] on button at bounding box center [619, 356] width 22 height 19
click at [49, 221] on span "Вы никогда" at bounding box center [69, 227] width 54 height 12
type input "**********"
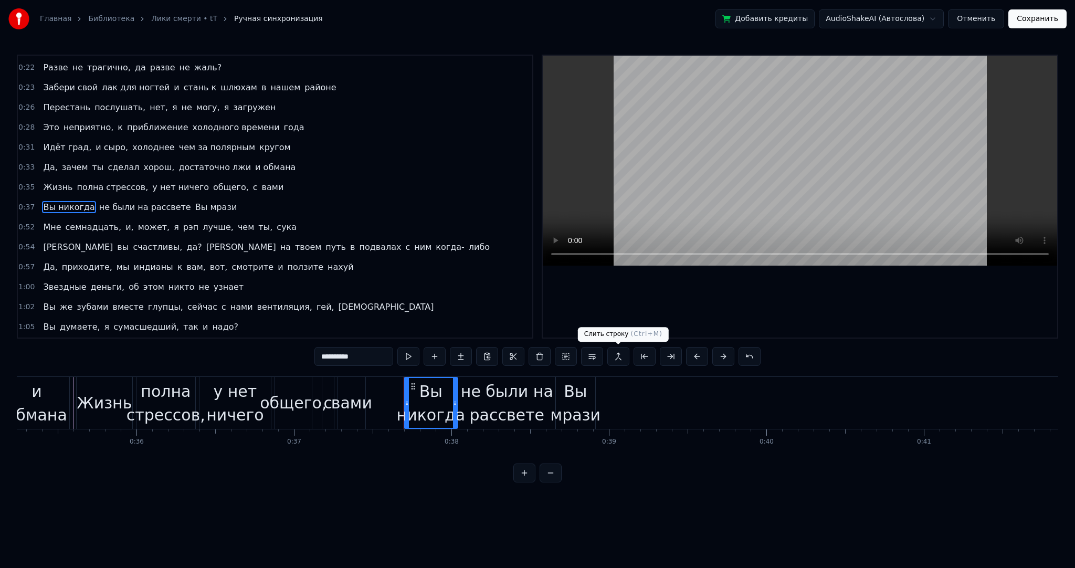
click at [621, 355] on button at bounding box center [619, 356] width 22 height 19
click at [72, 397] on div at bounding box center [649, 403] width 12366 height 52
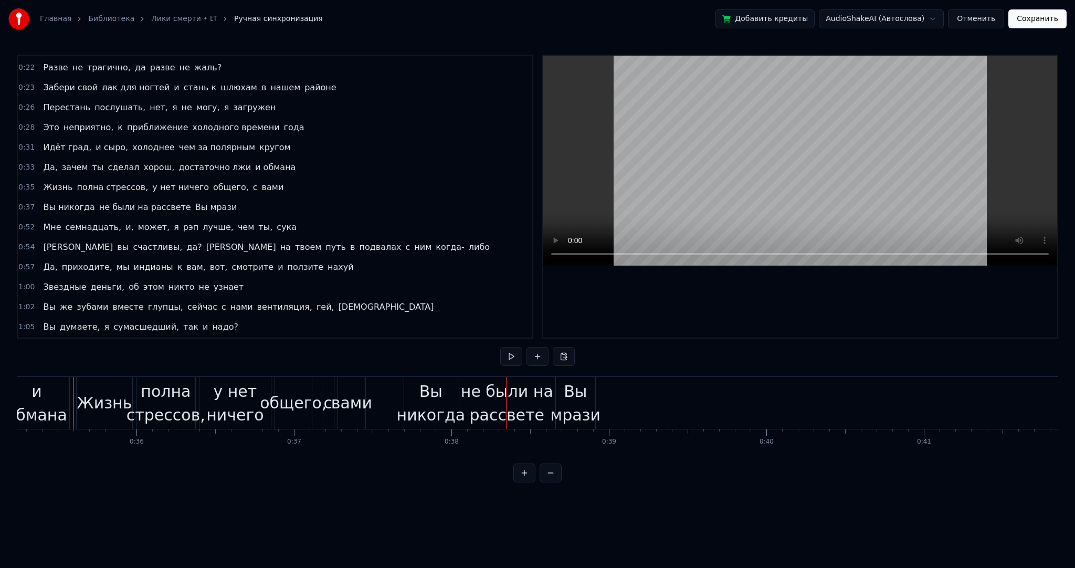
click at [432, 389] on div "Вы никогда" at bounding box center [431, 403] width 68 height 47
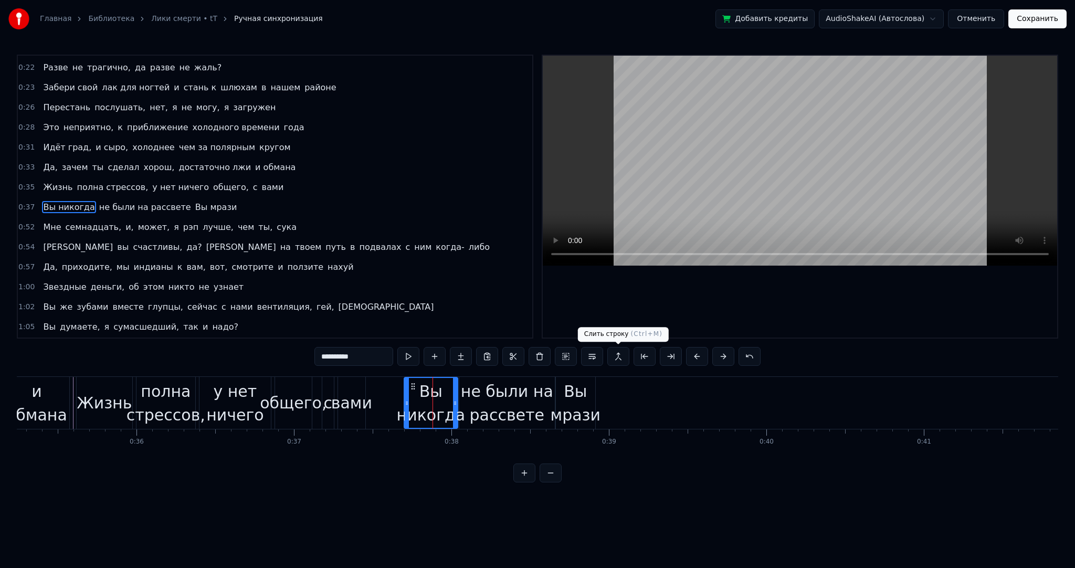
click at [611, 357] on button at bounding box center [619, 356] width 22 height 19
click at [66, 201] on span "Вы никогда" at bounding box center [69, 207] width 54 height 12
click at [84, 198] on div "Вы никогда не были на рассвете Вы мрази" at bounding box center [140, 207] width 202 height 19
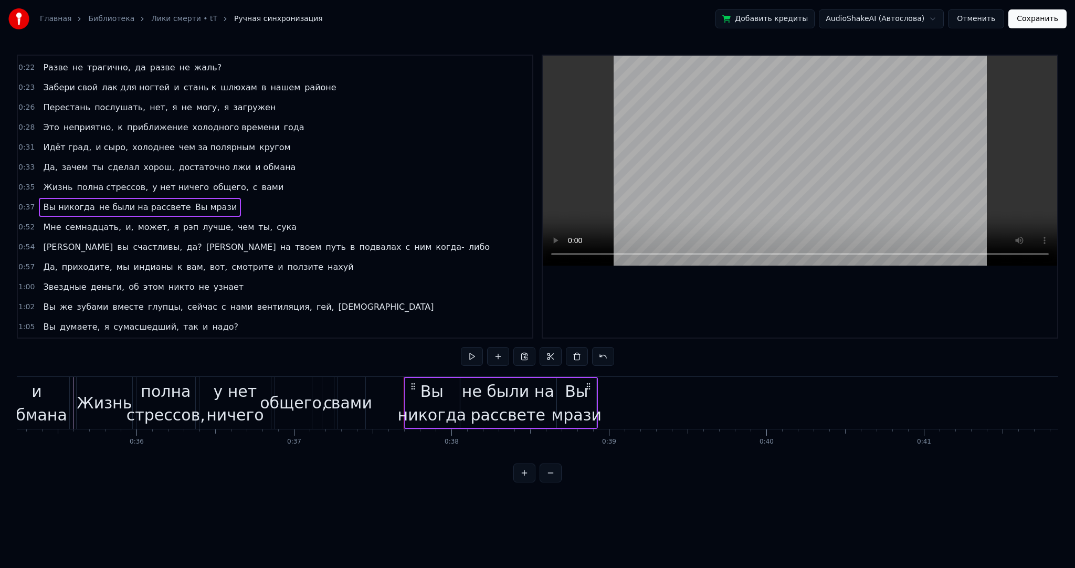
click at [40, 198] on div "Вы никогда не были на рассвете Вы мрази" at bounding box center [140, 207] width 202 height 19
click at [39, 198] on div "Вы никогда не были на рассвете Вы мрази" at bounding box center [140, 207] width 202 height 19
click at [35, 197] on div "0:37 Вы никогда не были на рассвете Вы мрази" at bounding box center [275, 207] width 515 height 20
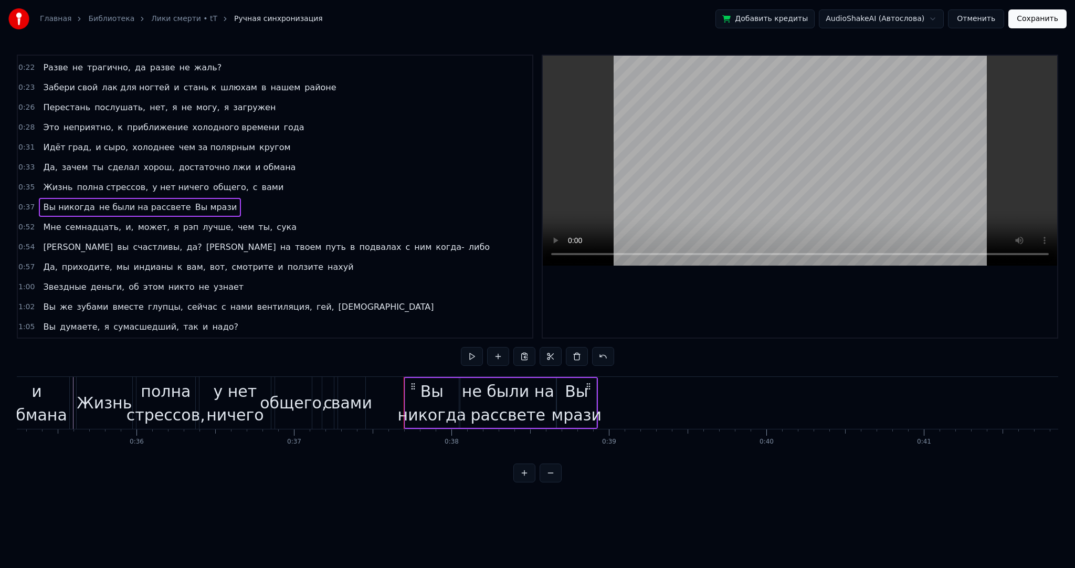
click at [34, 197] on div "0:37 Вы никогда не были на рассвете Вы мрази" at bounding box center [275, 207] width 515 height 20
click at [447, 395] on div "Вы никогда" at bounding box center [432, 403] width 68 height 47
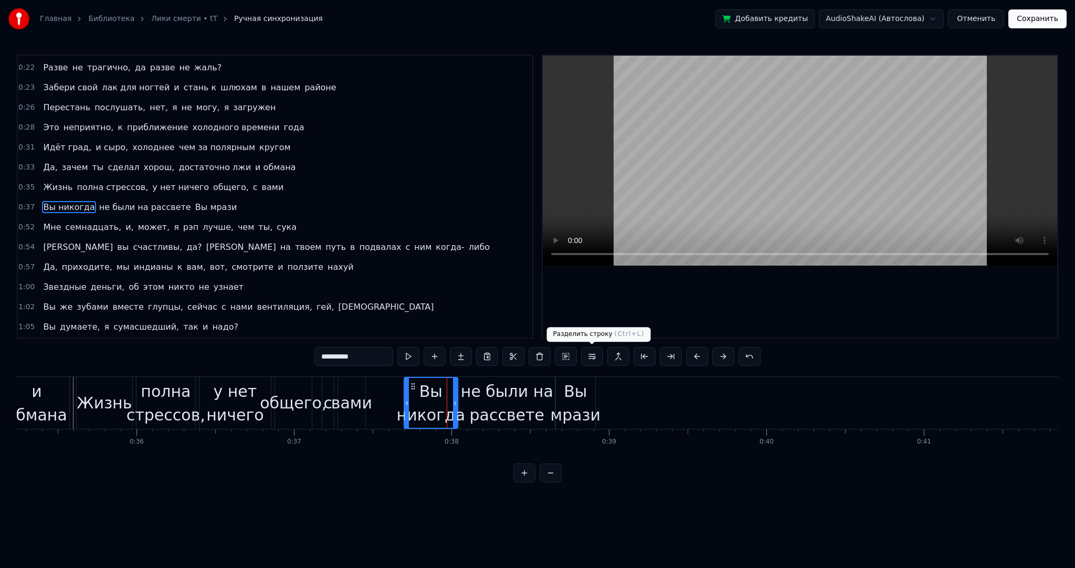
click at [598, 357] on button at bounding box center [592, 356] width 22 height 19
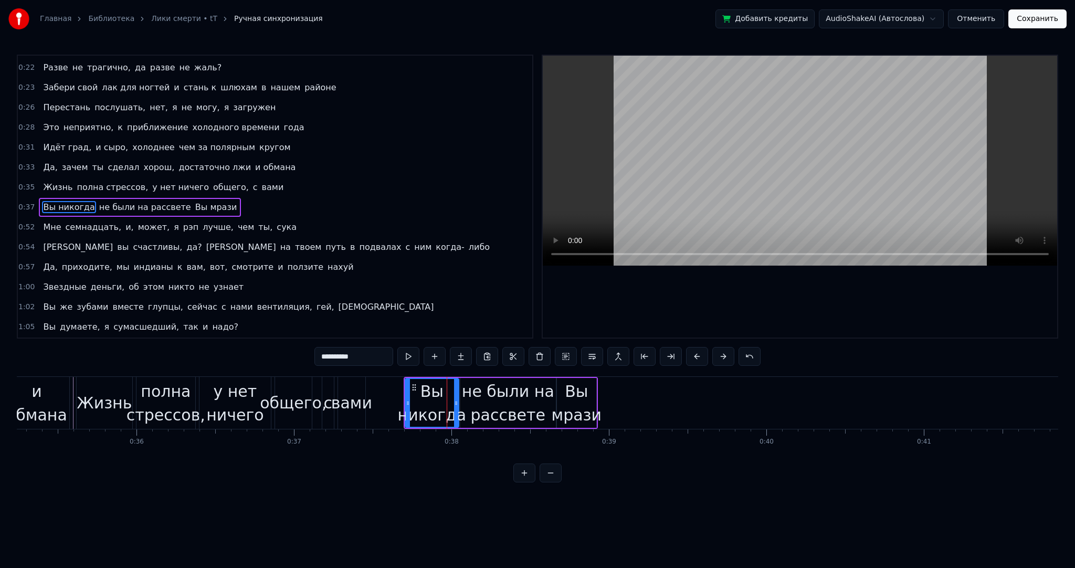
click at [598, 357] on button at bounding box center [592, 356] width 22 height 19
click at [614, 358] on button at bounding box center [619, 356] width 22 height 19
click at [693, 363] on button at bounding box center [697, 356] width 22 height 19
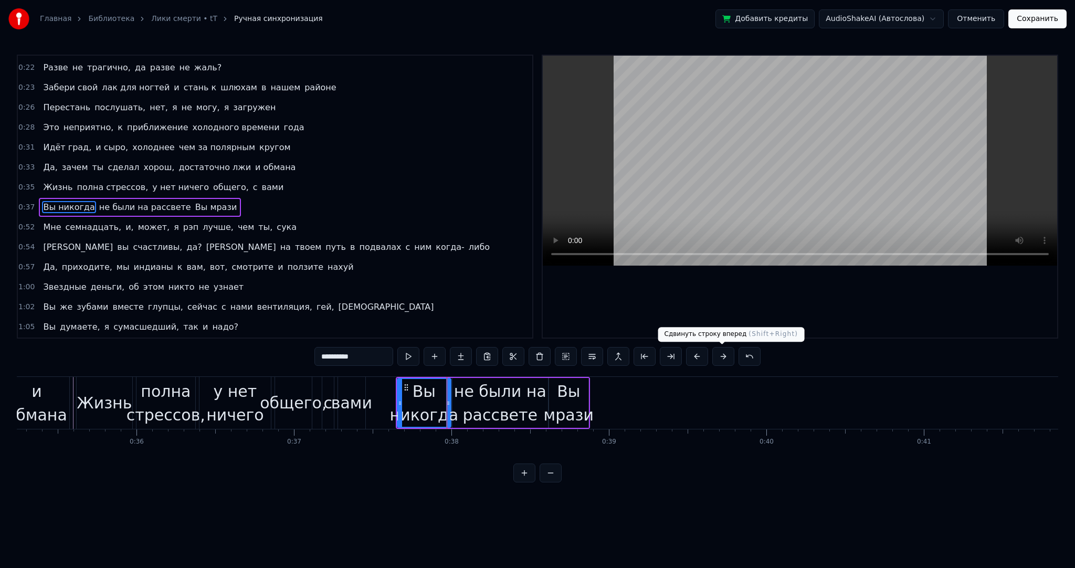
click at [714, 359] on button at bounding box center [724, 356] width 22 height 19
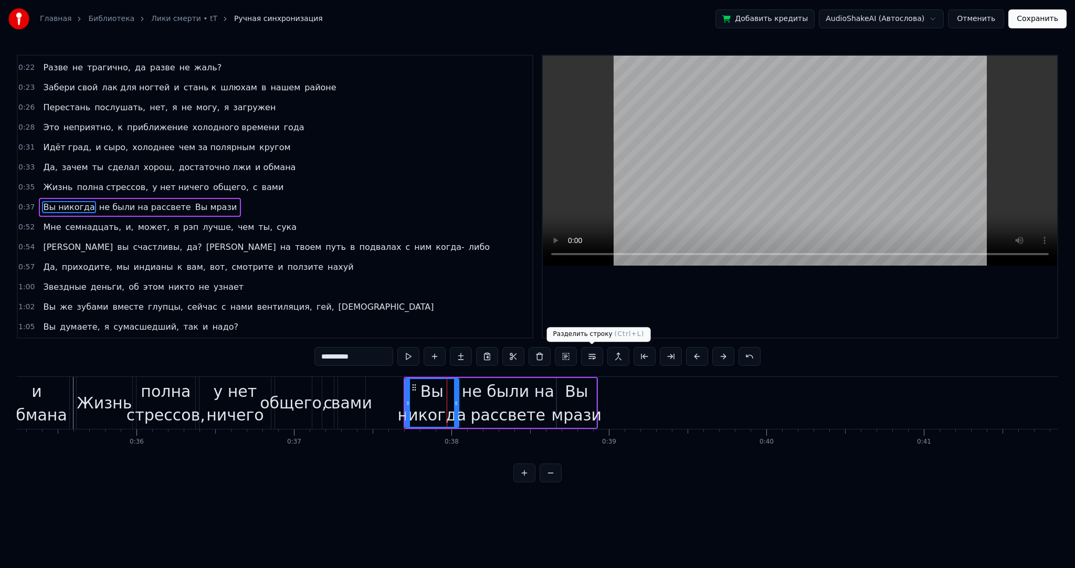
click at [597, 354] on button at bounding box center [592, 356] width 22 height 19
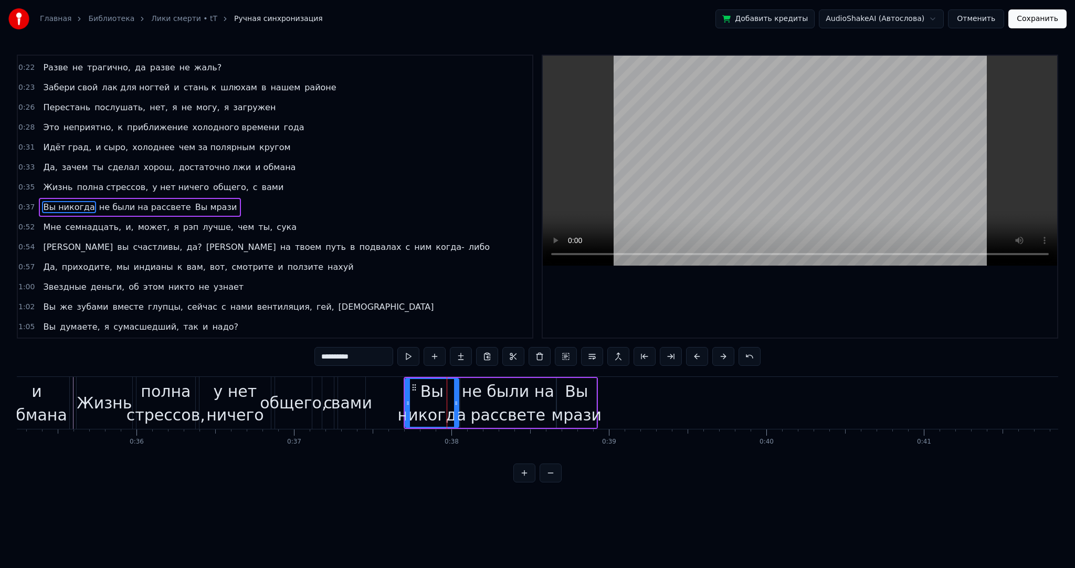
click at [596, 354] on button at bounding box center [592, 356] width 22 height 19
click at [53, 201] on span "Вы никогда" at bounding box center [69, 207] width 54 height 12
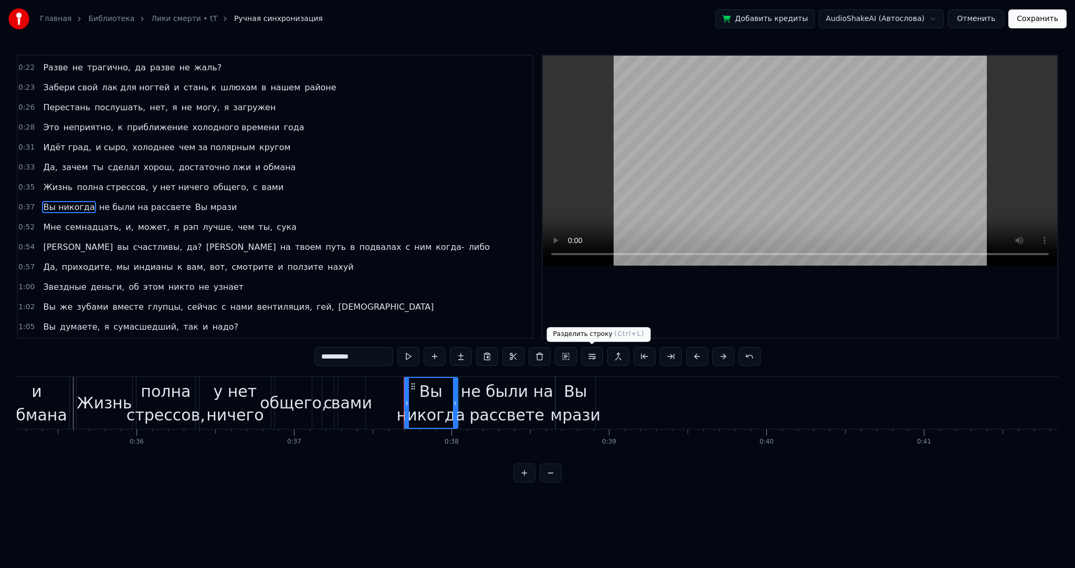
click at [593, 358] on button at bounding box center [592, 356] width 22 height 19
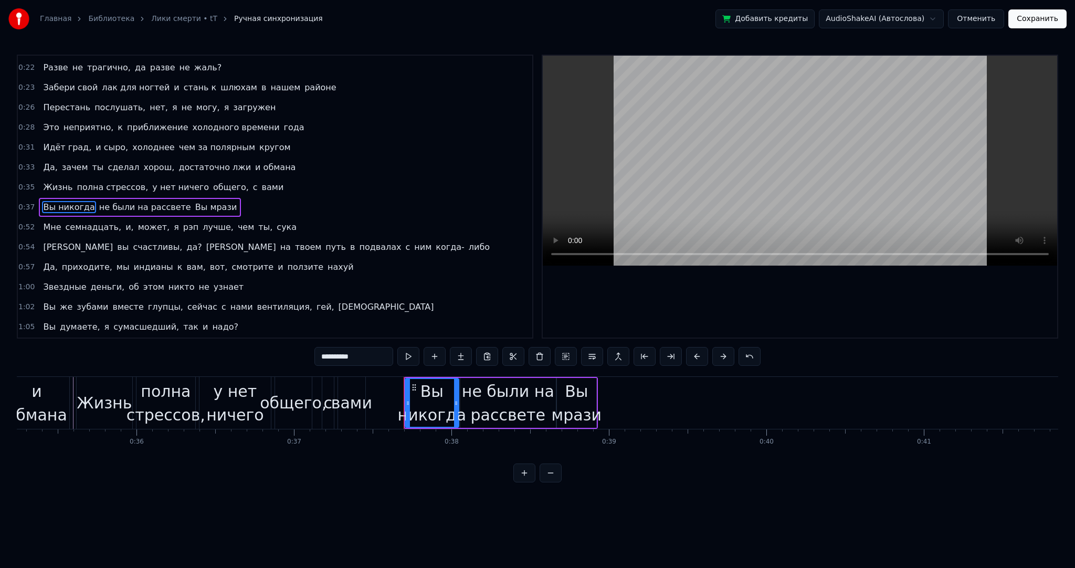
click at [261, 181] on span "вами" at bounding box center [273, 187] width 24 height 12
type input "****"
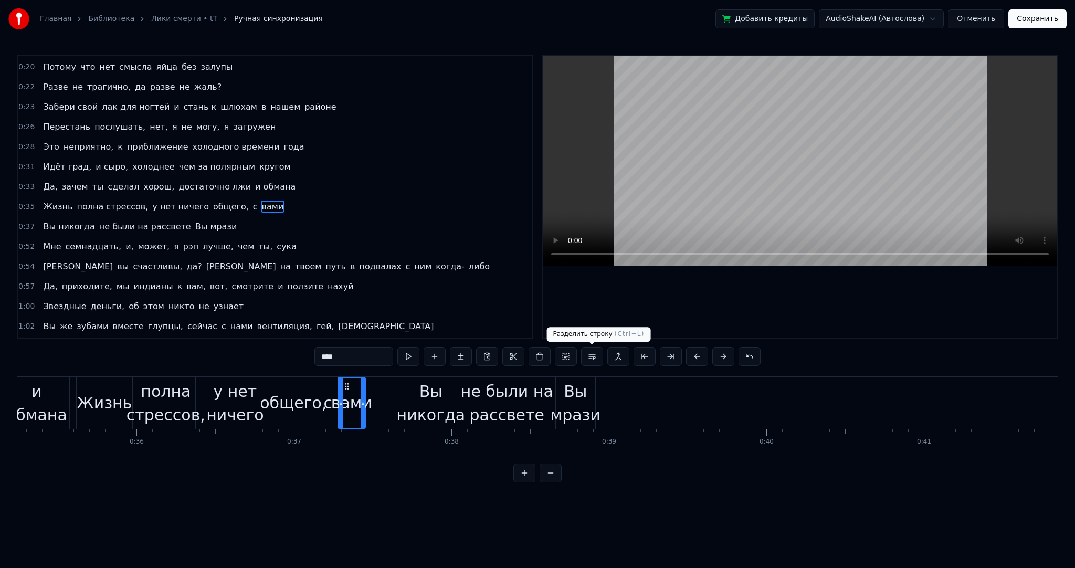
click at [595, 359] on button at bounding box center [592, 356] width 22 height 19
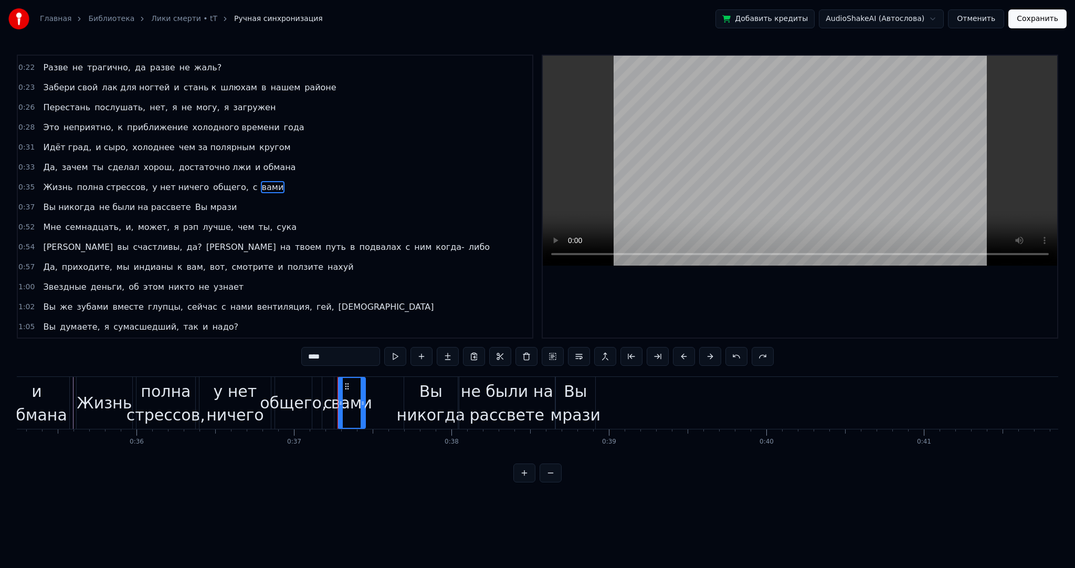
click at [420, 409] on div "Вы никогда" at bounding box center [431, 403] width 68 height 47
type input "**********"
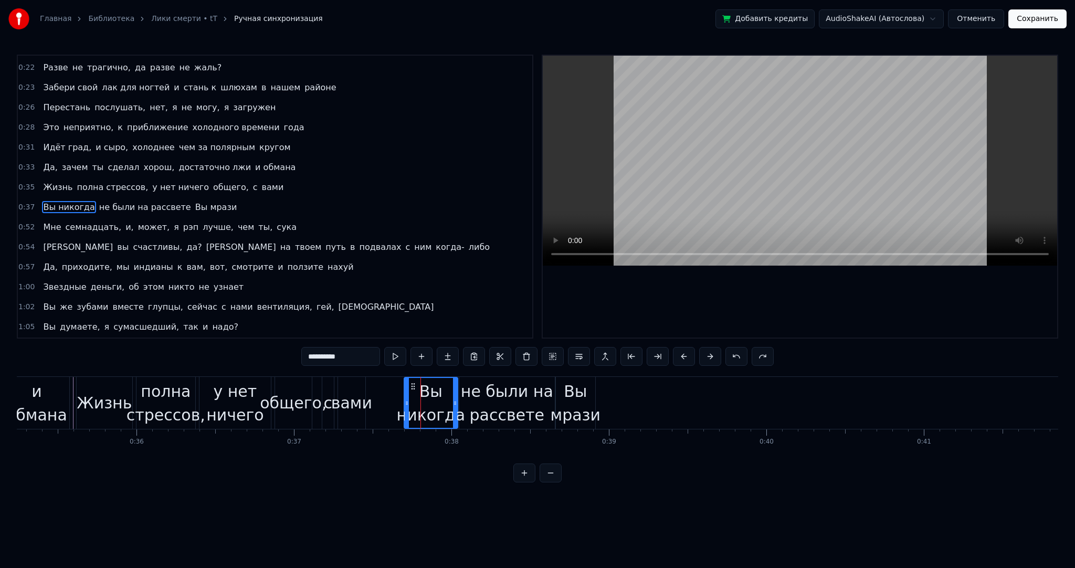
click at [403, 403] on div "Вы никогда" at bounding box center [431, 403] width 68 height 47
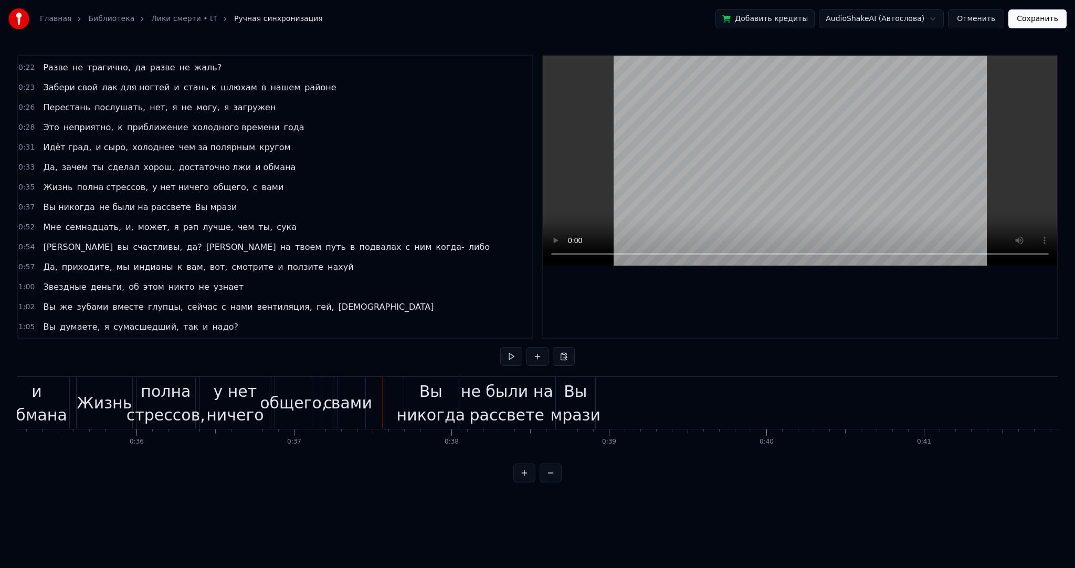
click at [508, 356] on button at bounding box center [511, 356] width 22 height 19
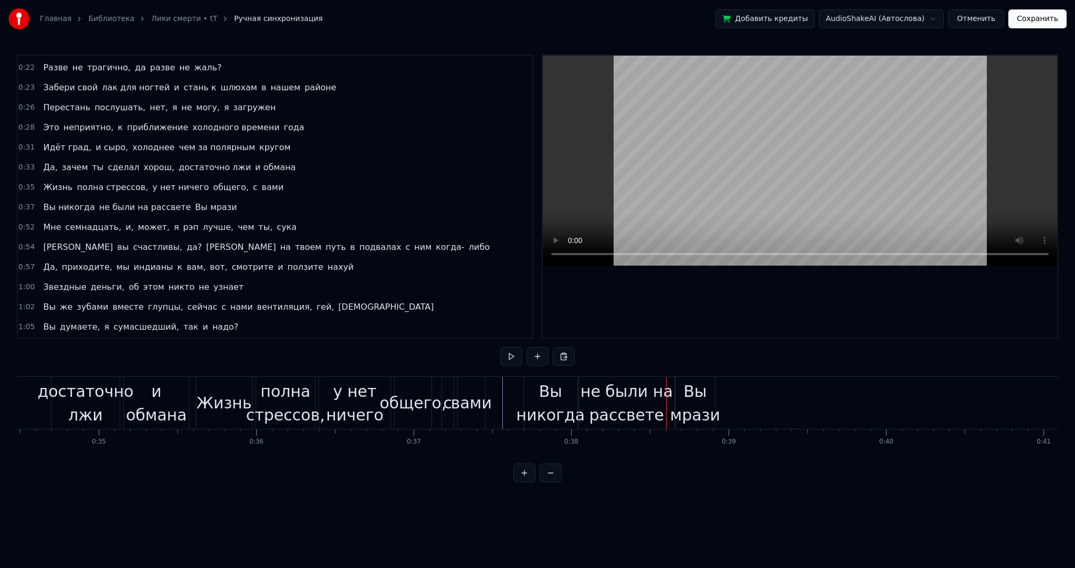
scroll to position [0, 5335]
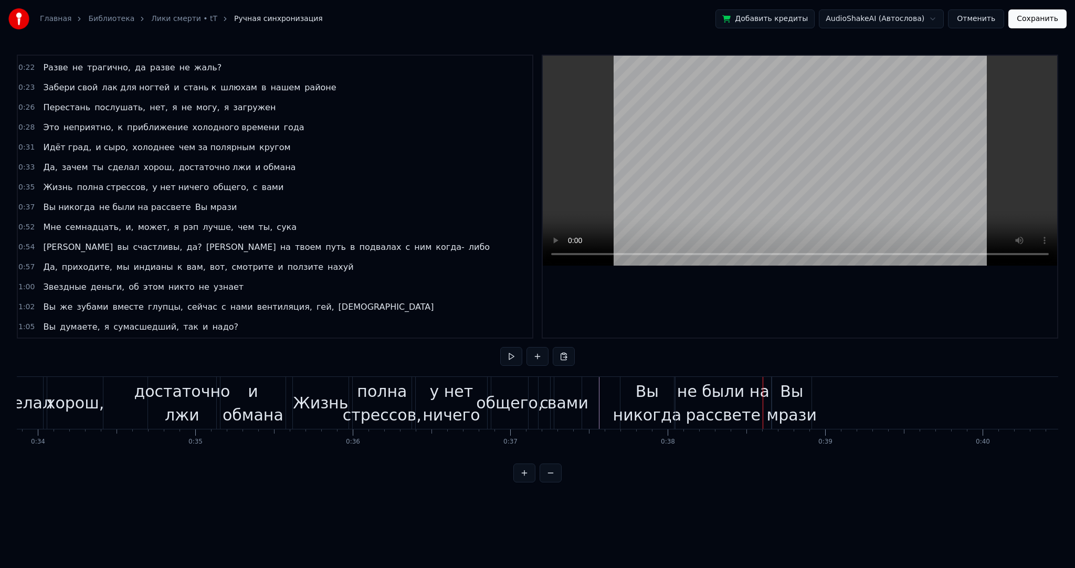
click at [141, 399] on div "достаточно лжи" at bounding box center [182, 403] width 96 height 47
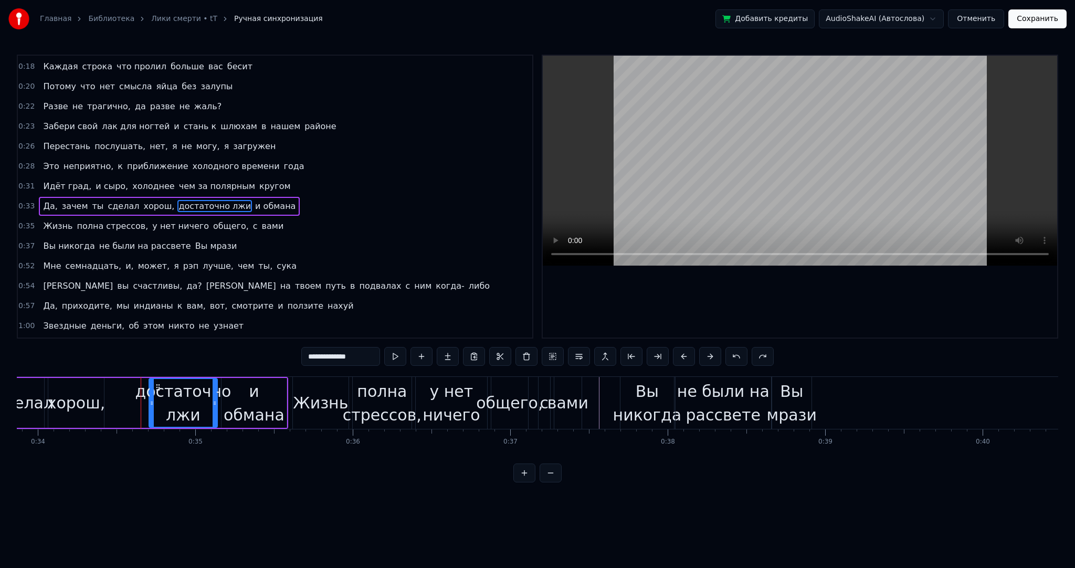
click at [127, 399] on div "Да, зачем ты сделал хорош, достаточно лжи и обмана" at bounding box center [106, 403] width 364 height 52
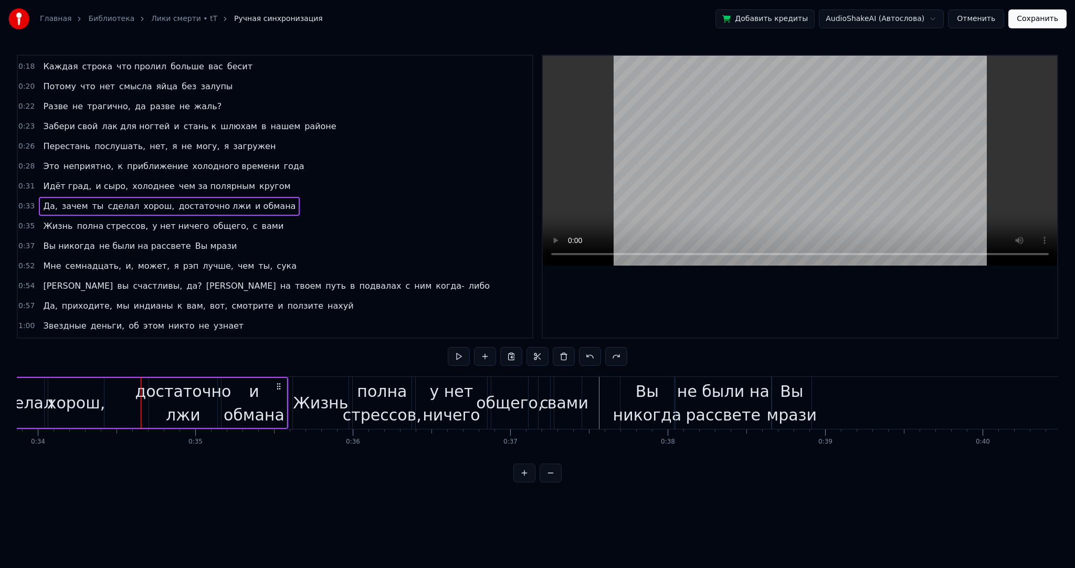
click at [291, 401] on div at bounding box center [865, 403] width 12366 height 52
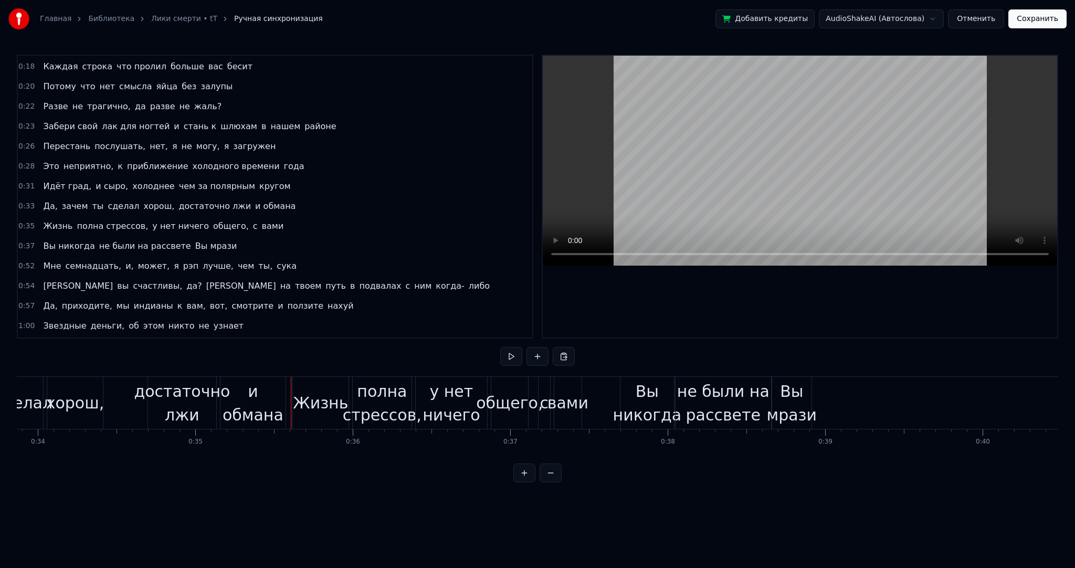
click at [511, 356] on button at bounding box center [511, 356] width 22 height 19
click at [517, 354] on button at bounding box center [511, 356] width 22 height 19
click at [505, 397] on div "общего," at bounding box center [509, 403] width 67 height 24
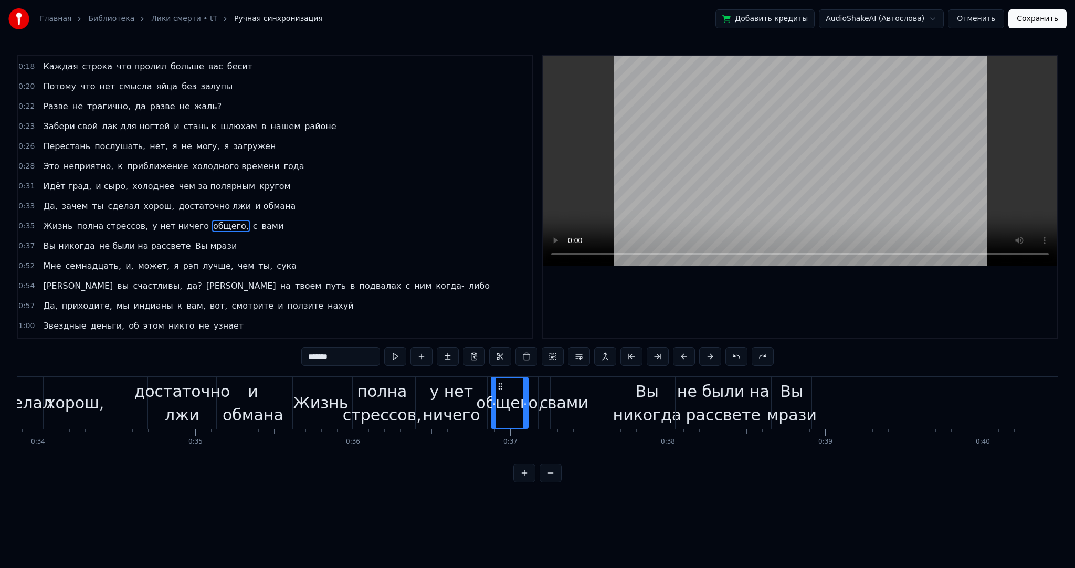
scroll to position [158, 0]
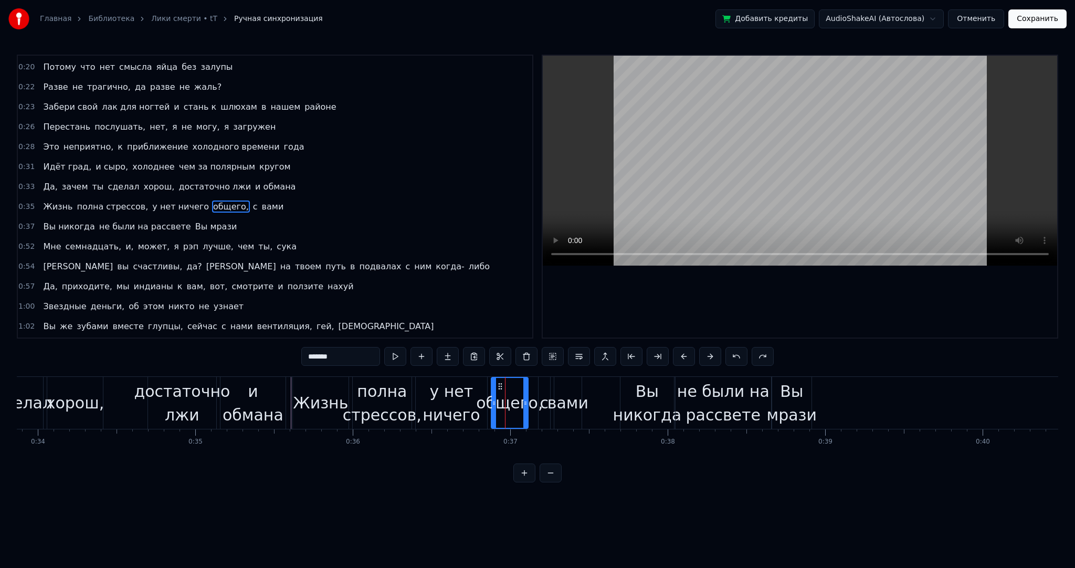
click at [558, 403] on div "вами" at bounding box center [568, 403] width 41 height 24
click at [641, 415] on div "Вы никогда" at bounding box center [647, 403] width 68 height 47
type input "**********"
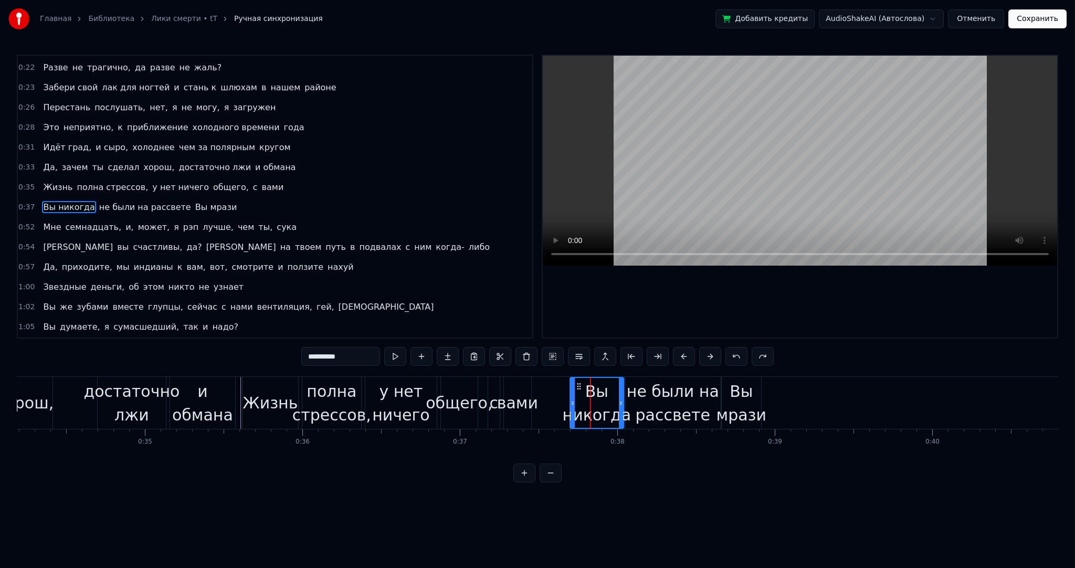
scroll to position [0, 5314]
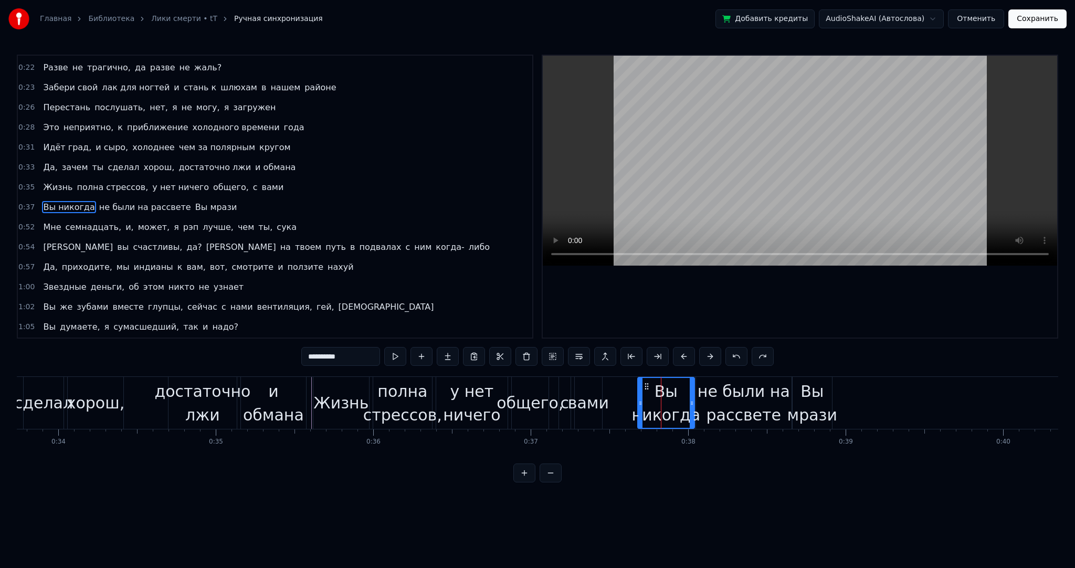
click at [639, 411] on div at bounding box center [641, 403] width 4 height 50
click at [140, 396] on div "Да, зачем ты сделал хорош, достаточно лжи и обмана" at bounding box center [126, 403] width 364 height 52
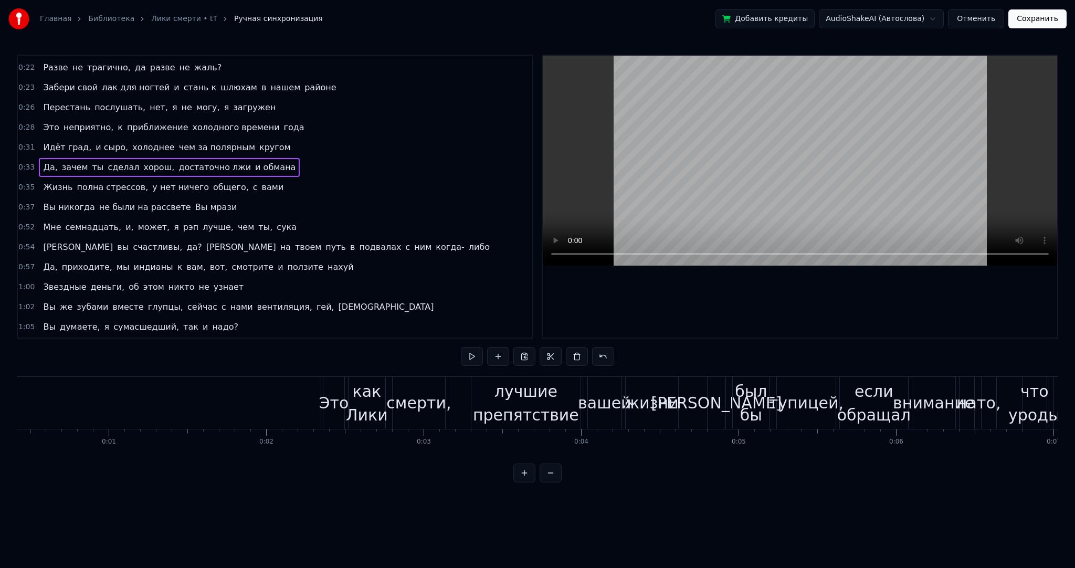
scroll to position [0, 0]
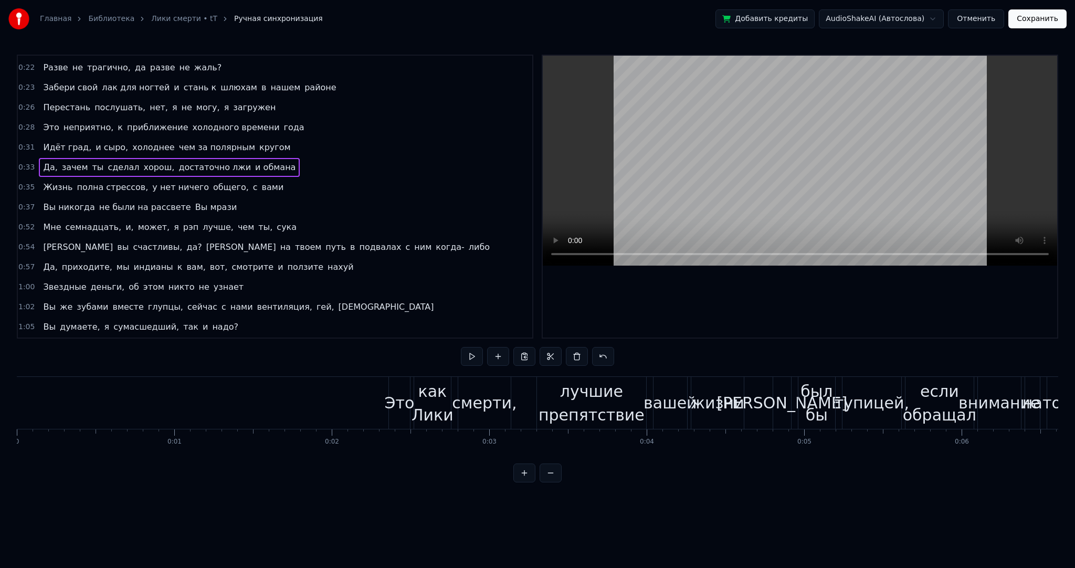
drag, startPoint x: 316, startPoint y: 410, endPoint x: 414, endPoint y: 388, distance: 100.1
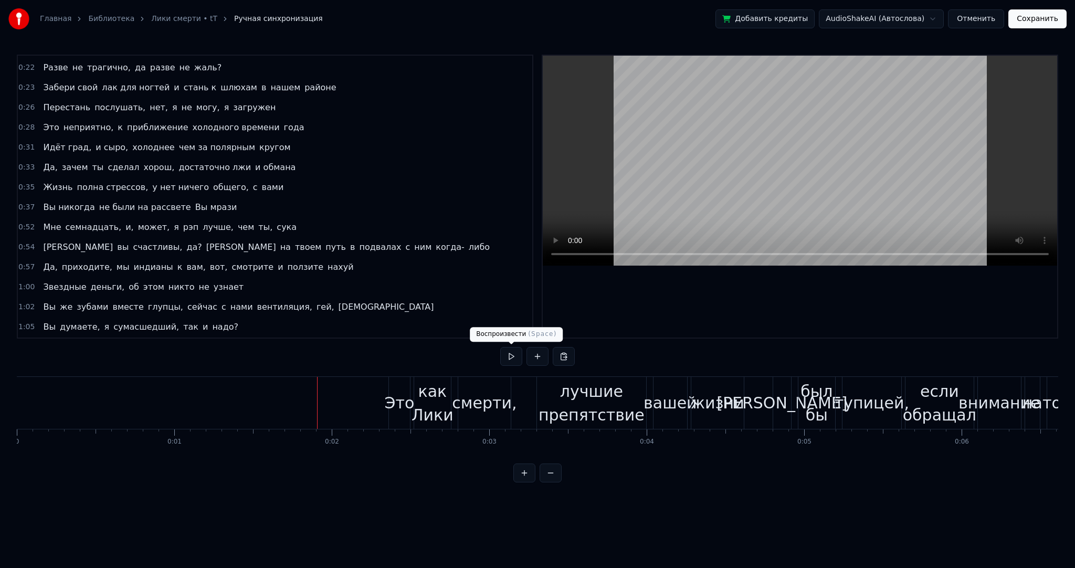
click at [509, 353] on button at bounding box center [511, 356] width 22 height 19
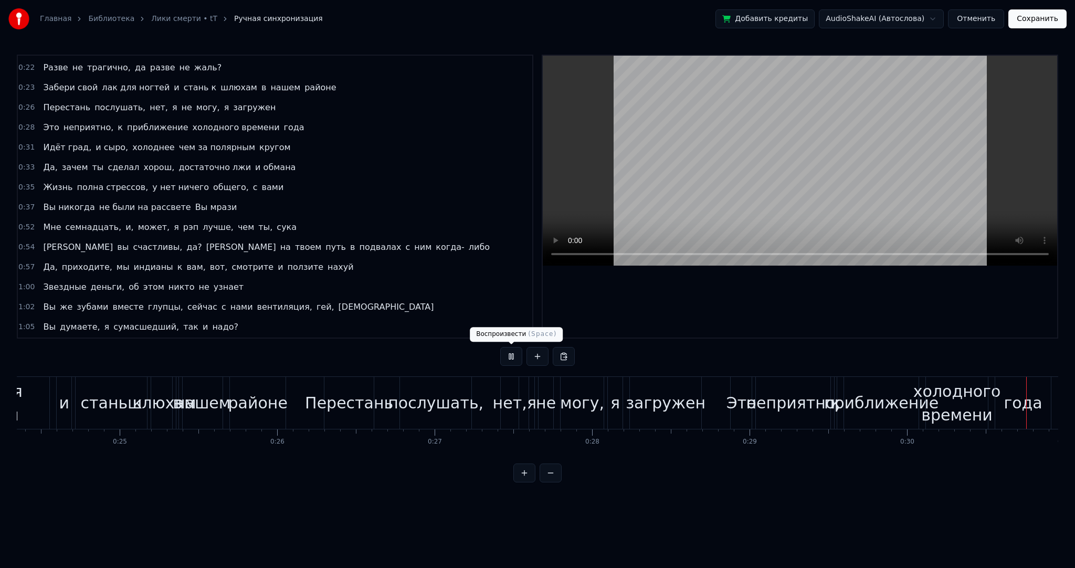
scroll to position [0, 4799]
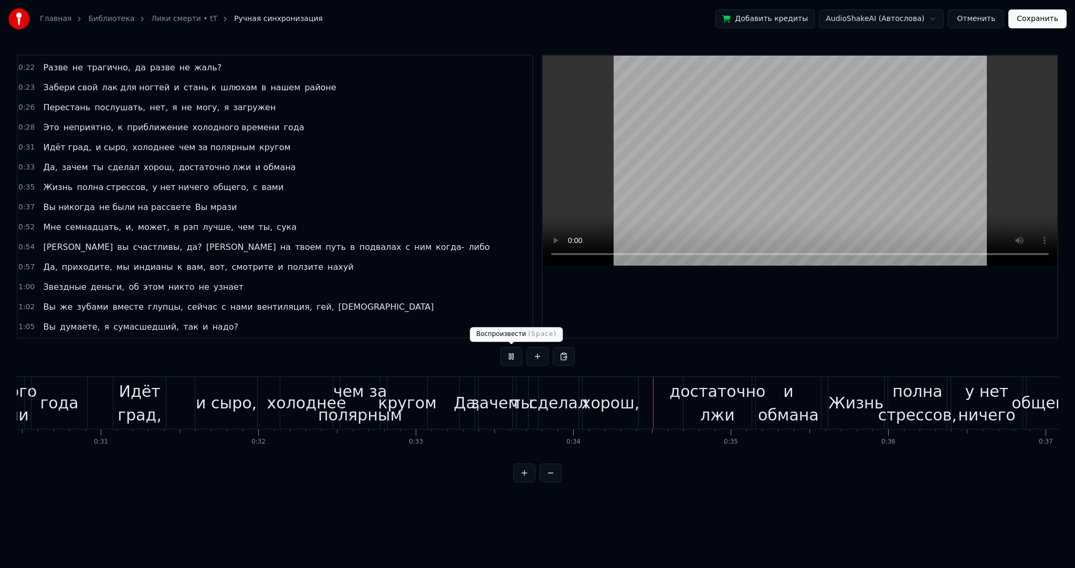
click at [509, 355] on button at bounding box center [511, 356] width 22 height 19
click at [502, 399] on div "зачем" at bounding box center [495, 403] width 49 height 24
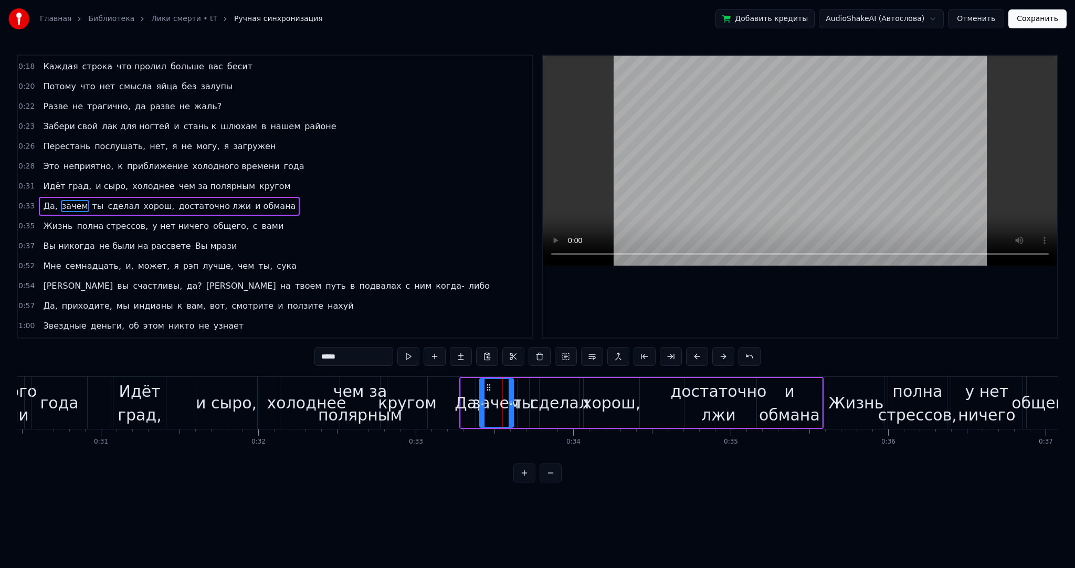
click at [358, 359] on input "*****" at bounding box center [354, 356] width 79 height 19
type input "*"
type input "**********"
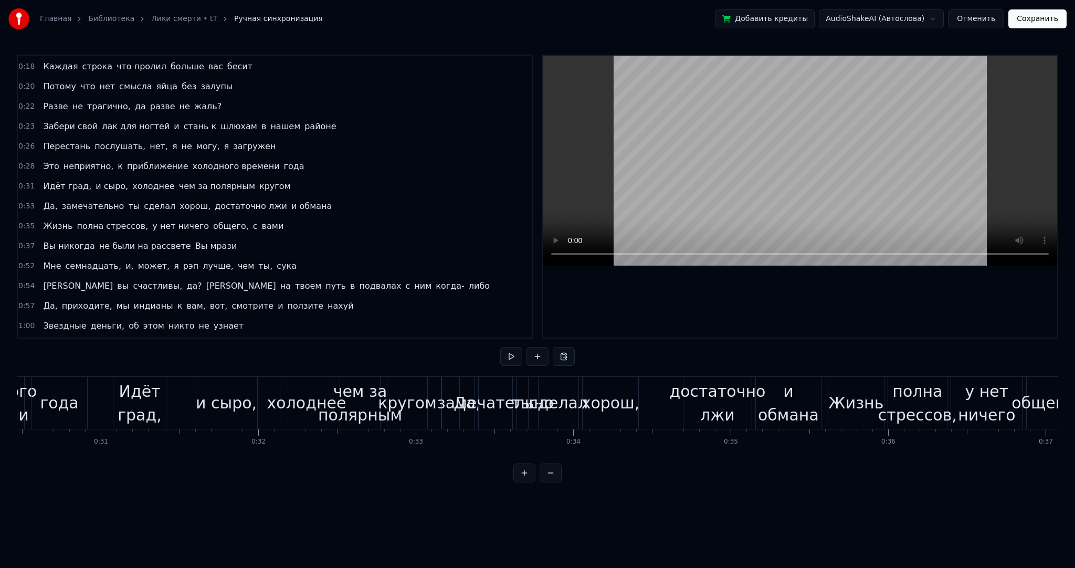
click at [186, 398] on div "Идёт град, и [GEOGRAPHIC_DATA], холоднее чем за полярным кругом" at bounding box center [271, 403] width 317 height 52
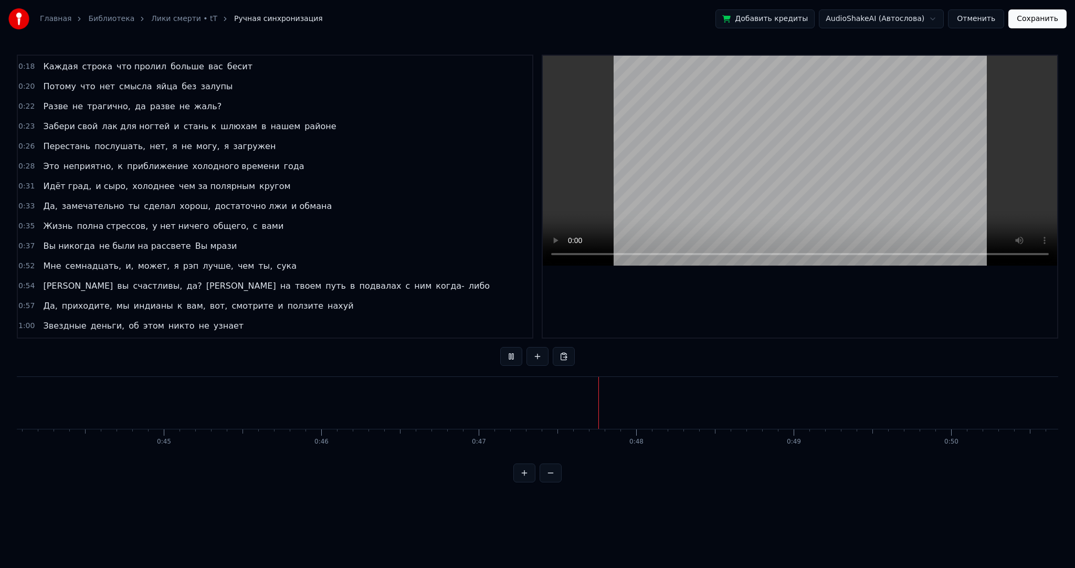
scroll to position [0, 6963]
drag, startPoint x: 723, startPoint y: 168, endPoint x: 826, endPoint y: 128, distance: 110.7
click at [724, 168] on video at bounding box center [800, 161] width 515 height 210
click at [1037, 19] on button "Сохранить" at bounding box center [1038, 18] width 58 height 19
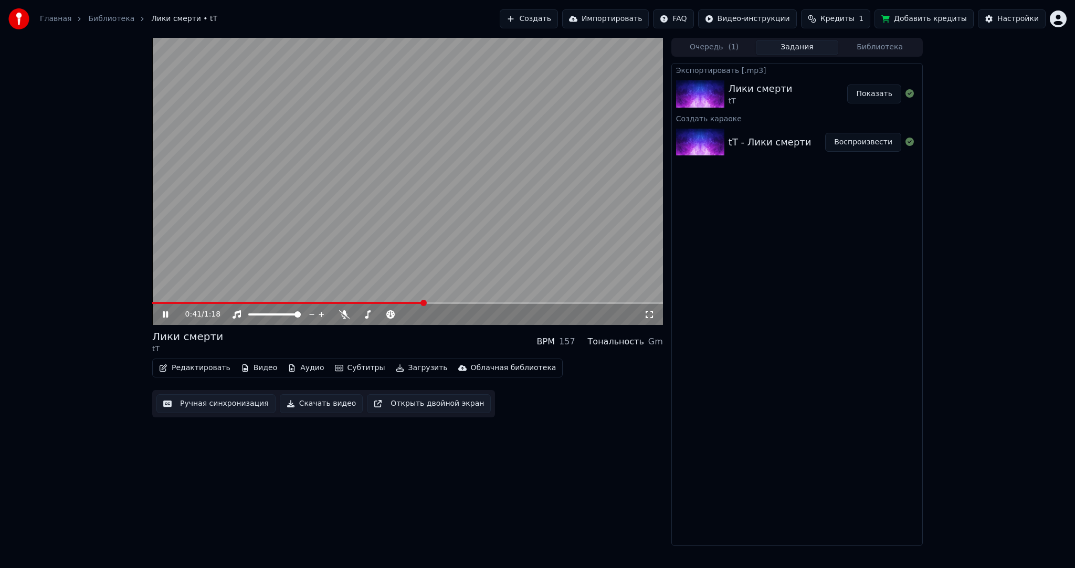
drag, startPoint x: 466, startPoint y: 191, endPoint x: 400, endPoint y: 196, distance: 65.8
click at [462, 189] on video at bounding box center [407, 181] width 511 height 287
click at [209, 401] on button "Ручная синхронизация" at bounding box center [215, 403] width 119 height 19
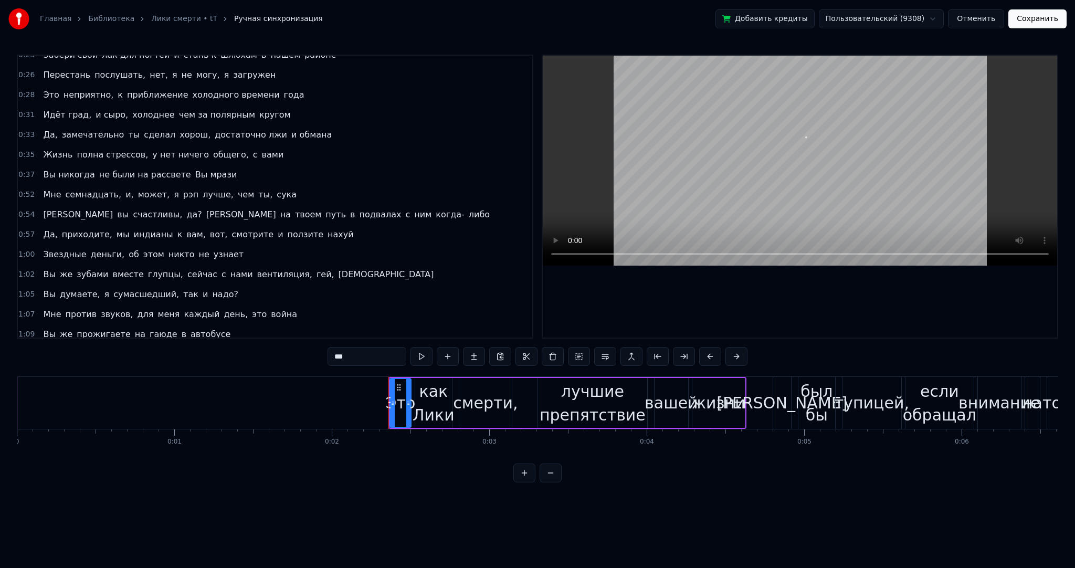
scroll to position [220, 0]
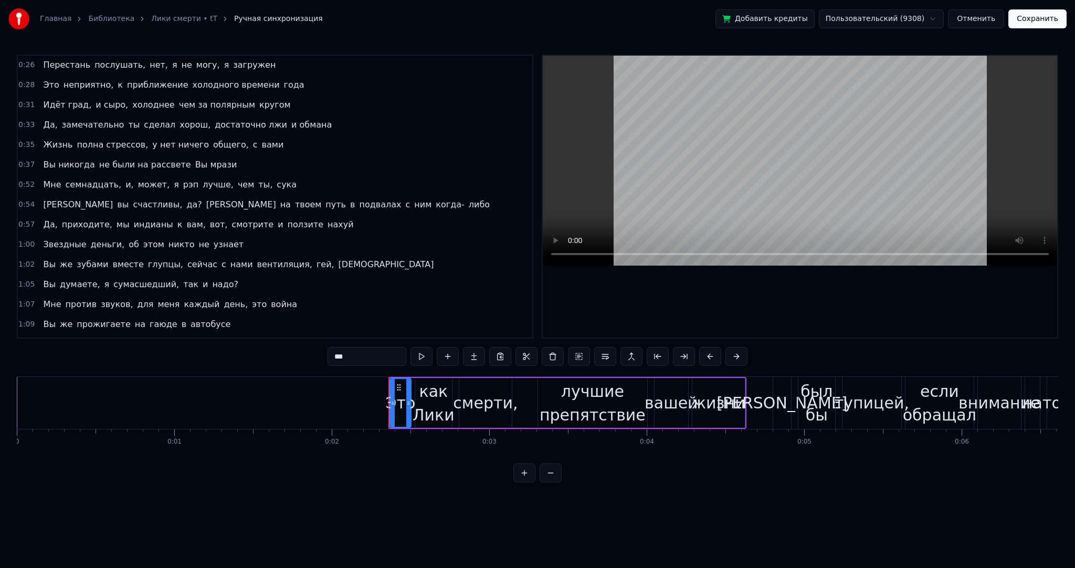
click at [44, 181] on div "Мне семнадцать, и, может, я рэп лучше, чем ты, сука" at bounding box center [170, 184] width 262 height 19
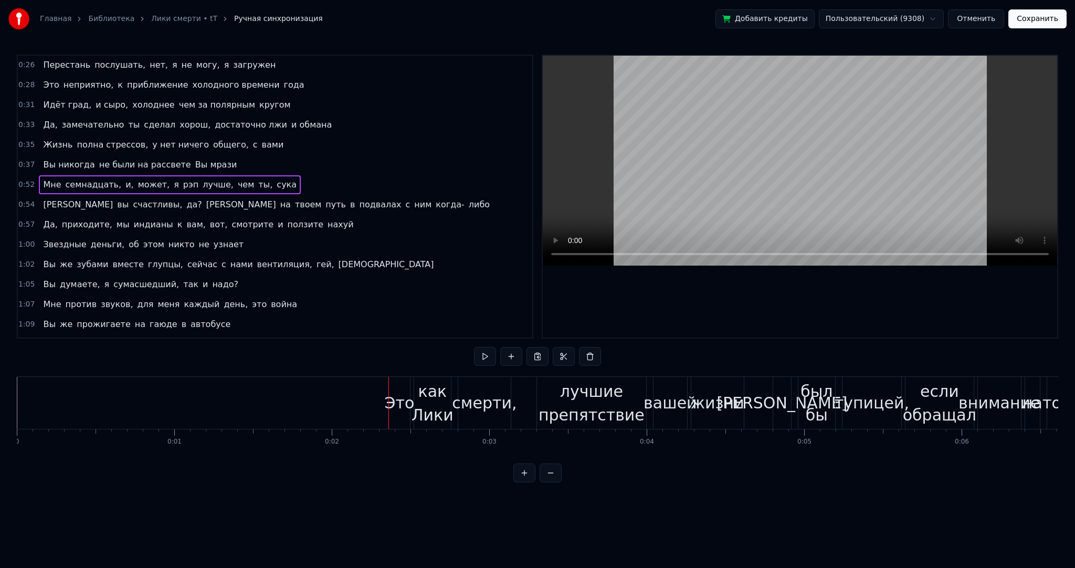
scroll to position [0, 8207]
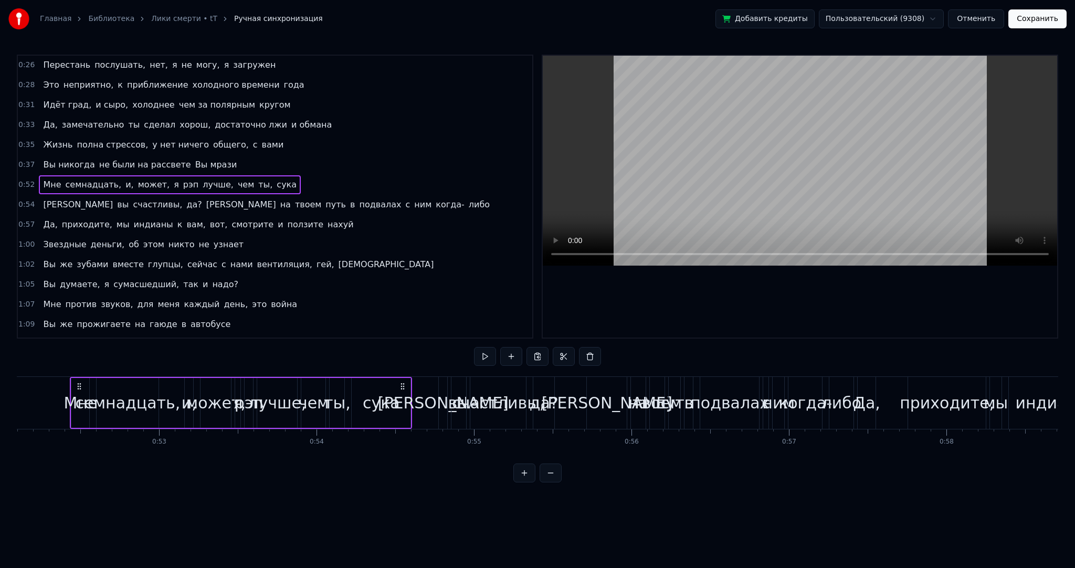
click at [45, 179] on span "Мне" at bounding box center [52, 185] width 20 height 12
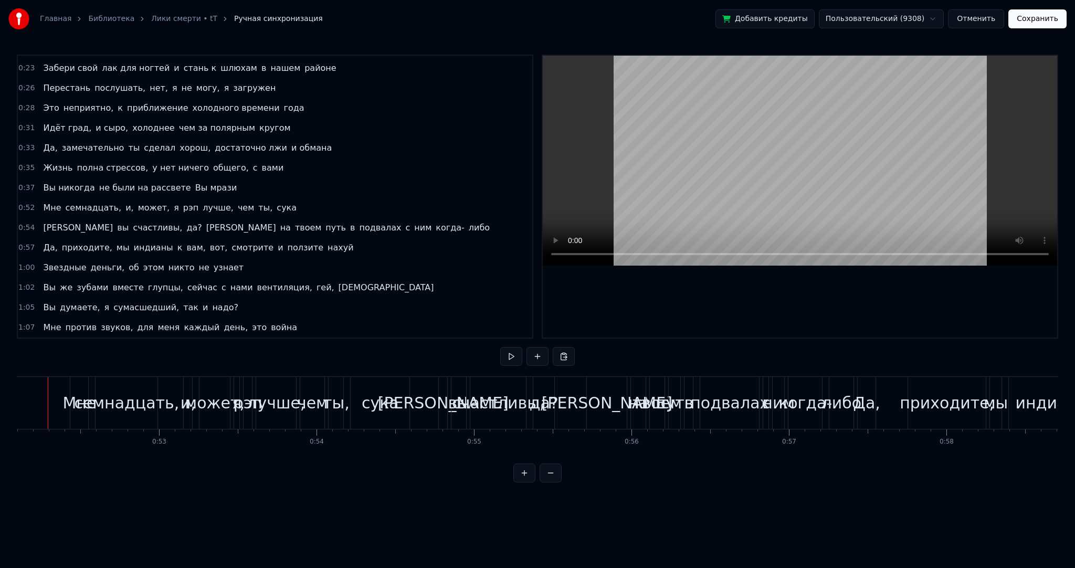
scroll to position [0, 8184]
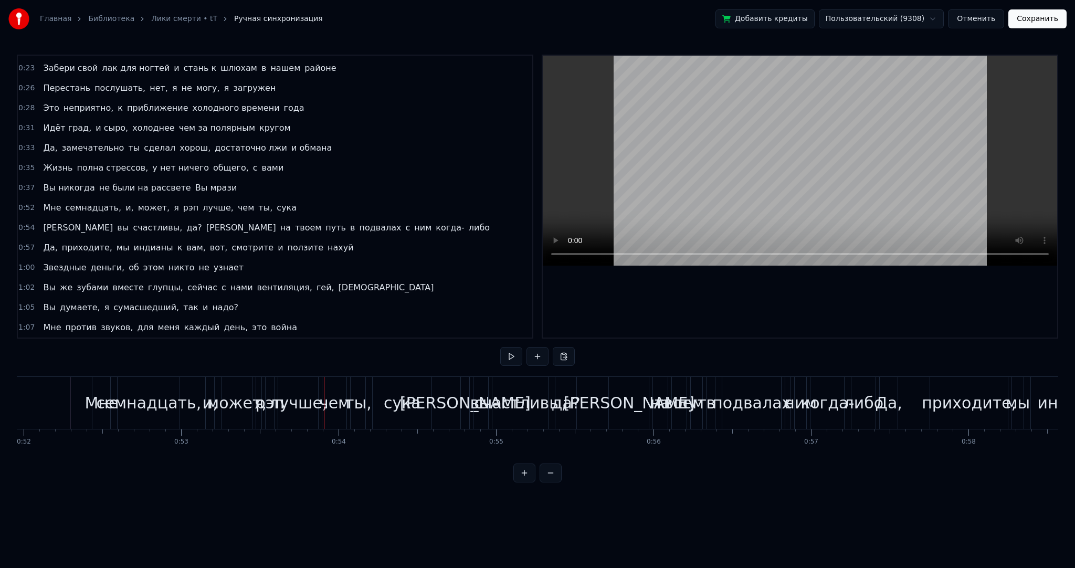
click at [320, 406] on div "чем" at bounding box center [334, 403] width 31 height 24
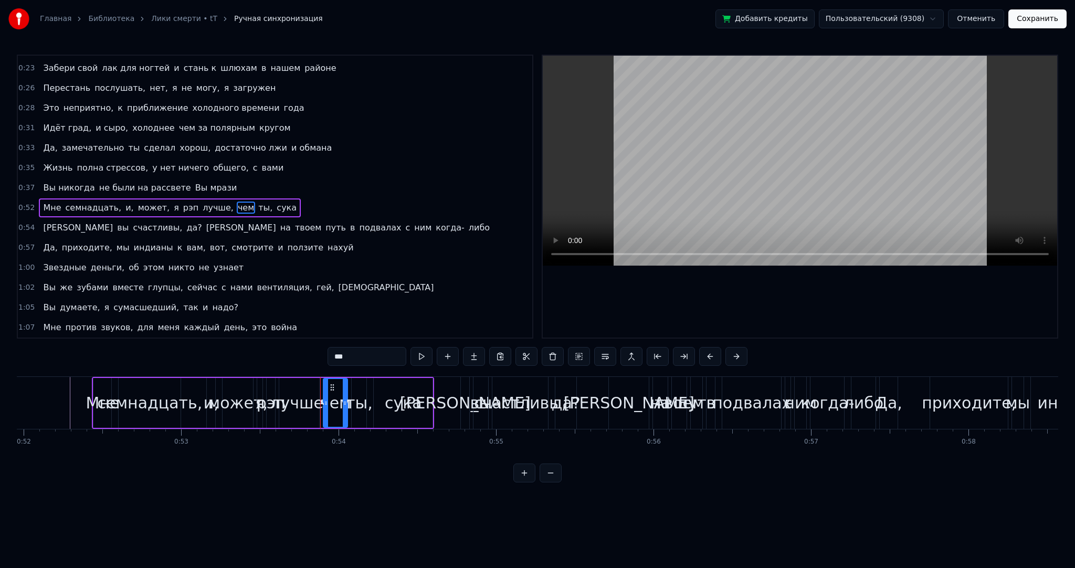
click at [302, 405] on div "лучше," at bounding box center [299, 403] width 58 height 24
type input "******"
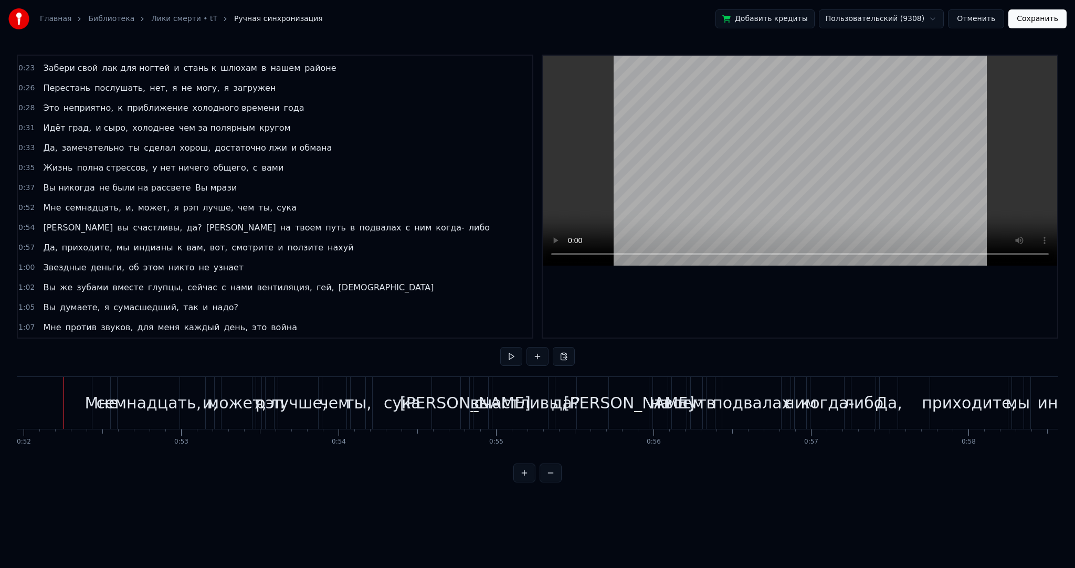
scroll to position [0, 8179]
click at [157, 198] on div "Мне семнадцать, и, может, я рэп лучше, чем ты, сука" at bounding box center [170, 207] width 262 height 19
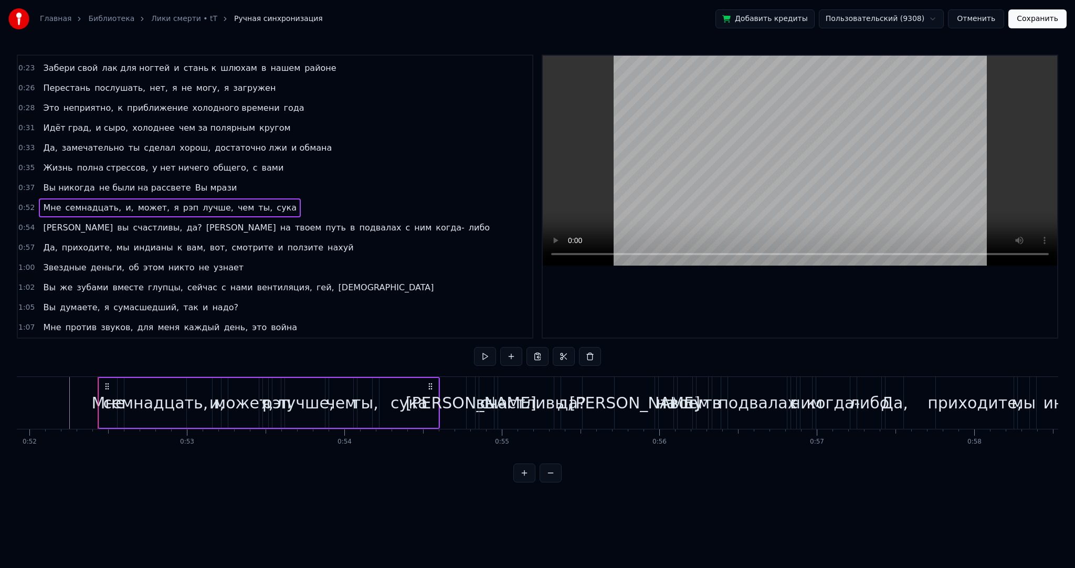
click at [173, 202] on span "я" at bounding box center [176, 208] width 7 height 12
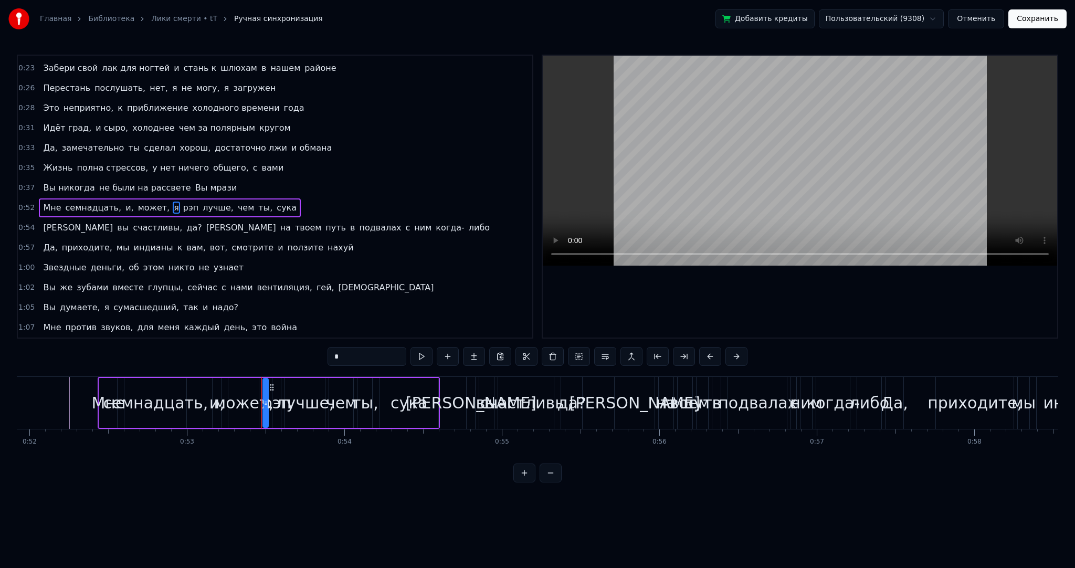
type input "***"
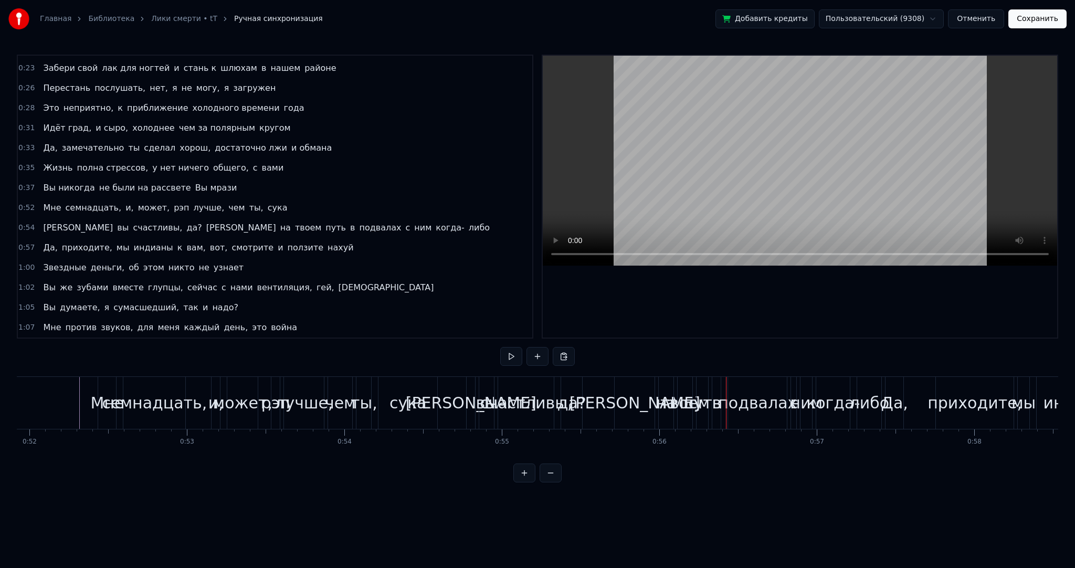
click at [631, 403] on div "[PERSON_NAME]" at bounding box center [635, 403] width 131 height 24
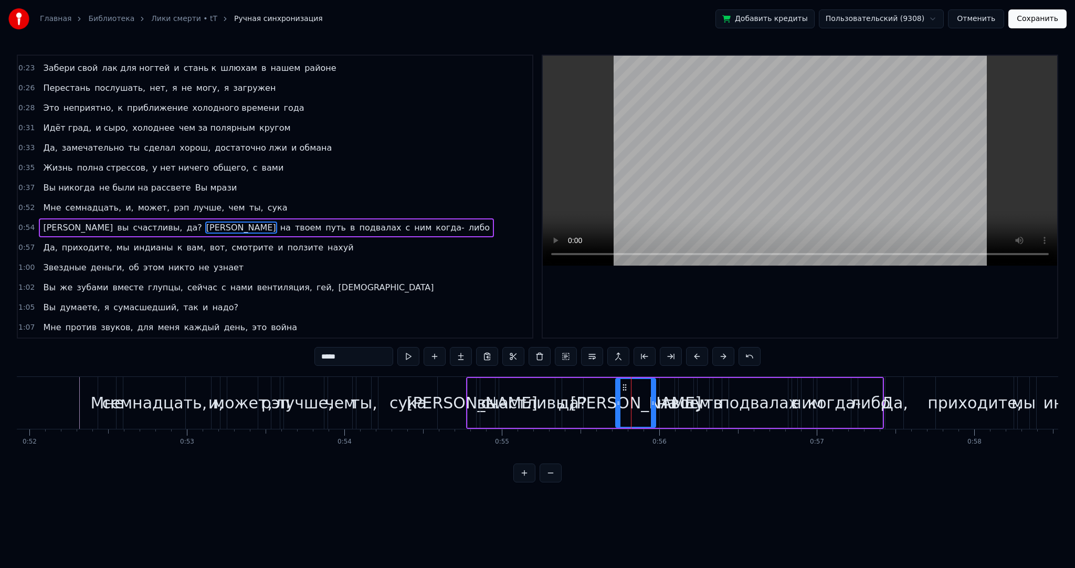
scroll to position [216, 0]
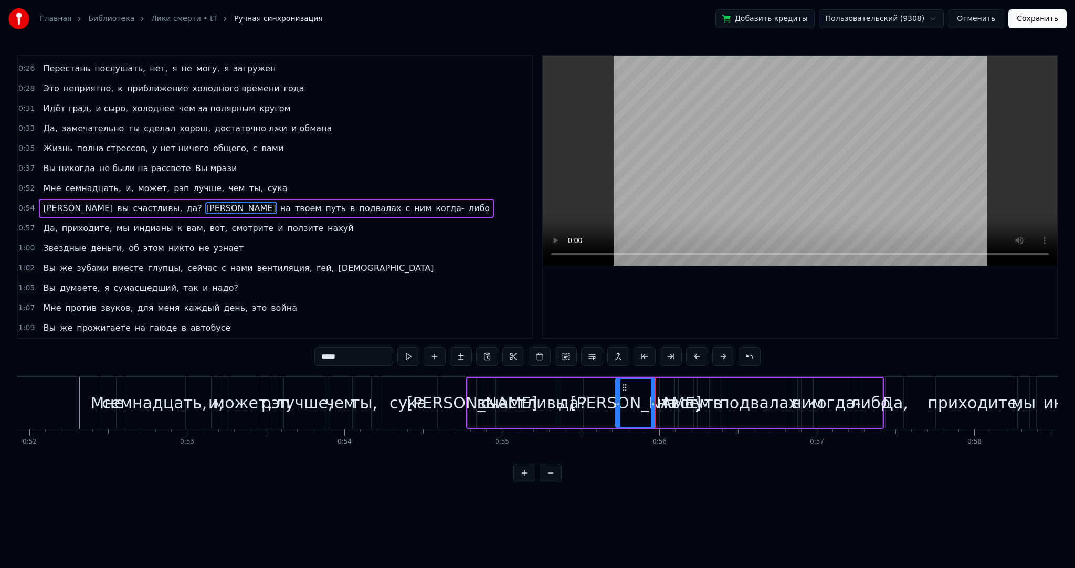
click at [631, 403] on div "[PERSON_NAME]" at bounding box center [636, 403] width 131 height 24
click at [404, 357] on button at bounding box center [408, 356] width 22 height 19
drag, startPoint x: 360, startPoint y: 361, endPoint x: 256, endPoint y: 352, distance: 104.3
click at [256, 352] on div "0:02 Это как Лики смерти, лучшие препятствие вашей жизни 0:04 Я был бы тупицей,…" at bounding box center [538, 269] width 1042 height 428
click at [231, 202] on span "на" at bounding box center [237, 208] width 13 height 12
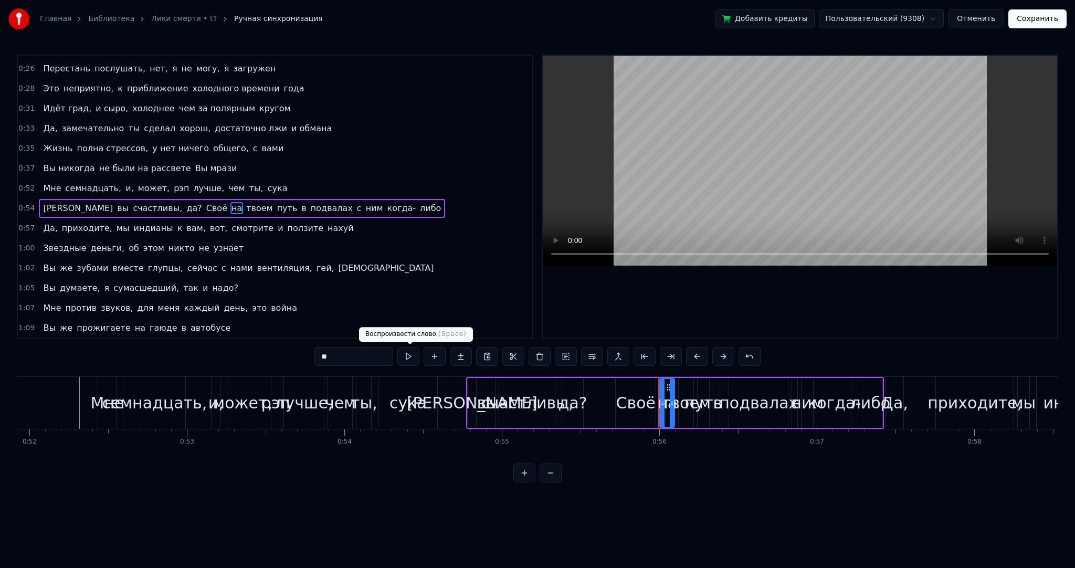
click at [412, 355] on button at bounding box center [408, 356] width 22 height 19
drag, startPoint x: 365, startPoint y: 357, endPoint x: 254, endPoint y: 346, distance: 111.9
click at [254, 346] on div "0:02 Это как Лики смерти, лучшие препятствие вашей жизни 0:04 Я был бы тупицей,…" at bounding box center [538, 269] width 1042 height 428
click at [267, 202] on span "твоем" at bounding box center [281, 208] width 28 height 12
click at [414, 356] on button at bounding box center [408, 356] width 22 height 19
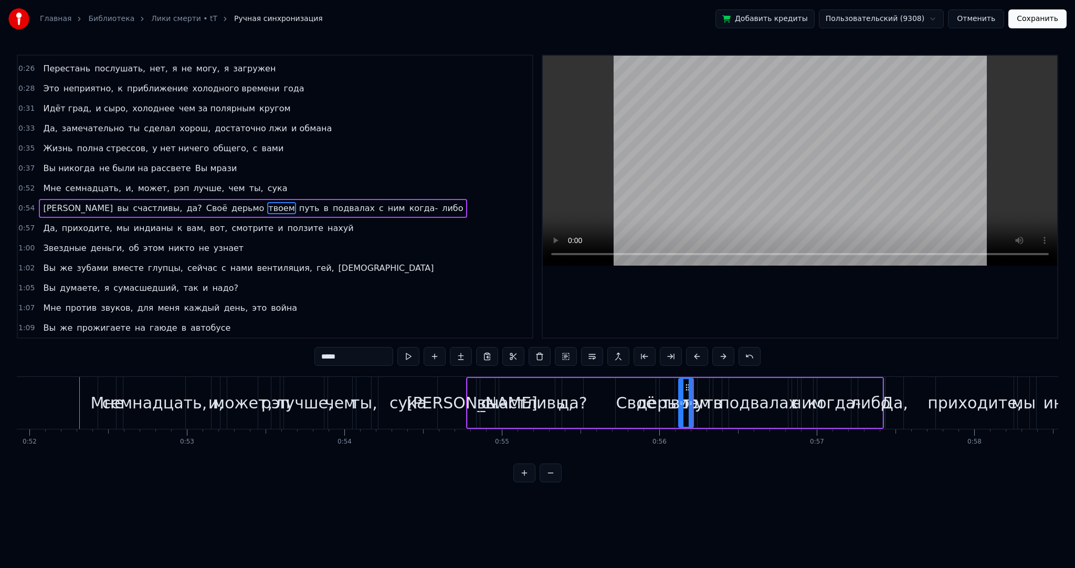
drag, startPoint x: 305, startPoint y: 354, endPoint x: 247, endPoint y: 340, distance: 59.5
click at [257, 347] on div "0:02 Это как Лики смерти, лучшие препятствие вашей жизни 0:04 Я был бы тупицей,…" at bounding box center [538, 269] width 1042 height 428
click at [314, 202] on span "путь" at bounding box center [325, 208] width 23 height 12
type input "****"
click at [407, 363] on button at bounding box center [408, 356] width 22 height 19
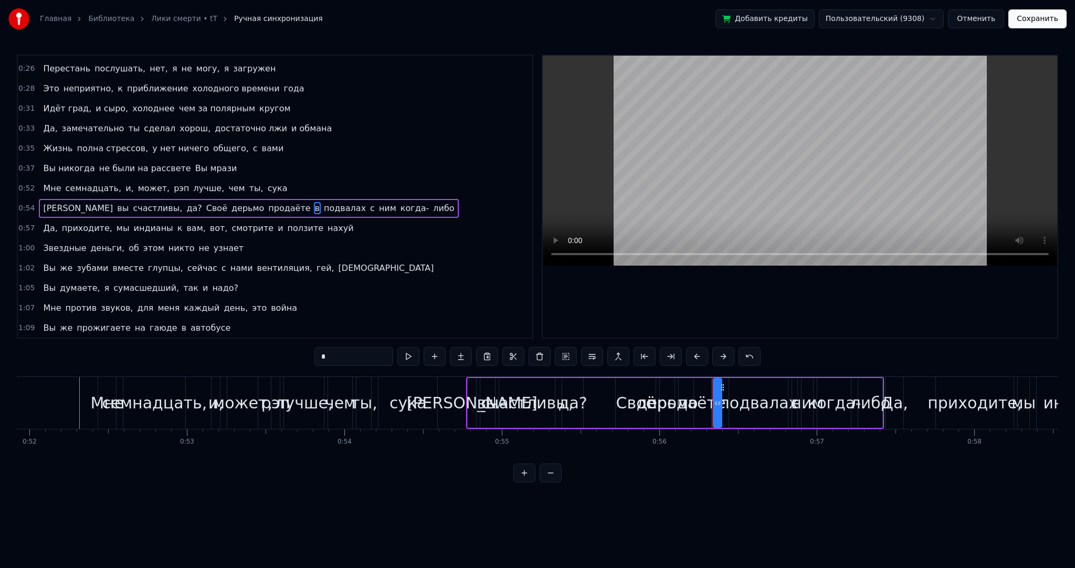
click at [267, 202] on span "продаёте" at bounding box center [289, 208] width 44 height 12
click at [314, 202] on span "в" at bounding box center [317, 208] width 7 height 12
click at [267, 202] on span "продаёте" at bounding box center [289, 208] width 44 height 12
type input "********"
drag, startPoint x: 692, startPoint y: 399, endPoint x: 702, endPoint y: 399, distance: 10.5
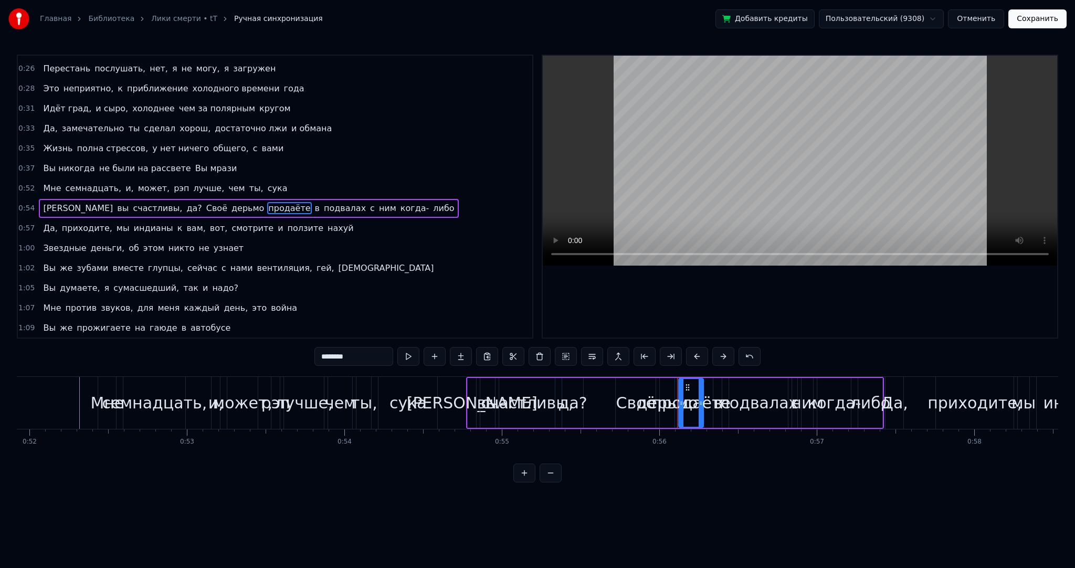
click at [702, 399] on icon at bounding box center [701, 403] width 4 height 8
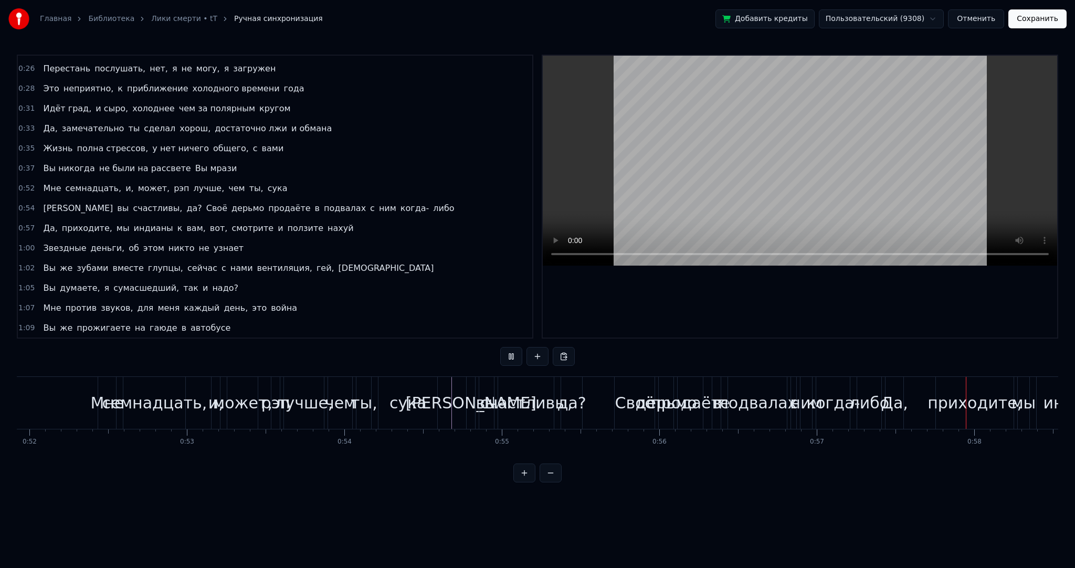
click at [594, 399] on div "А вы счастливы, да? Своё дерьмо продаёте в подвалах с ним когда- либо" at bounding box center [675, 403] width 418 height 52
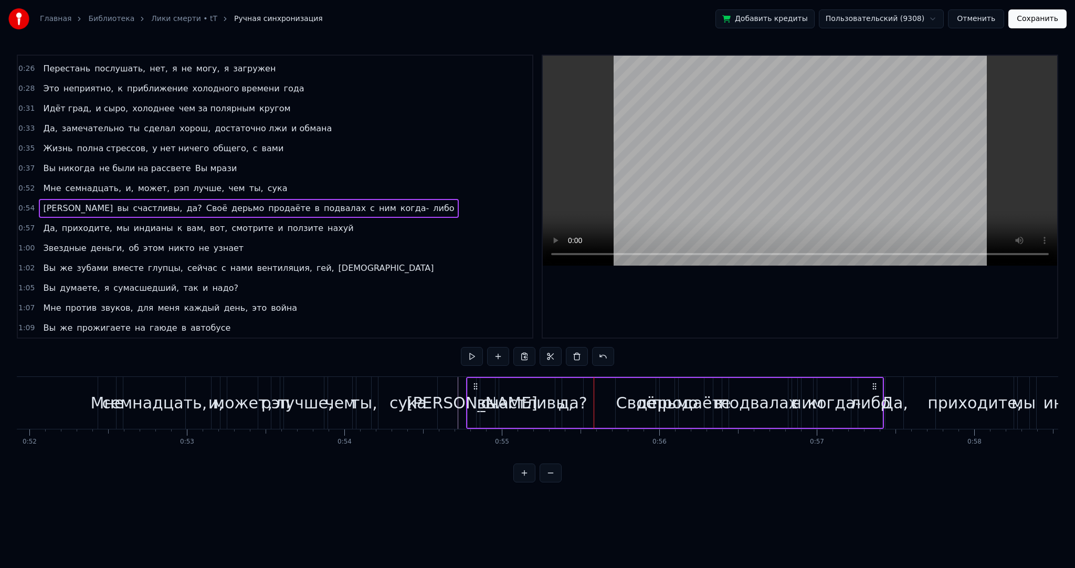
click at [801, 407] on div "ним" at bounding box center [807, 403] width 33 height 24
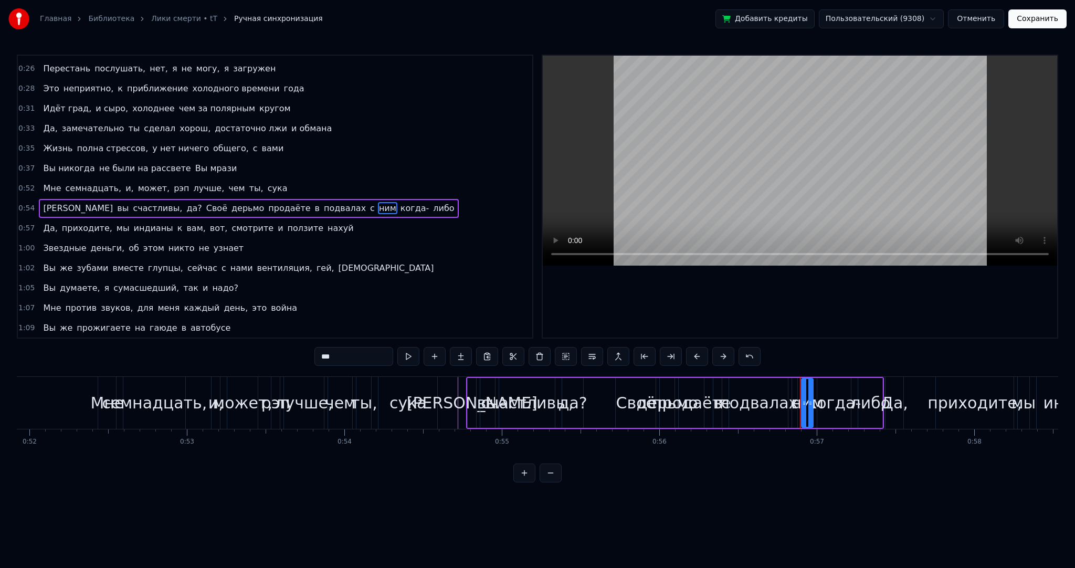
click at [790, 405] on div "подвалах" at bounding box center [758, 403] width 79 height 24
click at [792, 403] on div "с" at bounding box center [795, 403] width 9 height 24
type input "*"
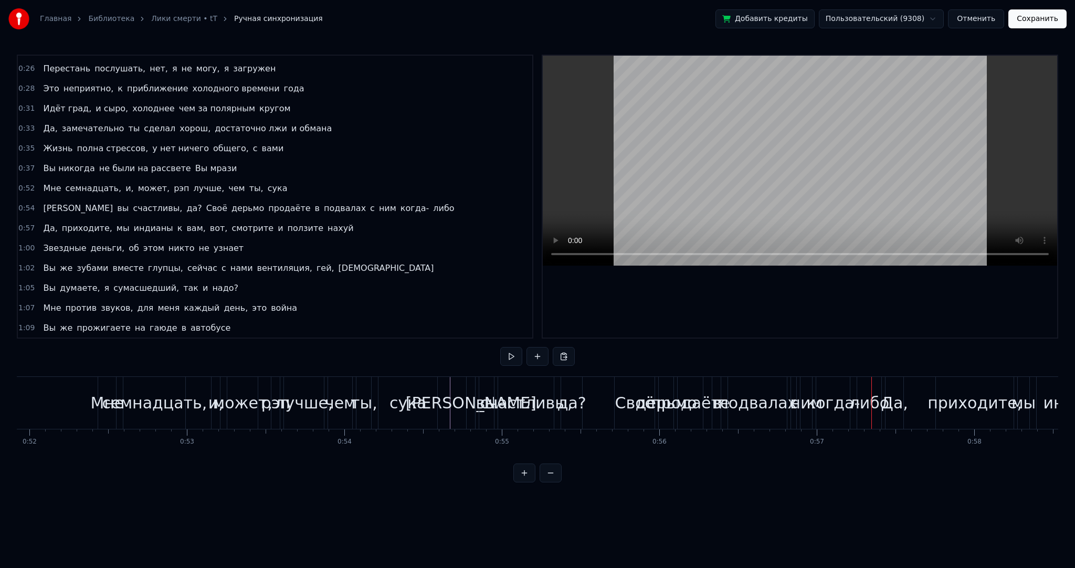
click at [802, 407] on div "ним" at bounding box center [806, 403] width 33 height 24
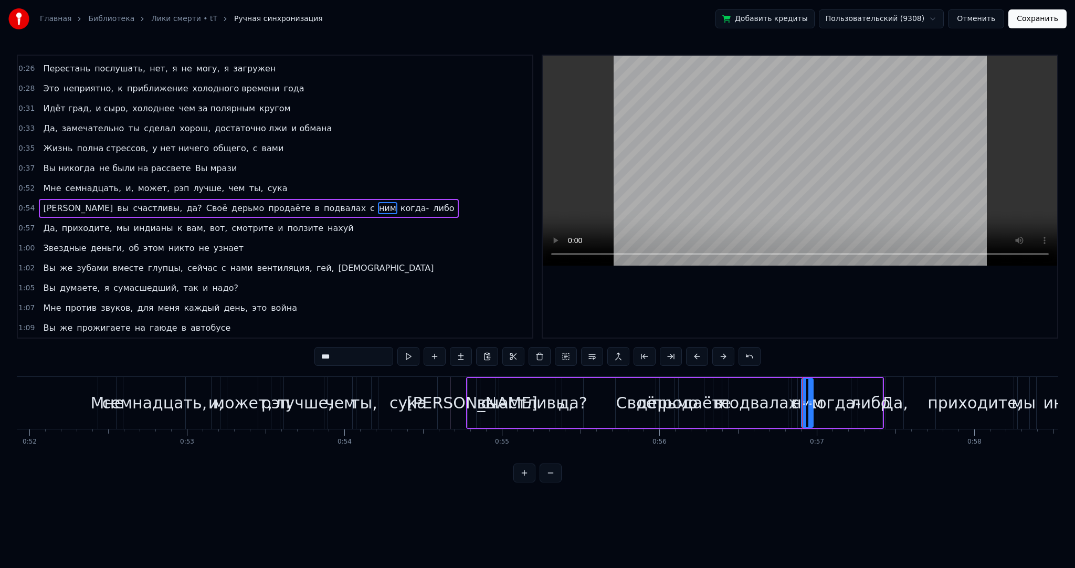
click at [369, 202] on span "с" at bounding box center [372, 208] width 7 height 12
click at [412, 351] on button at bounding box center [408, 356] width 22 height 19
drag, startPoint x: 330, startPoint y: 351, endPoint x: 283, endPoint y: 350, distance: 46.7
click at [284, 350] on div "0:02 Это как Лики смерти, лучшие препятствие вашей жизни 0:04 Я был бы тупицей,…" at bounding box center [538, 269] width 1042 height 428
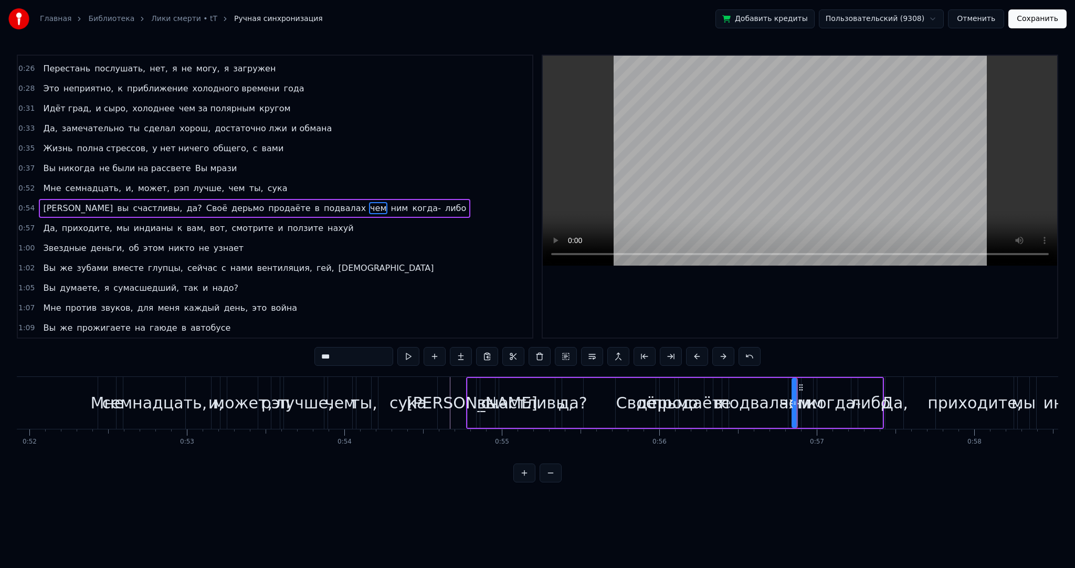
type input "***"
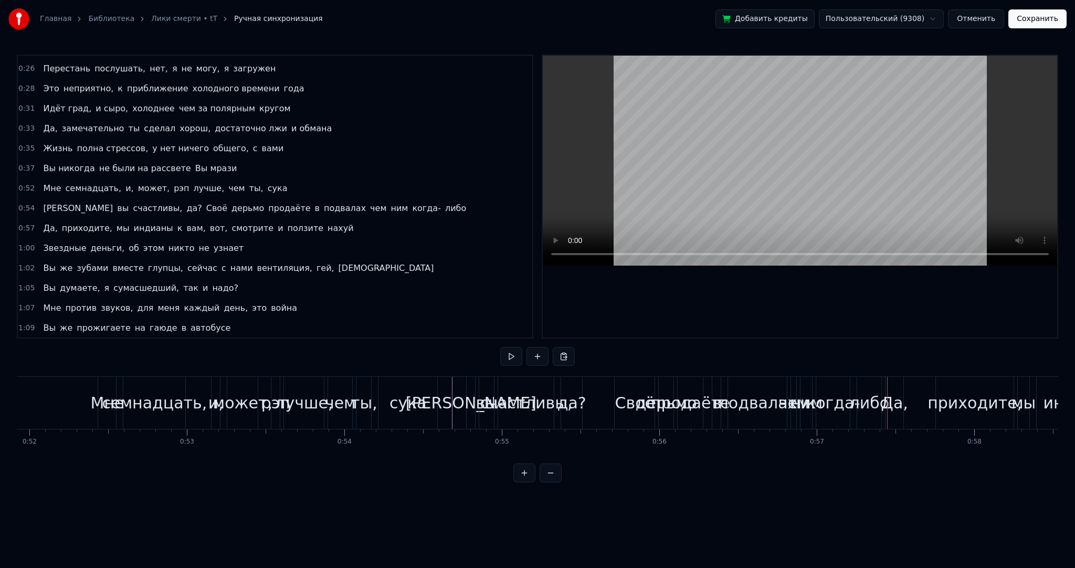
click at [828, 403] on div "когда-" at bounding box center [834, 403] width 54 height 24
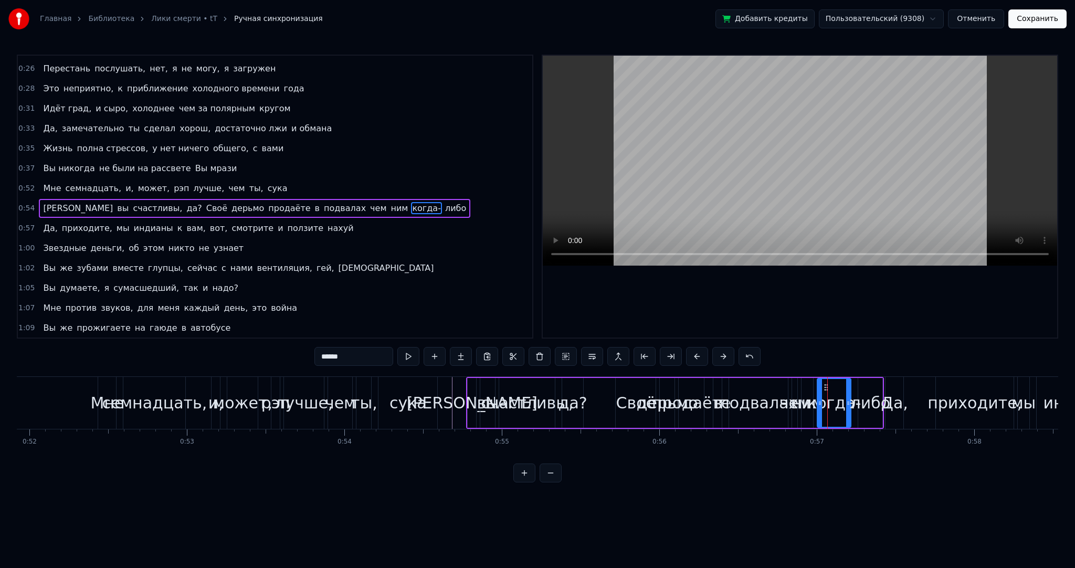
click at [390, 202] on span "ним" at bounding box center [399, 208] width 19 height 12
type input "******"
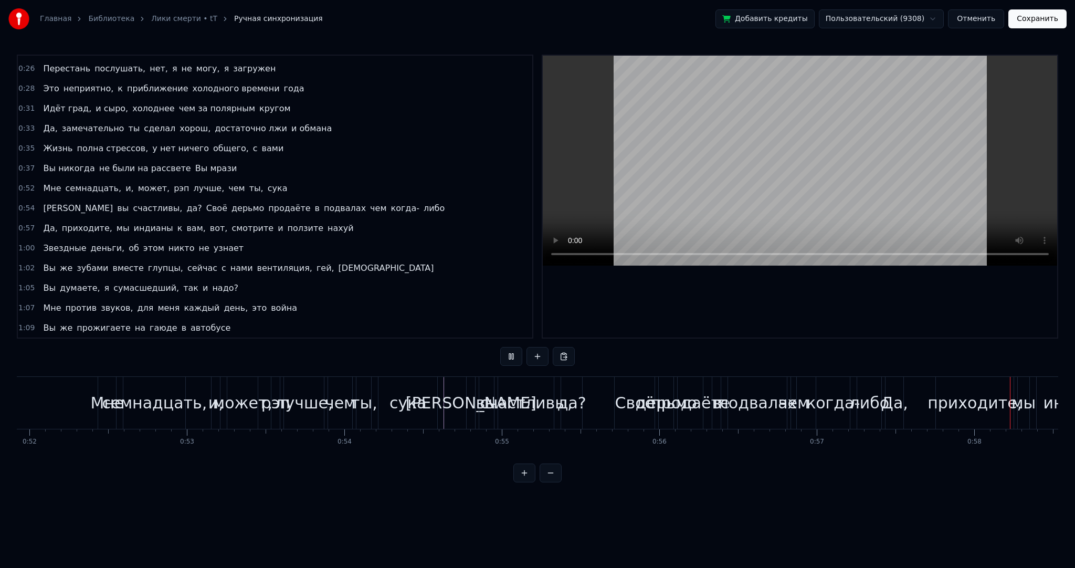
scroll to position [0, 9128]
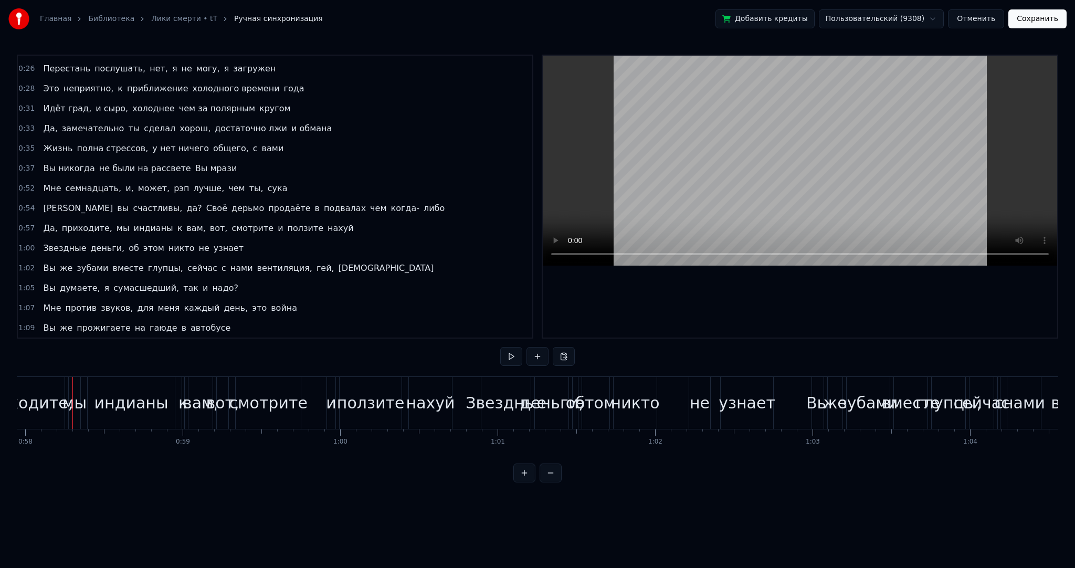
click at [49, 222] on span "Да," at bounding box center [50, 228] width 16 height 12
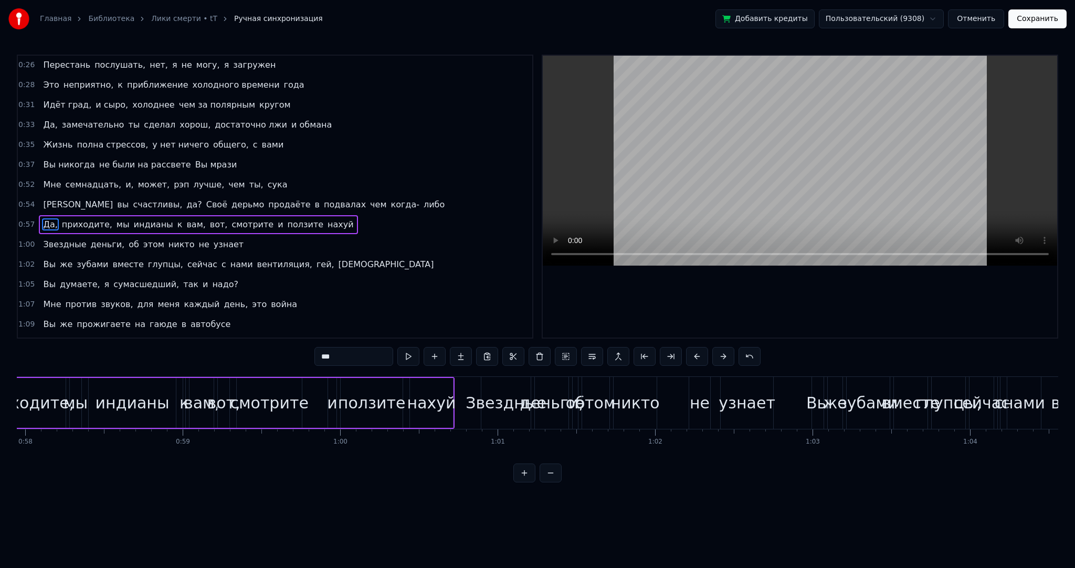
scroll to position [0, 8994]
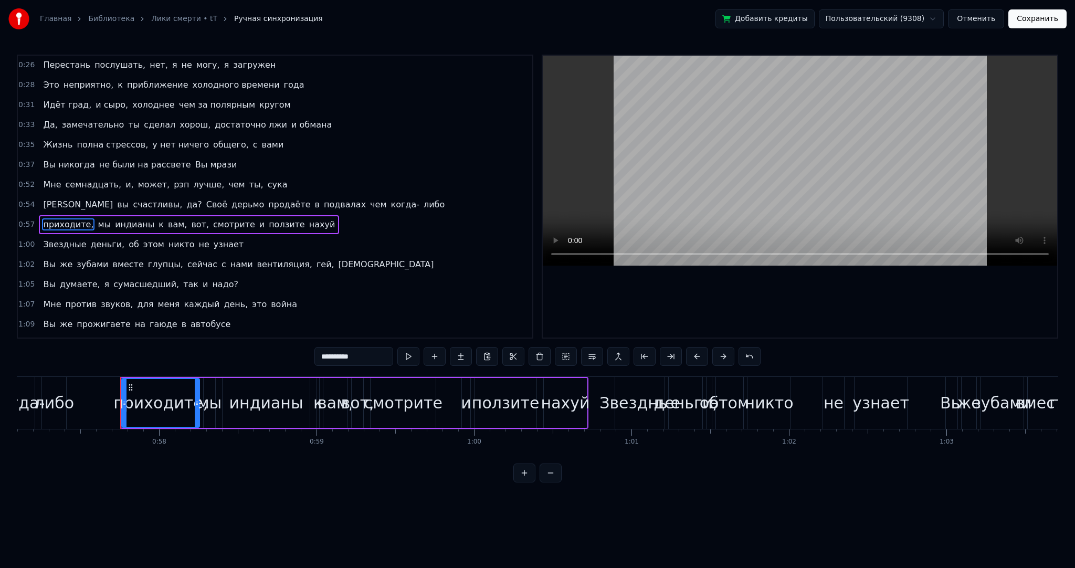
click at [129, 397] on div "приходите," at bounding box center [160, 403] width 95 height 24
click at [325, 354] on input "**********" at bounding box center [354, 356] width 79 height 19
type input "*********"
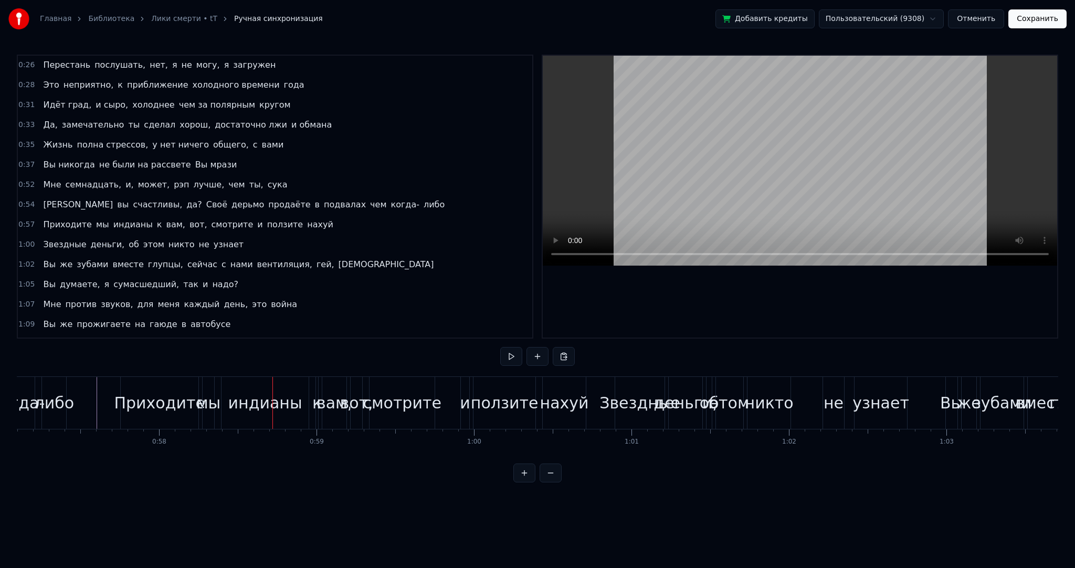
click at [285, 405] on div "индианы" at bounding box center [265, 403] width 74 height 24
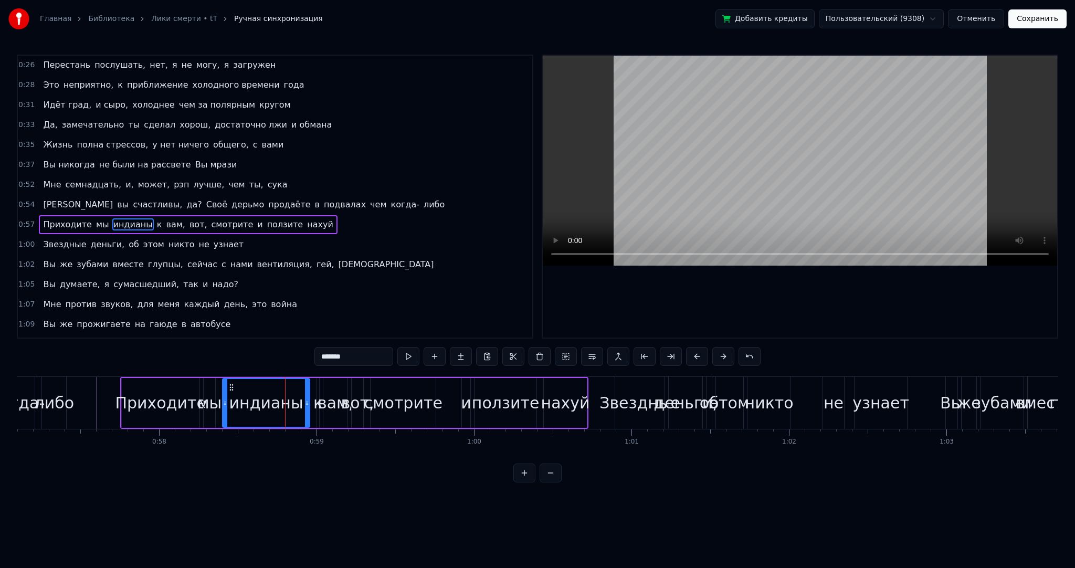
drag, startPoint x: 362, startPoint y: 357, endPoint x: 253, endPoint y: 350, distance: 109.4
click at [258, 351] on div "0:02 Это как Лики смерти, лучшие препятствие вашей жизни 0:04 Я был бы тупицей,…" at bounding box center [538, 269] width 1042 height 428
type input "*********"
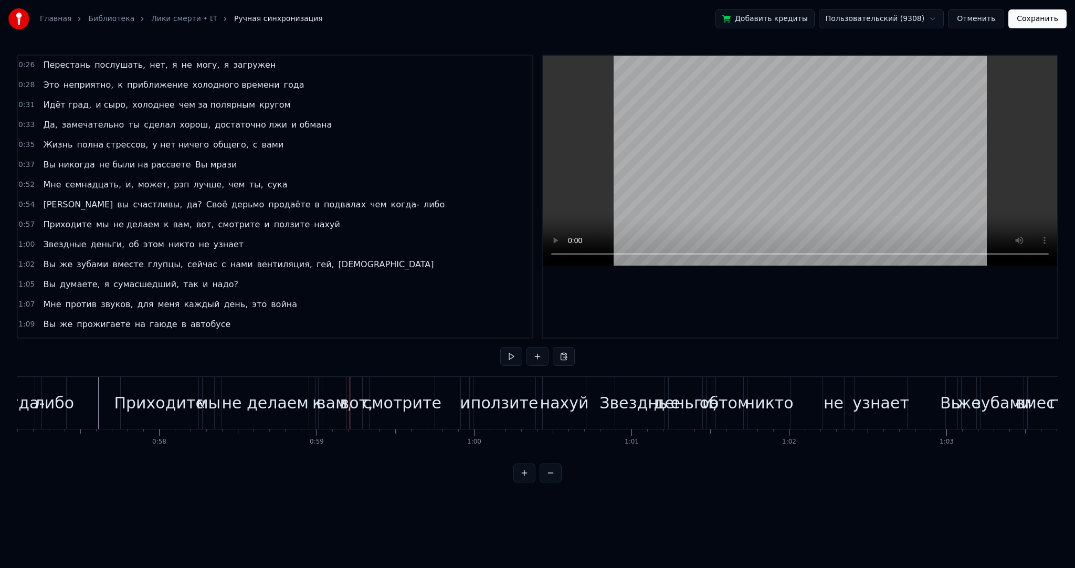
click at [326, 408] on div "вам," at bounding box center [335, 403] width 36 height 24
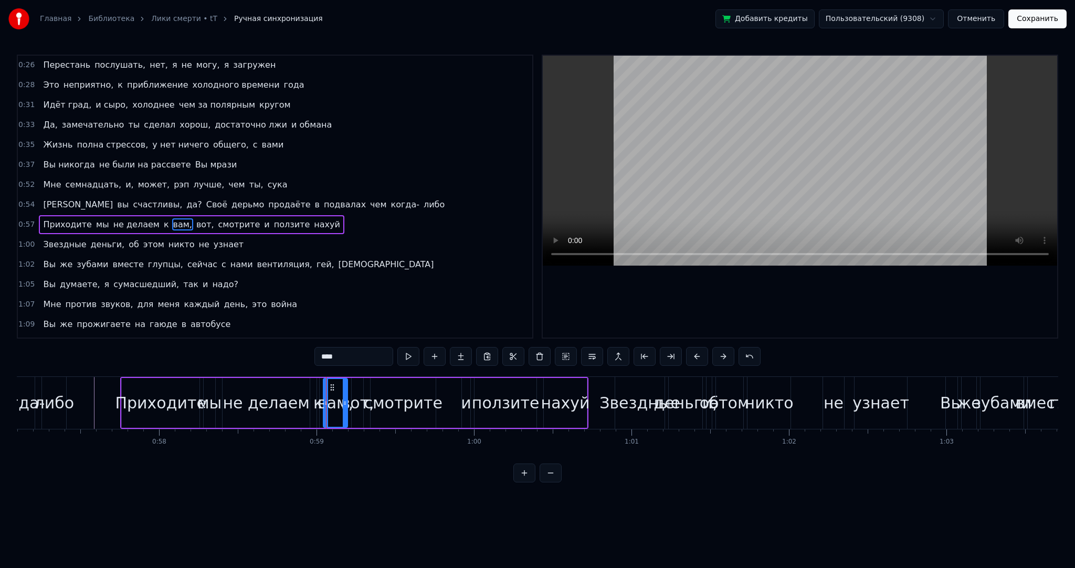
click at [163, 218] on span "к" at bounding box center [166, 224] width 7 height 12
drag, startPoint x: 331, startPoint y: 359, endPoint x: 225, endPoint y: 351, distance: 106.4
click at [226, 351] on div "0:02 Это как Лики смерти, лучшие препятствие вашей жизни 0:04 Я был бы тупицей,…" at bounding box center [538, 269] width 1042 height 428
type input "********"
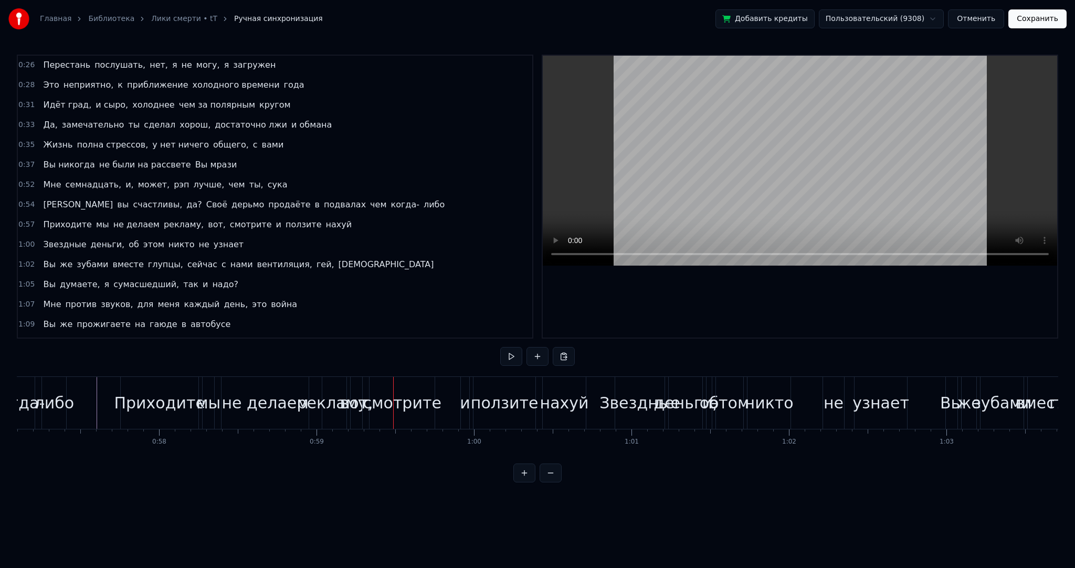
click at [329, 415] on div "рекламу," at bounding box center [334, 403] width 24 height 52
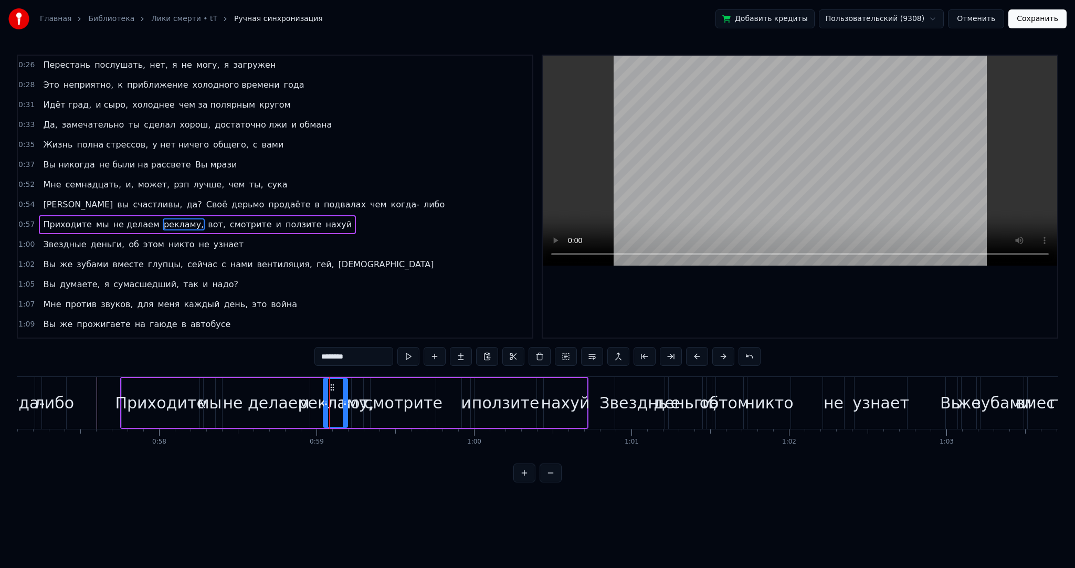
click at [207, 218] on span "вот," at bounding box center [217, 224] width 20 height 12
type input "********"
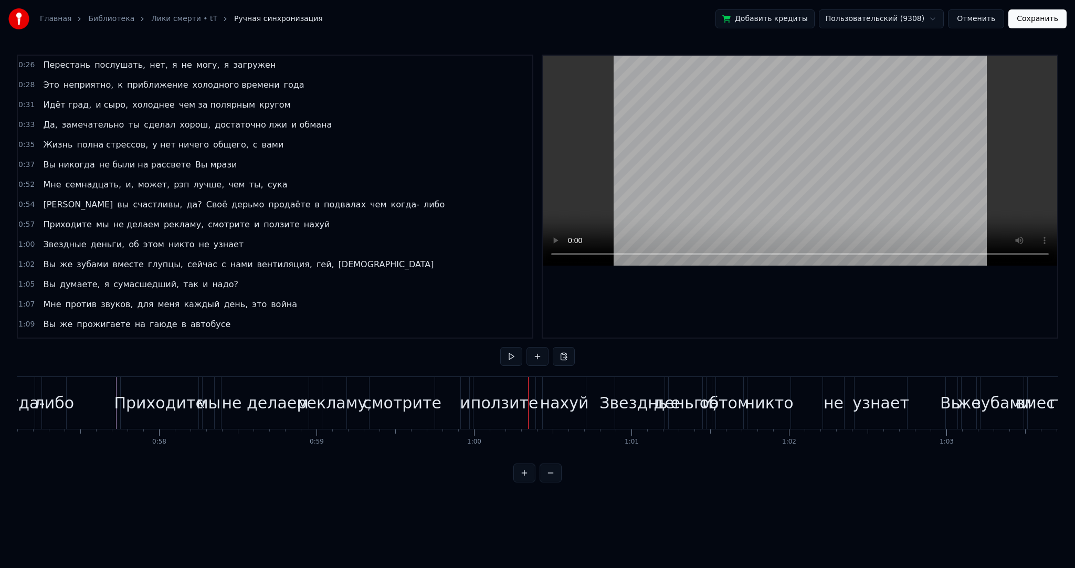
click at [469, 406] on div "и" at bounding box center [464, 403] width 9 height 52
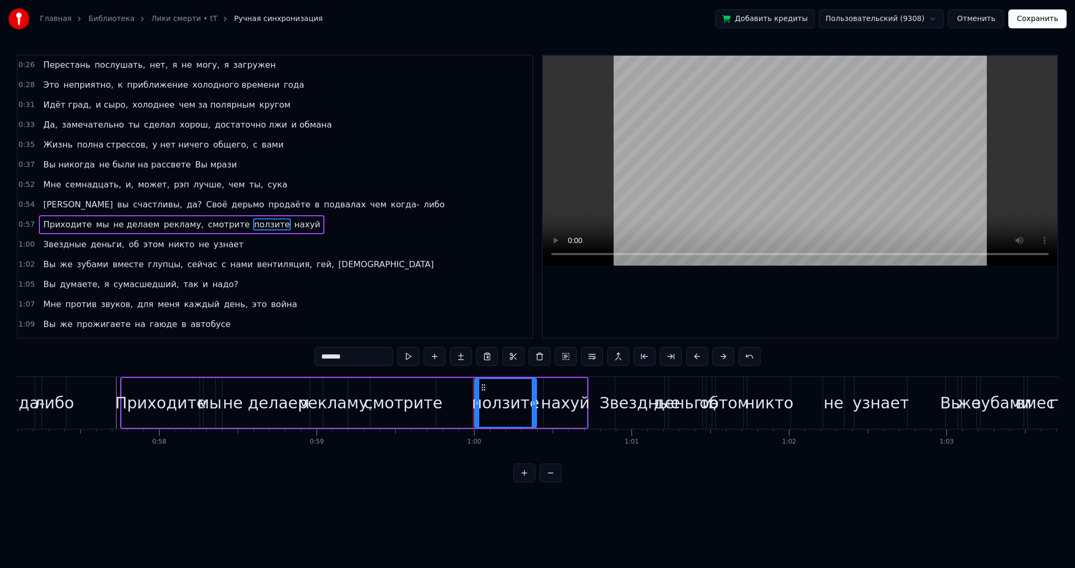
click at [496, 407] on div "ползите" at bounding box center [506, 403] width 68 height 24
drag, startPoint x: 363, startPoint y: 357, endPoint x: 237, endPoint y: 340, distance: 126.5
click at [237, 346] on div "0:02 Это как Лики смерти, лучшие препятствие вашей жизни 0:04 Я был бы тупицей,…" at bounding box center [538, 269] width 1042 height 428
type input "**********"
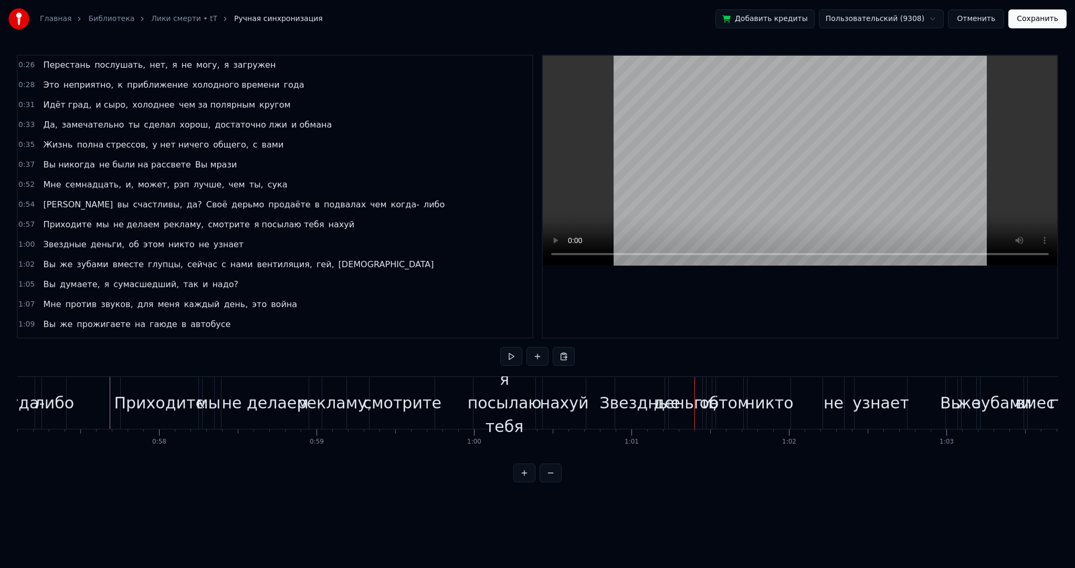
click at [620, 410] on div "Звездные" at bounding box center [640, 403] width 81 height 24
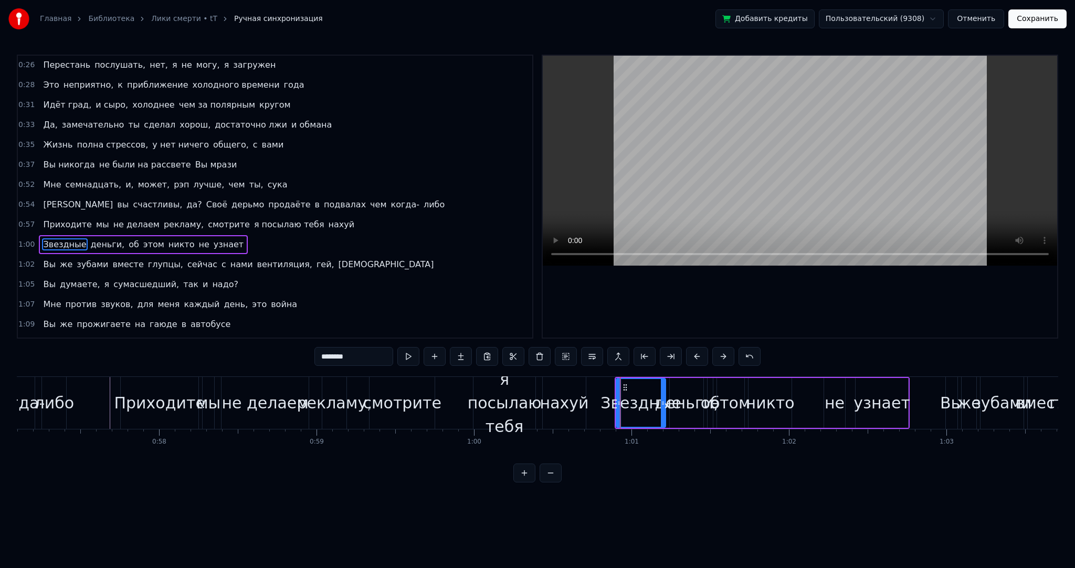
drag, startPoint x: 317, startPoint y: 359, endPoint x: 226, endPoint y: 350, distance: 91.3
click at [235, 351] on div "0:02 Это как Лики смерти, лучшие препятствие вашей жизни 0:04 Я был бы тупицей,…" at bounding box center [538, 269] width 1042 height 428
type input "**********"
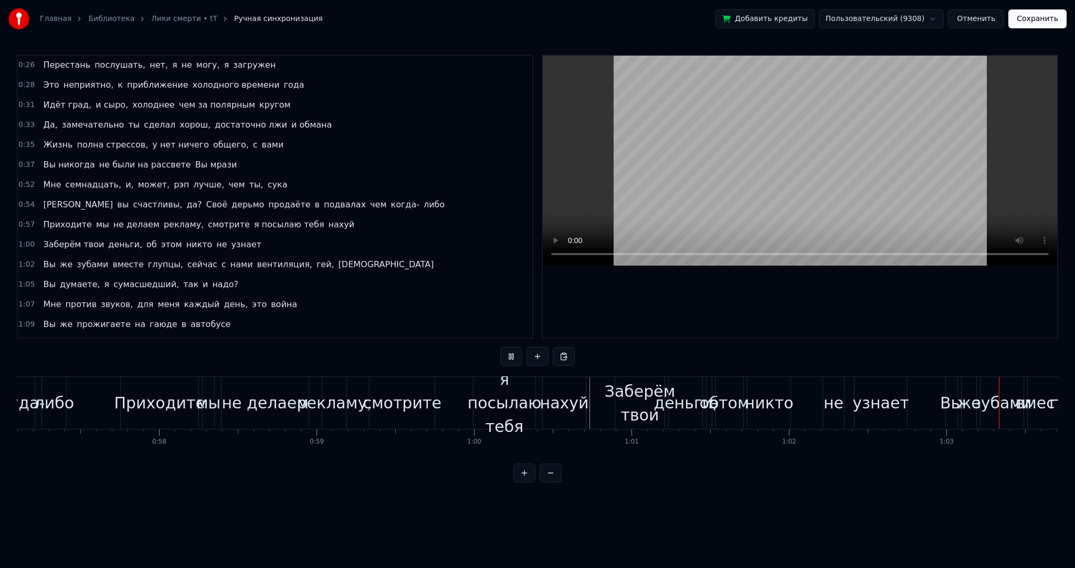
scroll to position [0, 9935]
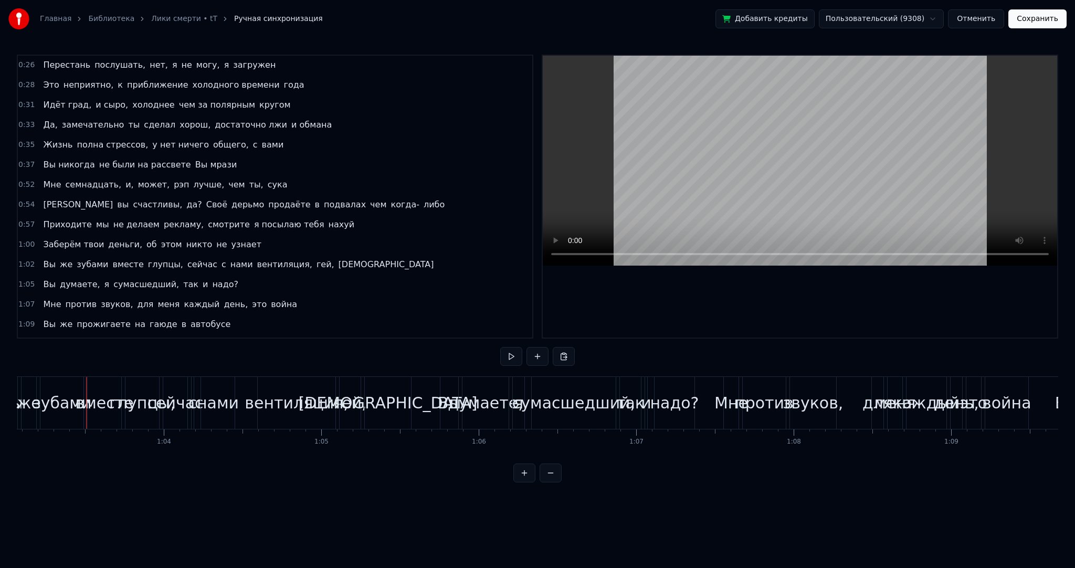
click at [48, 258] on span "Вы" at bounding box center [49, 264] width 15 height 12
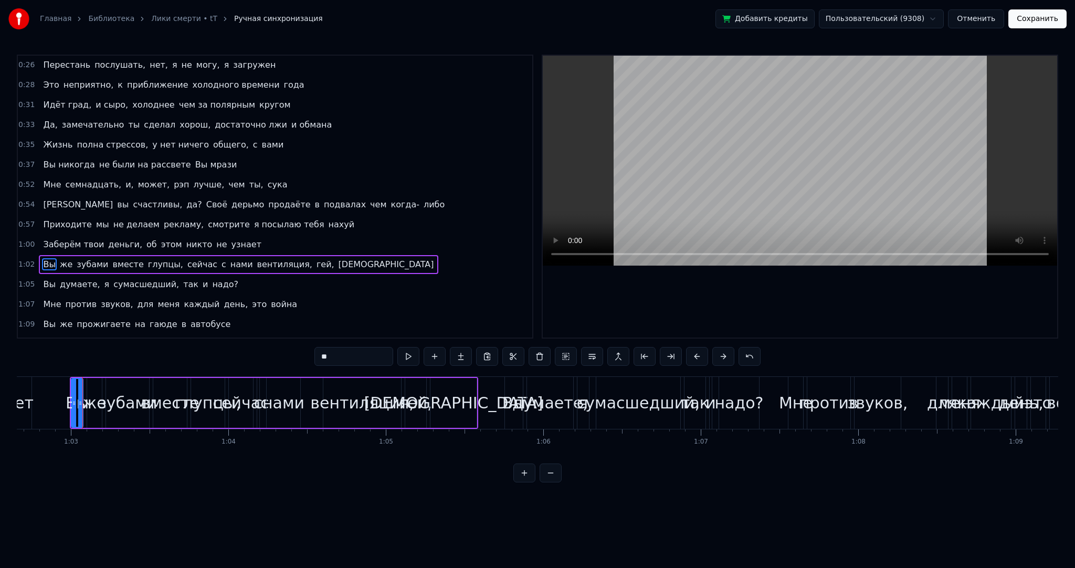
scroll to position [0, 9853]
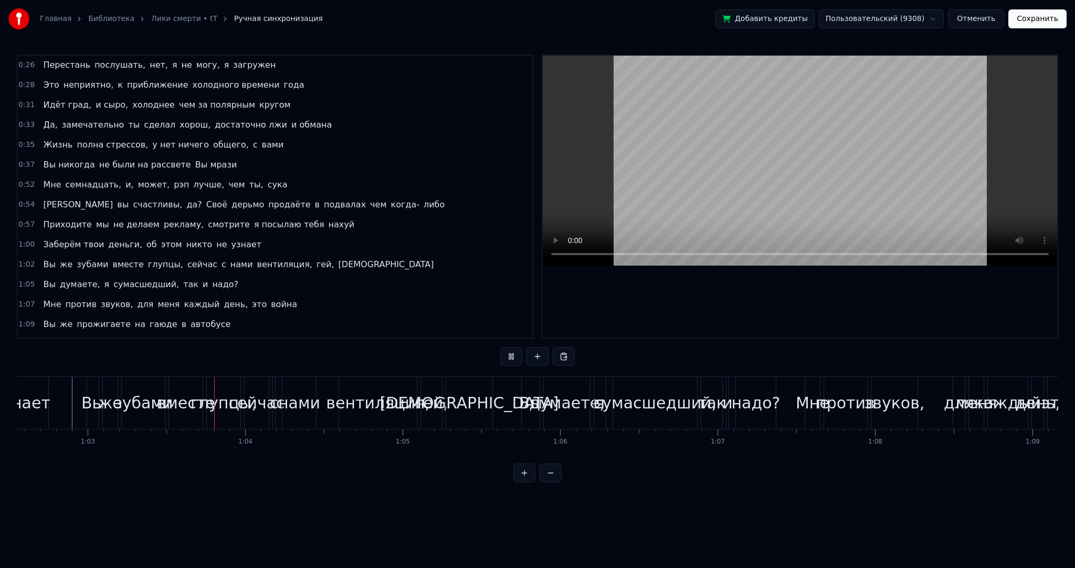
click at [109, 395] on div "же" at bounding box center [114, 403] width 24 height 24
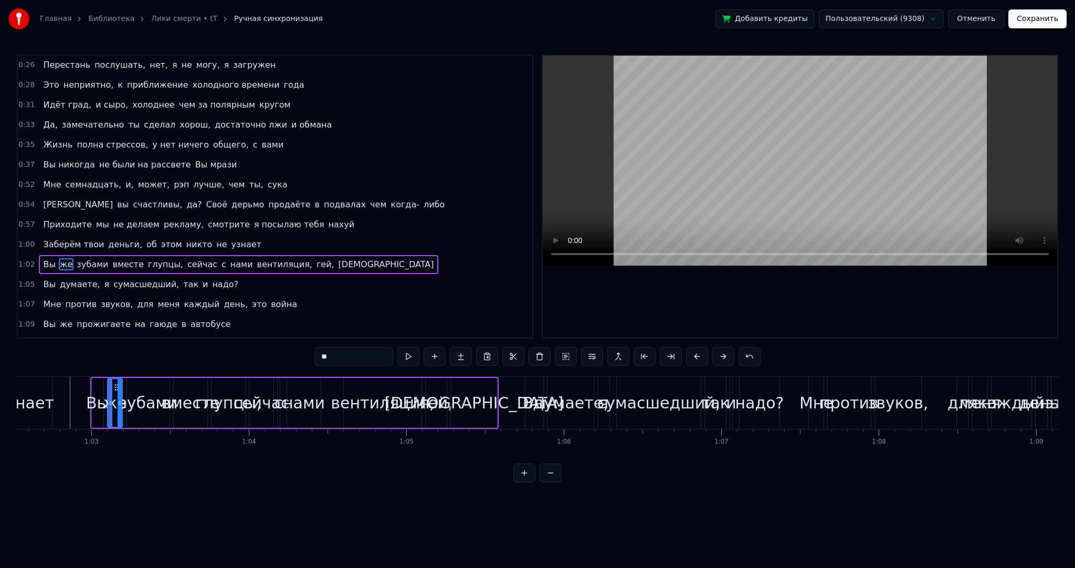
drag, startPoint x: 359, startPoint y: 359, endPoint x: 260, endPoint y: 354, distance: 98.3
click at [261, 354] on div "0:02 Это как Лики смерти, лучшие препятствие вашей жизни 0:04 Я был бы тупицей,…" at bounding box center [538, 269] width 1042 height 428
click at [97, 258] on span "зубами" at bounding box center [110, 264] width 34 height 12
drag, startPoint x: 314, startPoint y: 352, endPoint x: 191, endPoint y: 346, distance: 123.0
click at [217, 347] on div "0:02 Это как Лики смерти, лучшие препятствие вашей жизни 0:04 Я был бы тупицей,…" at bounding box center [538, 269] width 1042 height 428
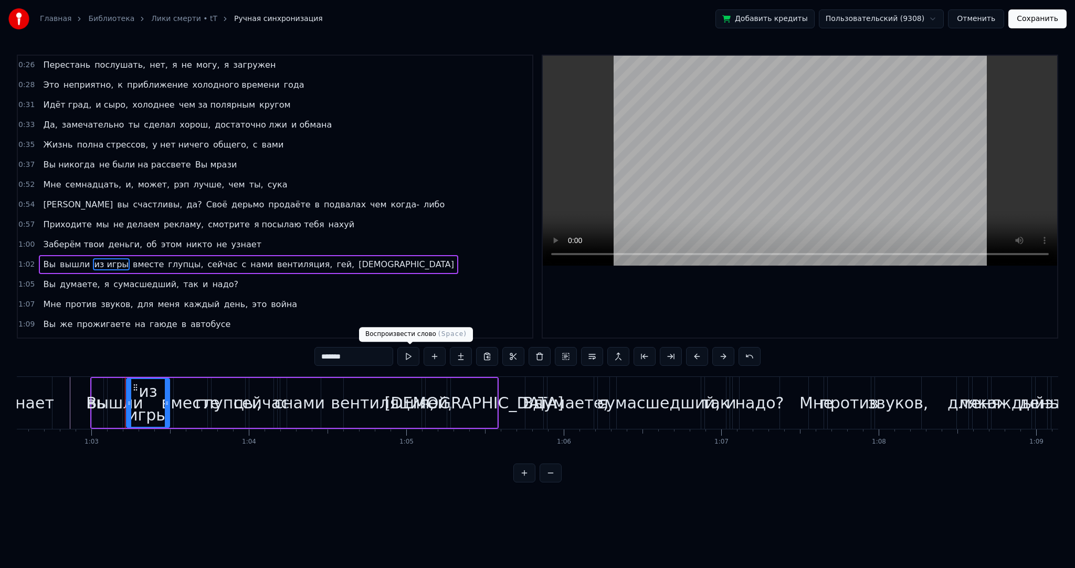
click at [422, 359] on div "*******" at bounding box center [538, 356] width 446 height 19
click at [418, 359] on button at bounding box center [408, 356] width 22 height 19
click at [136, 258] on span "вместе" at bounding box center [148, 264] width 33 height 12
type input "******"
click at [404, 364] on button at bounding box center [408, 356] width 22 height 19
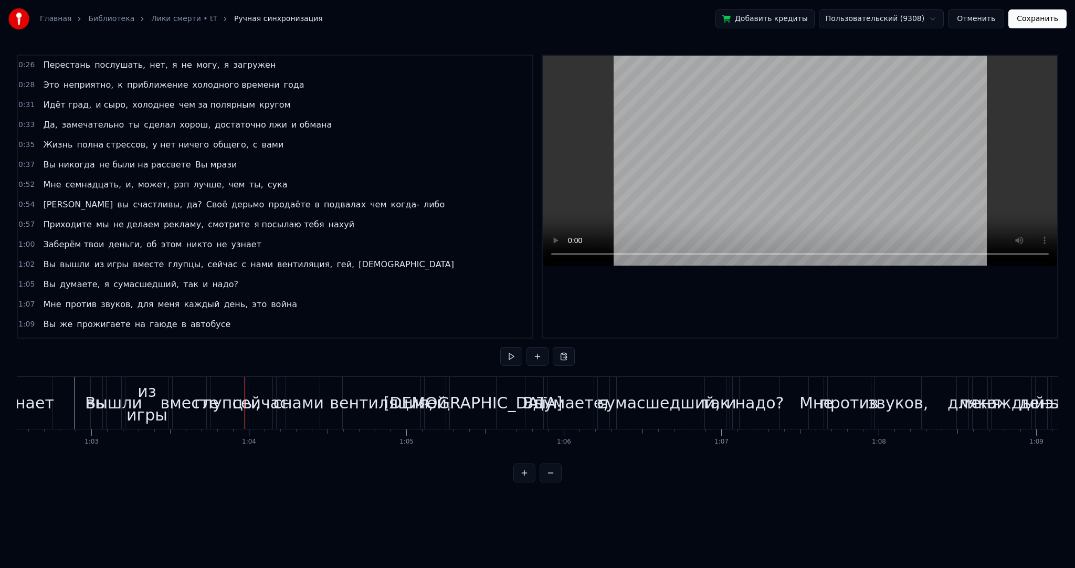
click at [132, 258] on span "вместе" at bounding box center [148, 264] width 33 height 12
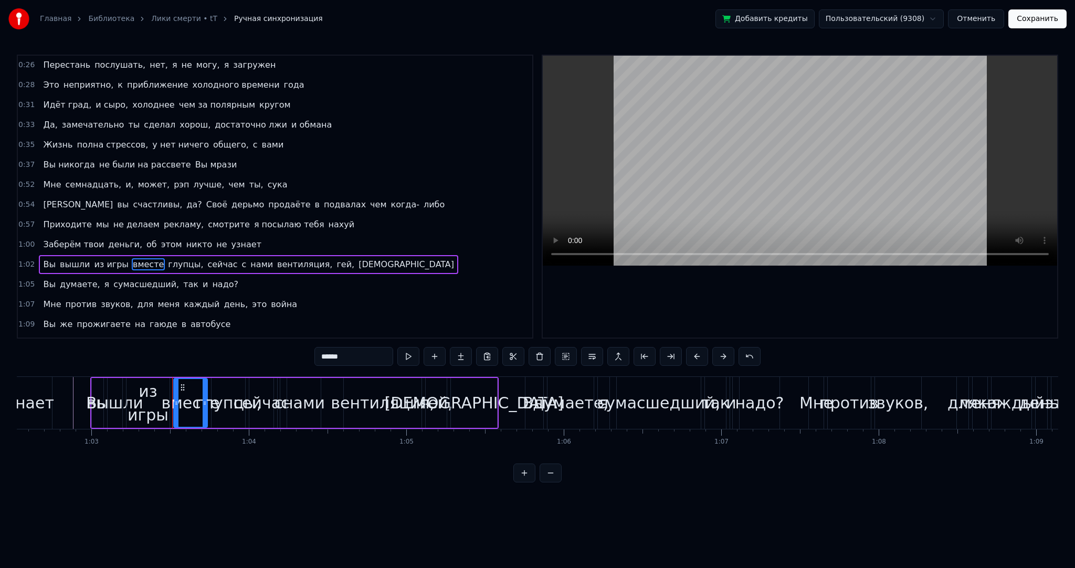
drag, startPoint x: 356, startPoint y: 357, endPoint x: 263, endPoint y: 347, distance: 93.5
click at [270, 348] on div "0:02 Это как Лики смерти, лучшие препятствие вашей жизни 0:04 Я был бы тупицей,…" at bounding box center [538, 269] width 1042 height 428
click at [187, 258] on span "глупцы," at bounding box center [203, 264] width 37 height 12
drag, startPoint x: 329, startPoint y: 357, endPoint x: 219, endPoint y: 352, distance: 109.8
click at [232, 353] on div "0:02 Это как Лики смерти, лучшие препятствие вашей жизни 0:04 Я был бы тупицей,…" at bounding box center [538, 269] width 1042 height 428
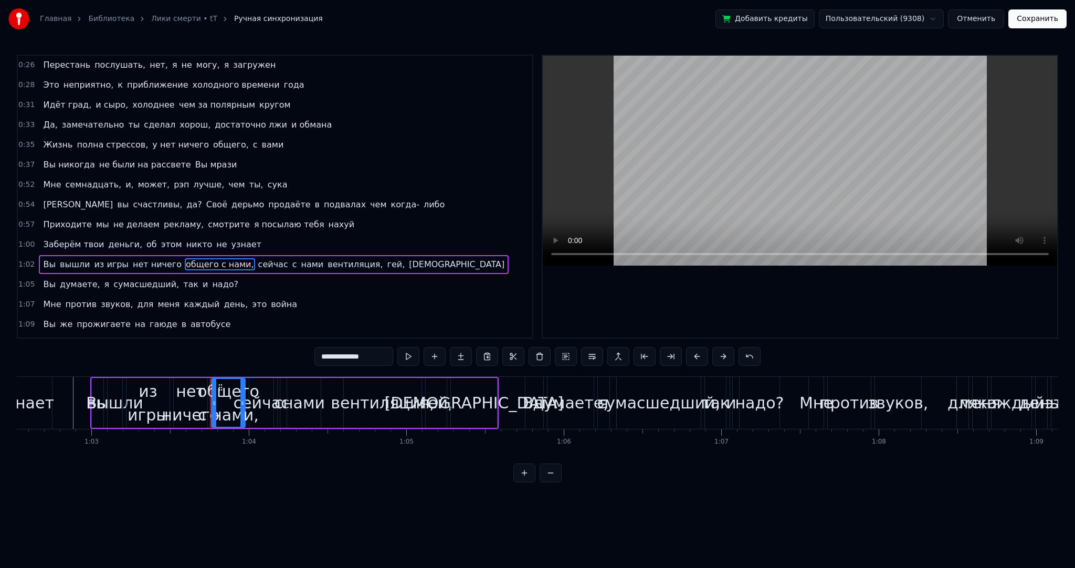
type input "**********"
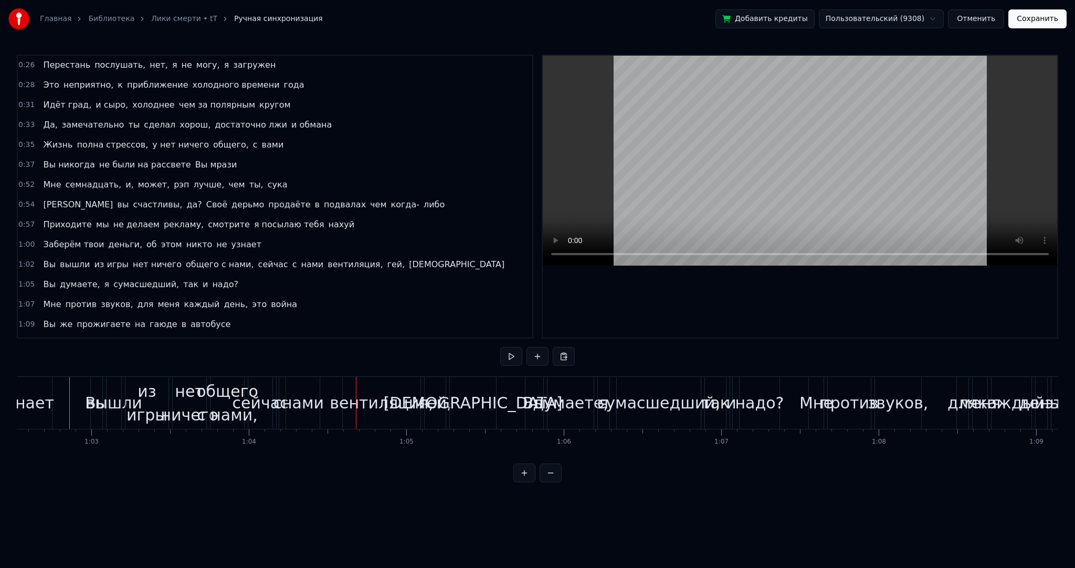
click at [356, 399] on div at bounding box center [356, 403] width 1 height 52
click at [347, 400] on div "вентиляция," at bounding box center [381, 403] width 103 height 24
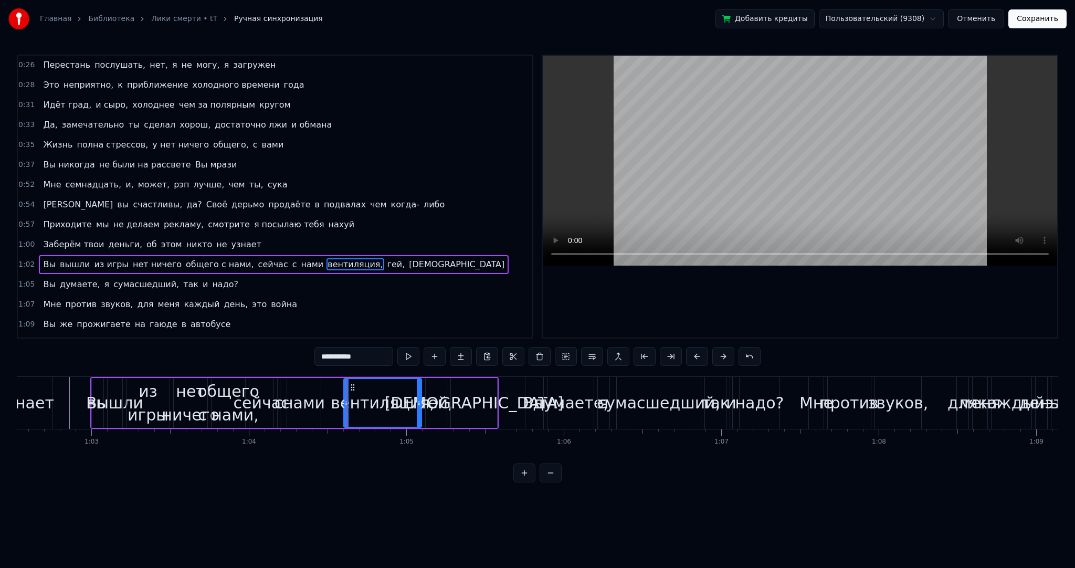
click at [307, 402] on div "нами" at bounding box center [304, 403] width 42 height 24
click at [369, 406] on div "вентиляция," at bounding box center [382, 403] width 77 height 48
click at [257, 258] on span "сейчас" at bounding box center [273, 264] width 32 height 12
type input "******"
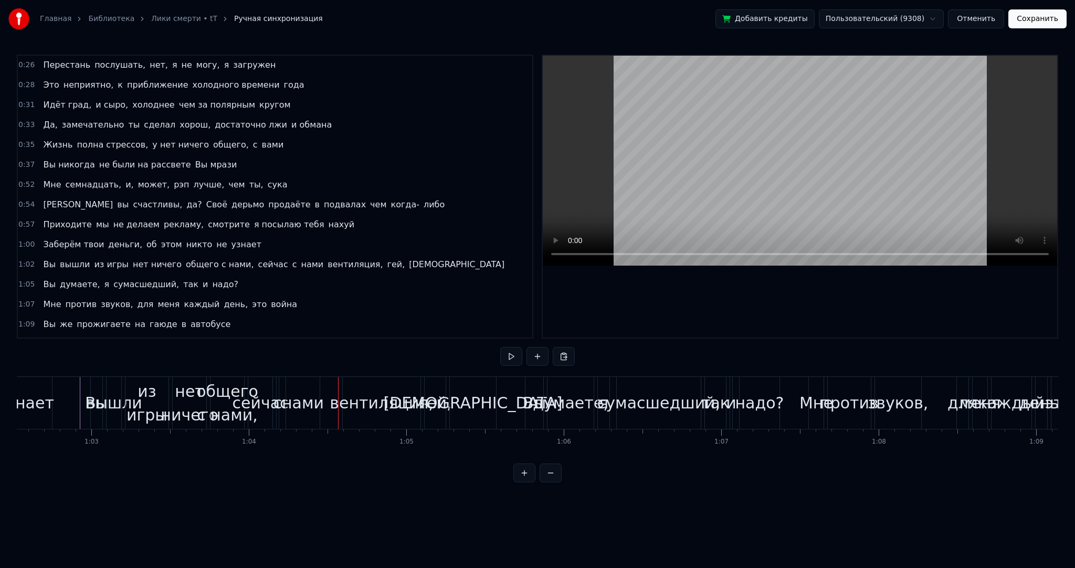
click at [235, 399] on div "общего с нами," at bounding box center [227, 403] width 62 height 47
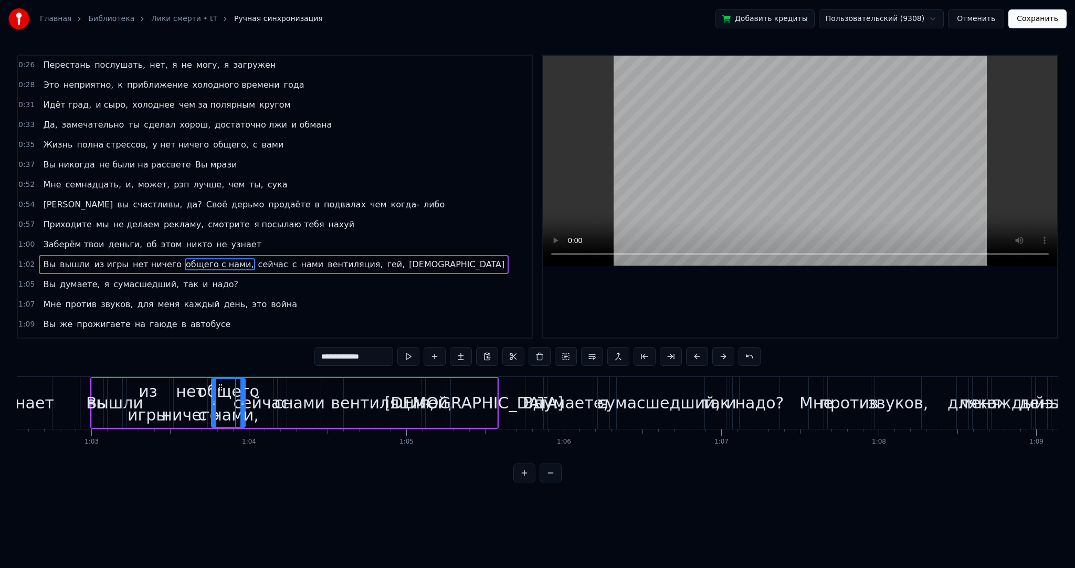
click at [273, 399] on div "сейчас" at bounding box center [262, 403] width 56 height 24
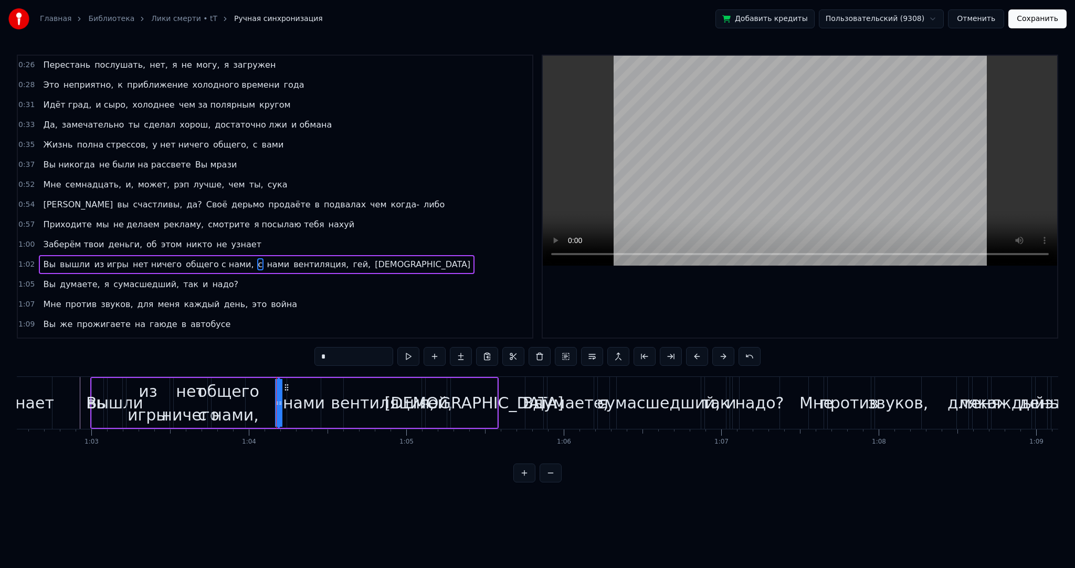
click at [233, 406] on div "общего с нами," at bounding box center [228, 403] width 62 height 47
click at [281, 396] on div "с" at bounding box center [279, 403] width 9 height 24
click at [227, 395] on div "общего с нами," at bounding box center [228, 403] width 62 height 47
drag, startPoint x: 372, startPoint y: 359, endPoint x: 349, endPoint y: 354, distance: 23.6
click at [350, 356] on input "**********" at bounding box center [354, 356] width 79 height 19
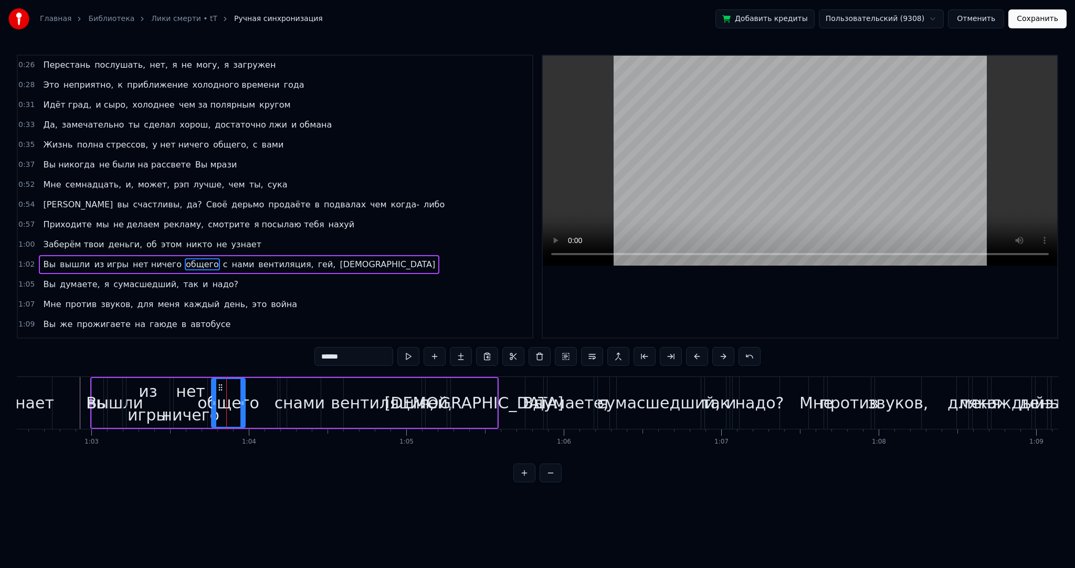
type input "******"
click at [235, 401] on div "общего" at bounding box center [228, 403] width 62 height 24
drag, startPoint x: 242, startPoint y: 403, endPoint x: 271, endPoint y: 404, distance: 29.9
click at [271, 404] on icon at bounding box center [272, 403] width 4 height 8
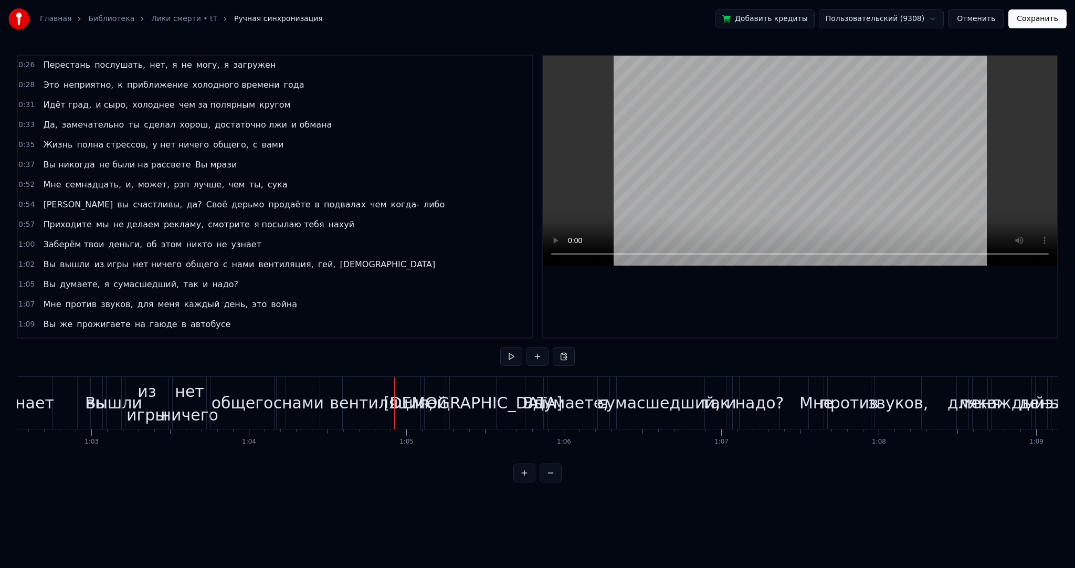
click at [366, 399] on div "вентиляция," at bounding box center [381, 403] width 103 height 24
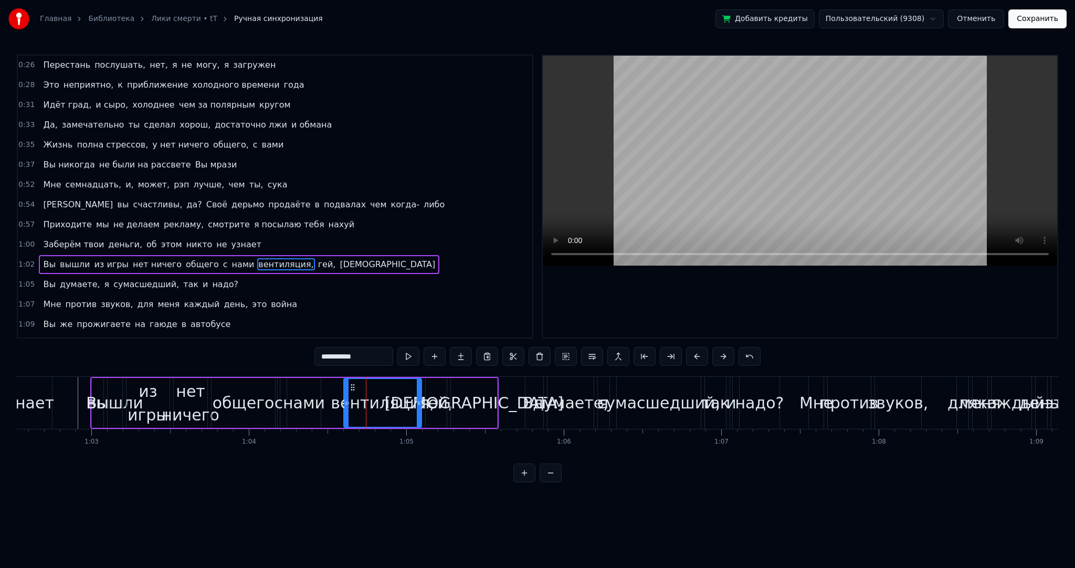
click at [328, 355] on input "**********" at bounding box center [354, 356] width 79 height 19
type input "**********"
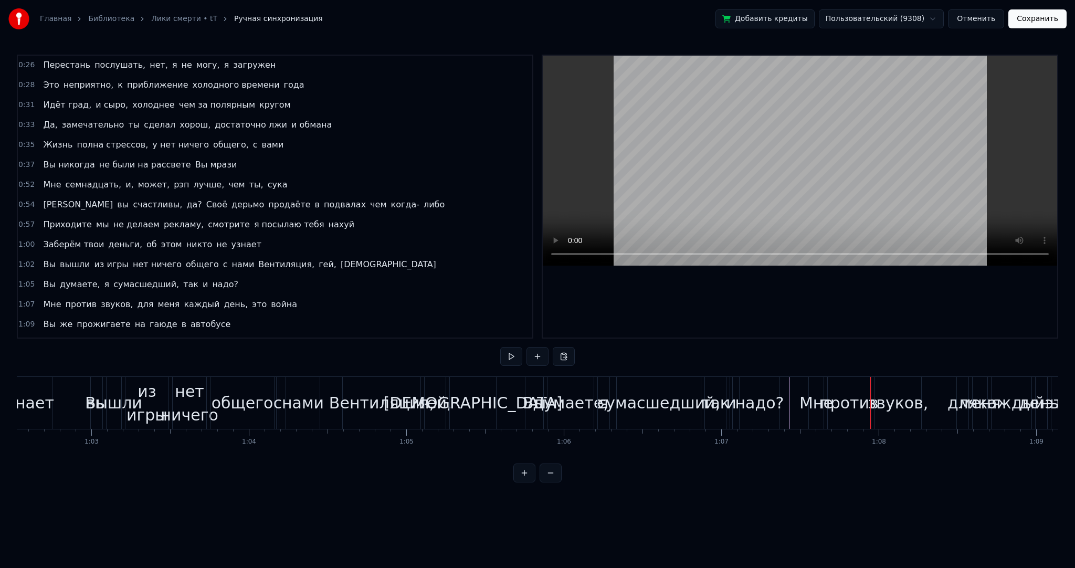
click at [810, 406] on div "Мне" at bounding box center [817, 403] width 34 height 24
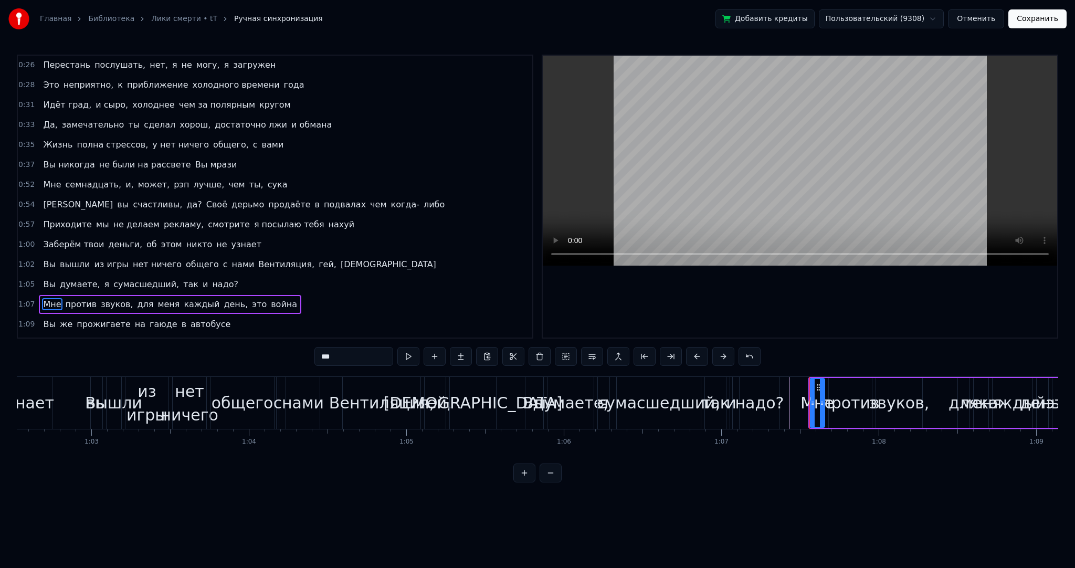
click at [236, 354] on div "0:02 Это как Лики смерти, лучшие препятствие вашей жизни 0:04 Я был бы тупицей,…" at bounding box center [538, 269] width 1042 height 428
click at [152, 298] on span "звуков," at bounding box center [169, 304] width 34 height 12
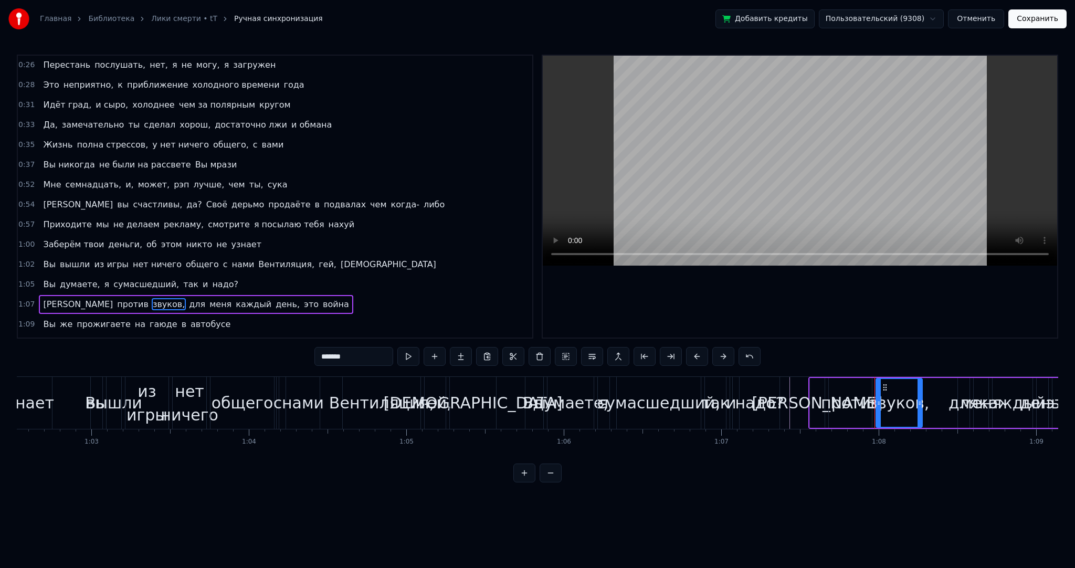
drag, startPoint x: 354, startPoint y: 359, endPoint x: 247, endPoint y: 352, distance: 107.3
click at [253, 353] on div "0:02 Это как Лики смерти, лучшие препятствие вашей жизни 0:04 Я был бы тупицей,…" at bounding box center [538, 269] width 1042 height 428
type input "********"
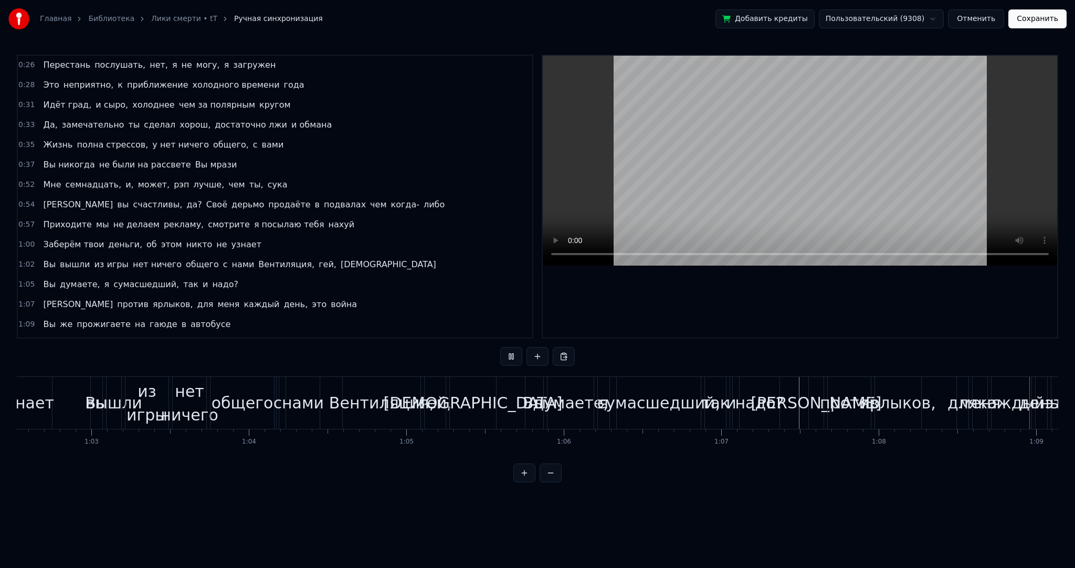
scroll to position [0, 10820]
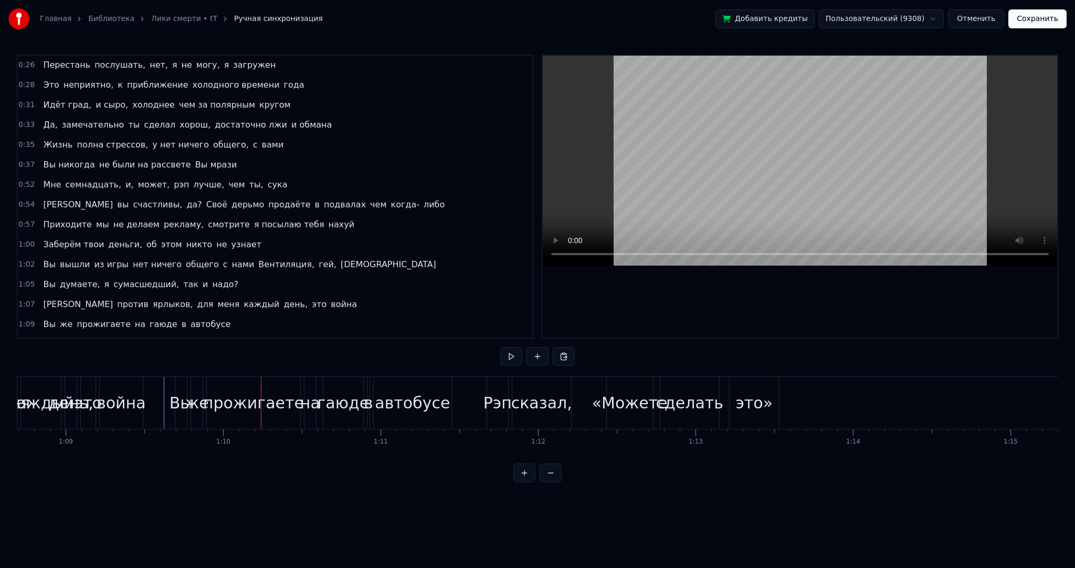
click at [174, 401] on div "Вы" at bounding box center [181, 403] width 23 height 24
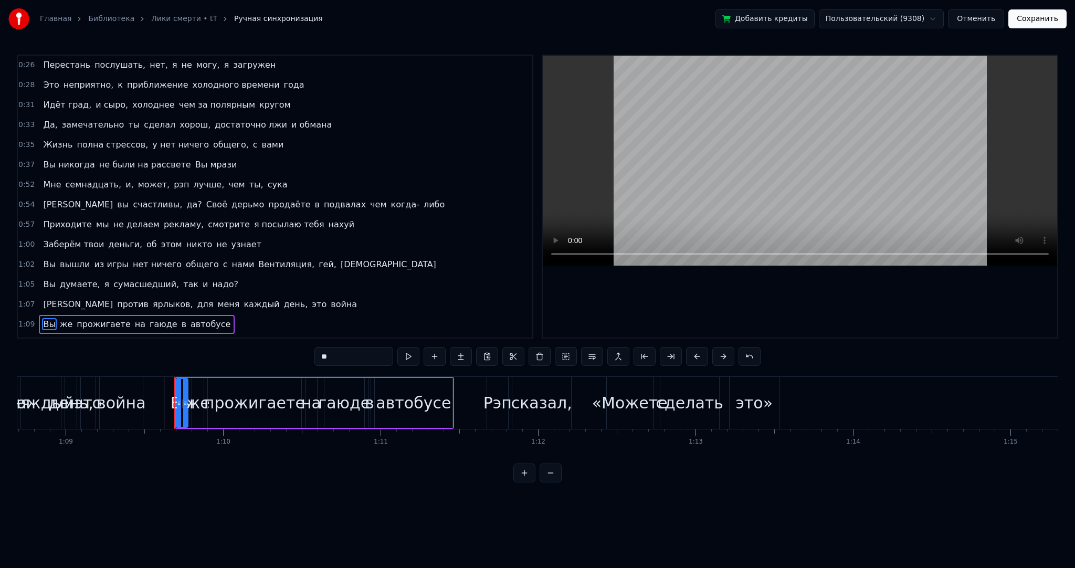
drag, startPoint x: 344, startPoint y: 354, endPoint x: 222, endPoint y: 346, distance: 122.1
click at [231, 347] on div "0:02 Это как Лики смерти, лучшие препятствие вашей жизни 0:04 Я был бы тупицей,…" at bounding box center [538, 269] width 1042 height 428
click at [60, 318] on span "же" at bounding box center [65, 324] width 15 height 12
drag, startPoint x: 346, startPoint y: 361, endPoint x: 254, endPoint y: 353, distance: 92.7
click at [254, 353] on div "0:02 Это как Лики смерти, лучшие препятствие вашей жизни 0:04 Я был бы тупицей,…" at bounding box center [538, 269] width 1042 height 428
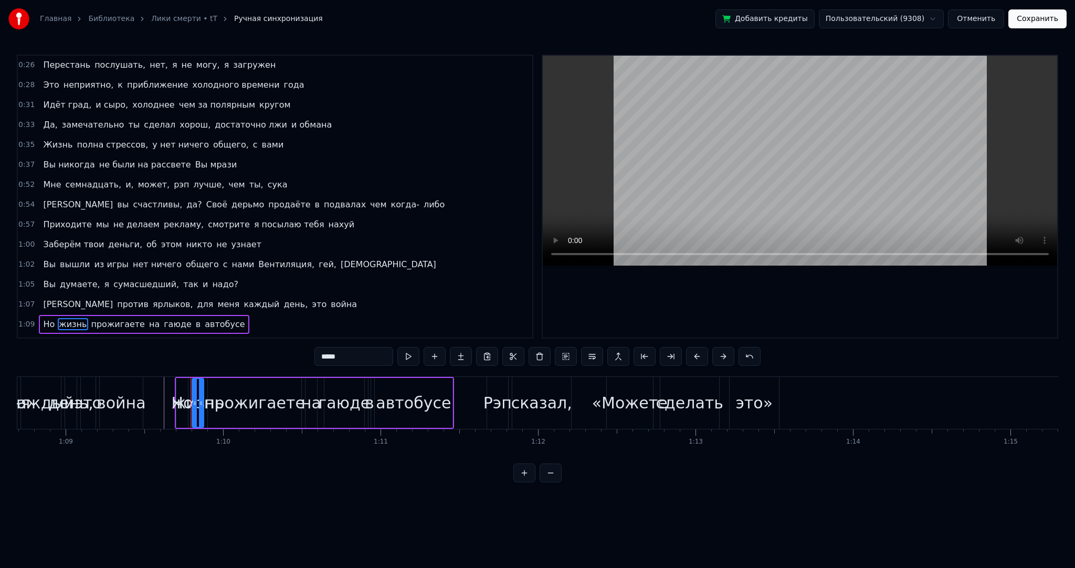
click at [95, 318] on span "прожигаете" at bounding box center [118, 324] width 56 height 12
drag, startPoint x: 371, startPoint y: 355, endPoint x: 180, endPoint y: 354, distance: 191.1
click at [206, 354] on div "0:02 Это как Лики смерти, лучшие препятствие вашей жизни 0:04 Я был бы тупицей,…" at bounding box center [538, 269] width 1042 height 428
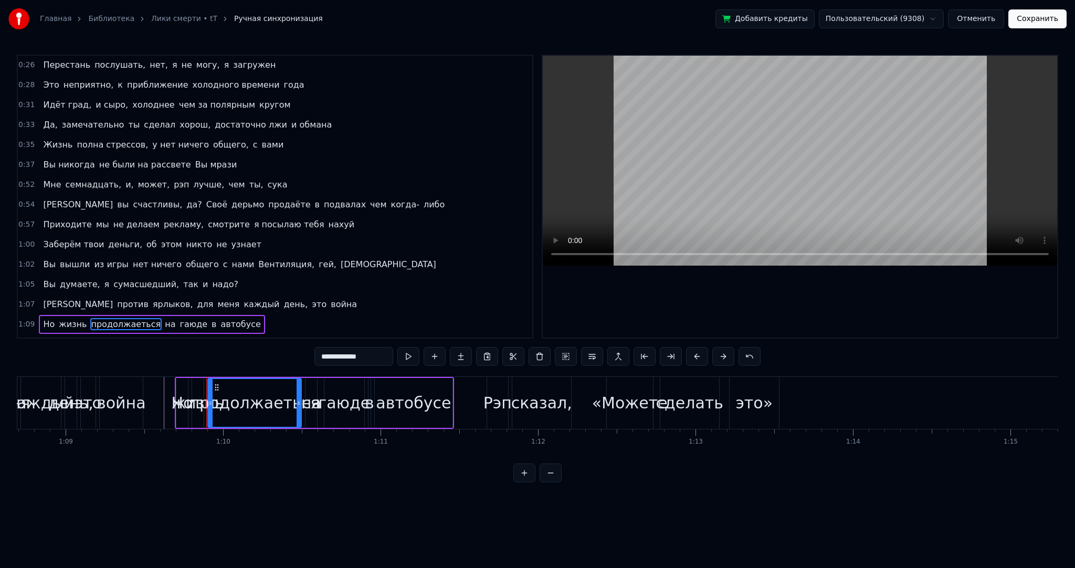
type input "**********"
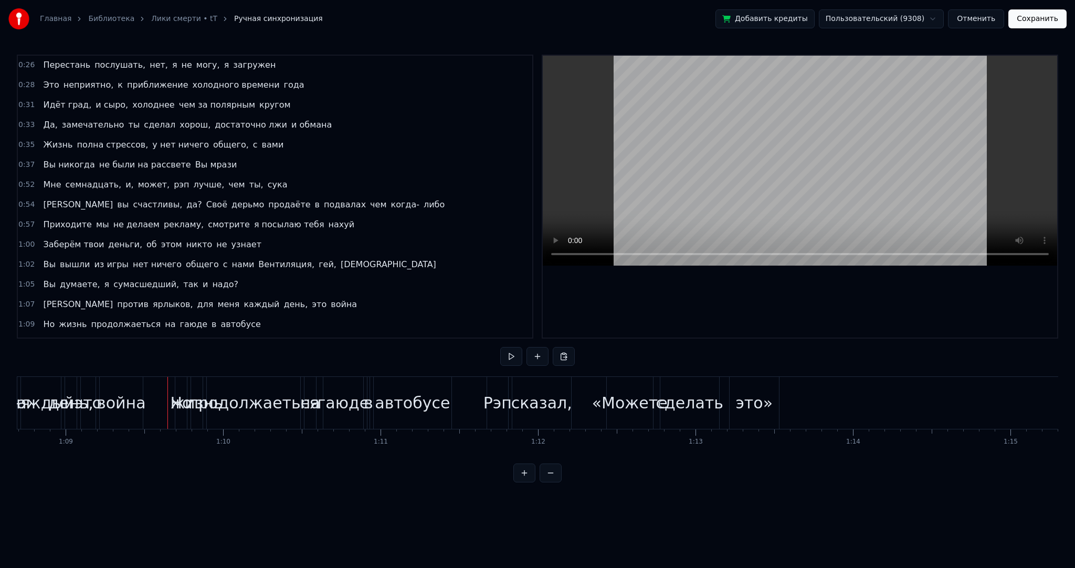
click at [295, 403] on div "продолжаеться" at bounding box center [253, 403] width 131 height 24
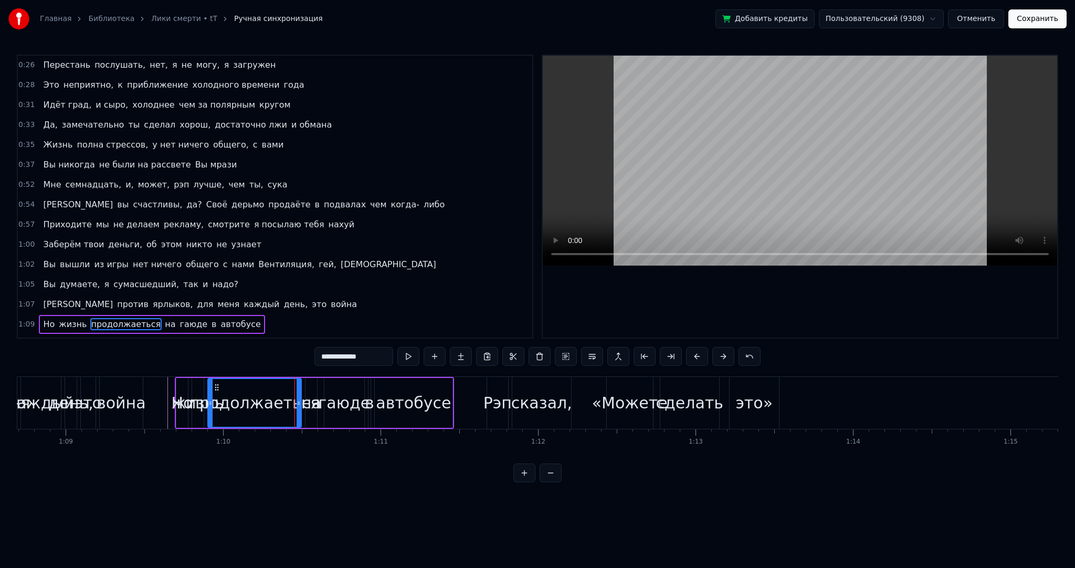
click at [380, 359] on input "**********" at bounding box center [354, 356] width 79 height 19
drag, startPoint x: 384, startPoint y: 359, endPoint x: 362, endPoint y: 356, distance: 22.2
click at [362, 356] on input "**********" at bounding box center [354, 356] width 79 height 19
type input "**********"
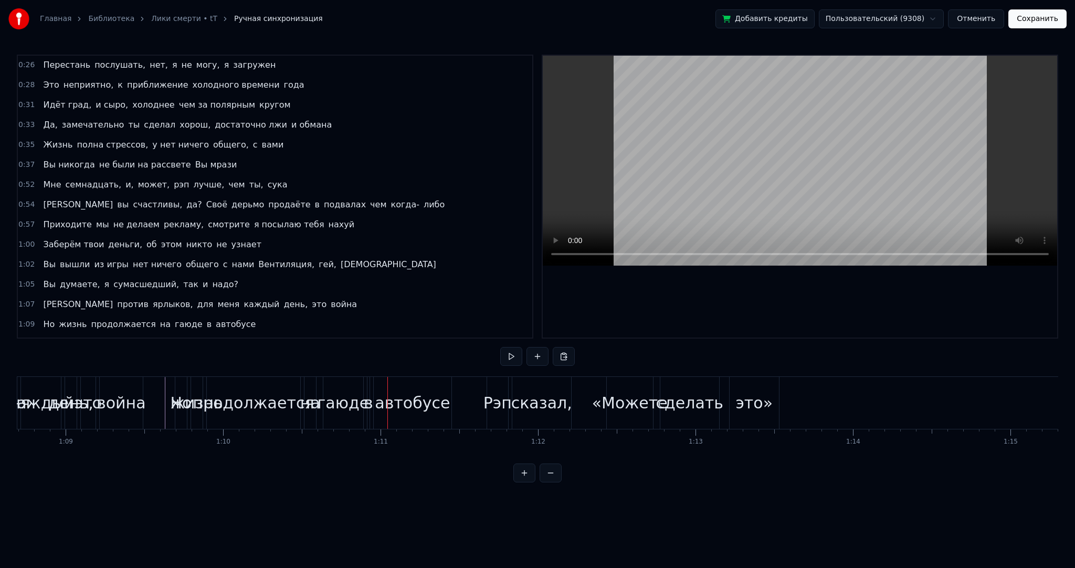
click at [315, 402] on div "на" at bounding box center [310, 403] width 20 height 24
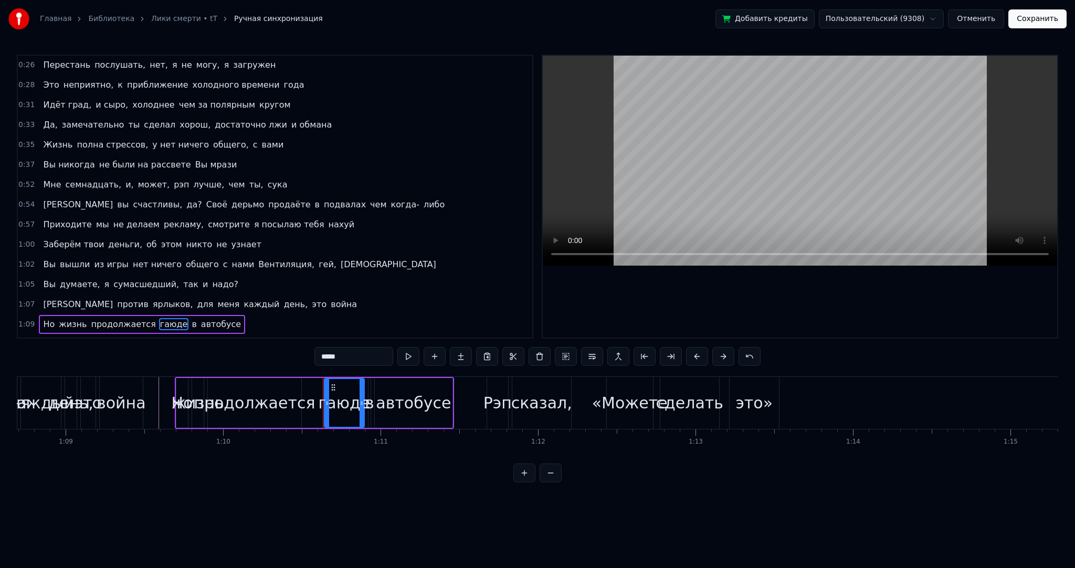
drag, startPoint x: 326, startPoint y: 358, endPoint x: 259, endPoint y: 353, distance: 66.4
click at [260, 353] on div "0:02 Это как Лики смерти, лучшие препятствие вашей жизни 0:04 Я был бы тупицей,…" at bounding box center [538, 269] width 1042 height 428
type input "**********"
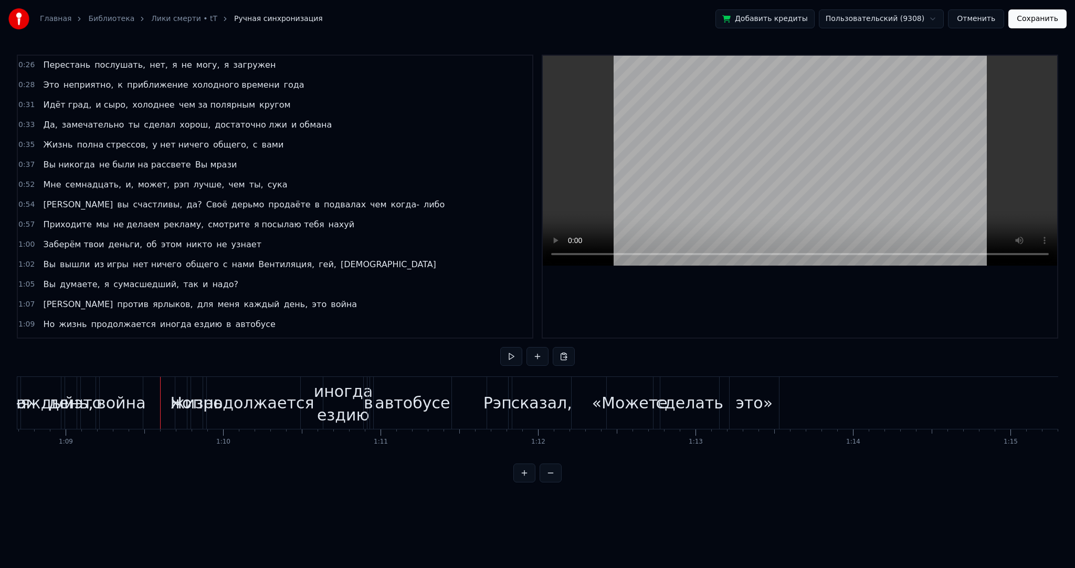
click at [353, 404] on div "иногда ездию" at bounding box center [343, 403] width 59 height 47
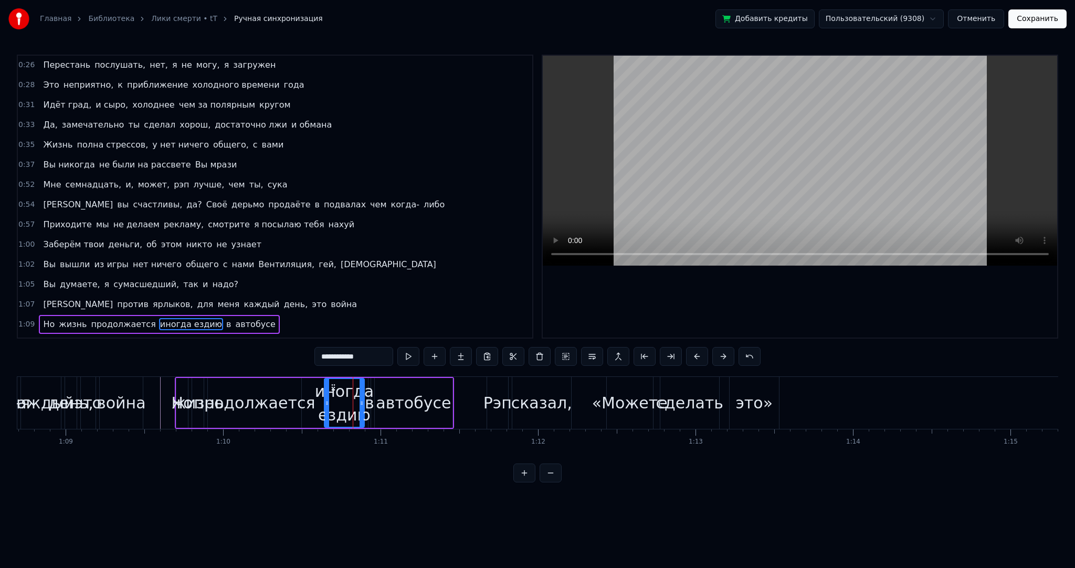
click at [378, 352] on input "**********" at bounding box center [354, 356] width 79 height 19
click at [354, 357] on input "**********" at bounding box center [354, 356] width 79 height 19
drag, startPoint x: 371, startPoint y: 357, endPoint x: 353, endPoint y: 357, distance: 17.9
click at [353, 357] on input "**********" at bounding box center [354, 356] width 79 height 19
click at [374, 358] on input "**********" at bounding box center [354, 356] width 79 height 19
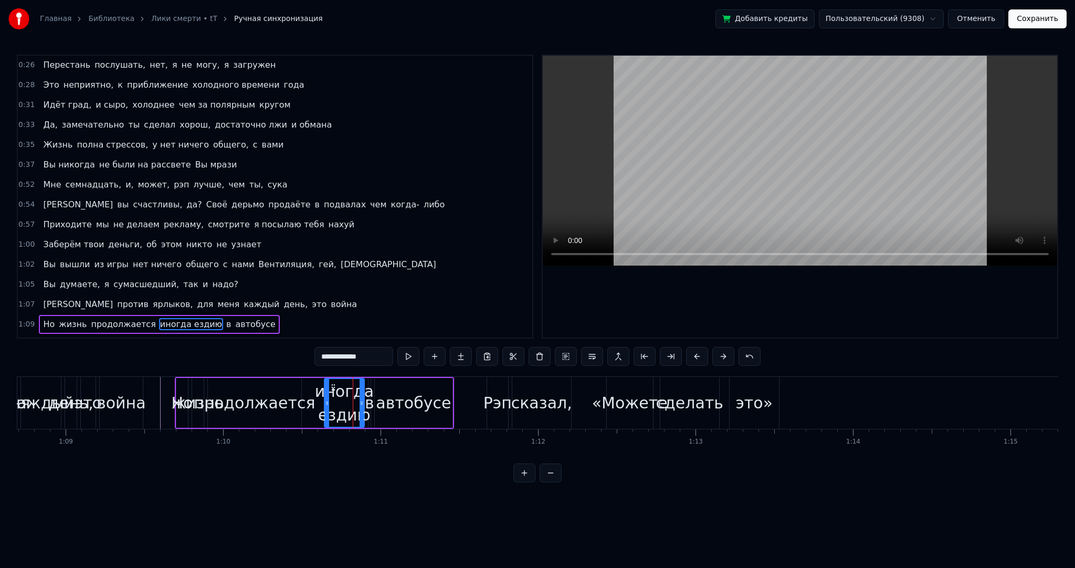
drag, startPoint x: 374, startPoint y: 355, endPoint x: 348, endPoint y: 355, distance: 26.8
click at [348, 355] on input "**********" at bounding box center [354, 356] width 79 height 19
type input "**********"
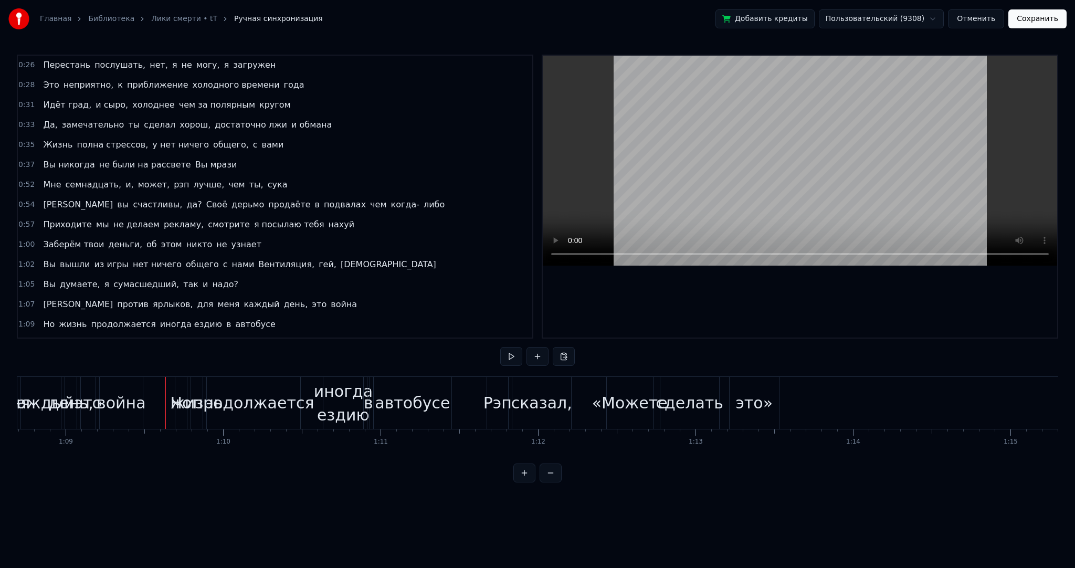
drag, startPoint x: 343, startPoint y: 399, endPoint x: 308, endPoint y: 391, distance: 36.2
click at [343, 399] on div "иногда ездию" at bounding box center [343, 403] width 59 height 47
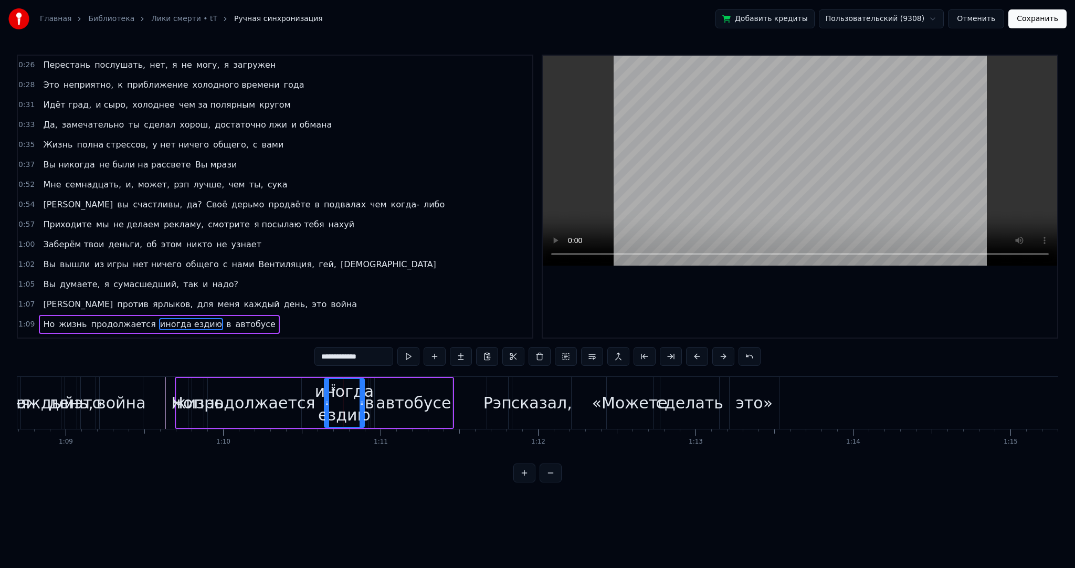
drag, startPoint x: 376, startPoint y: 357, endPoint x: 356, endPoint y: 355, distance: 20.6
click at [356, 355] on input "**********" at bounding box center [354, 356] width 79 height 19
type input "**********"
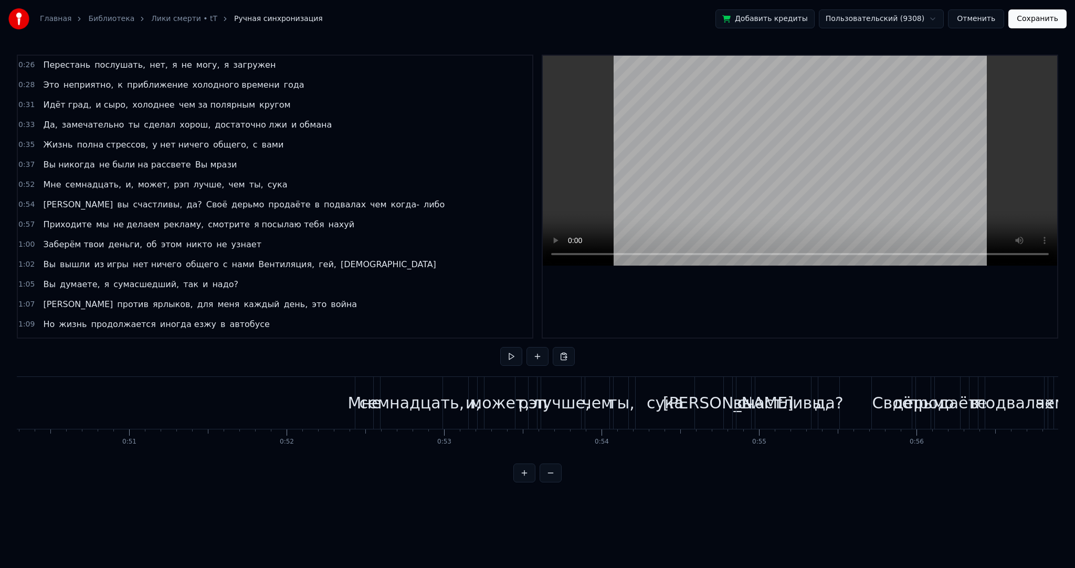
scroll to position [0, 7861]
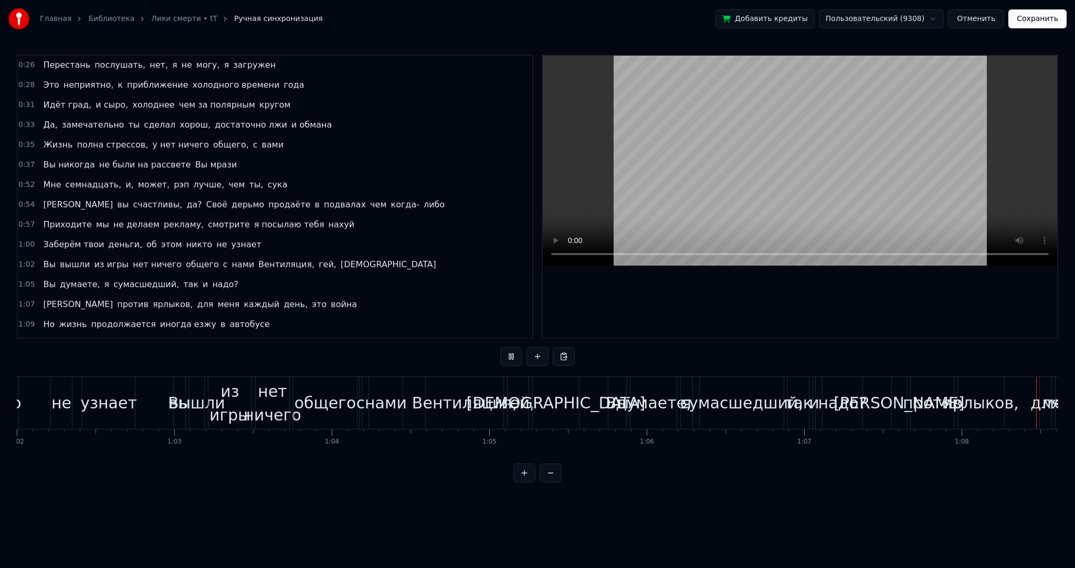
scroll to position [0, 10731]
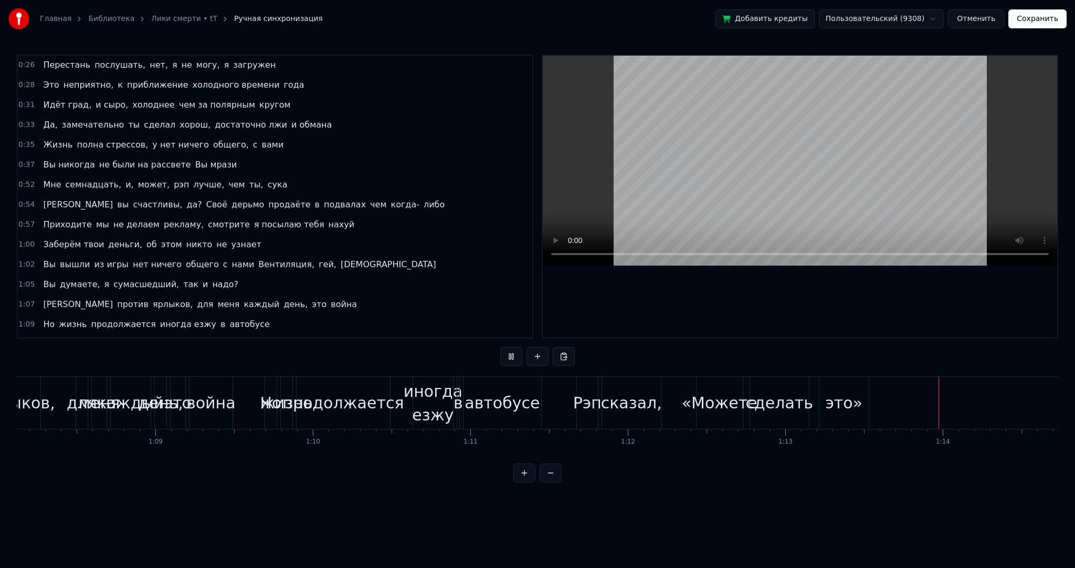
click at [1029, 19] on button "Сохранить" at bounding box center [1038, 18] width 58 height 19
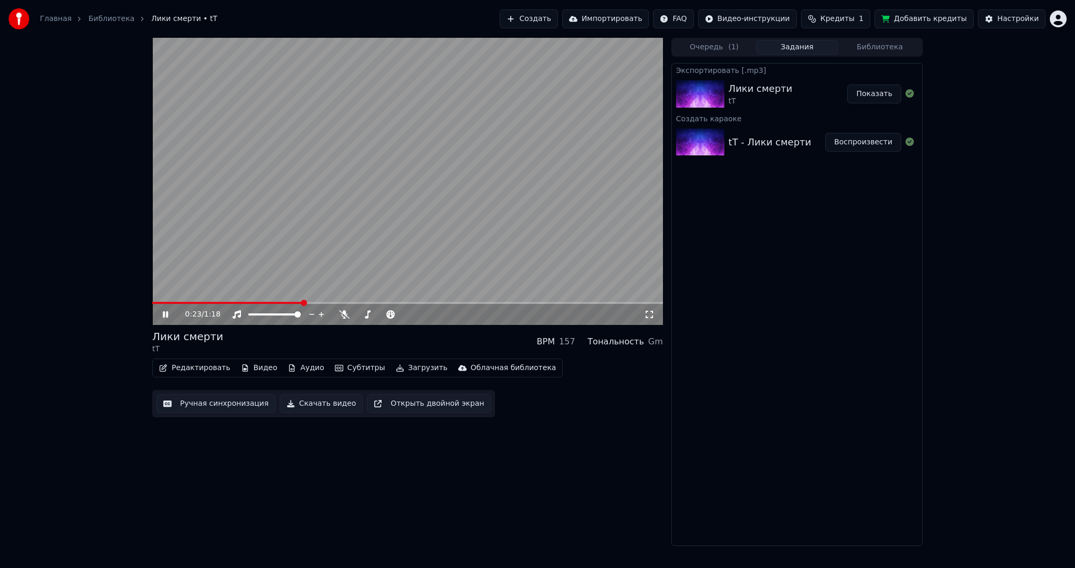
click at [153, 300] on video at bounding box center [407, 181] width 511 height 287
click at [155, 301] on video at bounding box center [407, 181] width 511 height 287
click at [152, 302] on span at bounding box center [152, 303] width 0 height 2
click at [242, 224] on video at bounding box center [407, 181] width 511 height 287
click at [282, 218] on video at bounding box center [407, 181] width 511 height 287
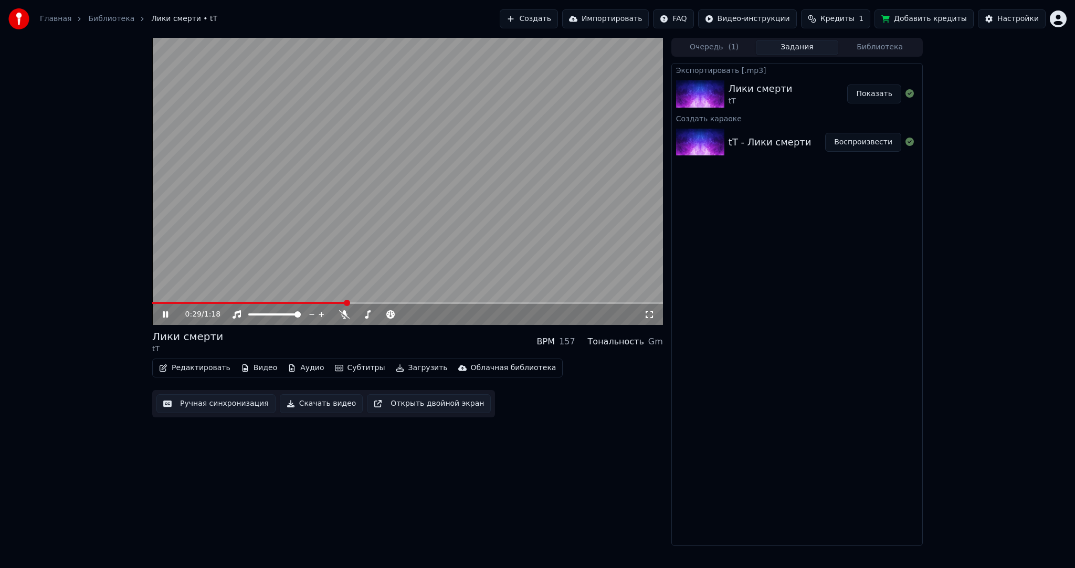
click at [365, 208] on video at bounding box center [407, 181] width 511 height 287
click at [309, 301] on video at bounding box center [407, 181] width 511 height 287
click at [307, 303] on span at bounding box center [230, 303] width 156 height 2
click at [404, 207] on video at bounding box center [407, 181] width 511 height 287
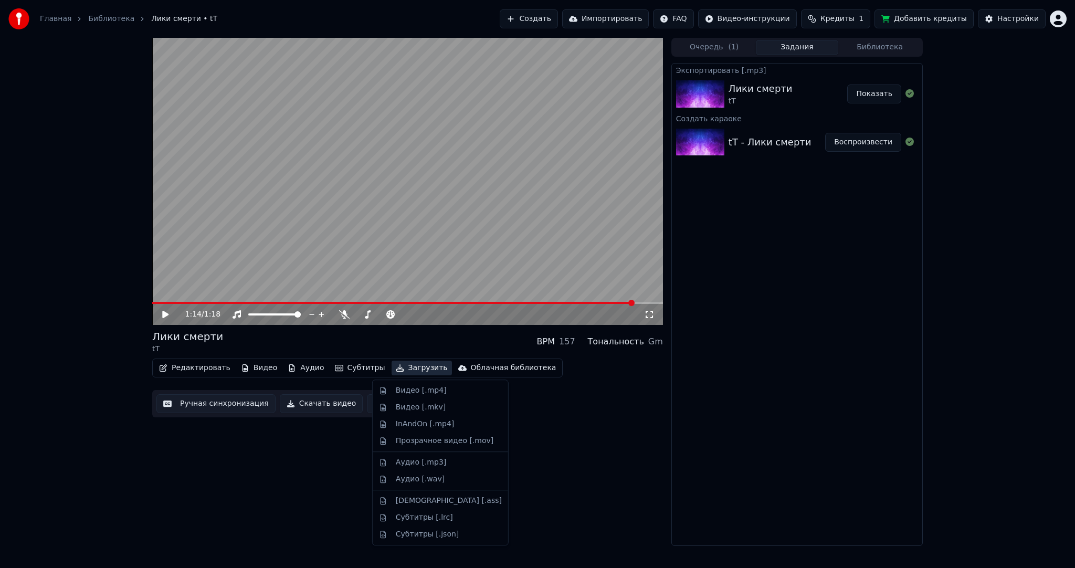
click at [392, 367] on button "Загрузить" at bounding box center [422, 368] width 60 height 15
click at [406, 390] on div "Видео [.mp4]" at bounding box center [421, 390] width 51 height 11
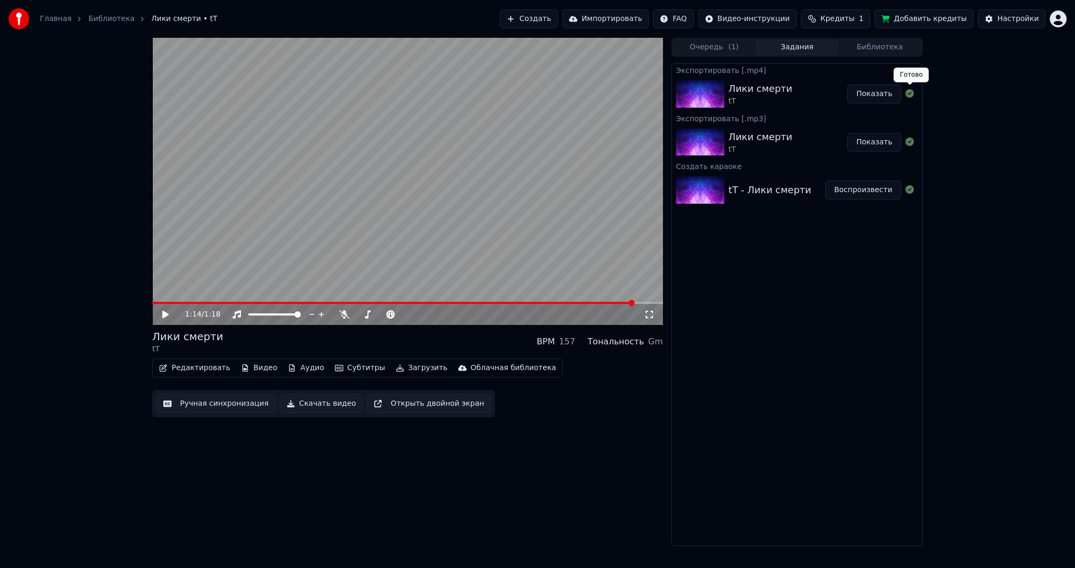
click at [875, 101] on button "Показать" at bounding box center [874, 94] width 54 height 19
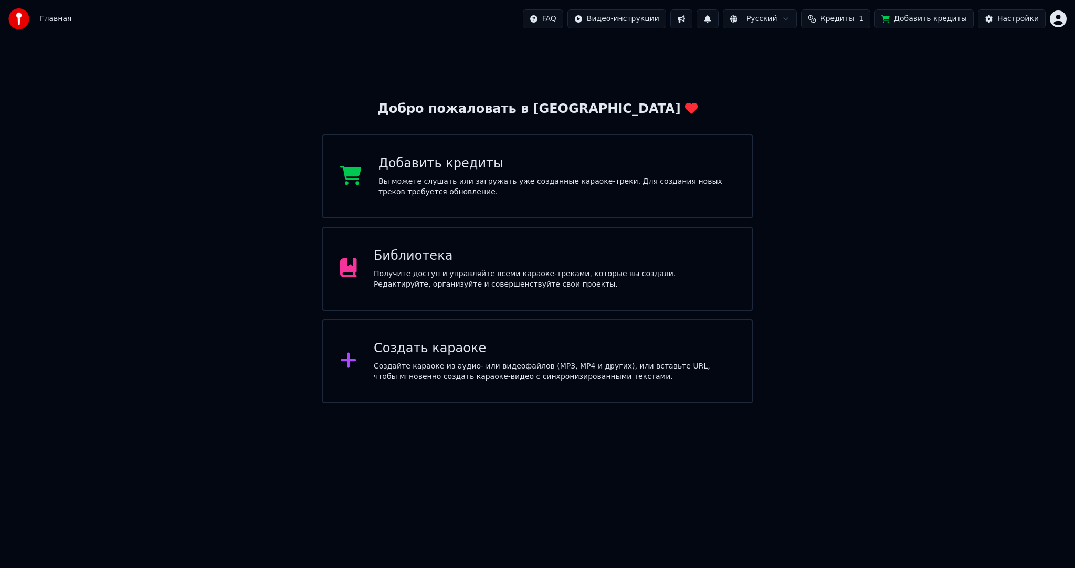
click at [510, 275] on div "Получите доступ и управляйте всеми караоке-треками, которые вы создали. Редакти…" at bounding box center [554, 279] width 361 height 21
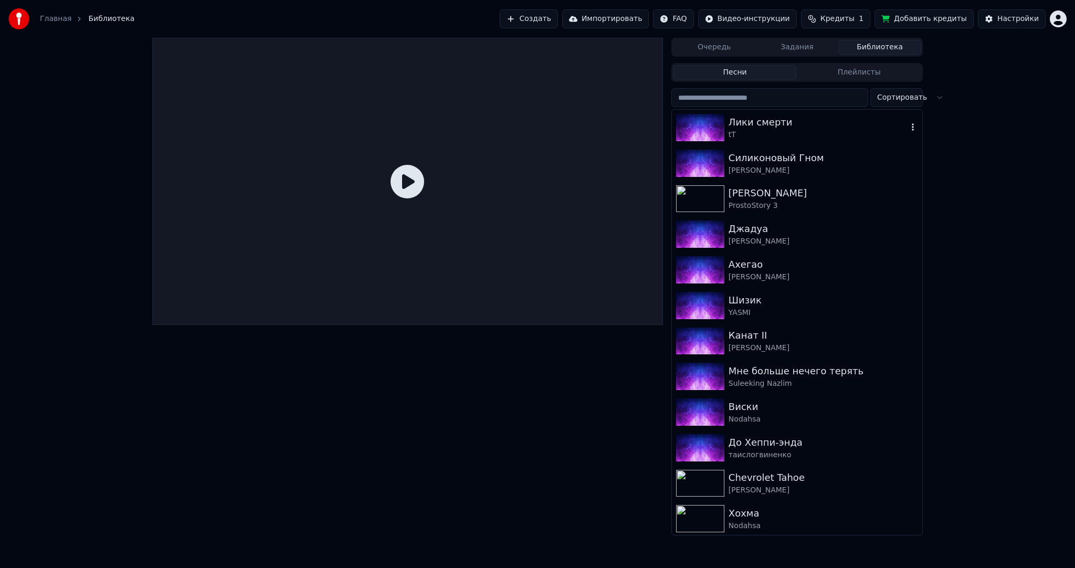
click at [756, 130] on div "tT" at bounding box center [818, 135] width 179 height 11
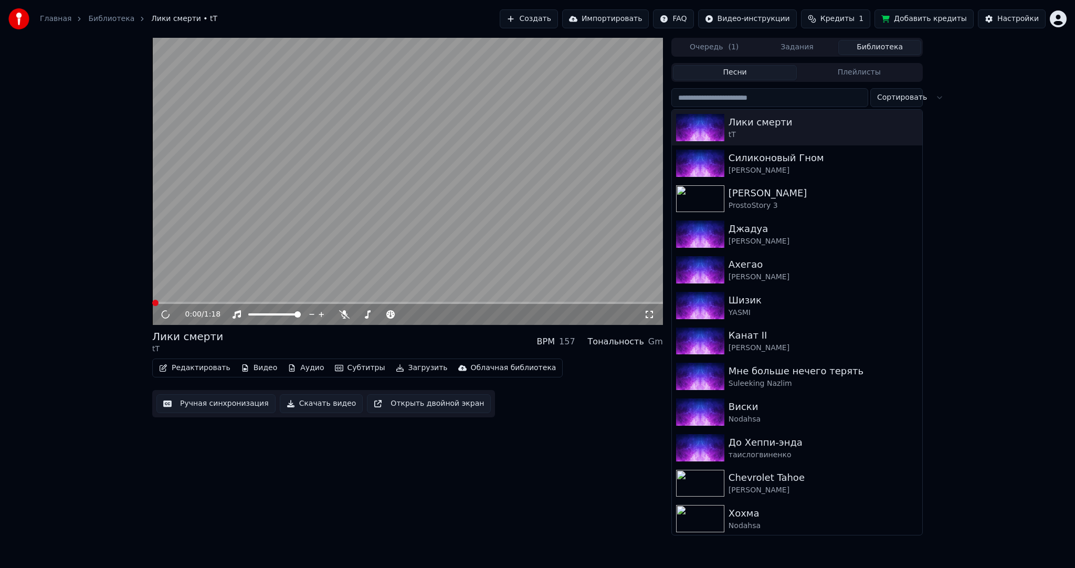
drag, startPoint x: 334, startPoint y: 201, endPoint x: 329, endPoint y: 203, distance: 5.7
click at [332, 202] on video at bounding box center [407, 181] width 511 height 287
click at [206, 372] on button "Редактировать" at bounding box center [195, 368] width 80 height 15
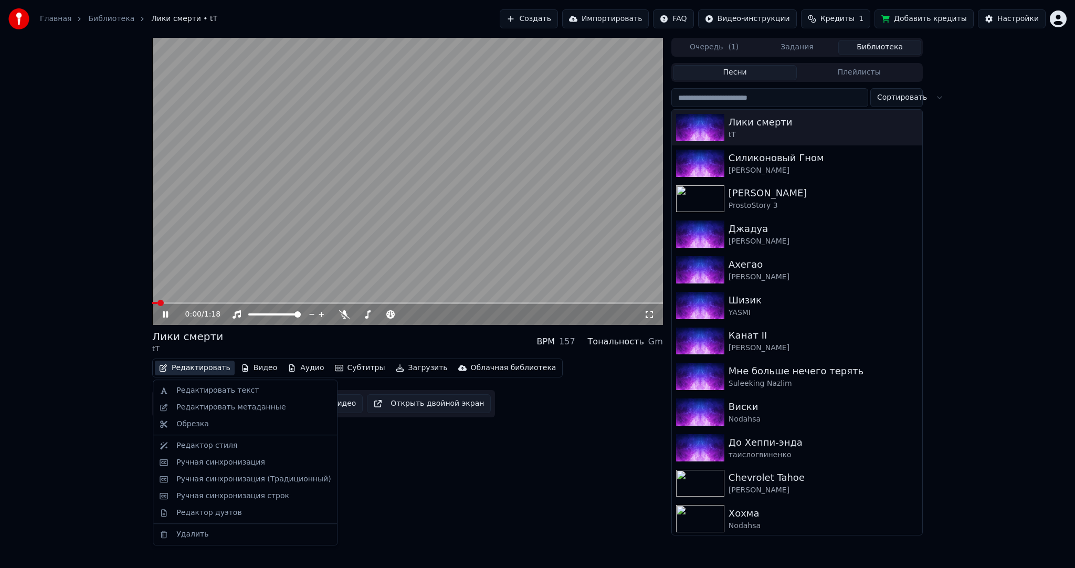
click at [236, 216] on video at bounding box center [407, 181] width 511 height 287
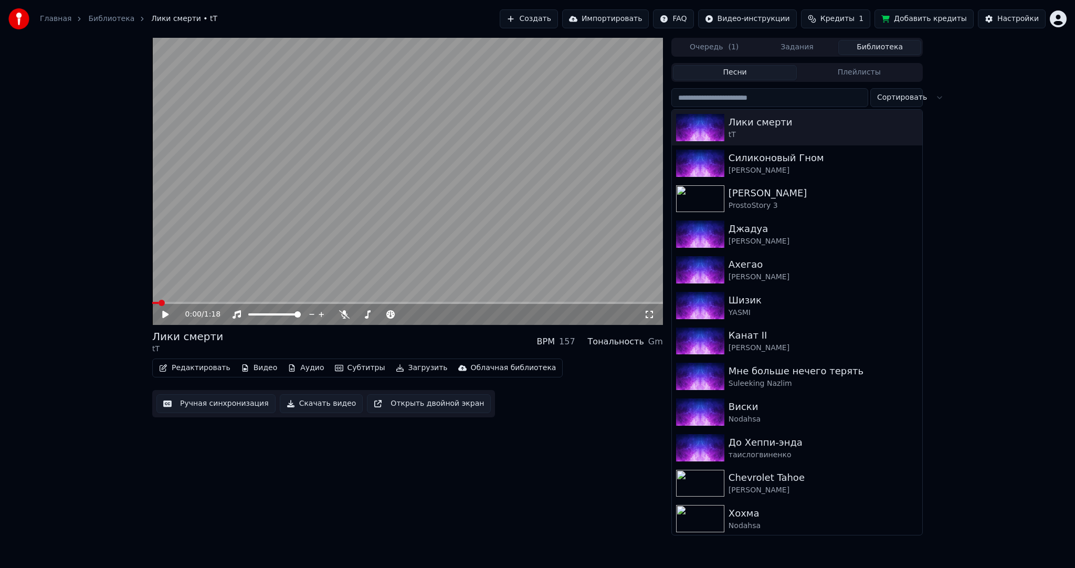
click at [213, 370] on button "Редактировать" at bounding box center [195, 368] width 80 height 15
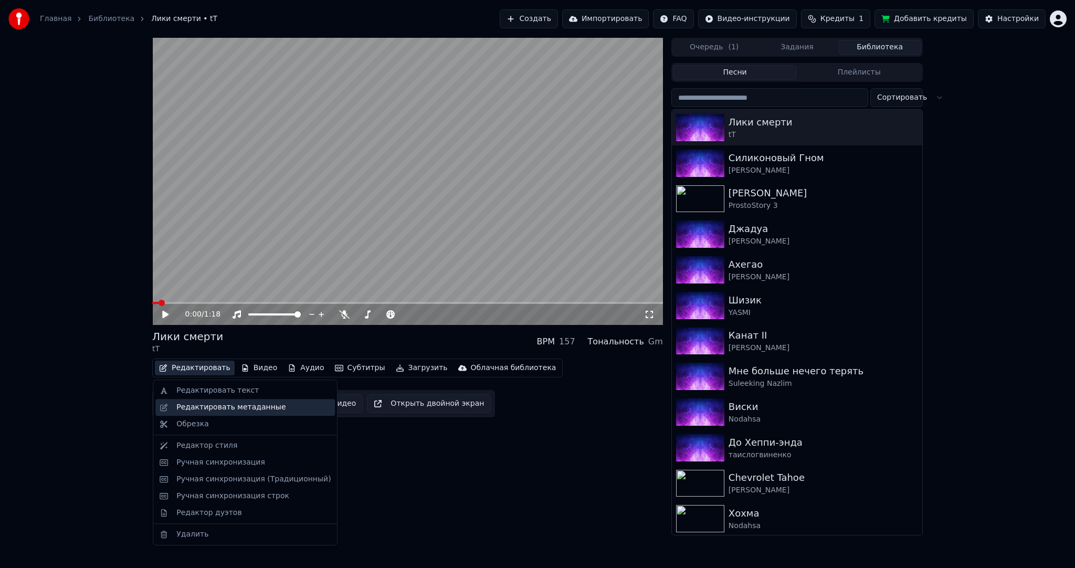
click at [233, 409] on div "Редактировать метаданные" at bounding box center [230, 407] width 109 height 11
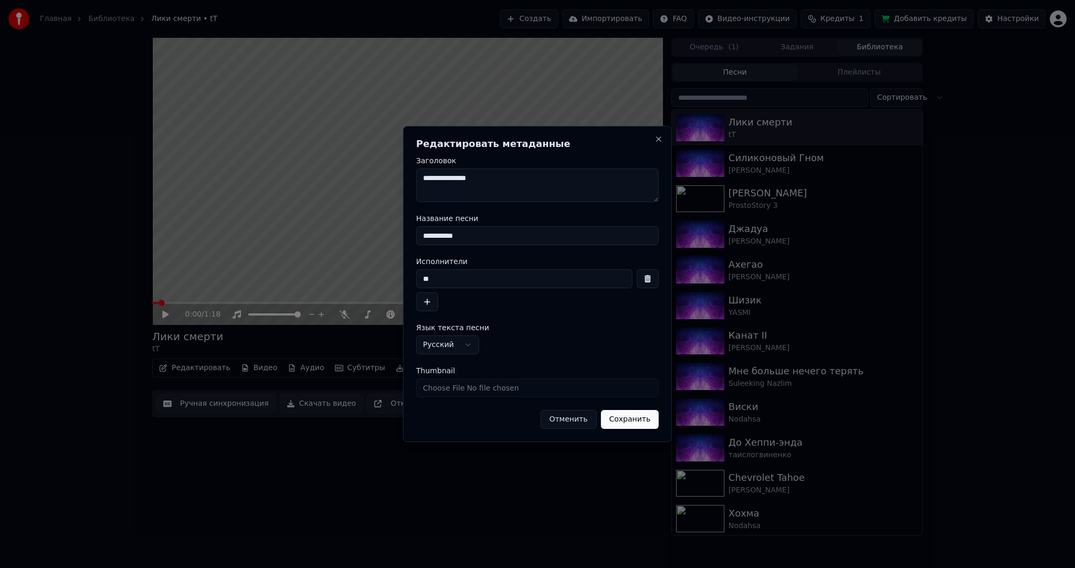
drag, startPoint x: 429, startPoint y: 179, endPoint x: 396, endPoint y: 177, distance: 33.1
click at [399, 177] on body "Главная Библиотека Лики смерти • tT Создать Импортировать FAQ Видео-инструкции …" at bounding box center [537, 284] width 1075 height 568
drag, startPoint x: 448, startPoint y: 179, endPoint x: 382, endPoint y: 174, distance: 65.8
click at [383, 174] on body "Главная Библиотека Лики смерти • tT Создать Импортировать FAQ Видео-инструкции …" at bounding box center [537, 284] width 1075 height 568
type textarea "**********"
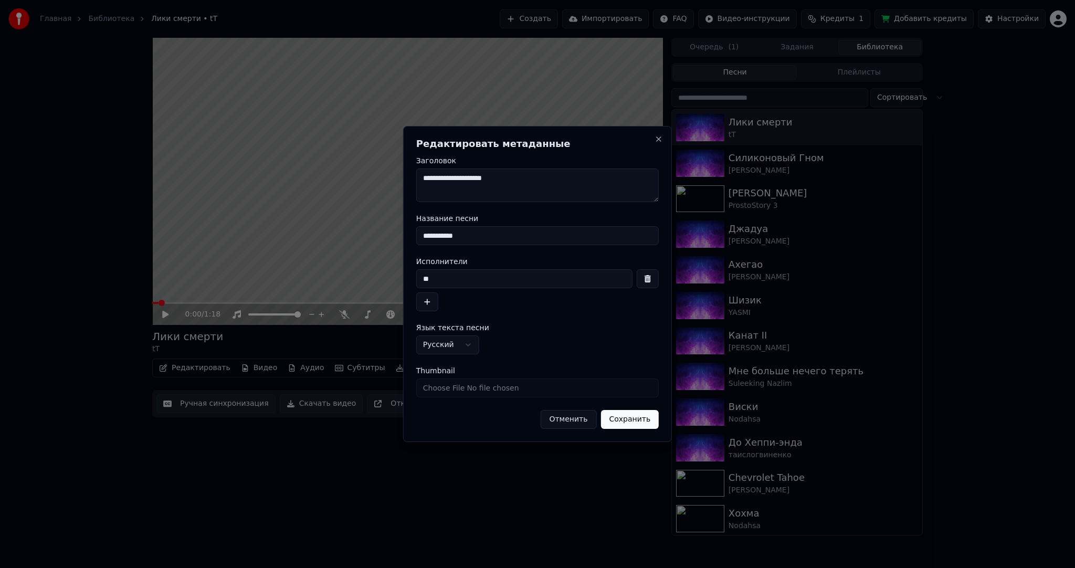
drag, startPoint x: 416, startPoint y: 275, endPoint x: 397, endPoint y: 277, distance: 19.0
click at [378, 271] on body "Главная Библиотека Лики смерти • tT Создать Импортировать FAQ Видео-инструкции …" at bounding box center [537, 284] width 1075 height 568
paste input "******"
type input "********"
click at [626, 416] on button "Сохранить" at bounding box center [630, 419] width 58 height 19
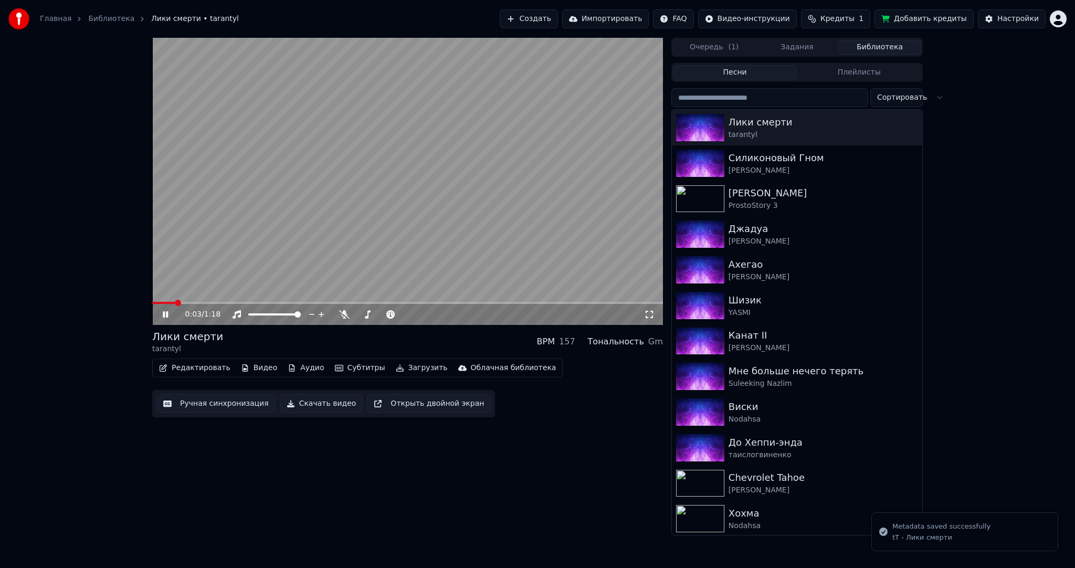
click at [355, 229] on video at bounding box center [407, 181] width 511 height 287
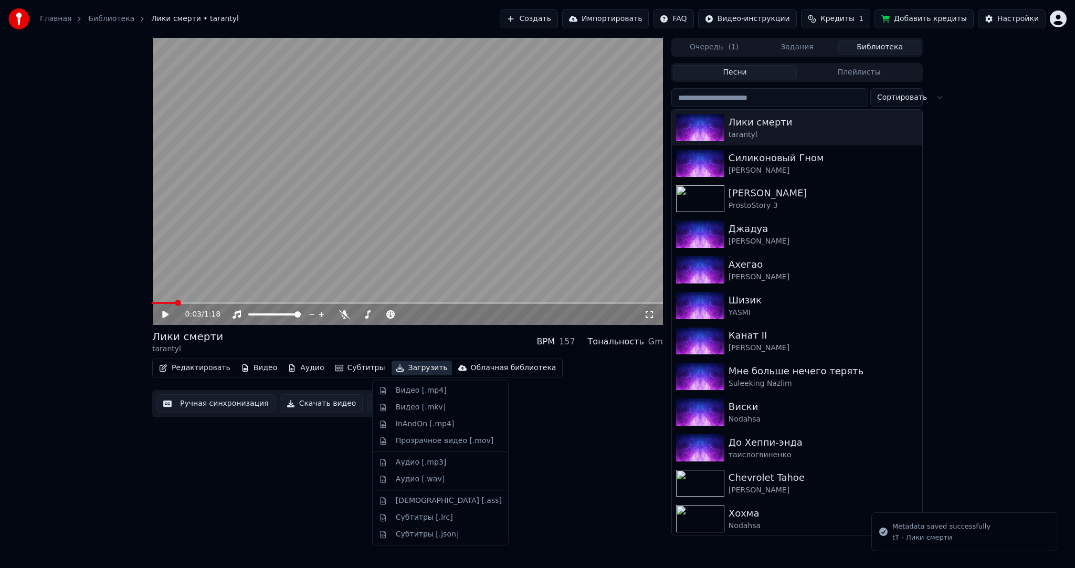
click at [395, 368] on button "Загрузить" at bounding box center [422, 368] width 60 height 15
click at [407, 389] on div "Видео [.mp4]" at bounding box center [421, 390] width 51 height 11
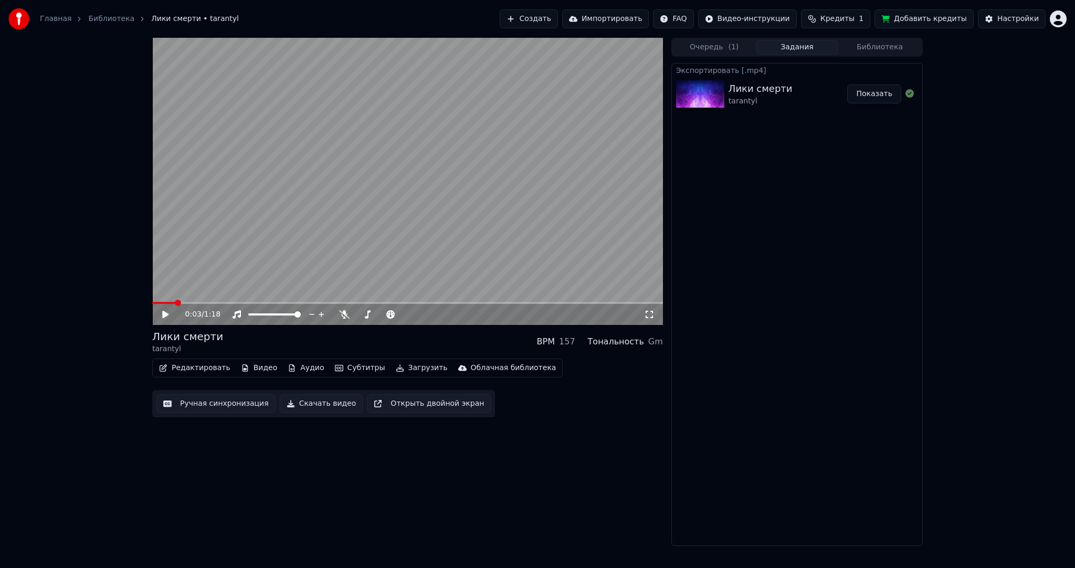
click at [889, 88] on button "Показать" at bounding box center [874, 94] width 54 height 19
click at [652, 316] on icon at bounding box center [649, 314] width 7 height 7
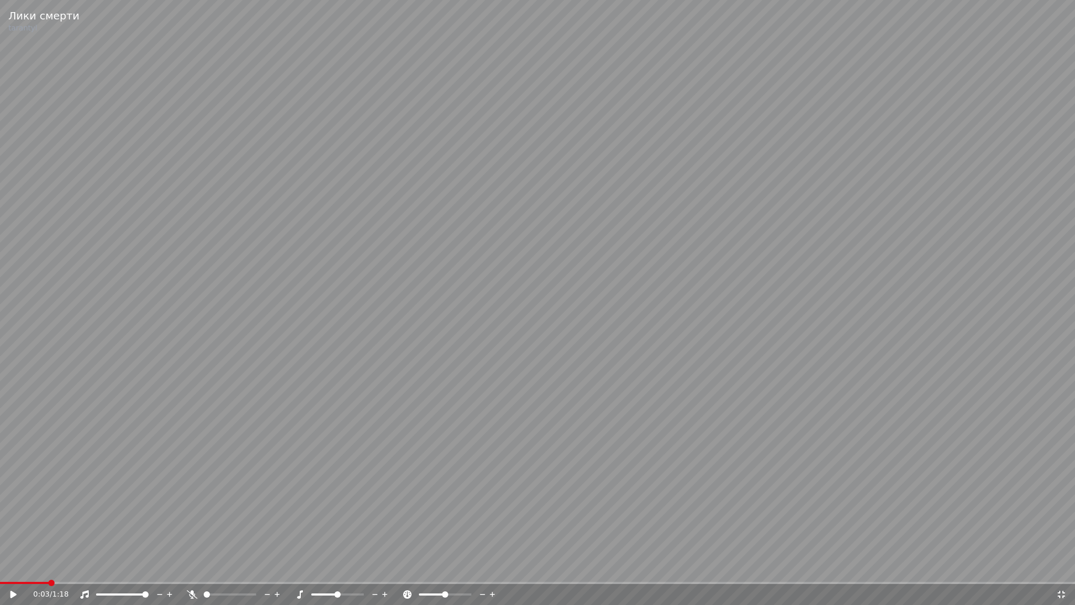
click at [6, 568] on span at bounding box center [24, 583] width 49 height 2
click at [632, 167] on video at bounding box center [537, 302] width 1075 height 605
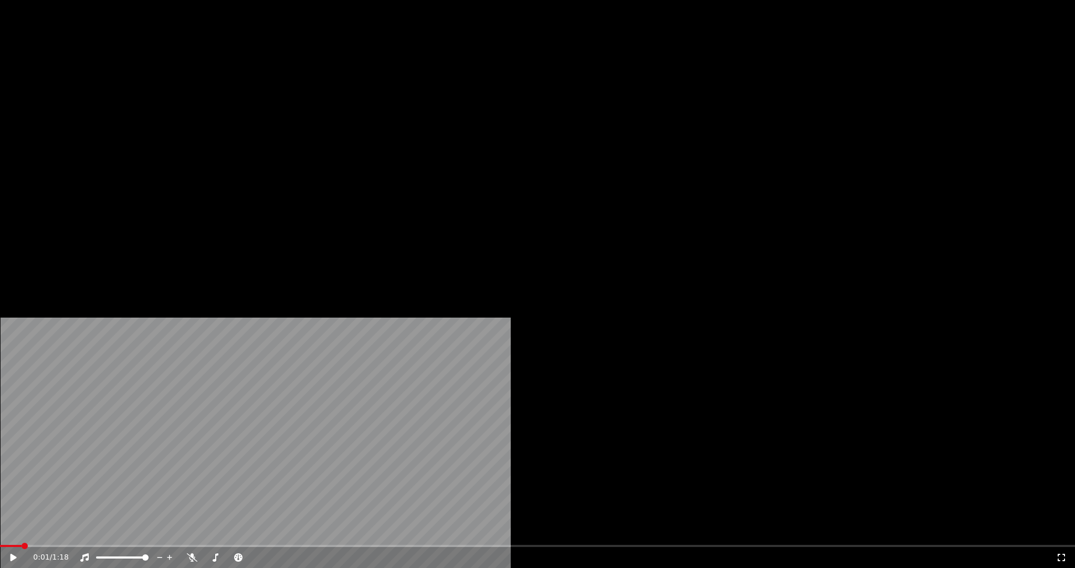
click at [210, 88] on button "Редактировать" at bounding box center [195, 81] width 80 height 15
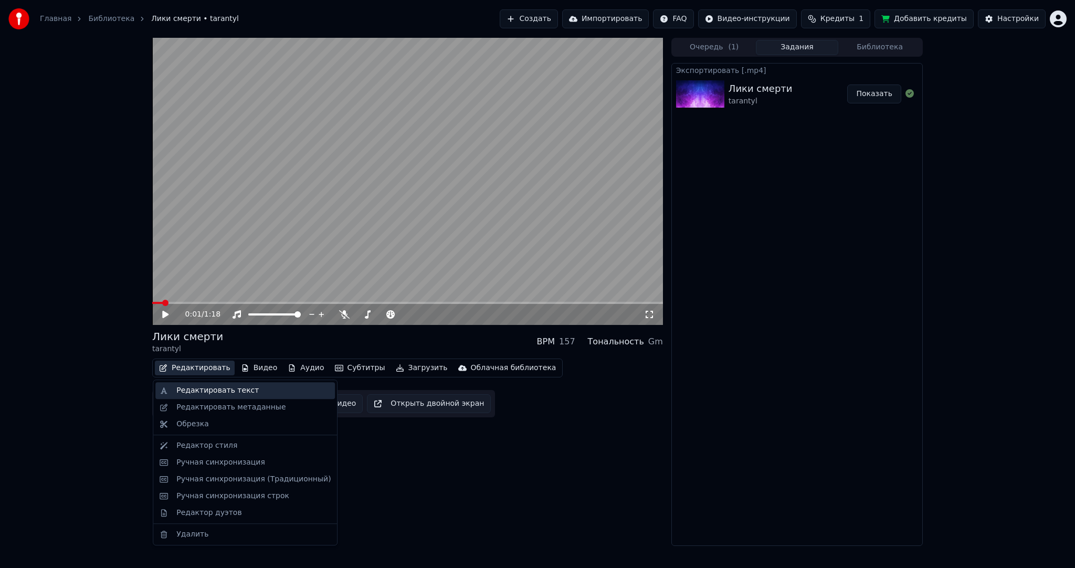
click at [199, 397] on div "Редактировать текст" at bounding box center [245, 390] width 180 height 17
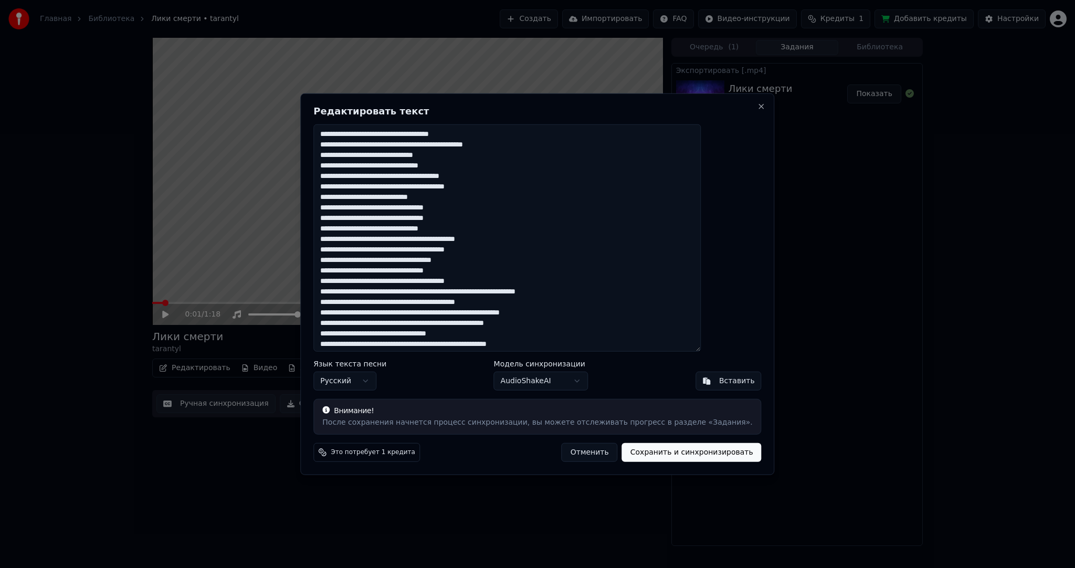
click at [588, 451] on button "Отменить" at bounding box center [590, 452] width 56 height 19
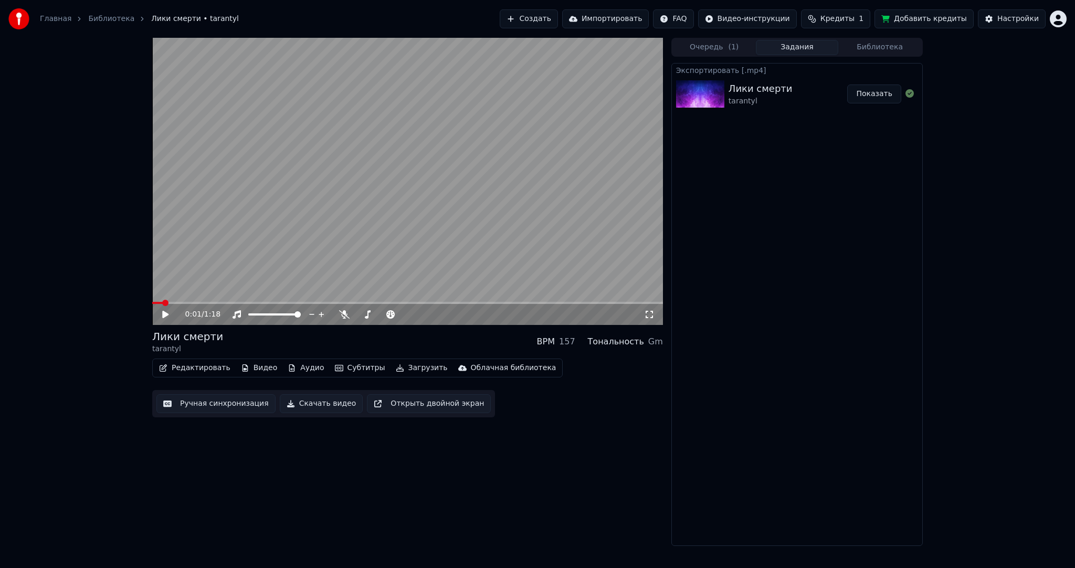
click at [205, 396] on button "Ручная синхронизация" at bounding box center [215, 403] width 119 height 19
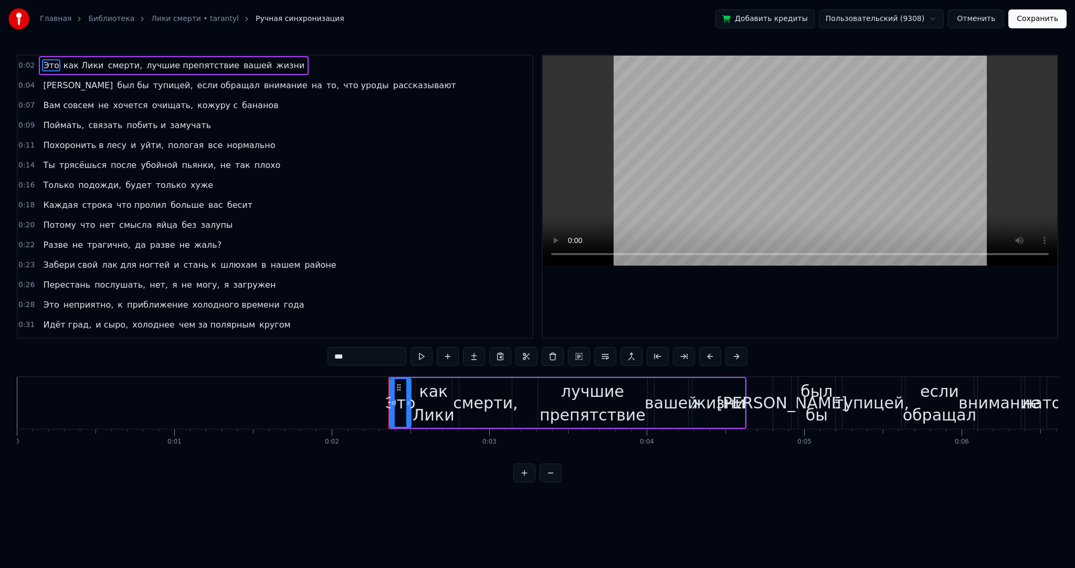
click at [56, 123] on span "Поймать," at bounding box center [63, 125] width 43 height 12
type input "********"
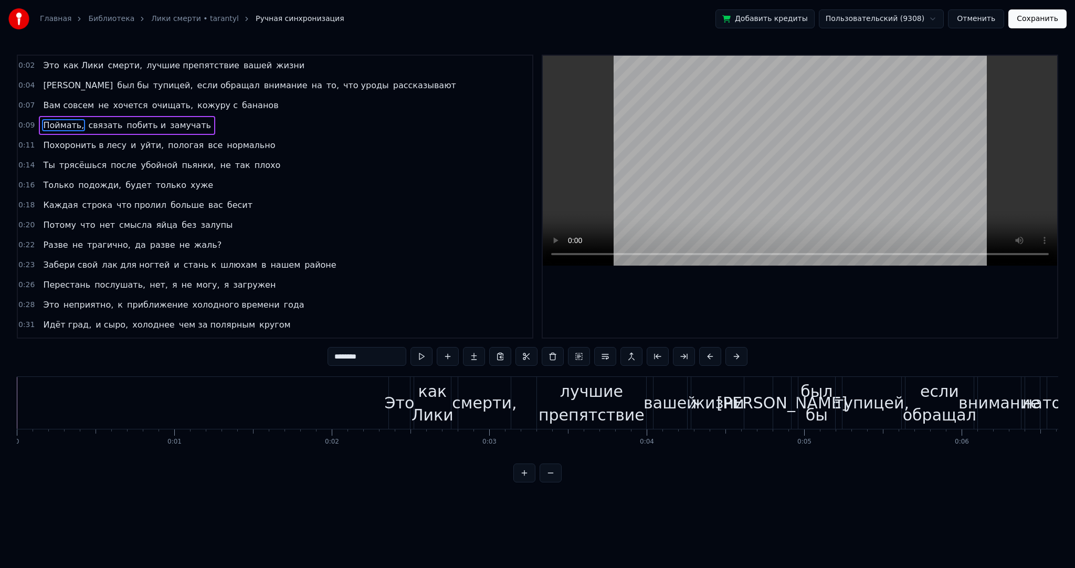
scroll to position [0, 1478]
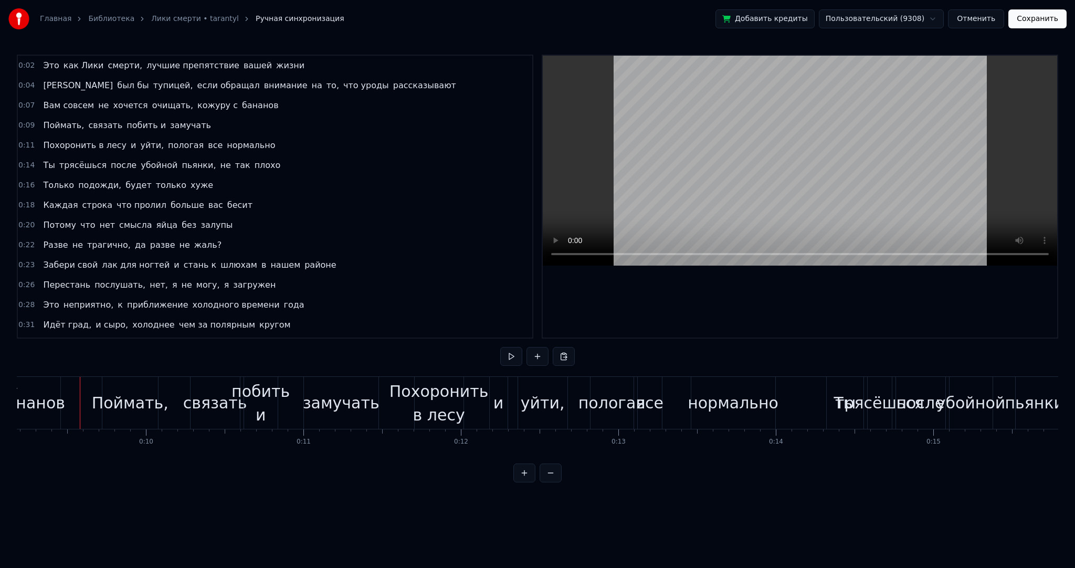
click at [126, 394] on div "Поймать," at bounding box center [130, 403] width 77 height 24
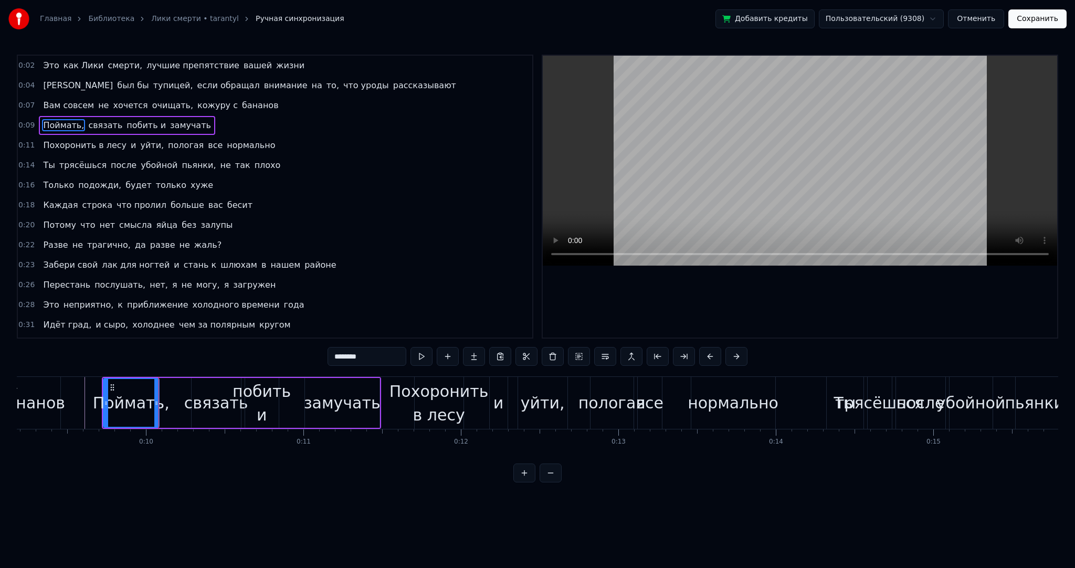
click at [336, 357] on input "********" at bounding box center [367, 356] width 79 height 19
click at [329, 355] on input "*********" at bounding box center [354, 356] width 79 height 19
click at [332, 357] on input "**********" at bounding box center [354, 356] width 79 height 19
click at [336, 358] on input "**********" at bounding box center [354, 356] width 79 height 19
click at [342, 357] on input "**********" at bounding box center [354, 356] width 79 height 19
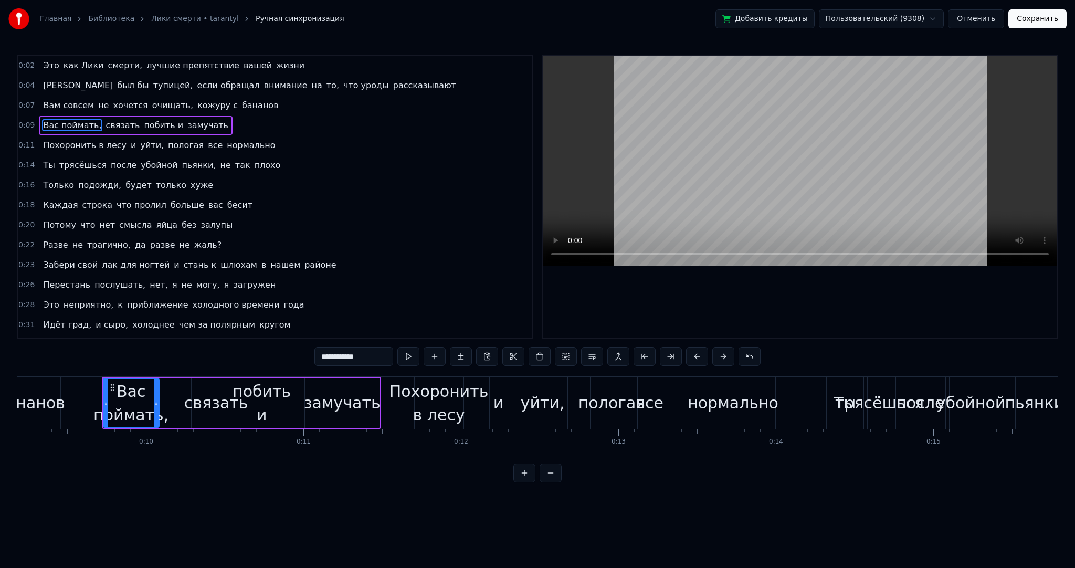
type input "**********"
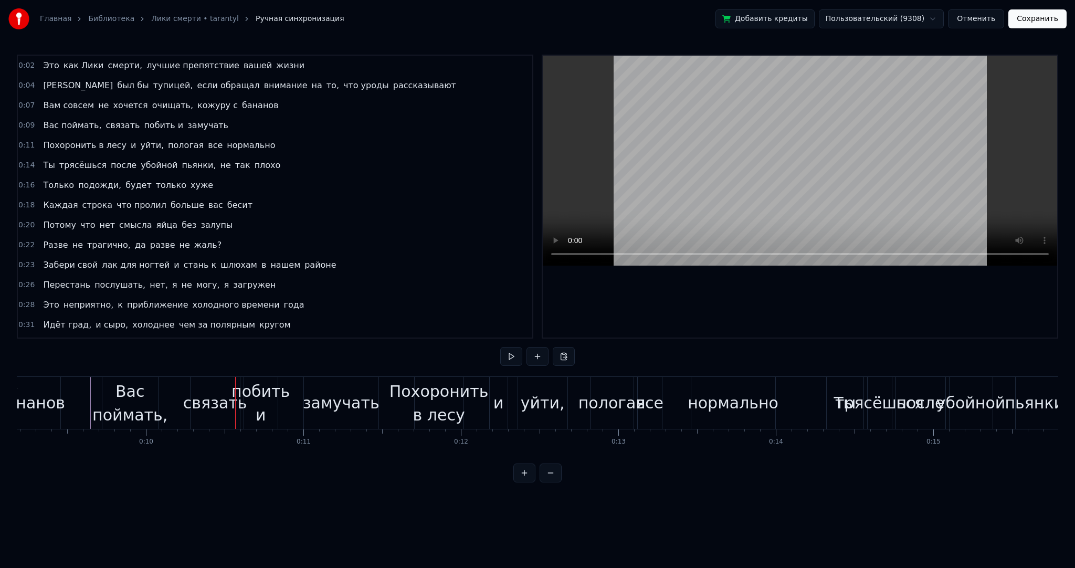
click at [1034, 12] on button "Сохранить" at bounding box center [1038, 18] width 58 height 19
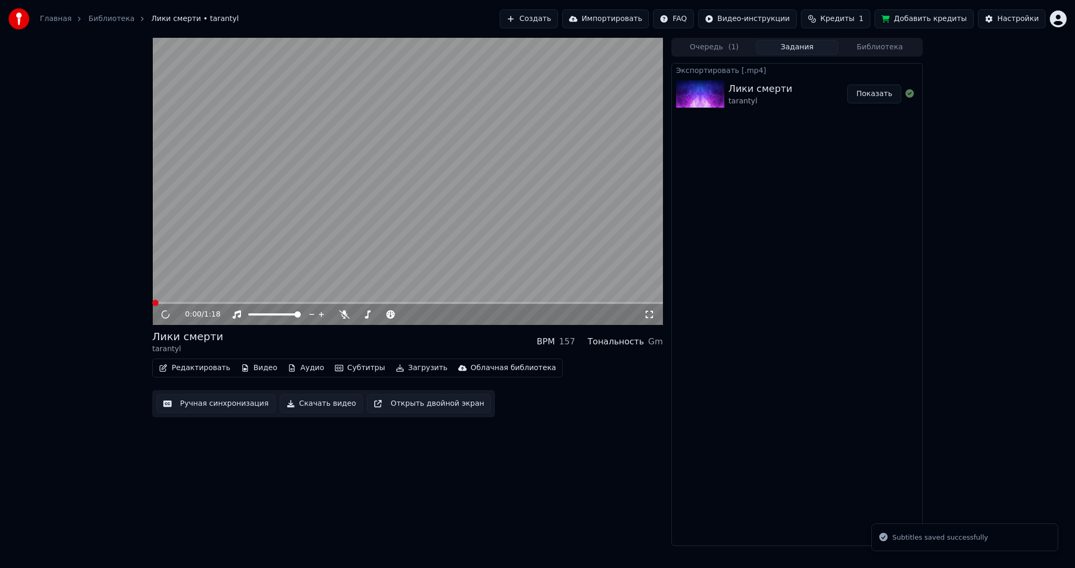
click at [386, 190] on video at bounding box center [407, 181] width 511 height 287
click at [405, 373] on button "Загрузить" at bounding box center [422, 368] width 60 height 15
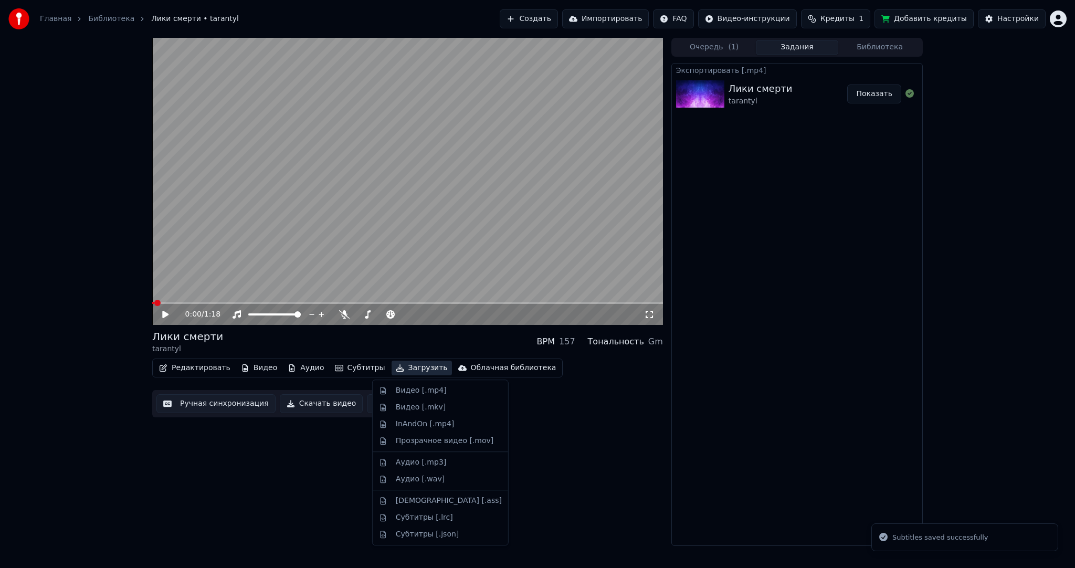
click at [412, 394] on div "Видео [.mp4]" at bounding box center [421, 390] width 51 height 11
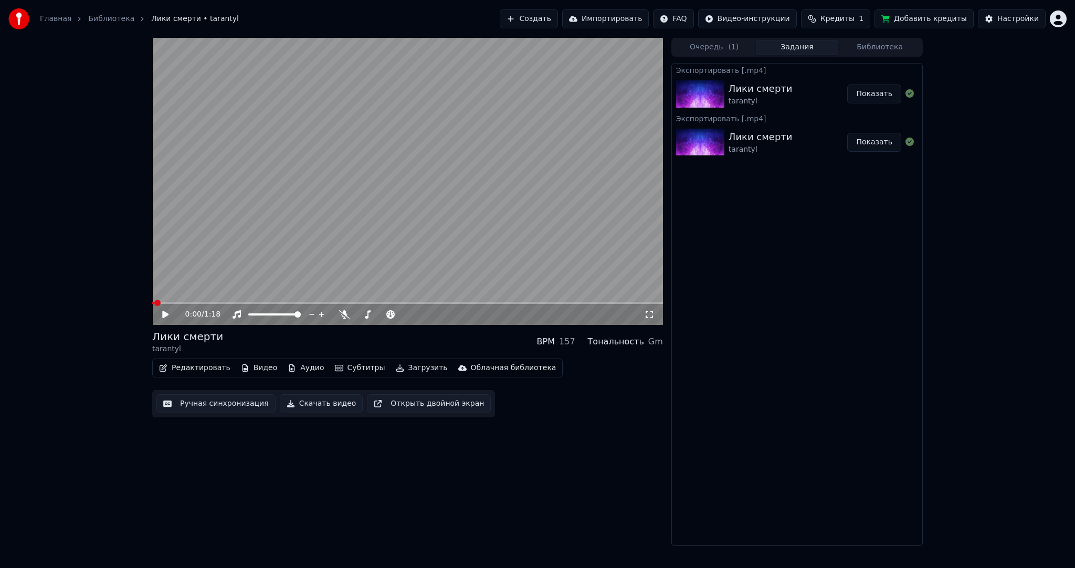
click at [331, 363] on button "Субтитры" at bounding box center [360, 368] width 59 height 15
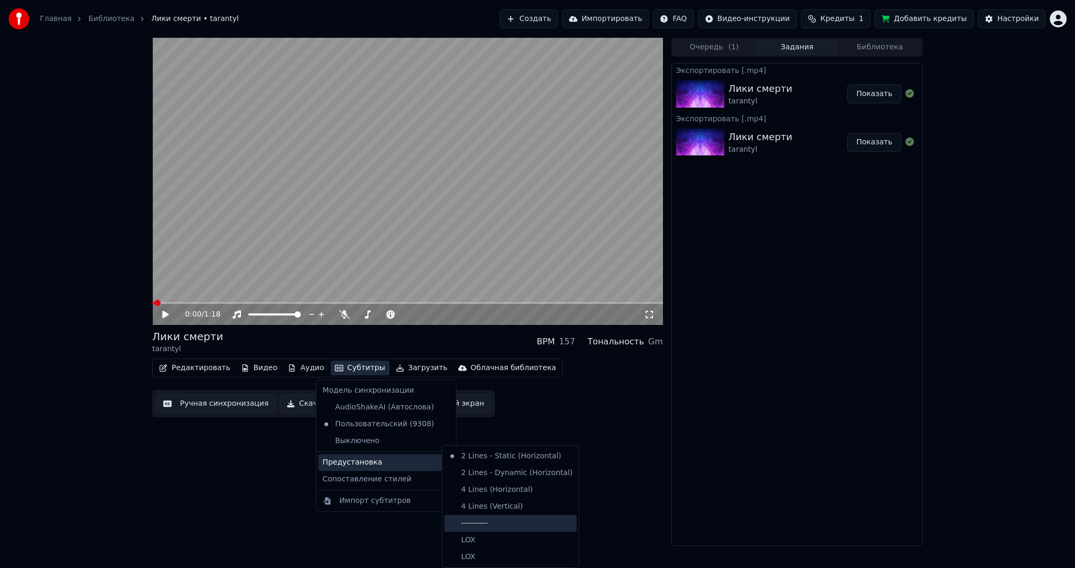
click at [485, 527] on div "----------" at bounding box center [511, 523] width 132 height 17
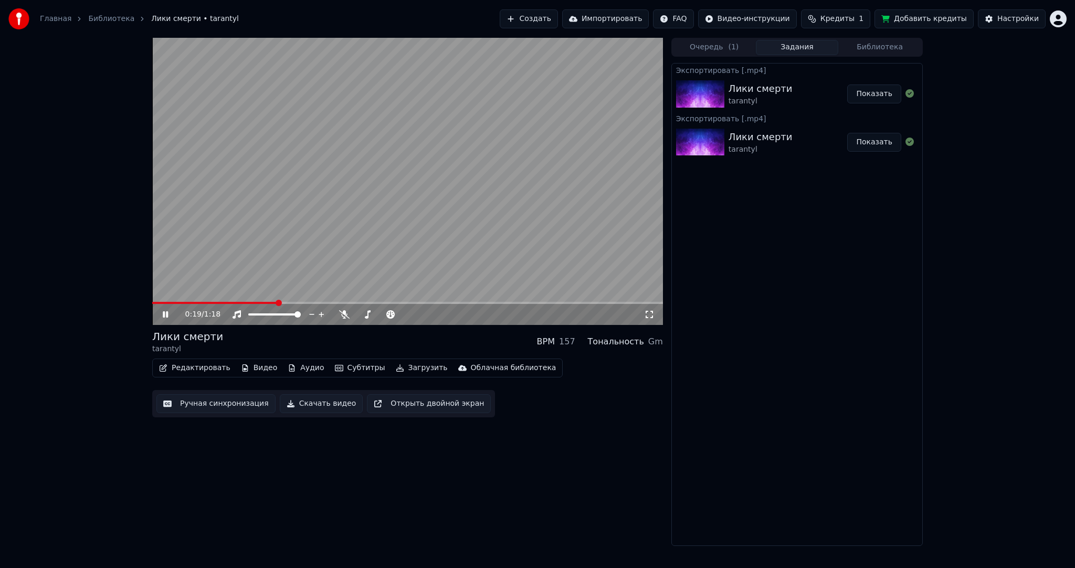
click at [396, 222] on video at bounding box center [407, 181] width 511 height 287
click at [427, 236] on video at bounding box center [407, 181] width 511 height 287
click at [394, 226] on video at bounding box center [407, 181] width 511 height 287
click at [308, 301] on video at bounding box center [407, 181] width 511 height 287
click at [308, 303] on span at bounding box center [230, 303] width 156 height 2
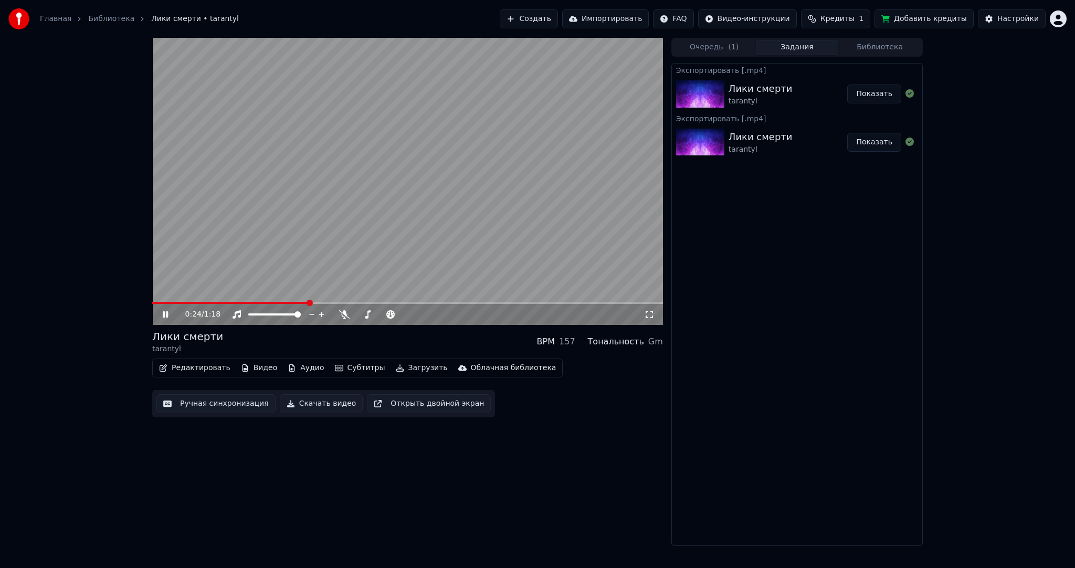
click at [367, 254] on video at bounding box center [407, 181] width 511 height 287
click at [390, 259] on video at bounding box center [407, 181] width 511 height 287
click at [388, 225] on video at bounding box center [407, 181] width 511 height 287
click at [584, 302] on span at bounding box center [374, 303] width 445 height 2
click at [494, 258] on video at bounding box center [407, 181] width 511 height 287
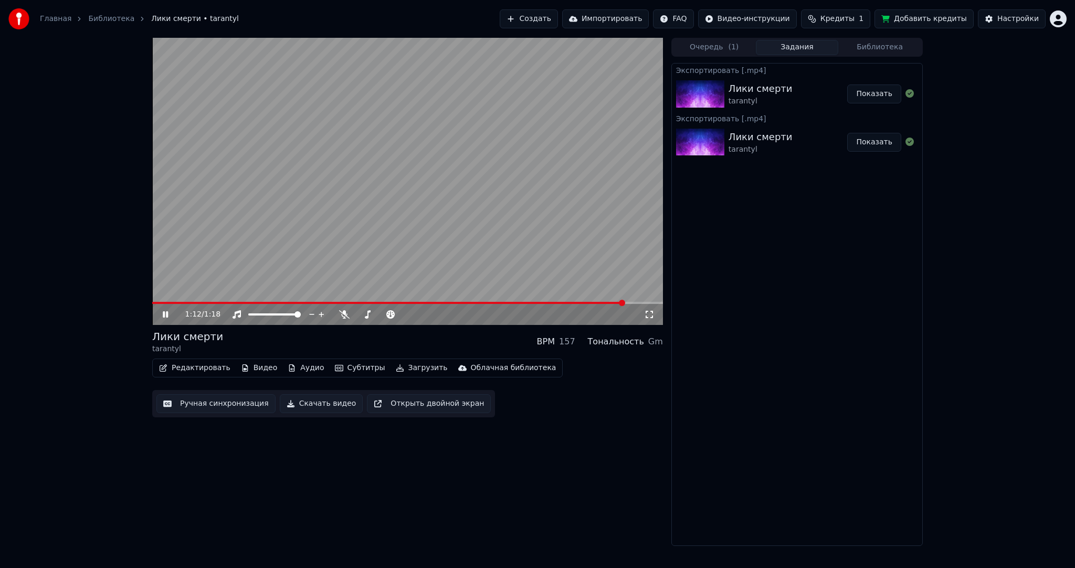
click at [422, 232] on video at bounding box center [407, 181] width 511 height 287
click at [396, 367] on button "Загрузить" at bounding box center [422, 368] width 60 height 15
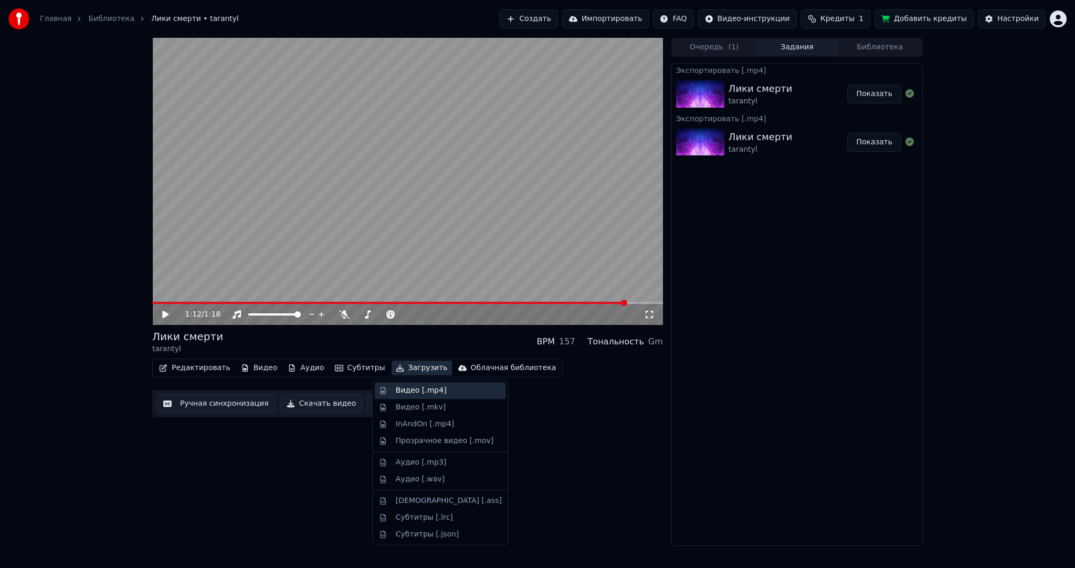
click at [408, 386] on div "Видео [.mp4]" at bounding box center [421, 390] width 51 height 11
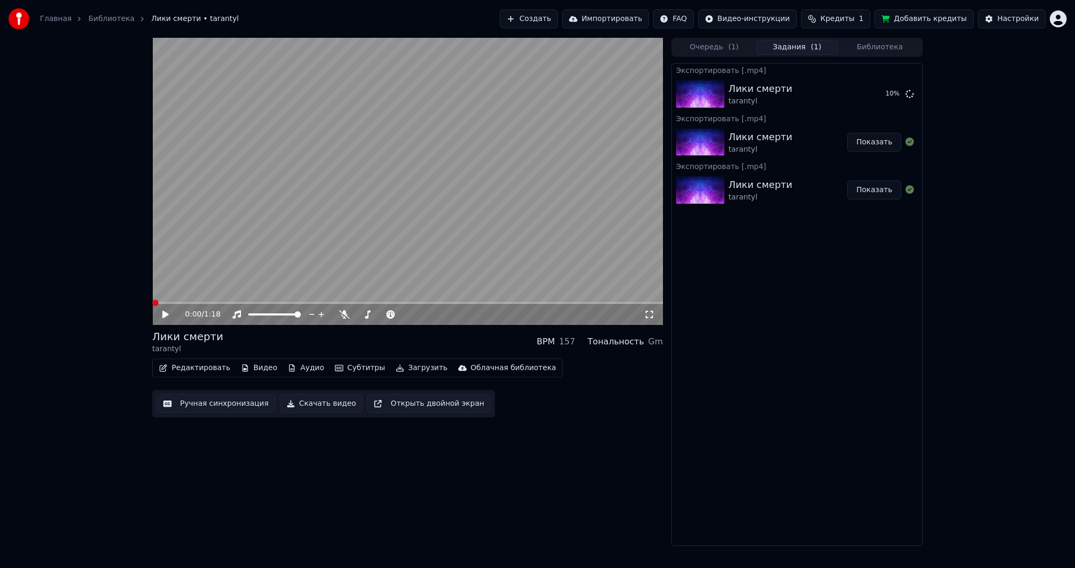
click at [152, 302] on span at bounding box center [152, 303] width 0 height 2
click at [252, 234] on video at bounding box center [407, 181] width 511 height 287
click at [552, 170] on video at bounding box center [407, 181] width 511 height 287
click at [896, 93] on button "Показать" at bounding box center [874, 94] width 54 height 19
drag, startPoint x: 373, startPoint y: 234, endPoint x: 376, endPoint y: 227, distance: 7.8
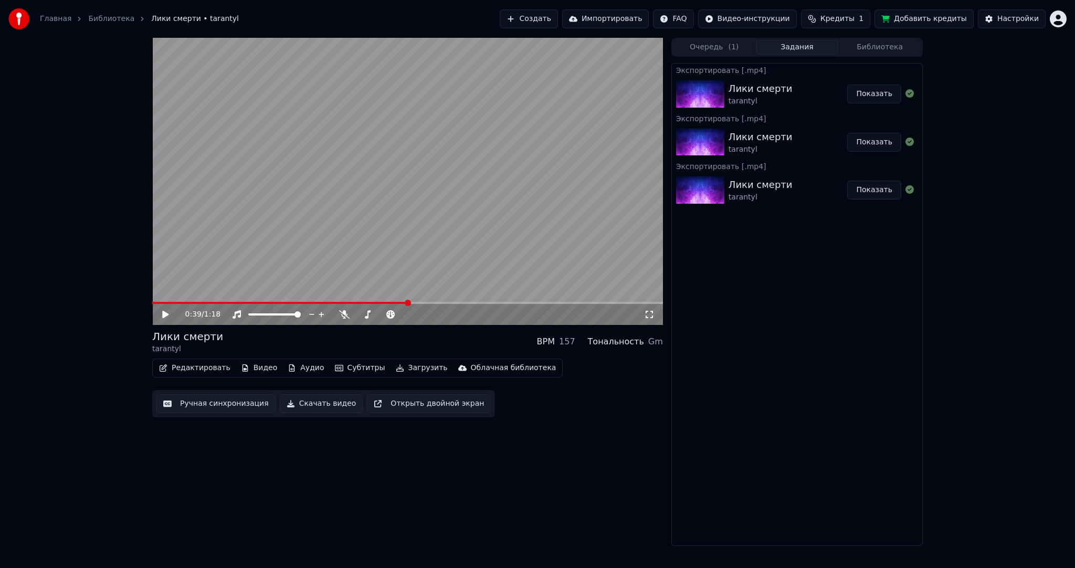
click at [374, 228] on video at bounding box center [407, 181] width 511 height 287
click at [441, 216] on video at bounding box center [407, 181] width 511 height 287
click at [152, 302] on span at bounding box center [394, 303] width 484 height 2
drag, startPoint x: 220, startPoint y: 232, endPoint x: 227, endPoint y: 229, distance: 7.3
click at [221, 232] on video at bounding box center [407, 181] width 511 height 287
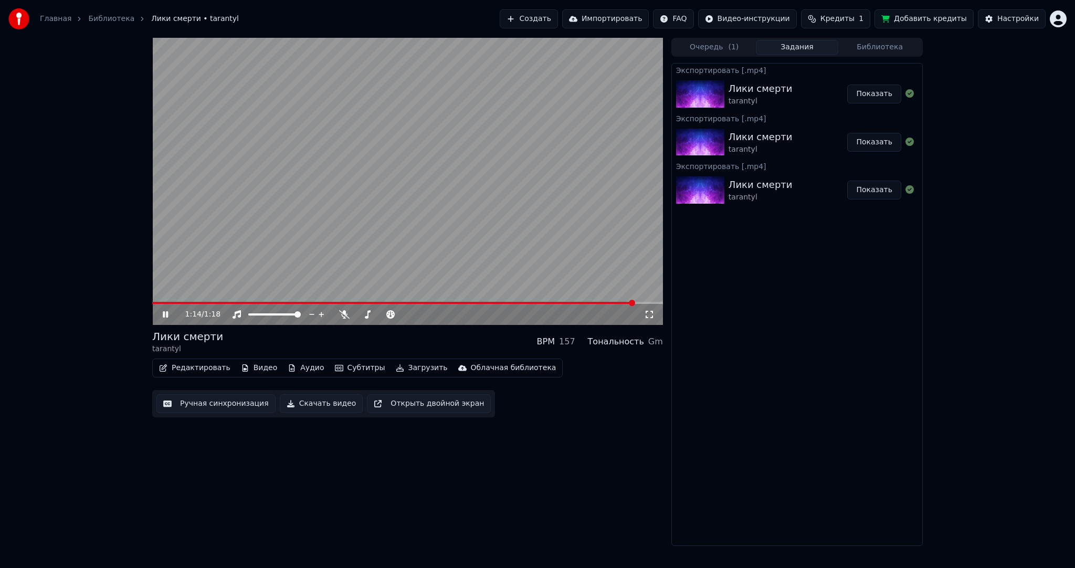
click at [428, 218] on video at bounding box center [407, 181] width 511 height 287
